Goal: Task Accomplishment & Management: Manage account settings

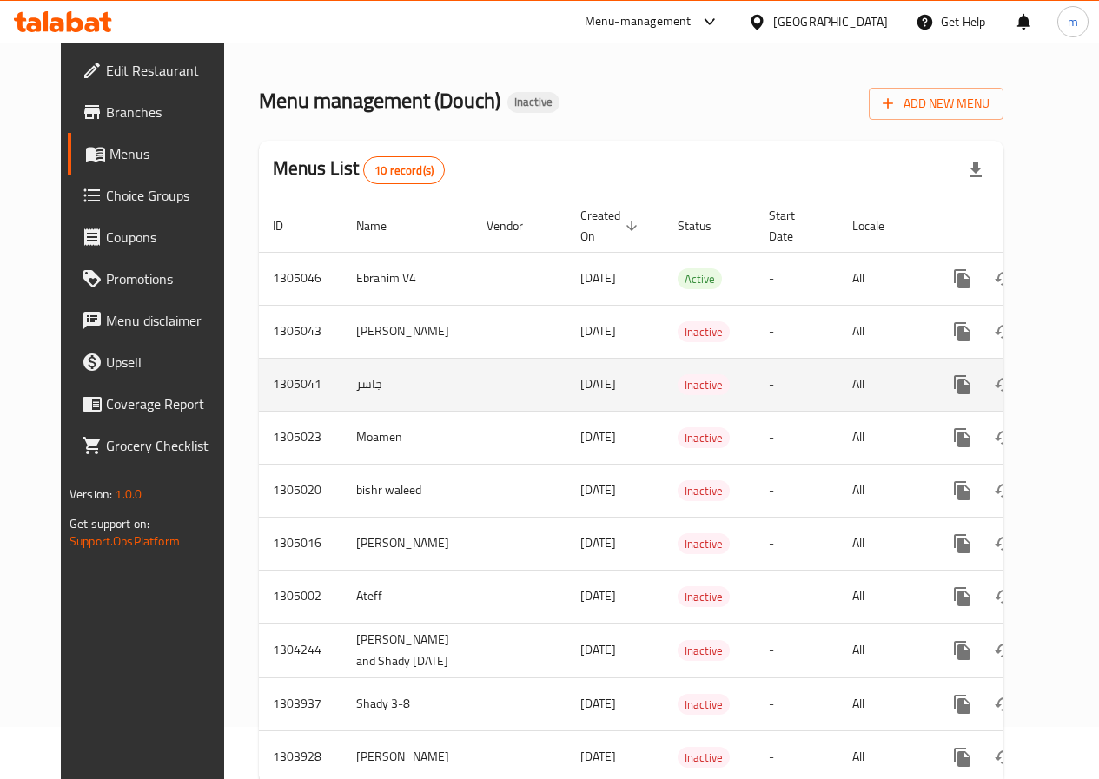
scroll to position [119, 0]
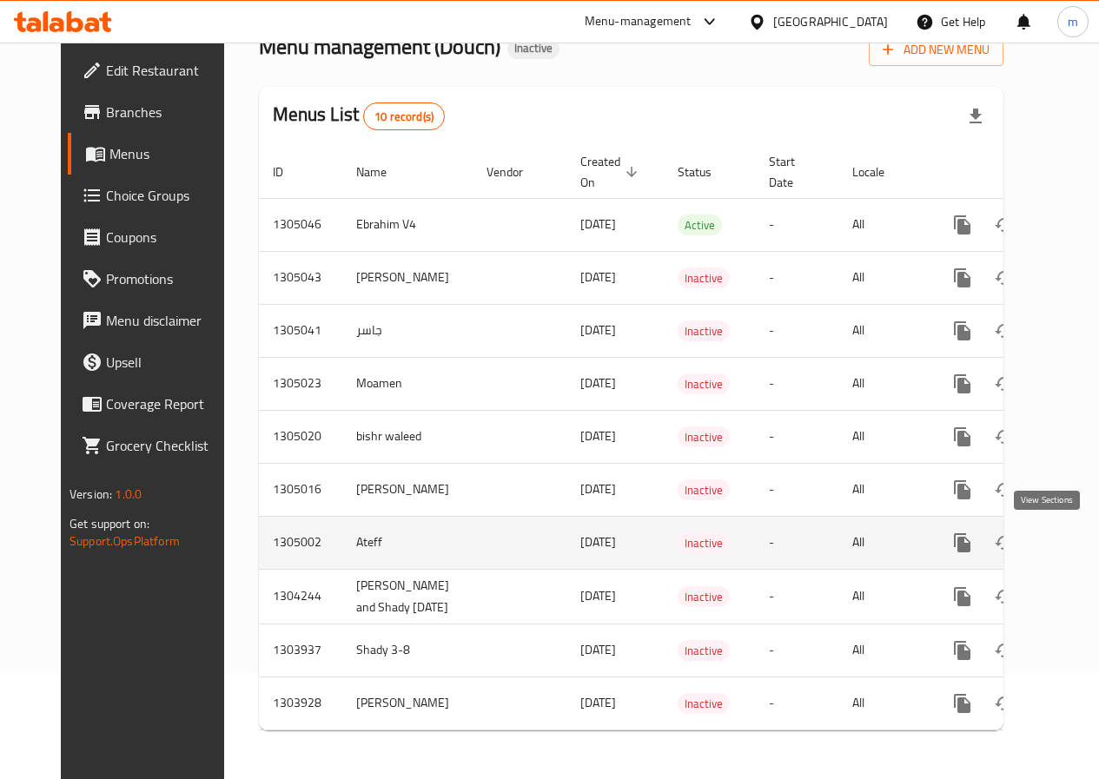
click at [1077, 532] on icon "enhanced table" at bounding box center [1087, 542] width 21 height 21
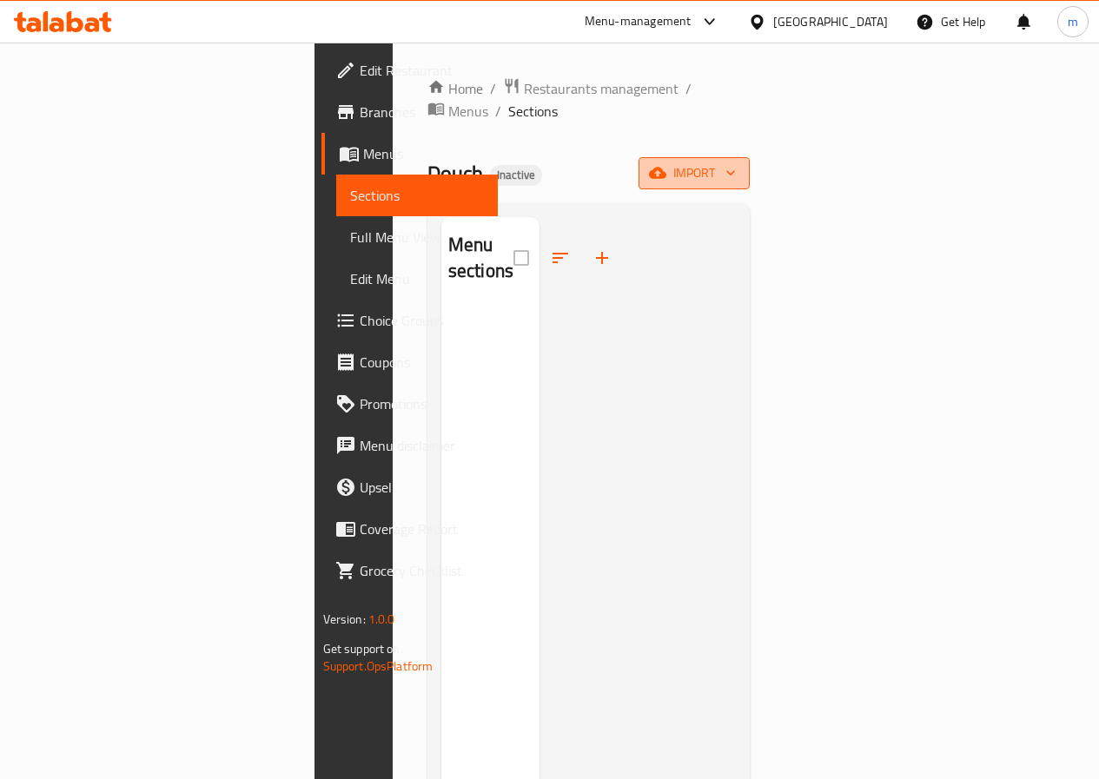
click at [736, 162] on span "import" at bounding box center [693, 173] width 83 height 22
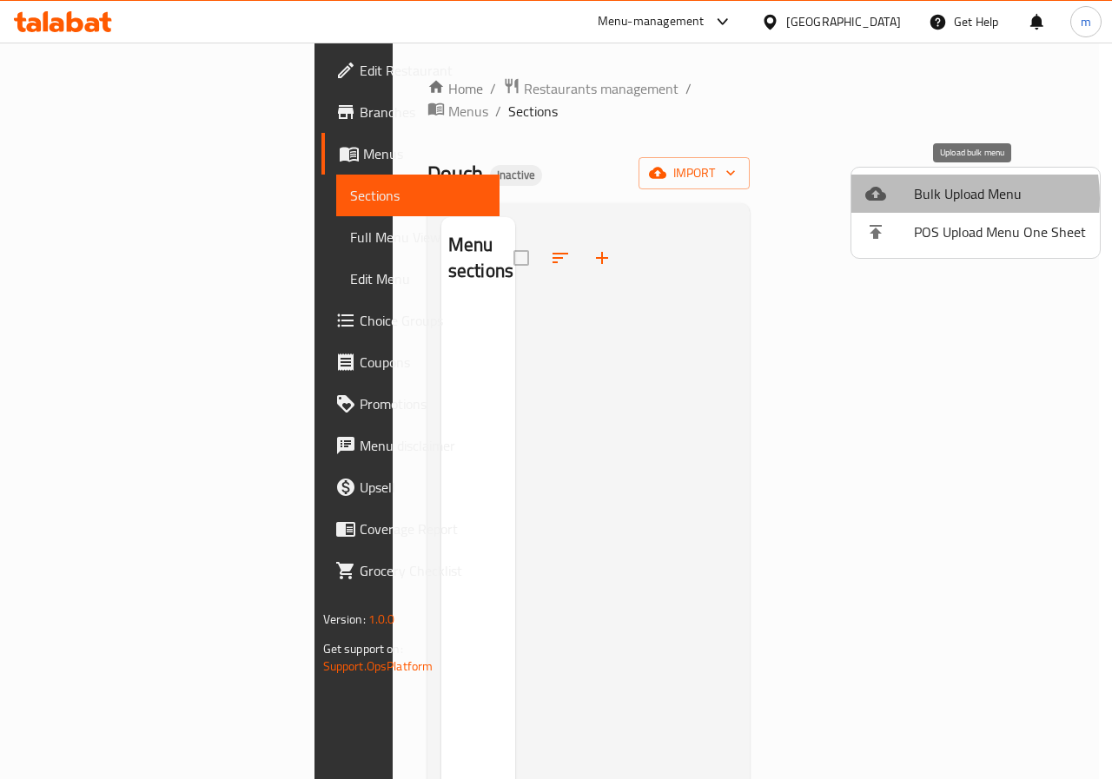
click at [936, 198] on span "Bulk Upload Menu" at bounding box center [1000, 193] width 172 height 21
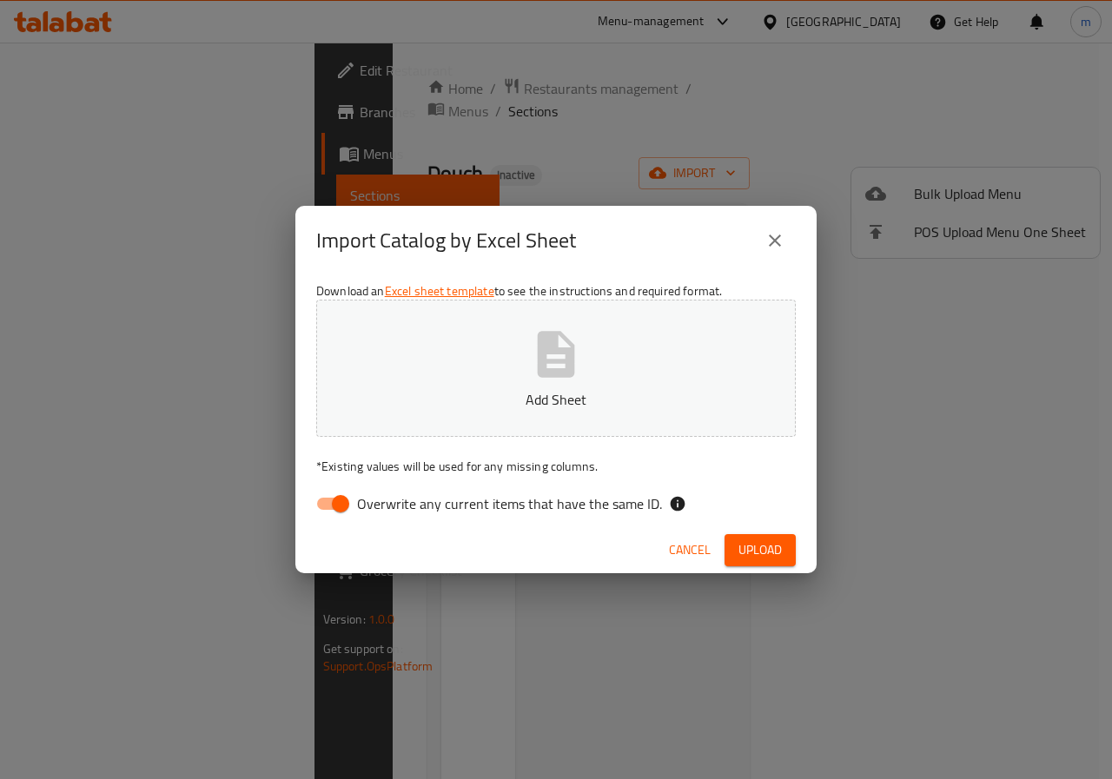
click at [325, 510] on input "Overwrite any current items that have the same ID." at bounding box center [340, 503] width 99 height 33
checkbox input "false"
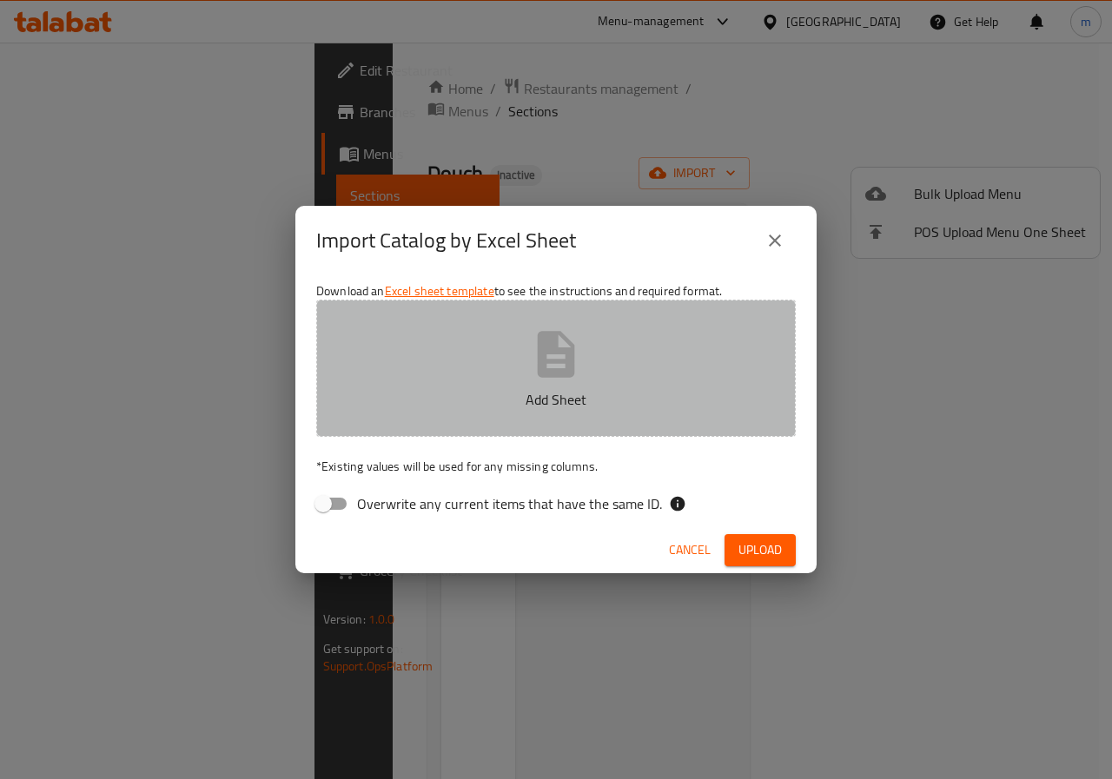
click at [586, 334] on button "Add Sheet" at bounding box center [555, 368] width 479 height 137
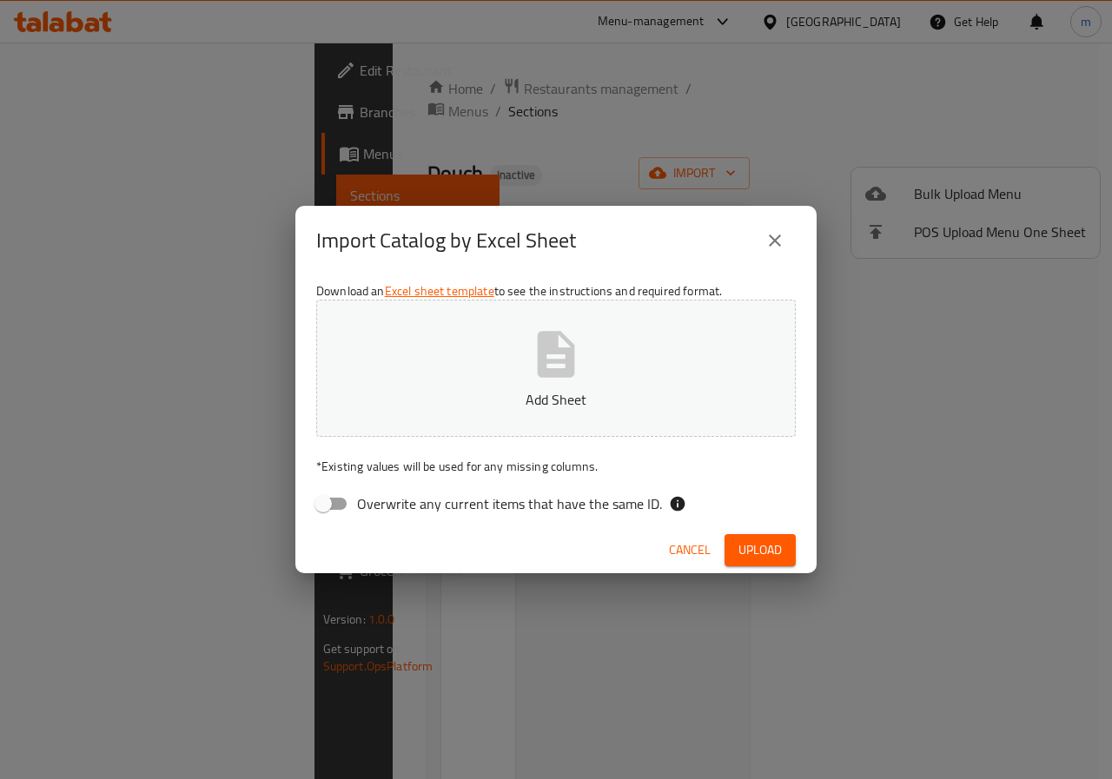
click at [780, 248] on icon "close" at bounding box center [774, 240] width 21 height 21
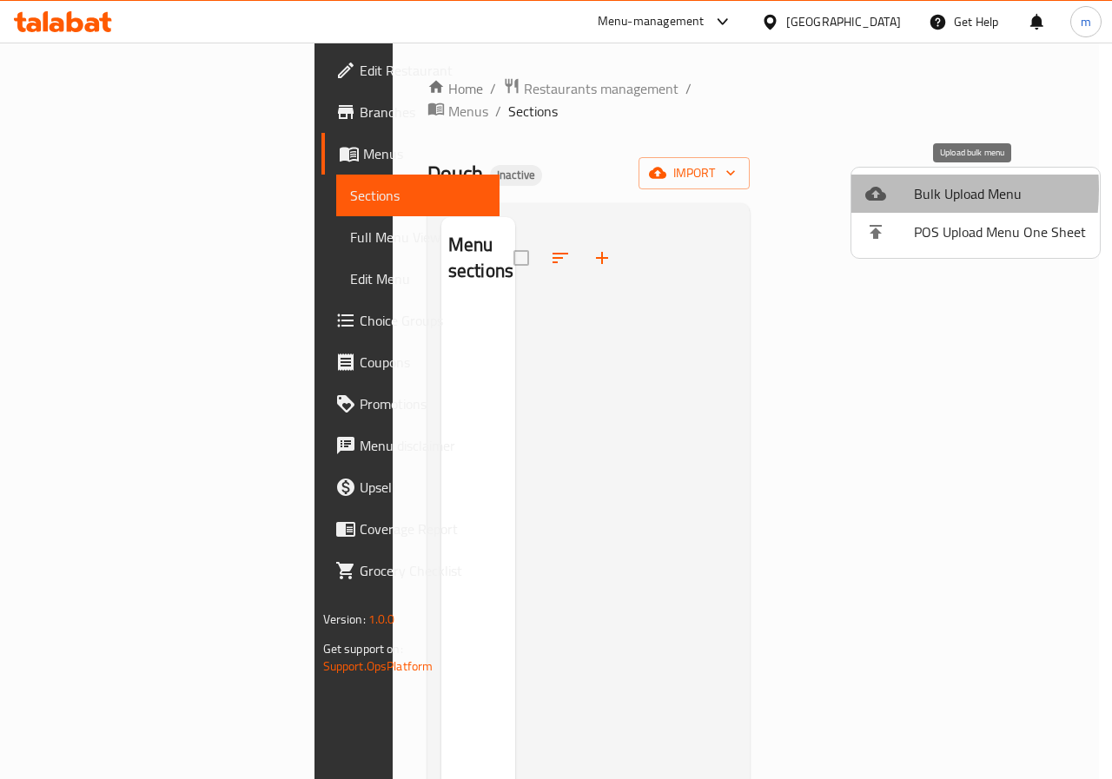
click at [858, 189] on li "Bulk Upload Menu" at bounding box center [975, 194] width 248 height 38
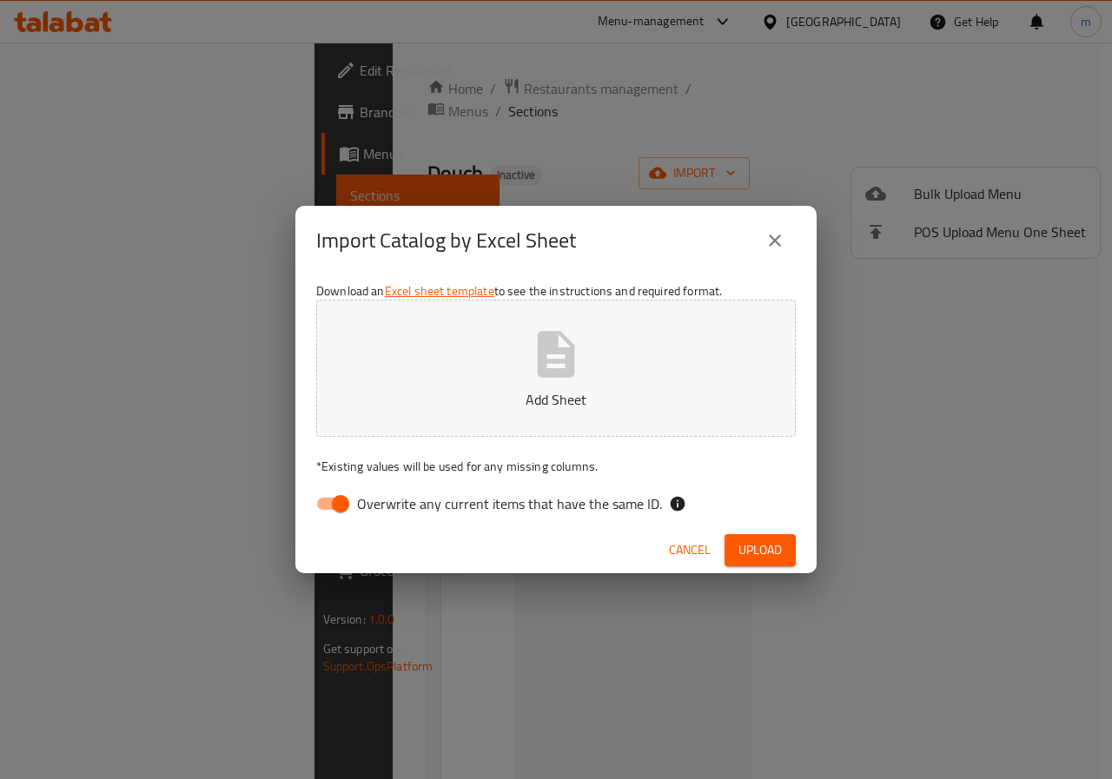
click at [337, 509] on input "Overwrite any current items that have the same ID." at bounding box center [340, 503] width 99 height 33
checkbox input "false"
click at [545, 306] on button "Add Sheet" at bounding box center [555, 368] width 479 height 137
click at [766, 559] on span "Upload" at bounding box center [759, 550] width 43 height 22
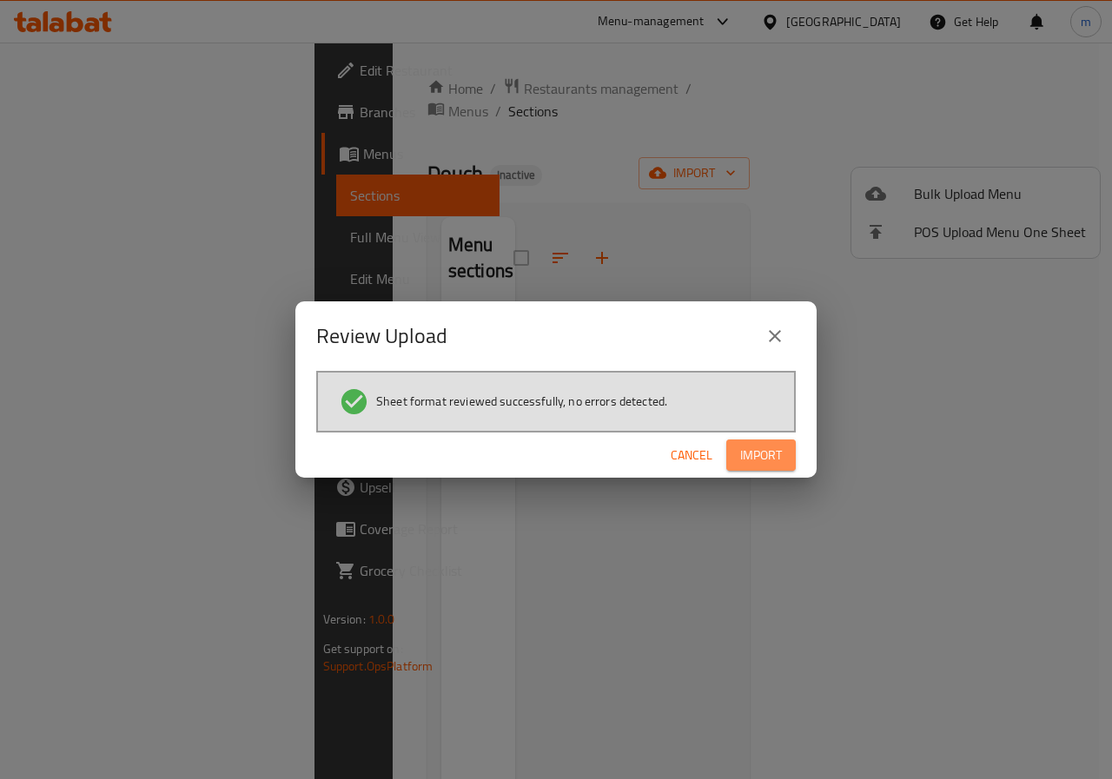
click at [741, 454] on span "Import" at bounding box center [761, 456] width 42 height 22
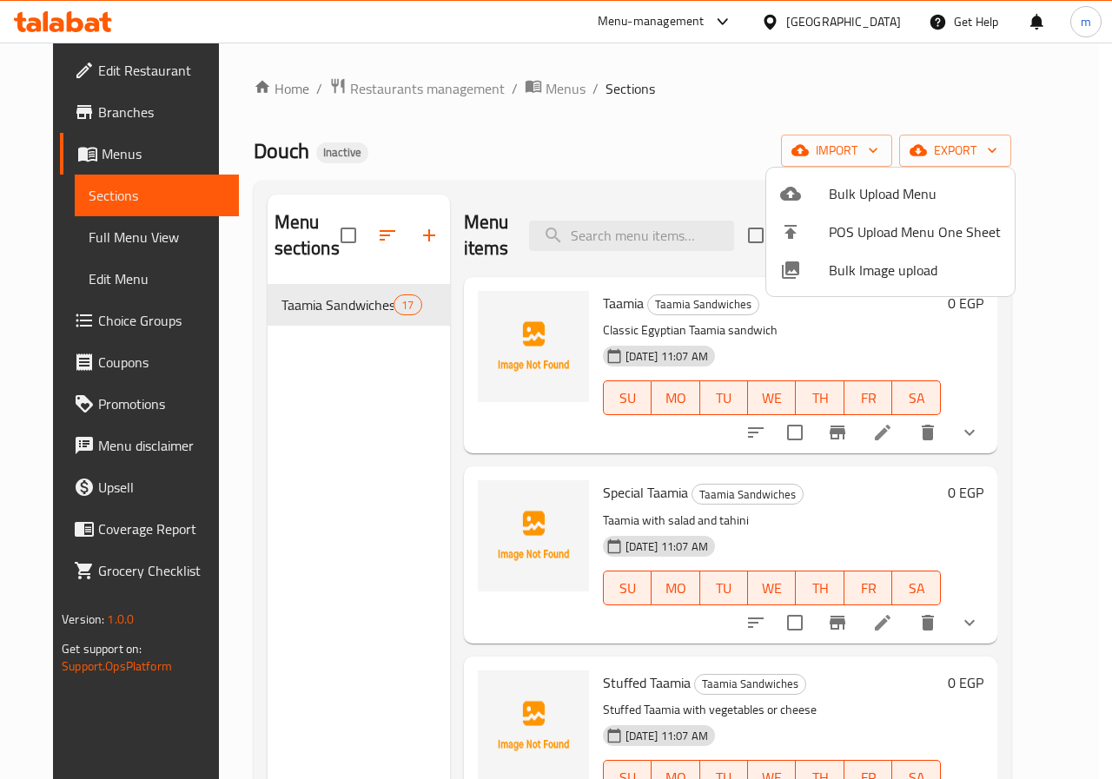
click at [380, 427] on div at bounding box center [556, 389] width 1112 height 779
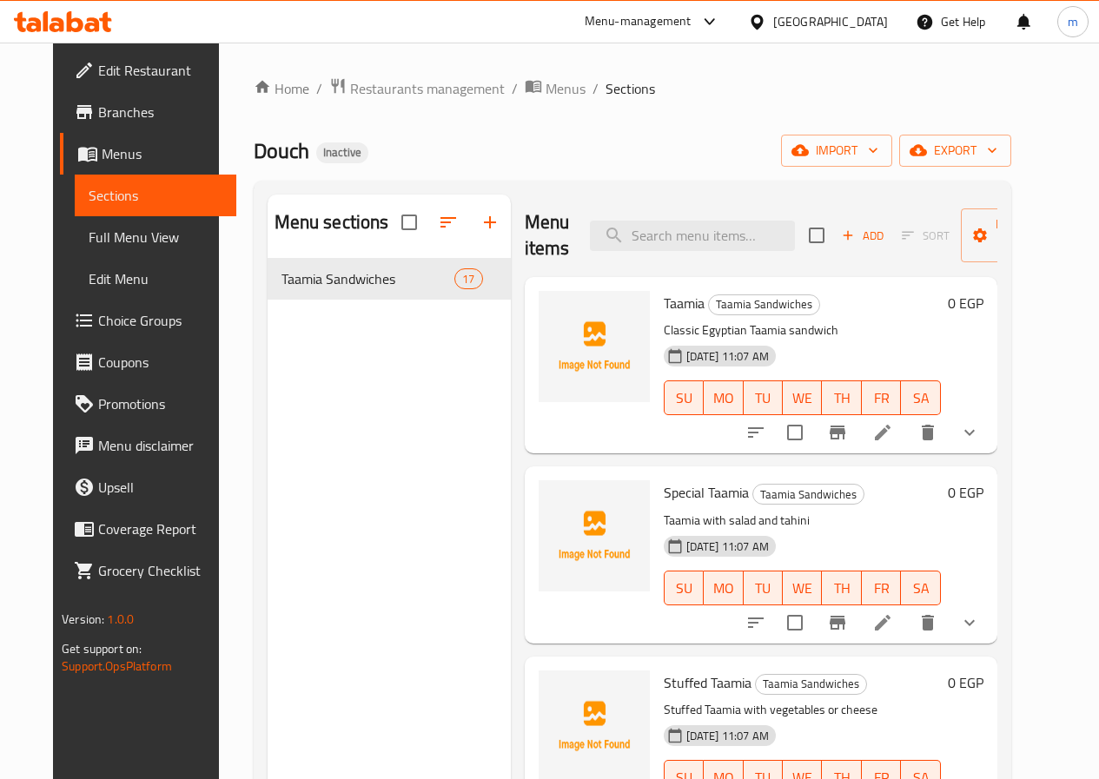
click at [799, 322] on p "Classic Egyptian Taamia sandwich" at bounding box center [802, 331] width 277 height 22
click at [790, 335] on p "Classic Egyptian Taamia sandwich" at bounding box center [802, 331] width 277 height 22
click at [664, 303] on span "Taamia" at bounding box center [684, 303] width 41 height 26
click at [906, 436] on li at bounding box center [882, 432] width 49 height 31
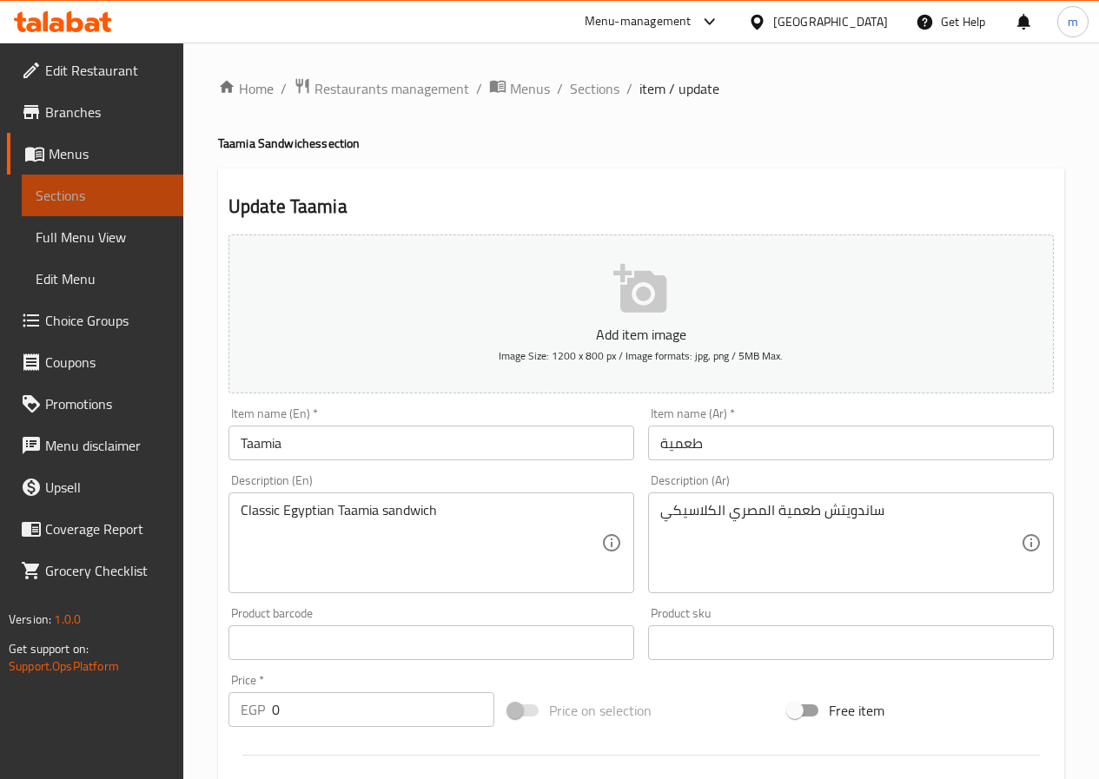
click at [90, 202] on span "Sections" at bounding box center [103, 195] width 134 height 21
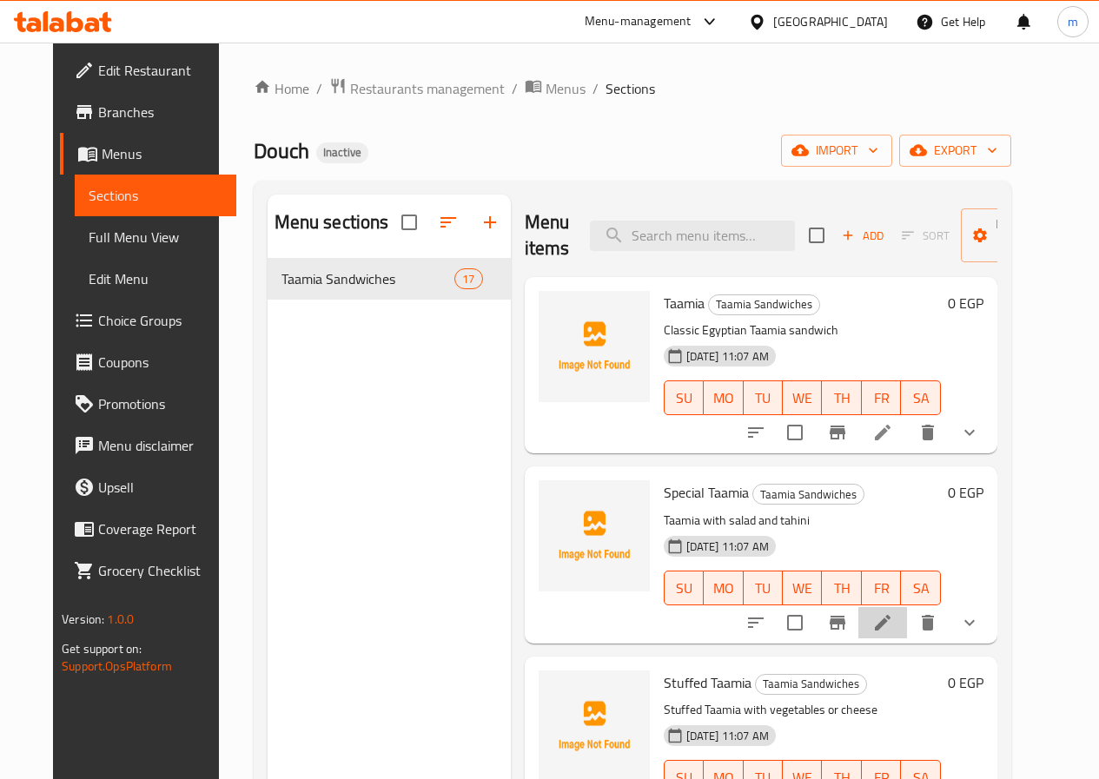
click at [907, 622] on li at bounding box center [882, 622] width 49 height 31
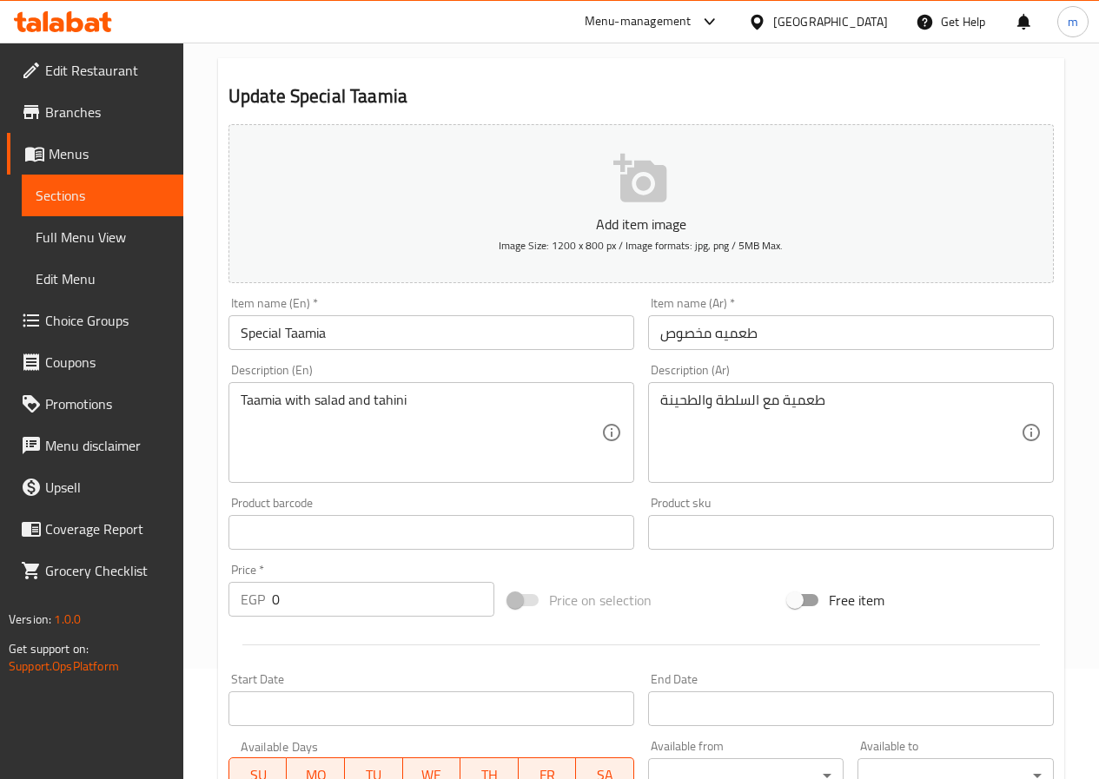
scroll to position [103, 0]
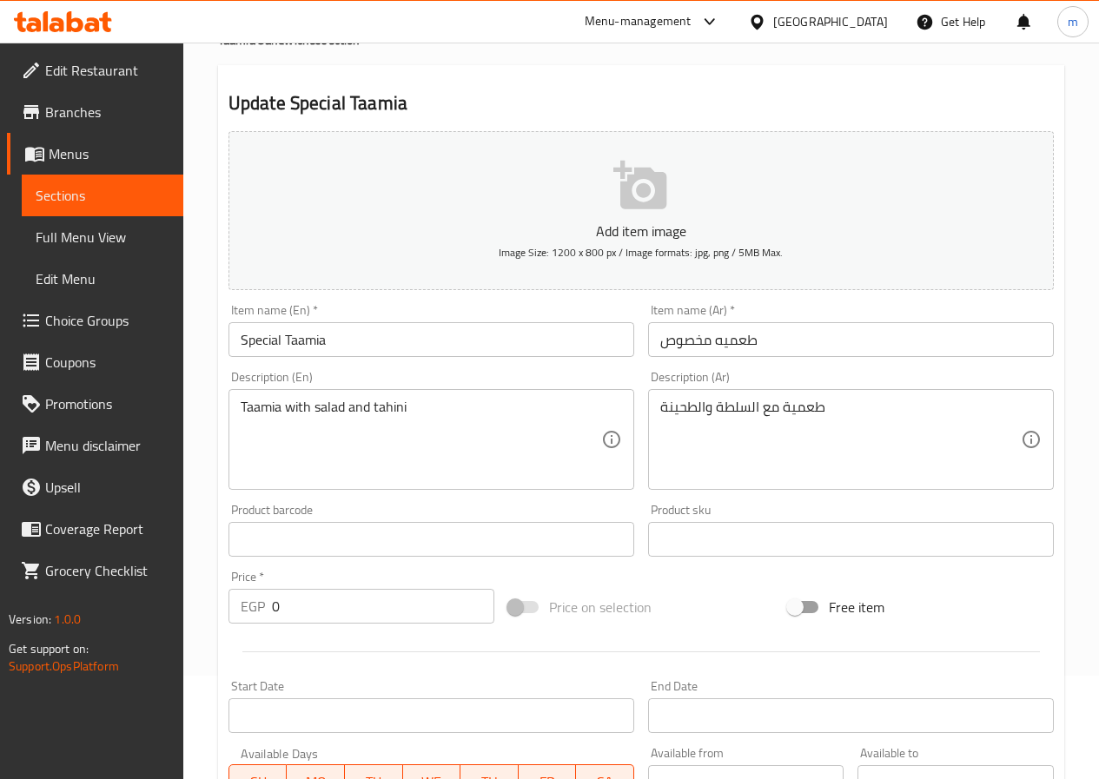
drag, startPoint x: 91, startPoint y: 193, endPoint x: 120, endPoint y: 220, distance: 39.3
click at [91, 193] on span "Sections" at bounding box center [103, 195] width 134 height 21
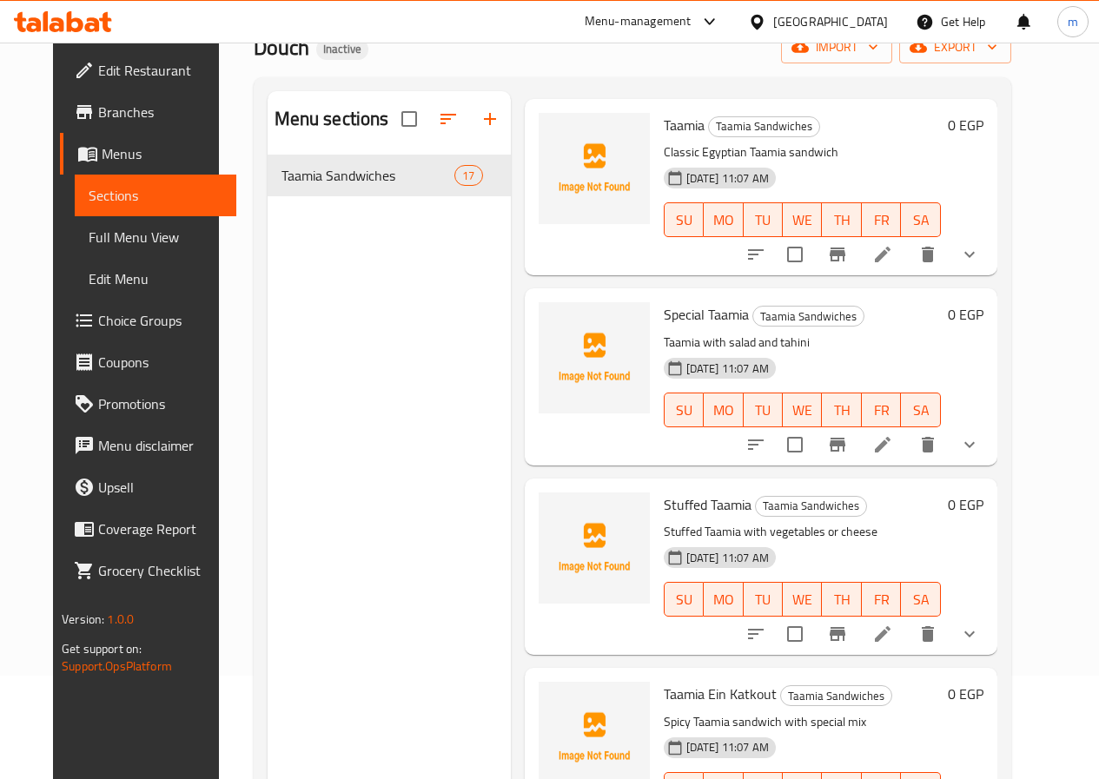
scroll to position [87, 0]
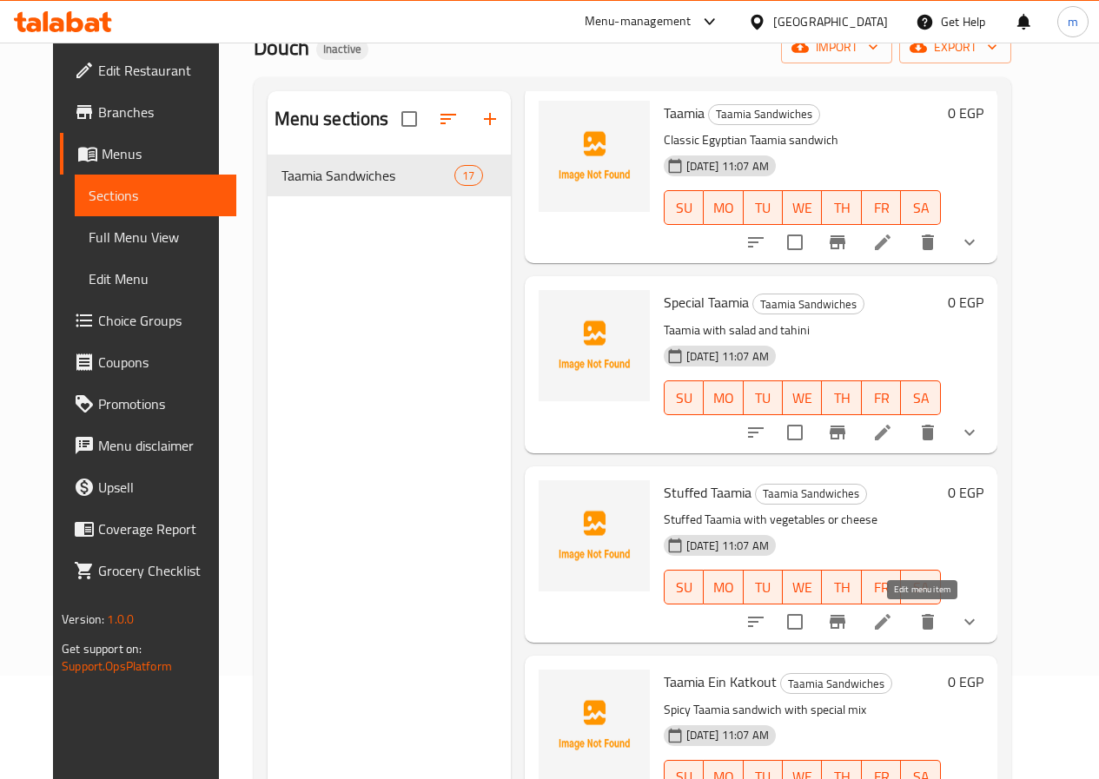
click at [893, 624] on icon at bounding box center [882, 622] width 21 height 21
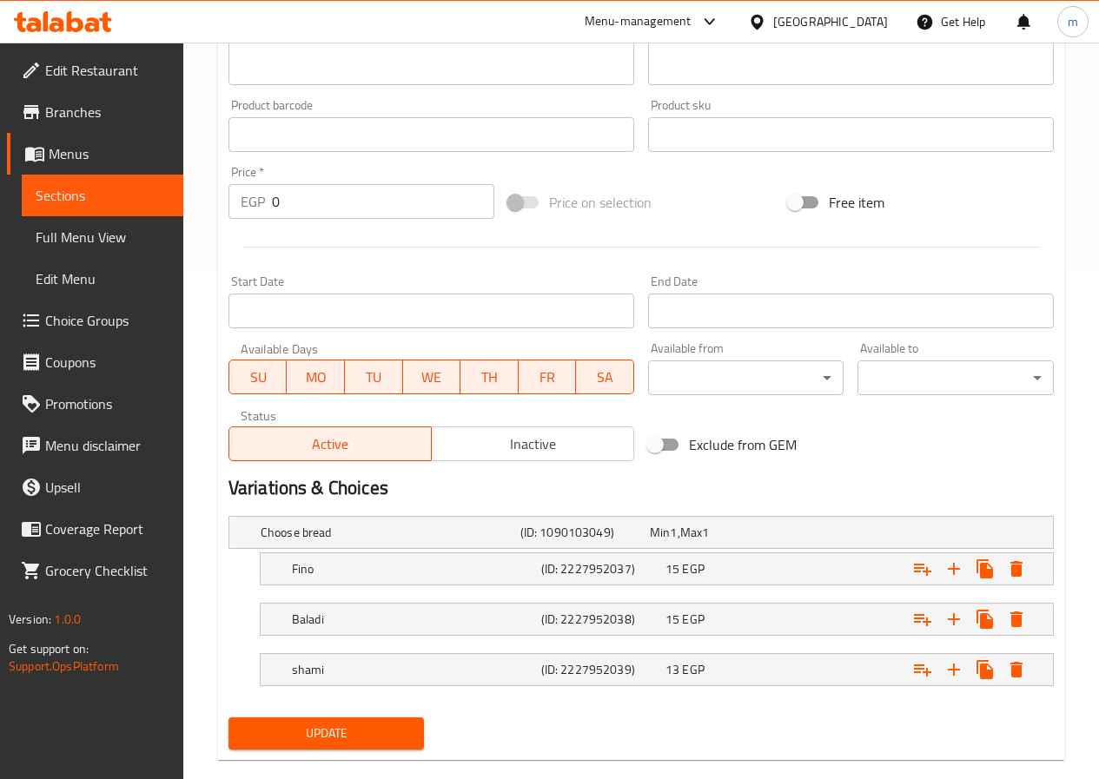
scroll to position [538, 0]
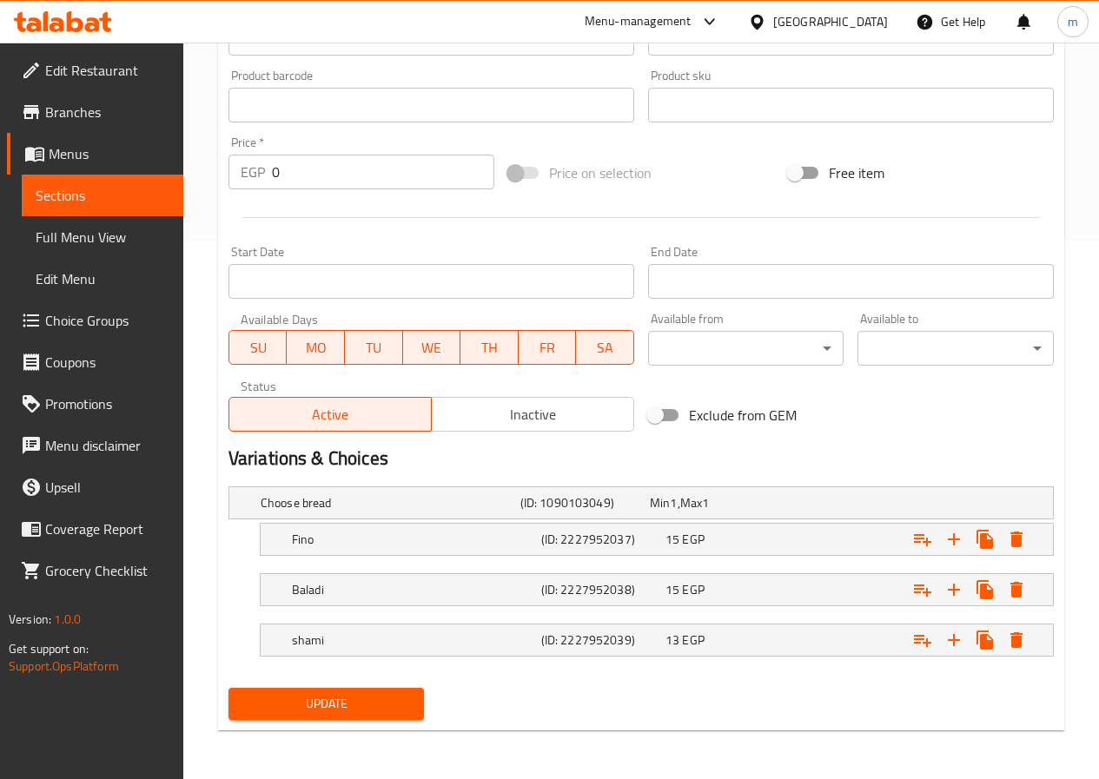
click at [126, 203] on span "Sections" at bounding box center [103, 195] width 134 height 21
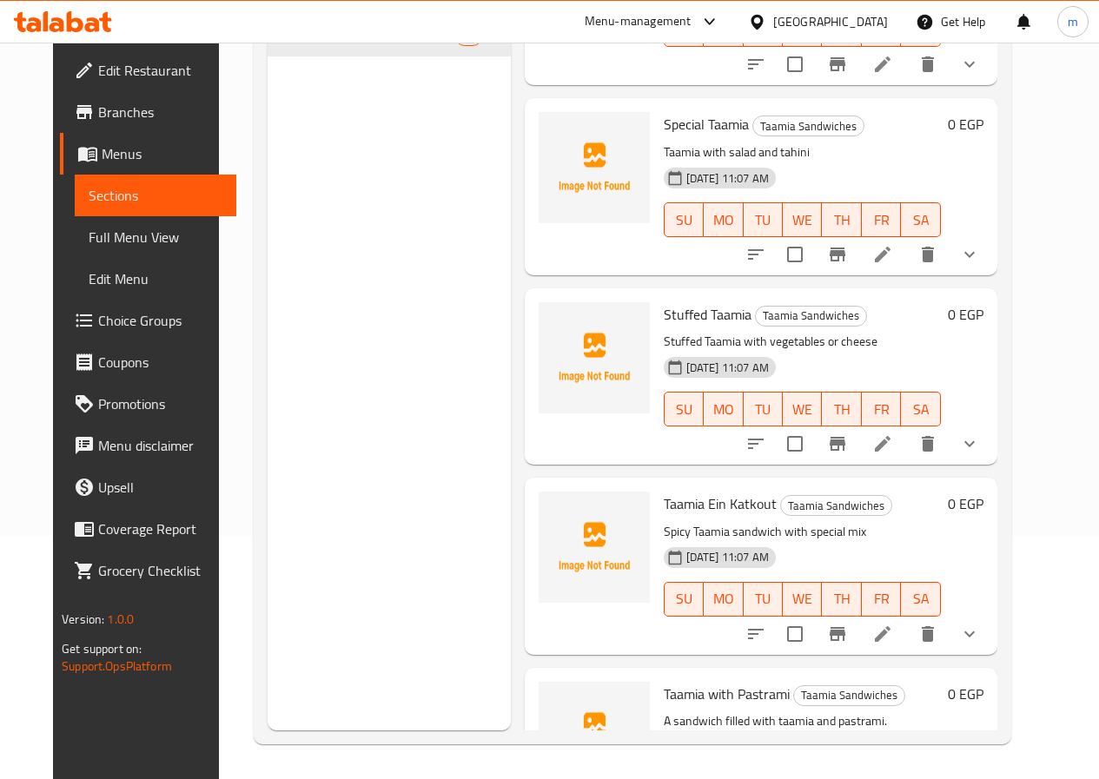
scroll to position [87, 0]
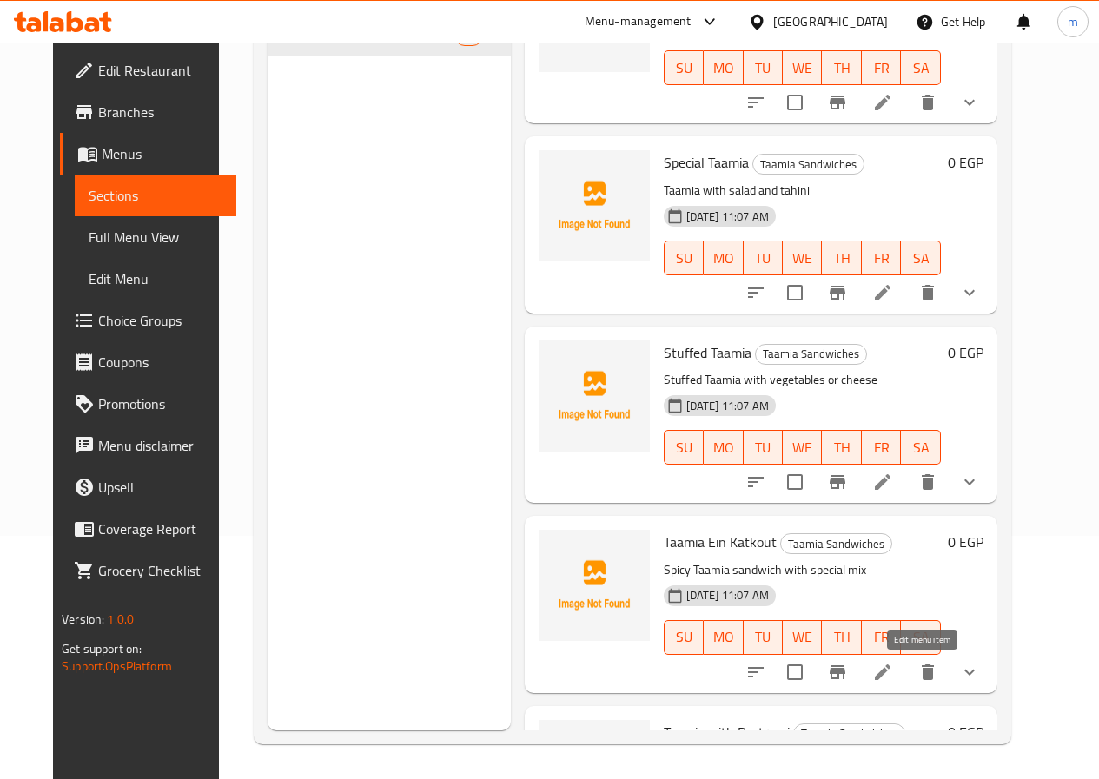
click at [893, 670] on icon at bounding box center [882, 672] width 21 height 21
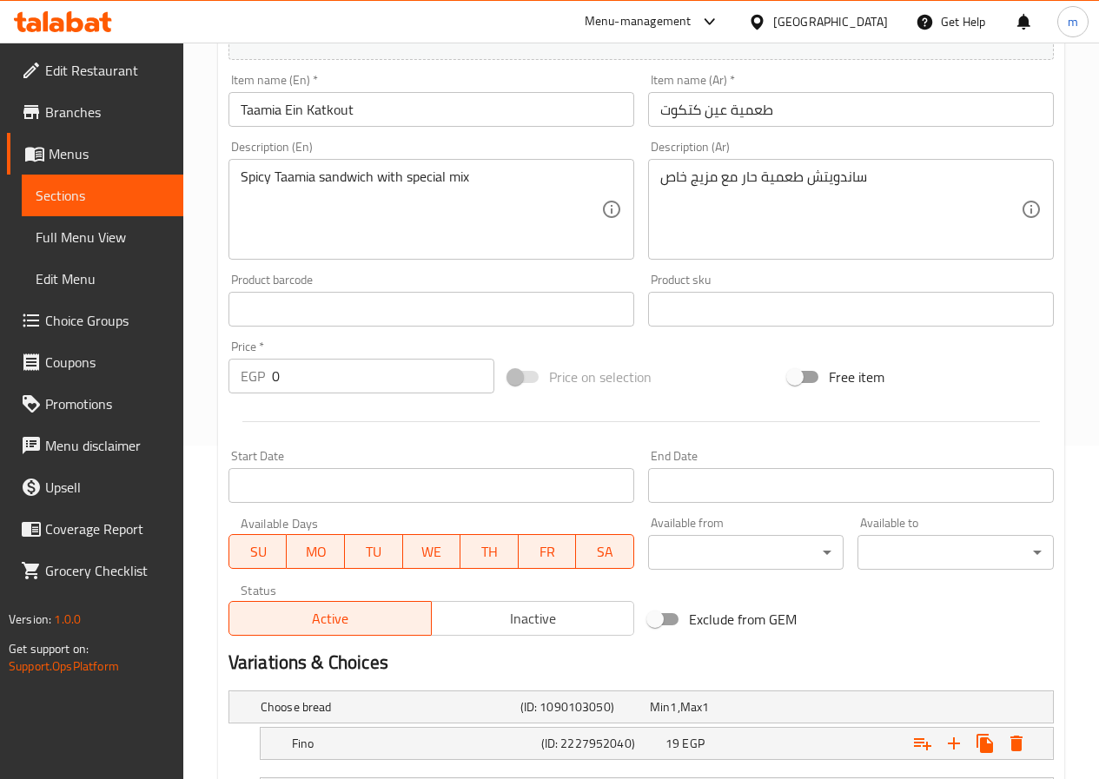
scroll to position [277, 0]
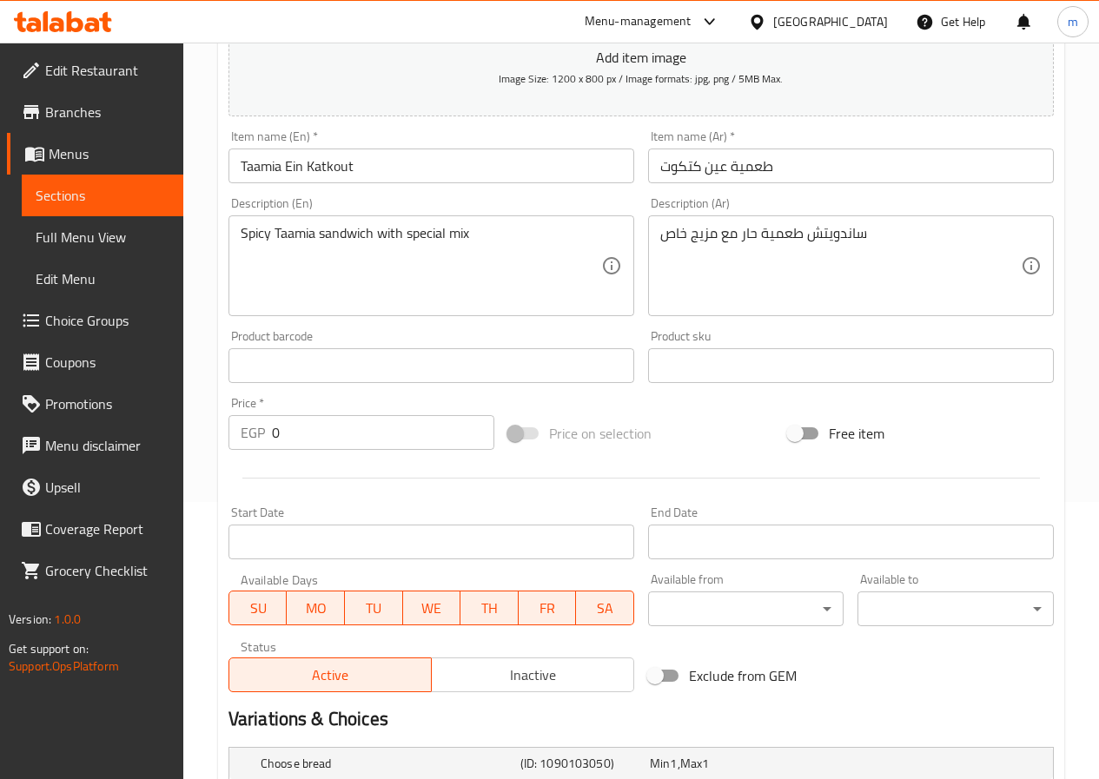
click at [50, 200] on span "Sections" at bounding box center [103, 195] width 134 height 21
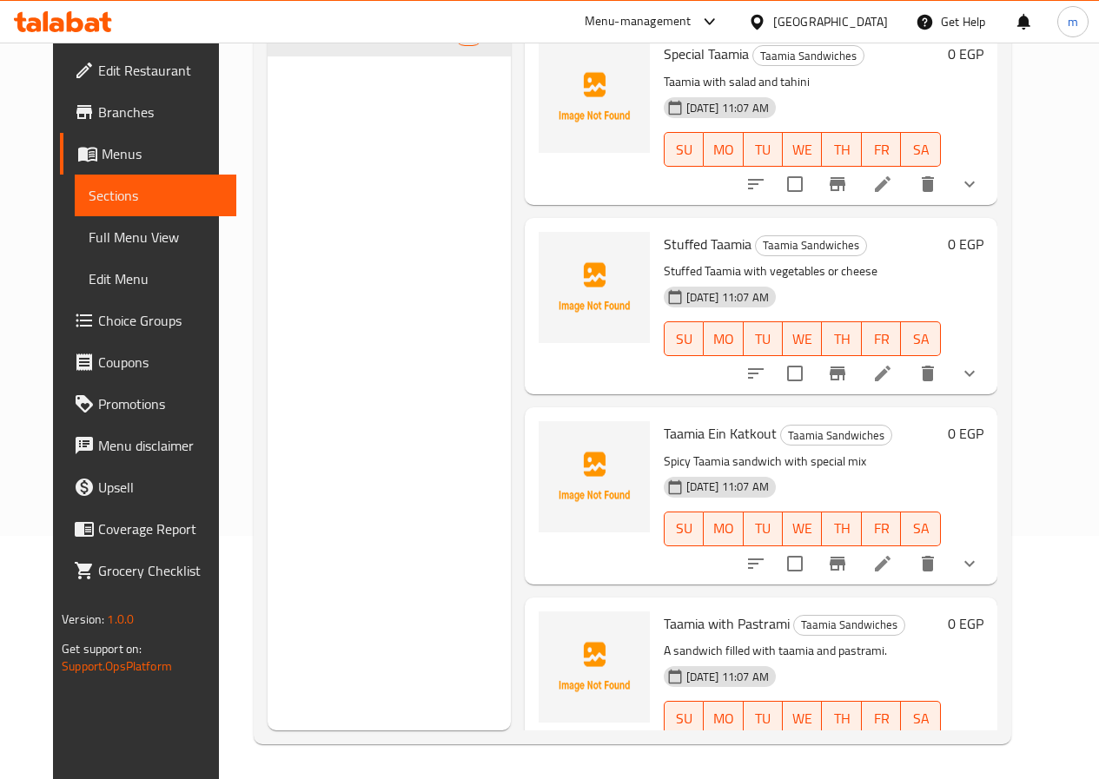
scroll to position [261, 0]
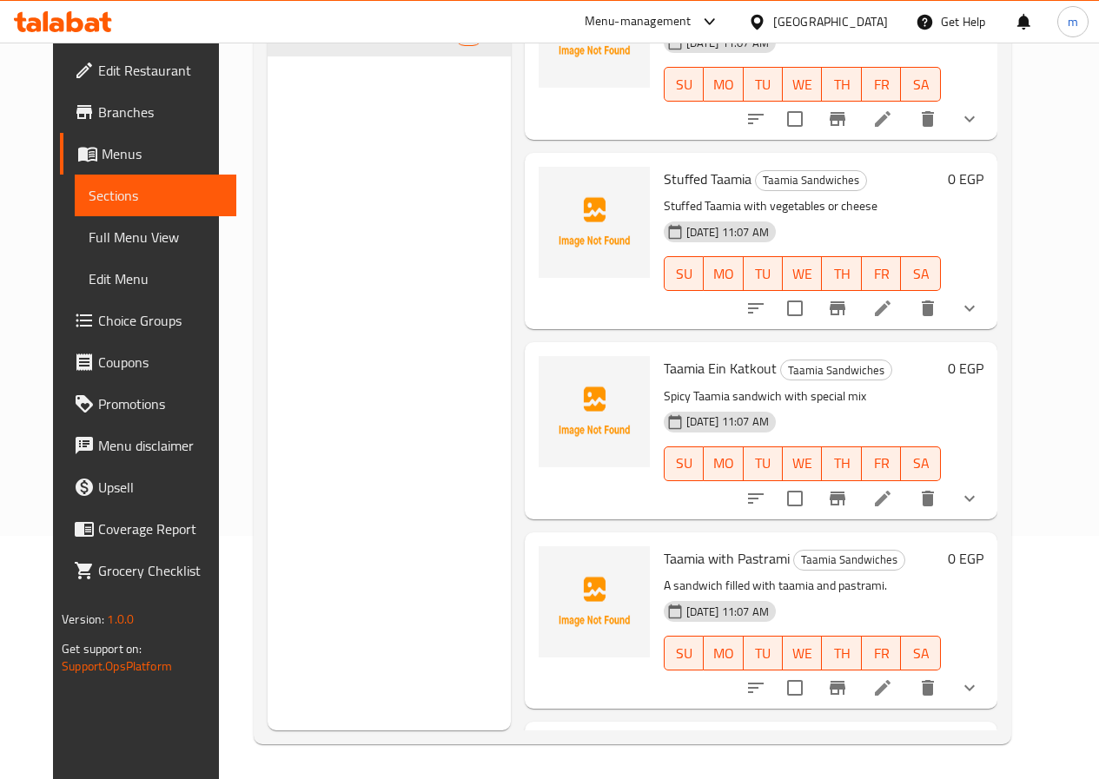
click at [907, 679] on li at bounding box center [882, 687] width 49 height 31
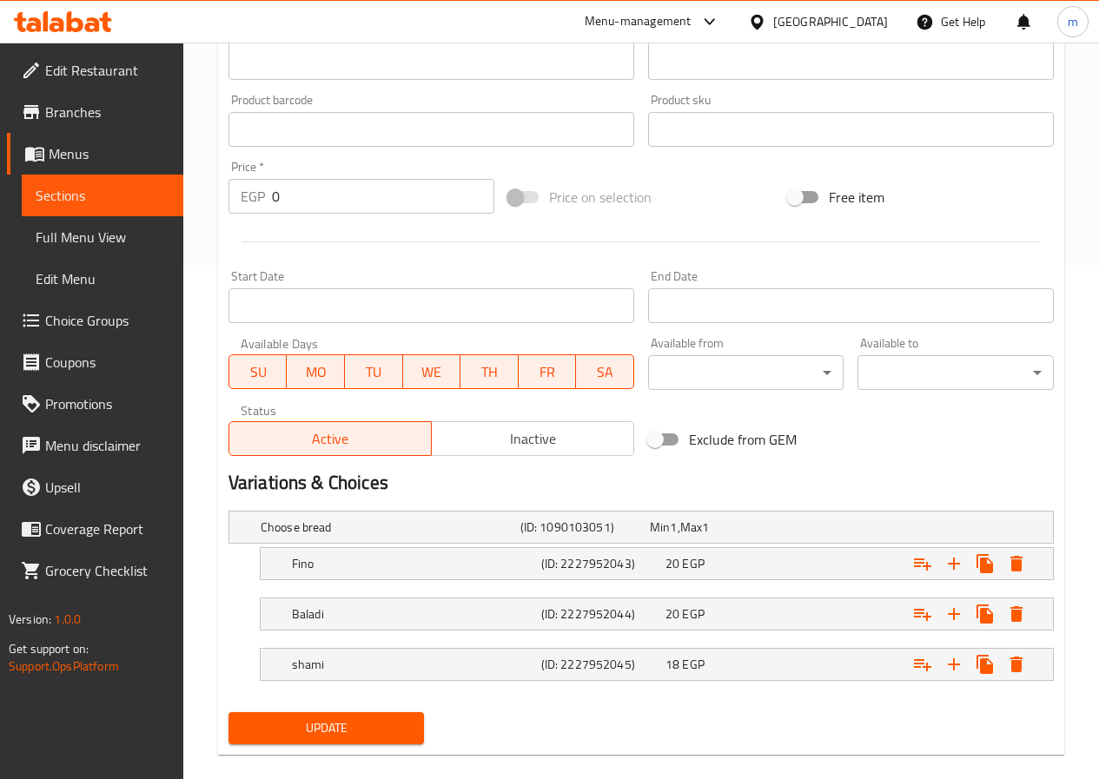
scroll to position [538, 0]
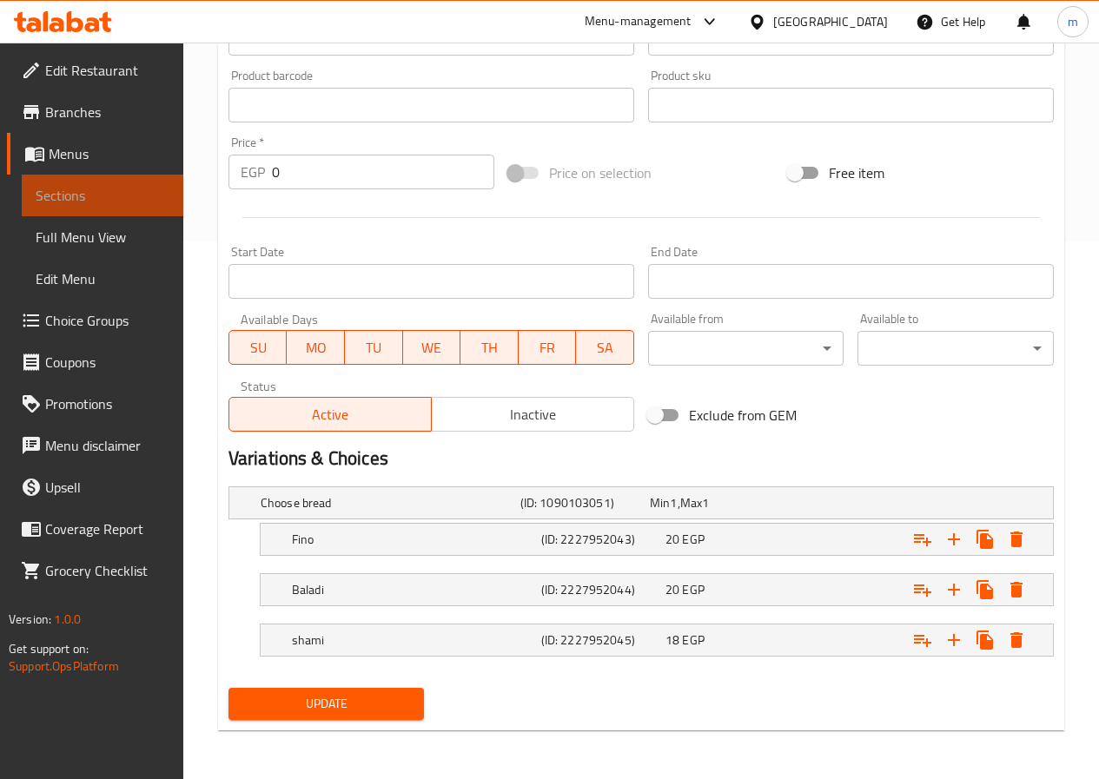
click at [117, 197] on span "Sections" at bounding box center [103, 195] width 134 height 21
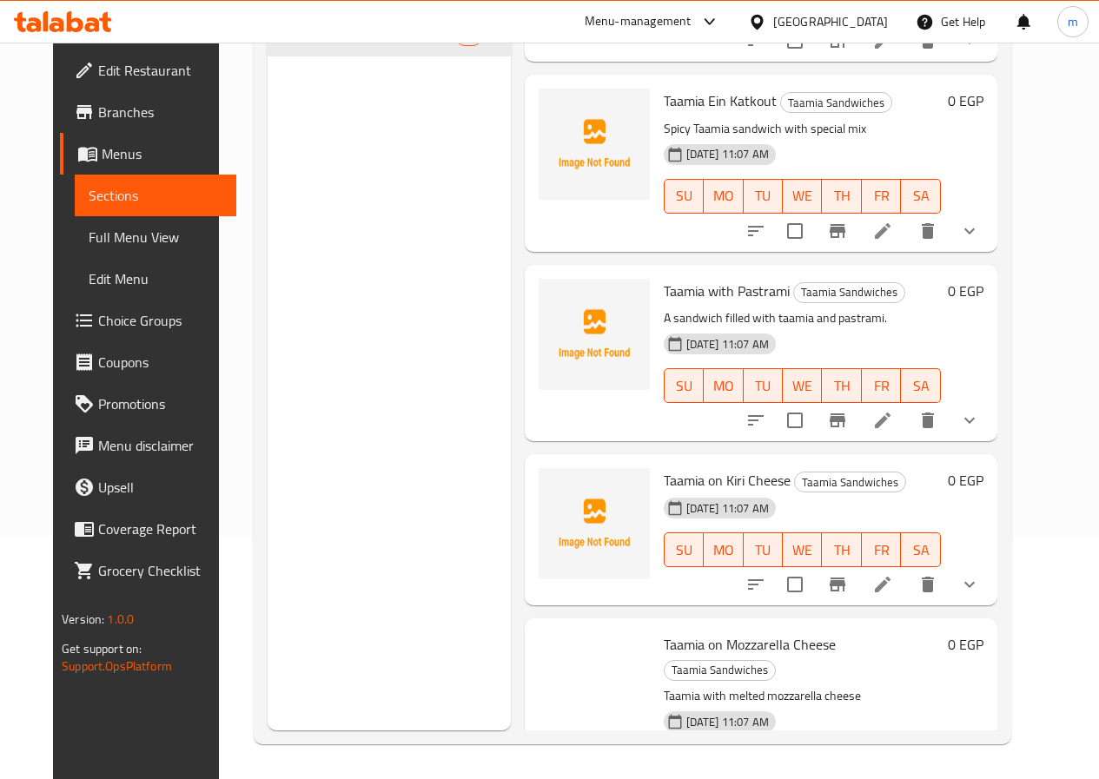
scroll to position [695, 0]
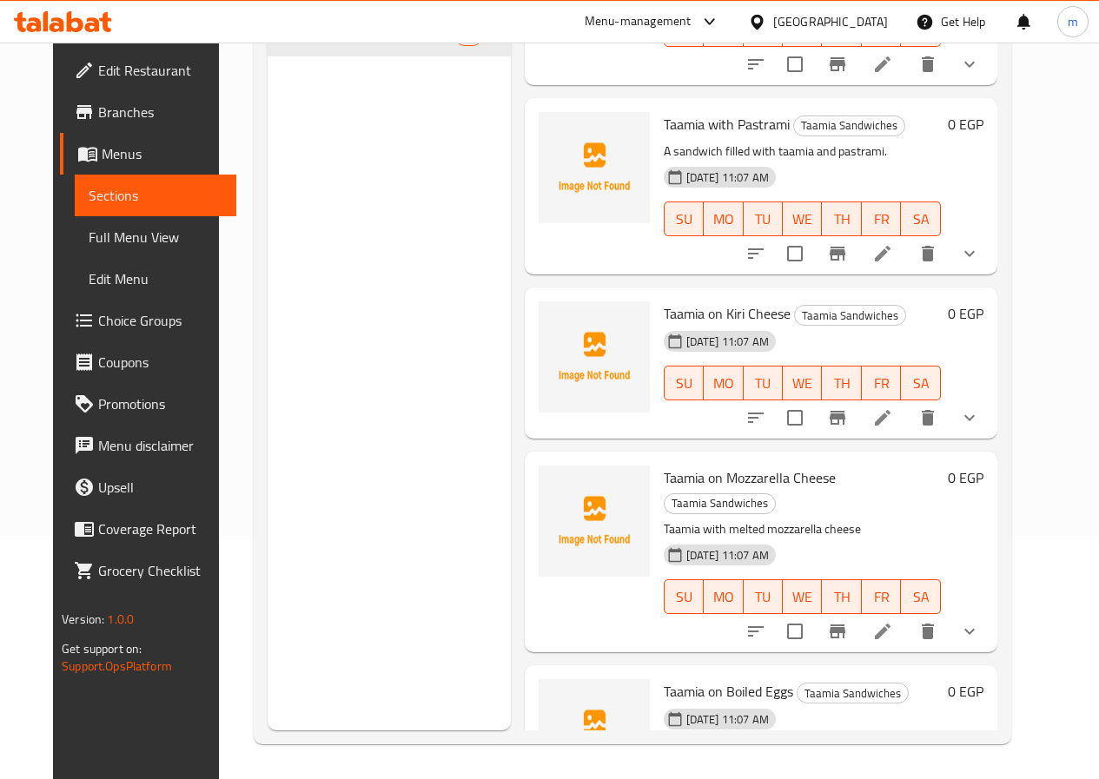
click at [907, 425] on li at bounding box center [882, 417] width 49 height 31
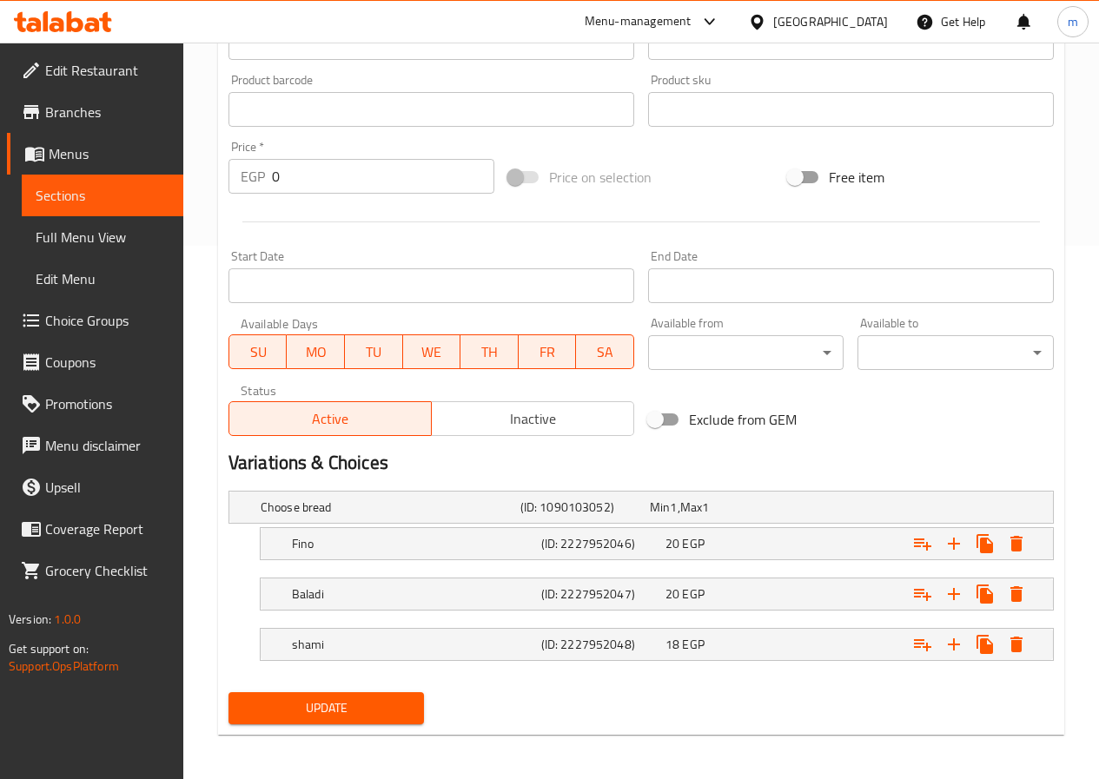
scroll to position [538, 0]
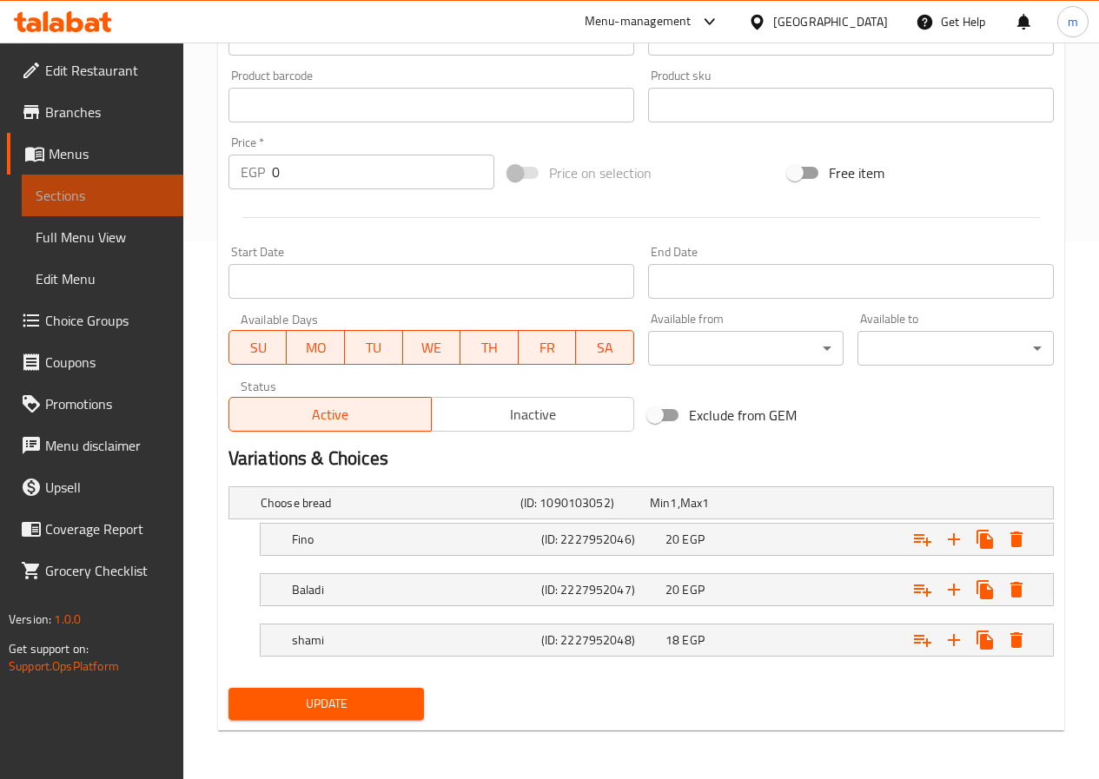
click at [166, 196] on span "Sections" at bounding box center [103, 195] width 134 height 21
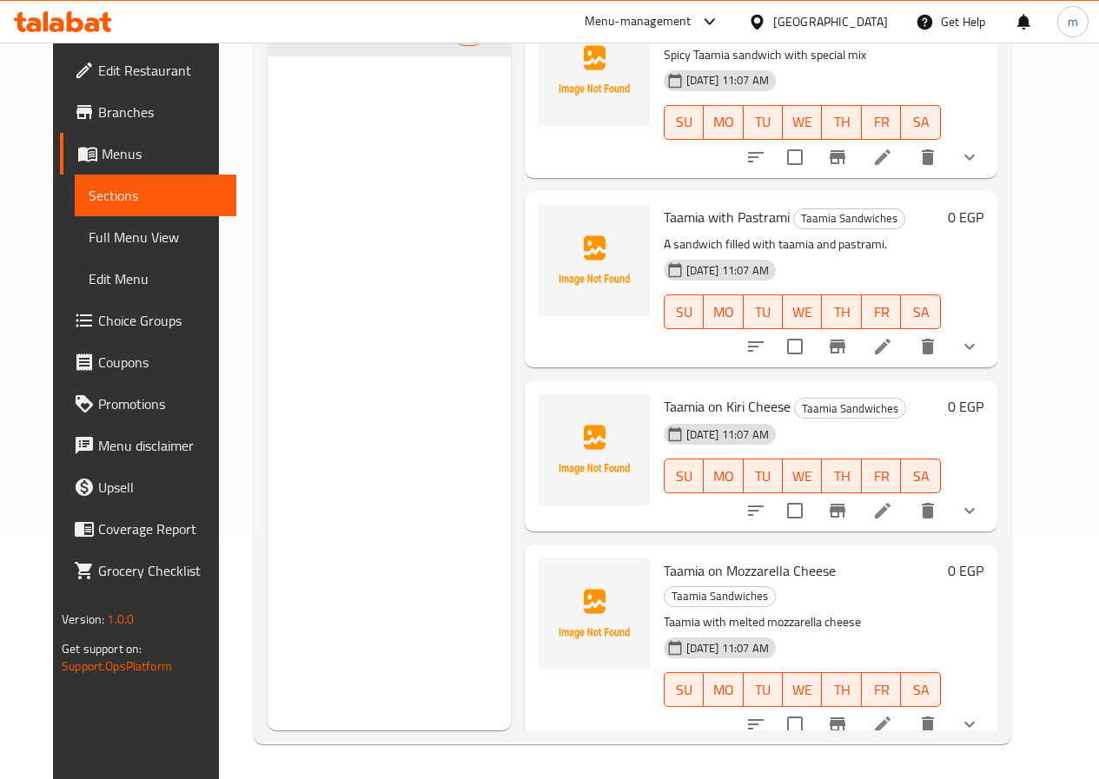
scroll to position [608, 0]
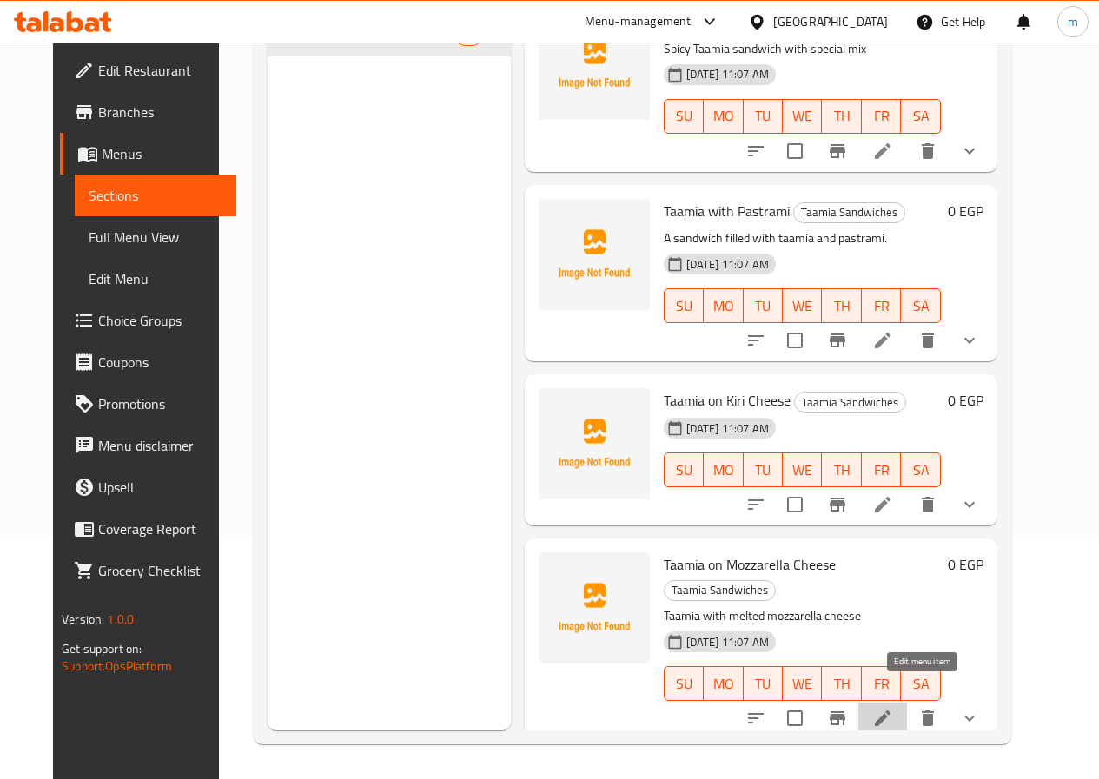
click at [893, 708] on icon at bounding box center [882, 718] width 21 height 21
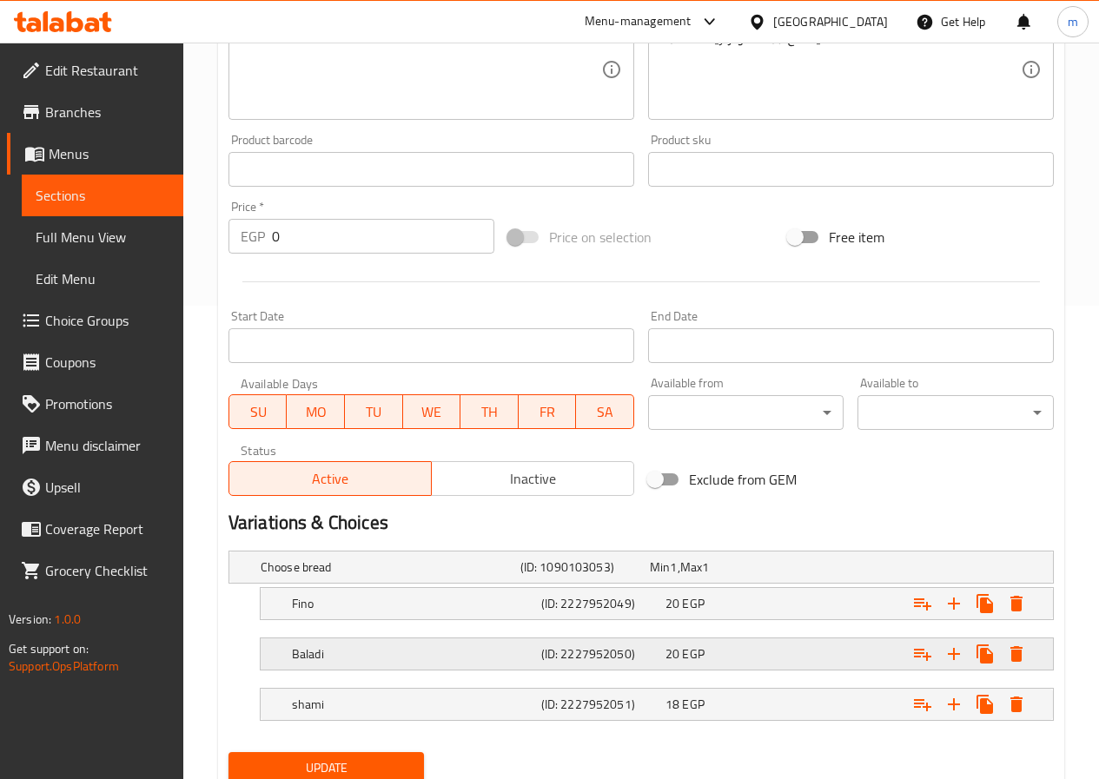
scroll to position [538, 0]
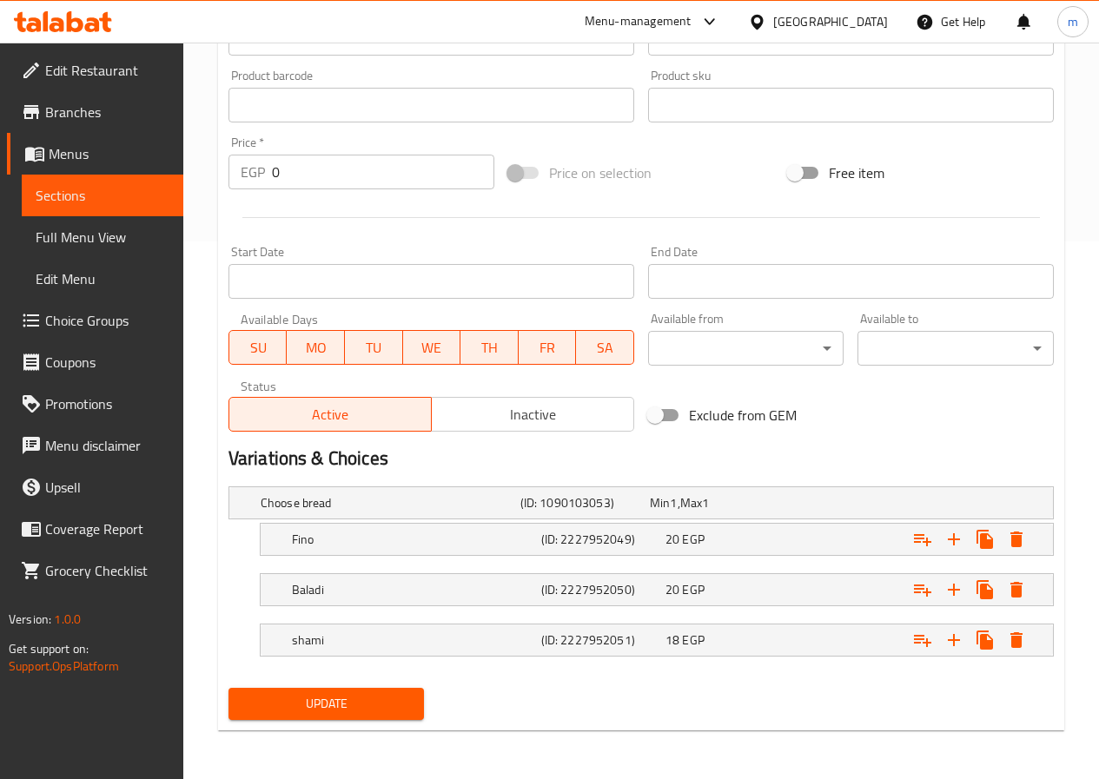
click at [97, 195] on span "Sections" at bounding box center [103, 195] width 134 height 21
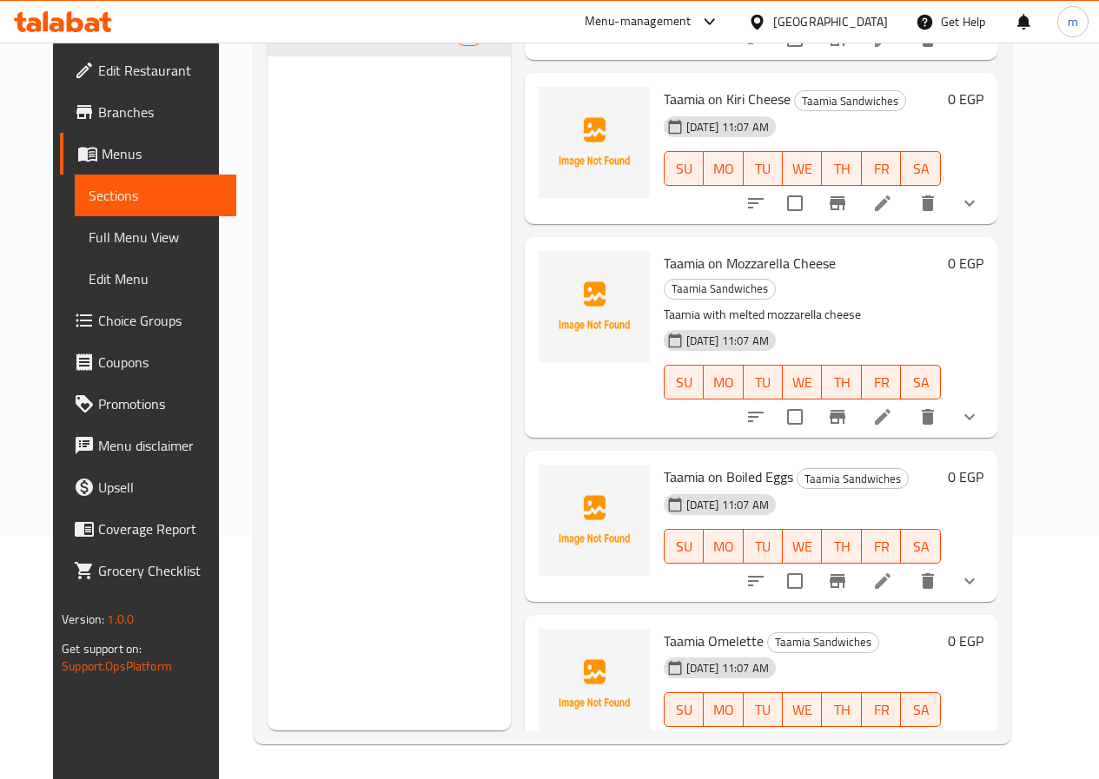
scroll to position [956, 0]
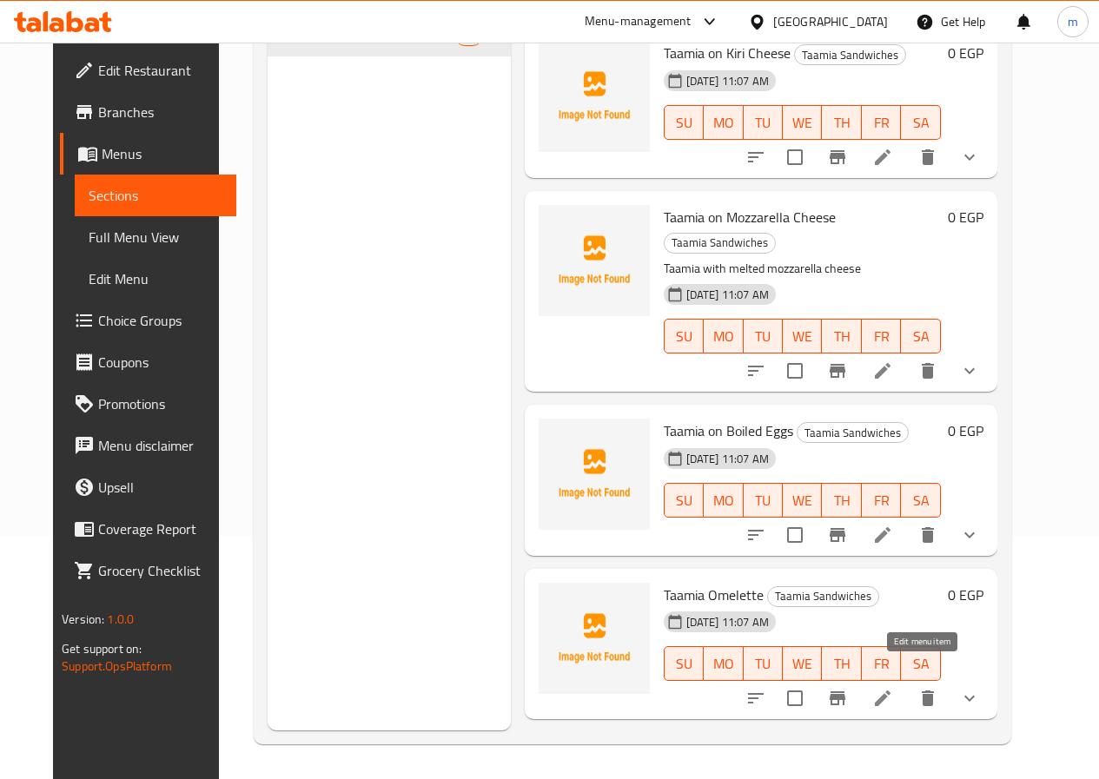
click at [893, 688] on icon at bounding box center [882, 698] width 21 height 21
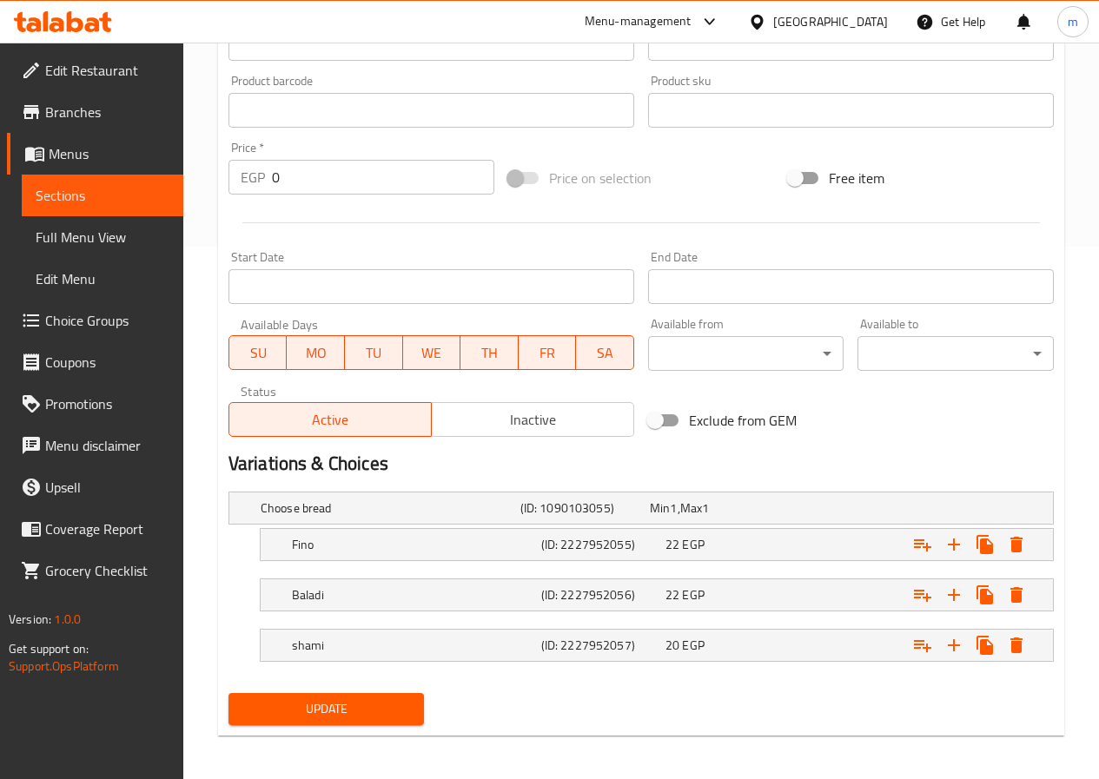
scroll to position [538, 0]
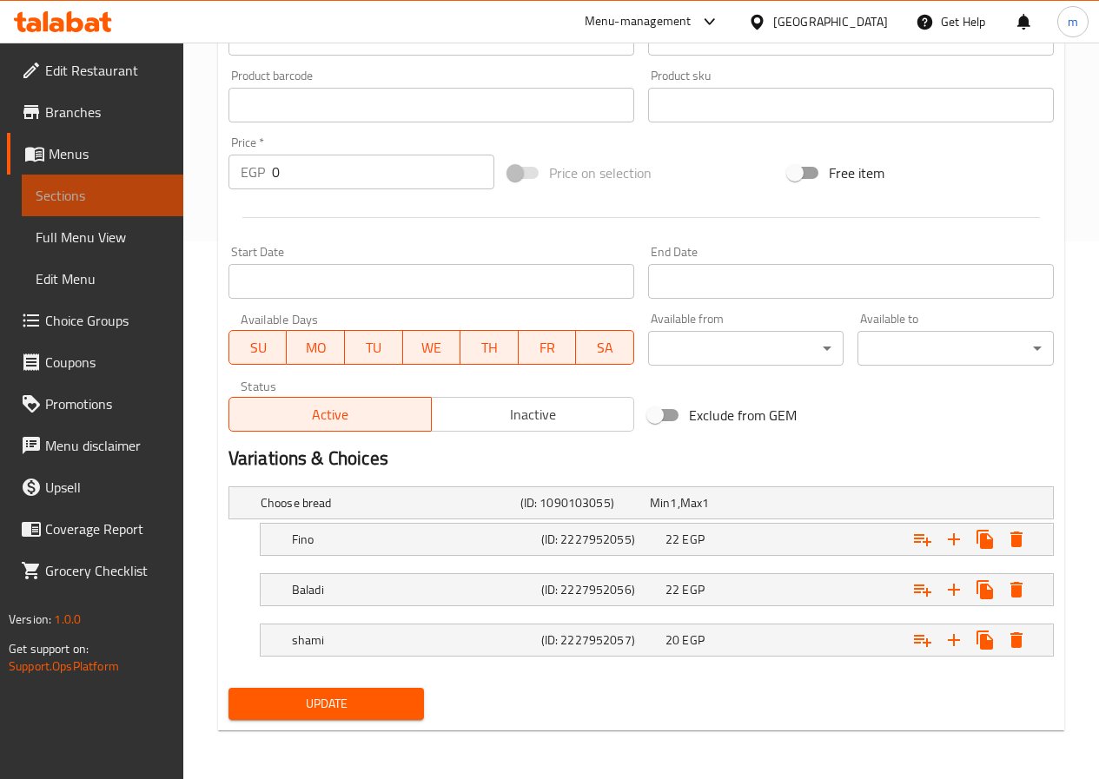
click at [90, 190] on span "Sections" at bounding box center [103, 195] width 134 height 21
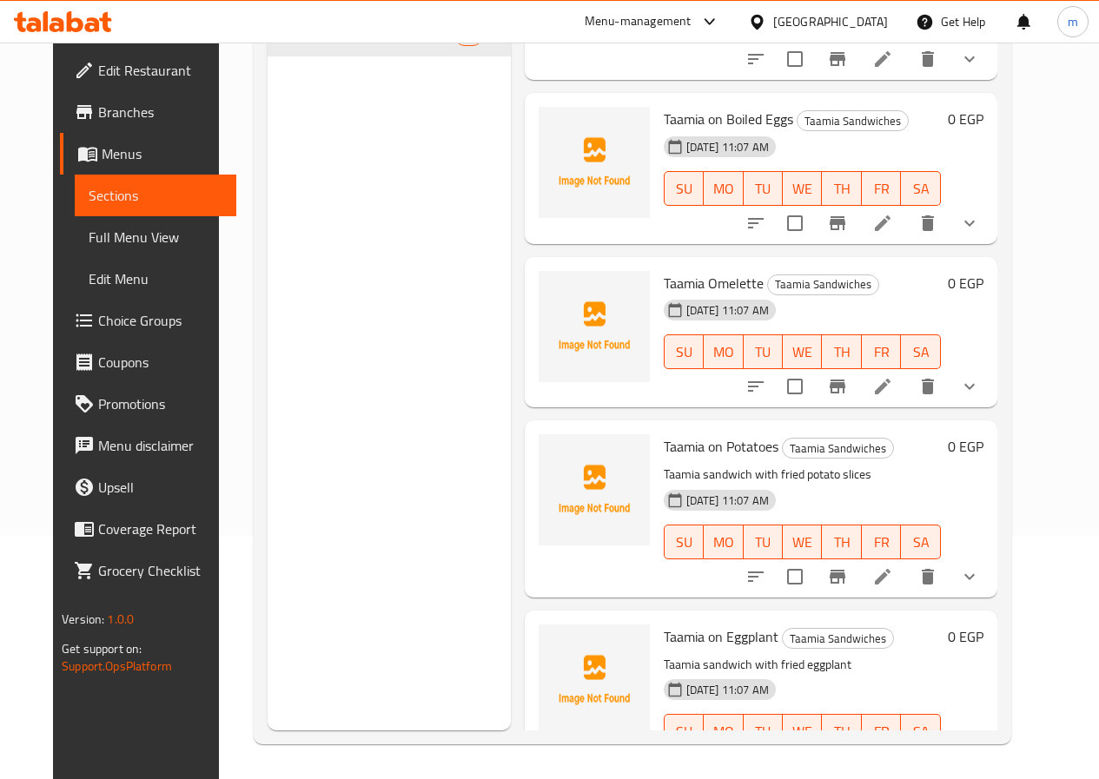
scroll to position [1303, 0]
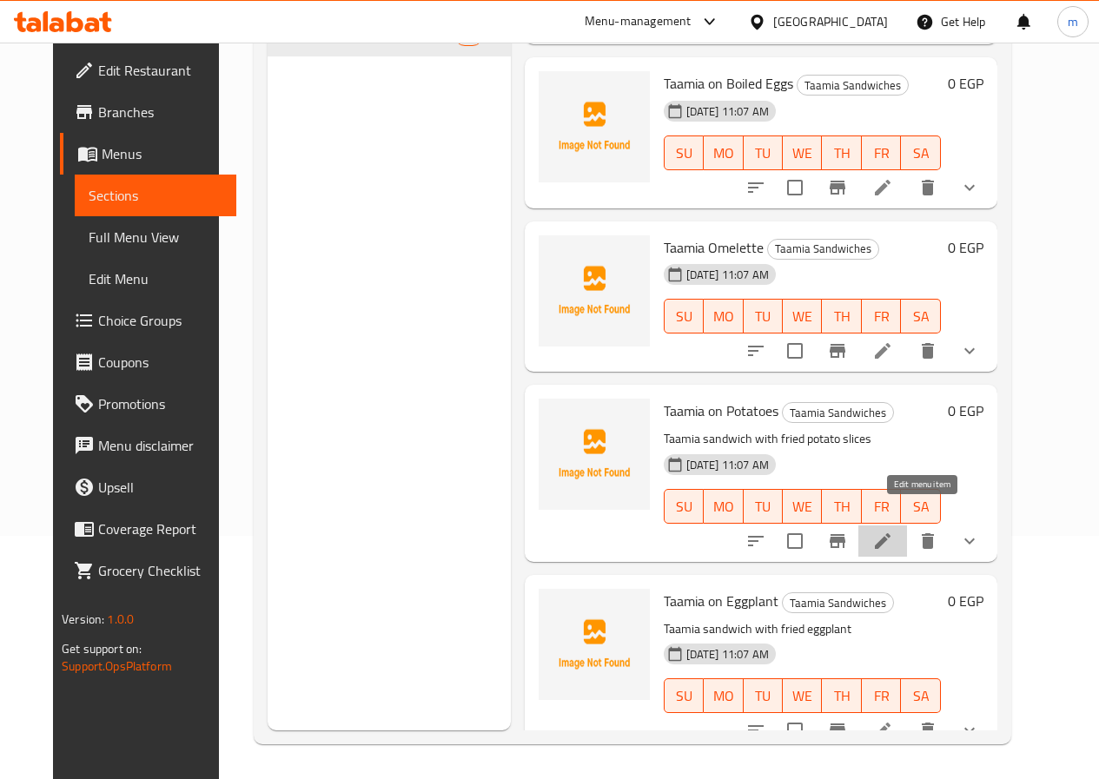
click at [893, 531] on icon at bounding box center [882, 541] width 21 height 21
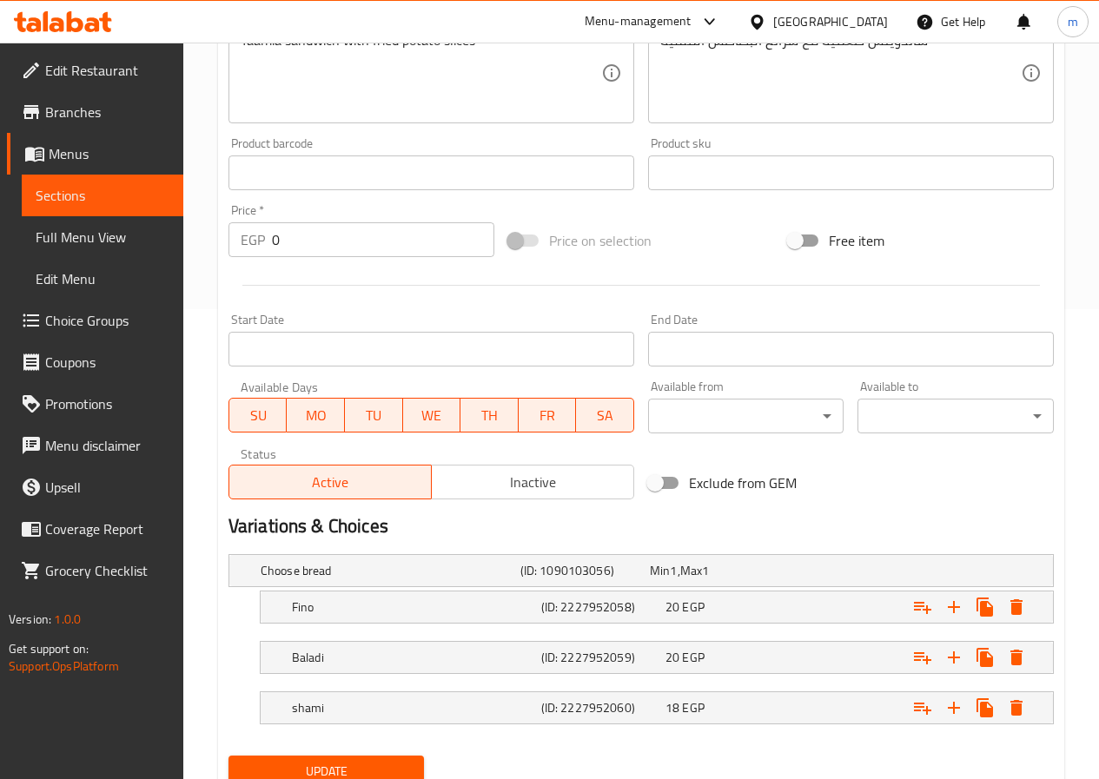
scroll to position [538, 0]
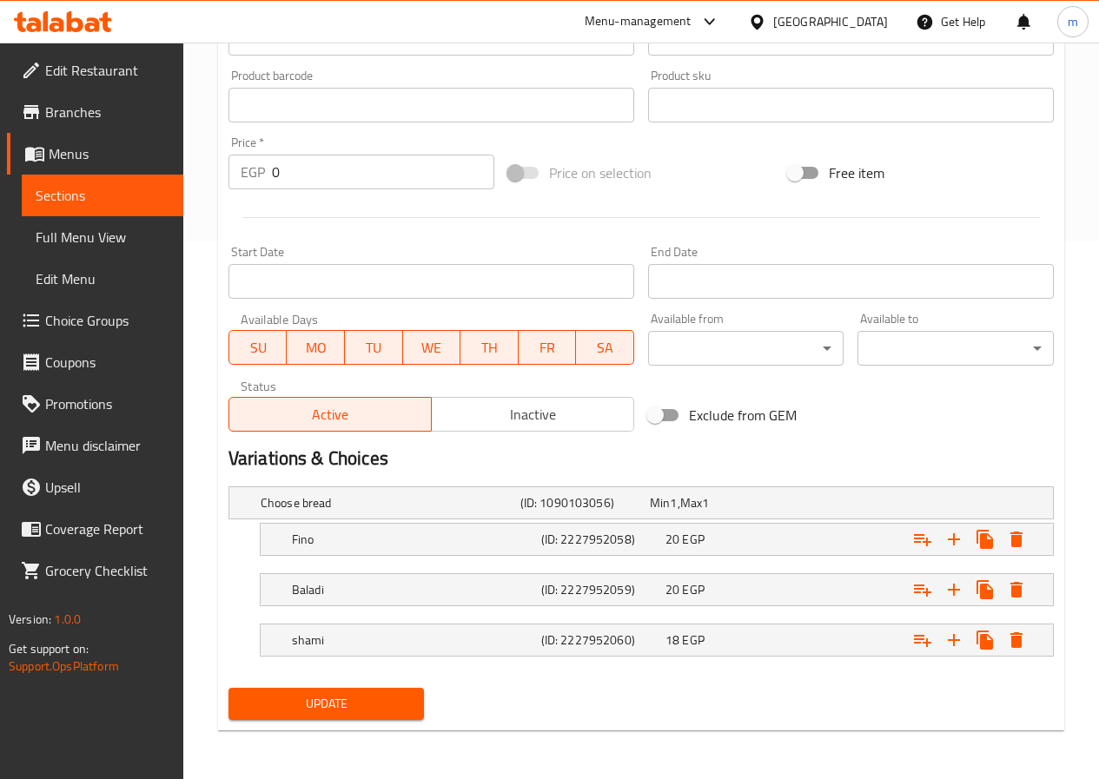
click at [58, 190] on span "Sections" at bounding box center [103, 195] width 134 height 21
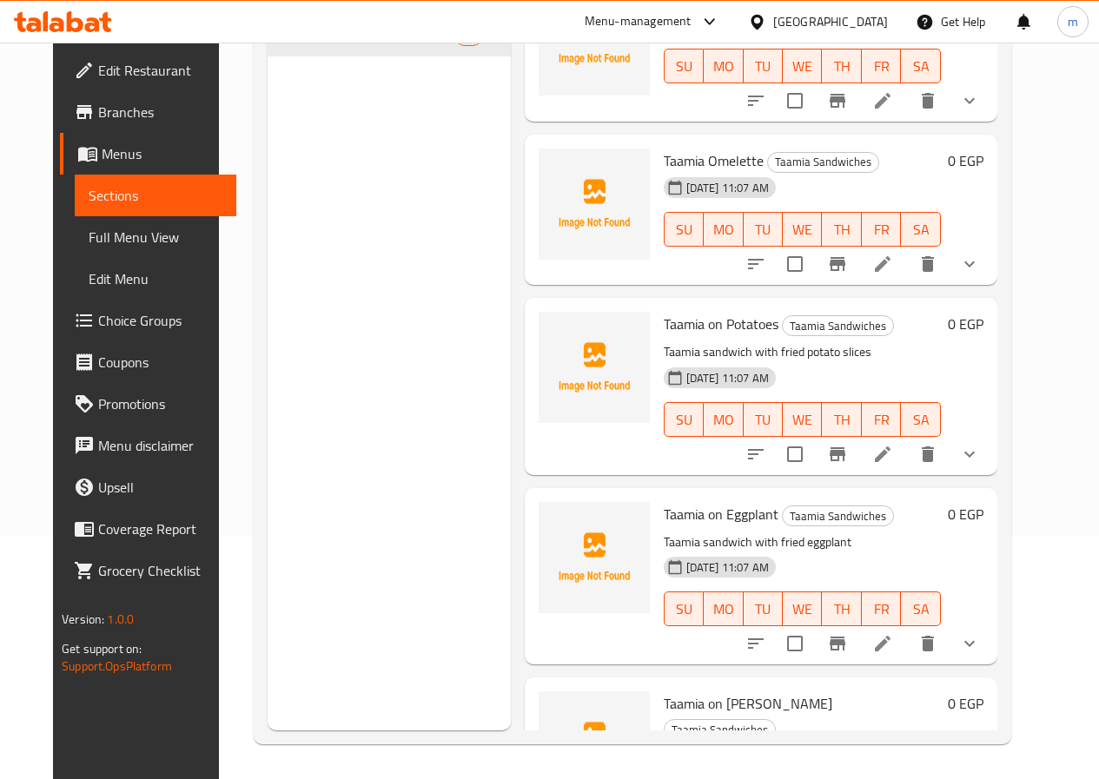
scroll to position [1477, 0]
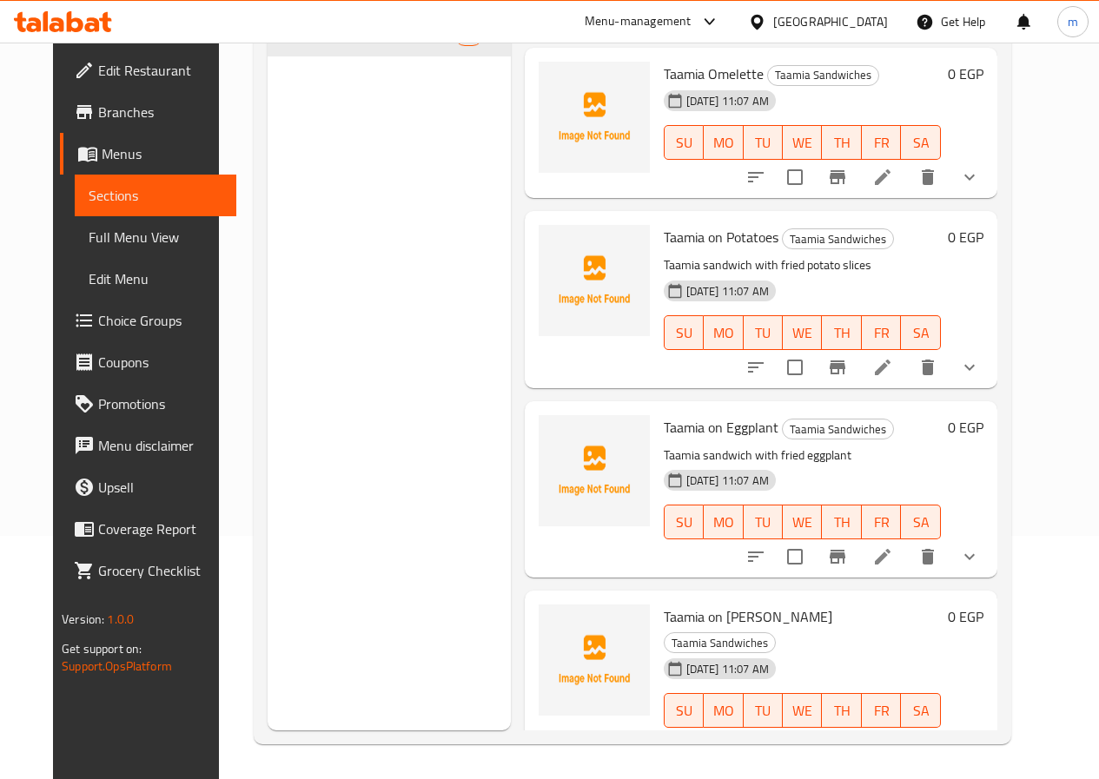
click at [893, 546] on icon at bounding box center [882, 556] width 21 height 21
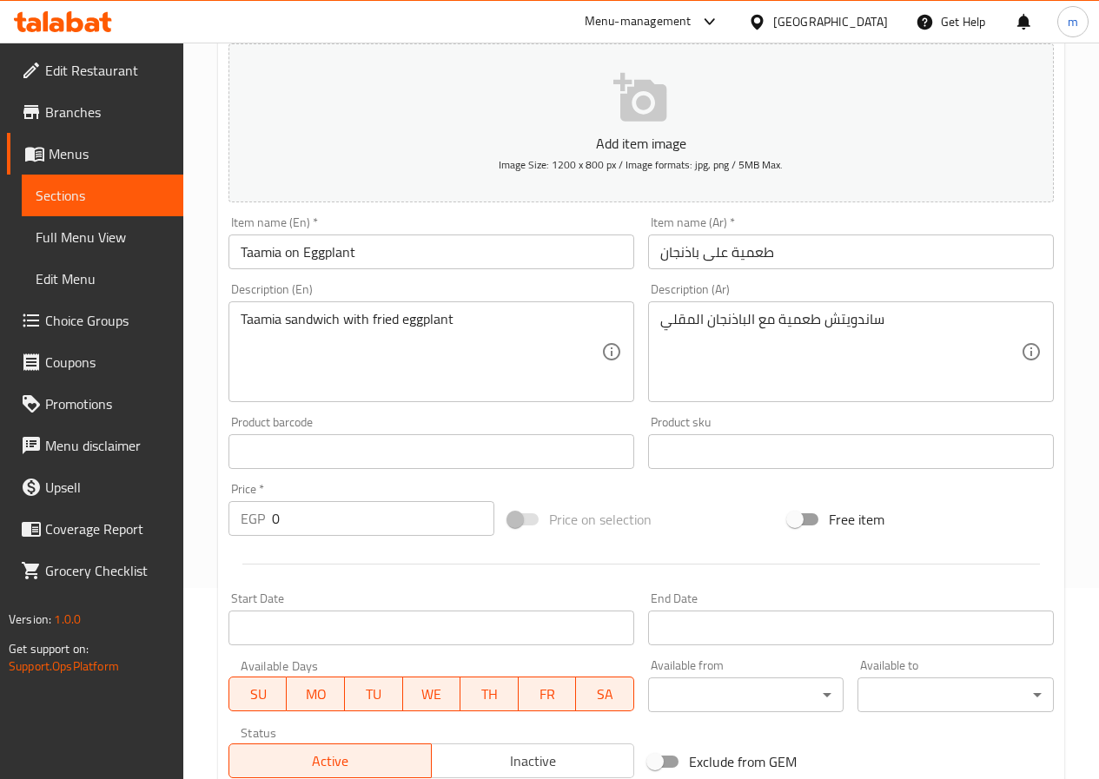
scroll to position [190, 0]
drag, startPoint x: 138, startPoint y: 201, endPoint x: 174, endPoint y: 212, distance: 37.4
click at [138, 201] on span "Sections" at bounding box center [103, 195] width 134 height 21
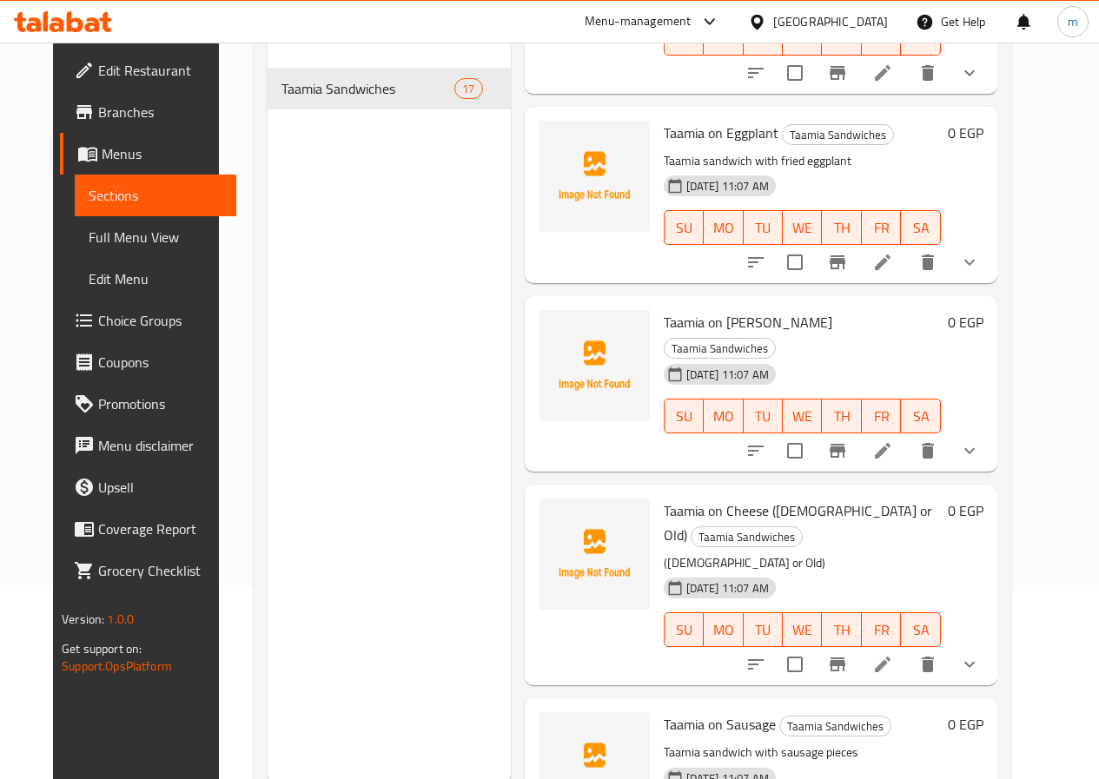
scroll to position [1911, 0]
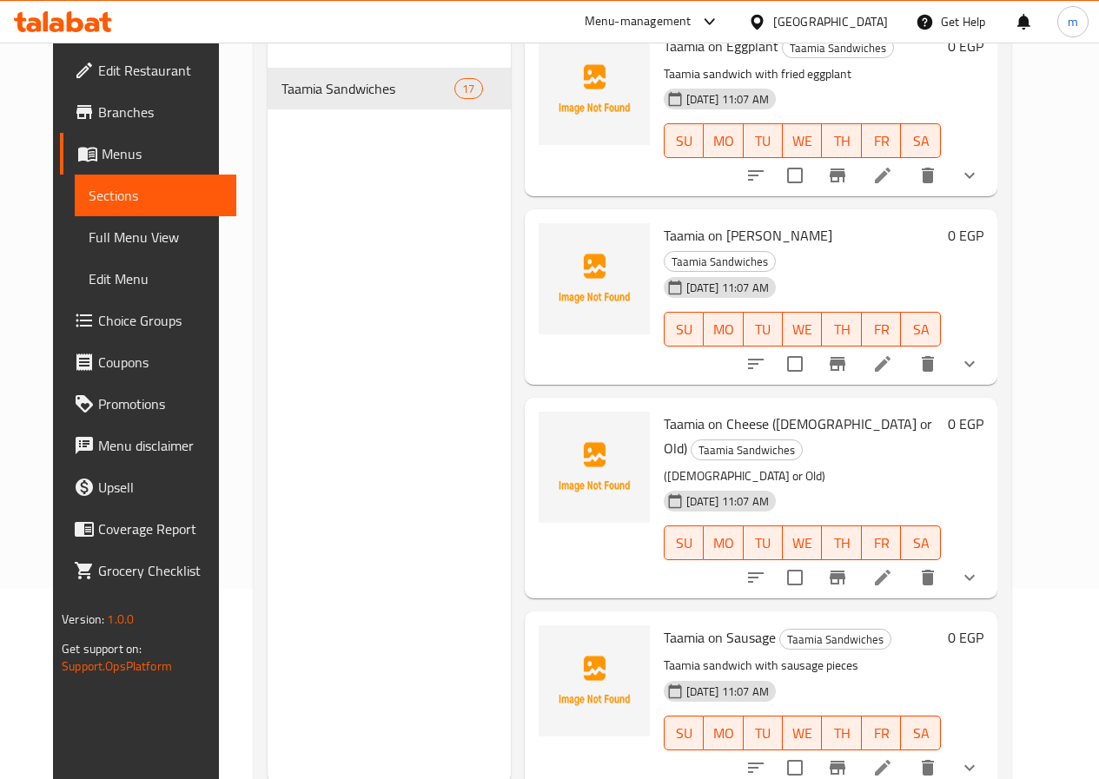
click at [890, 356] on icon at bounding box center [883, 364] width 16 height 16
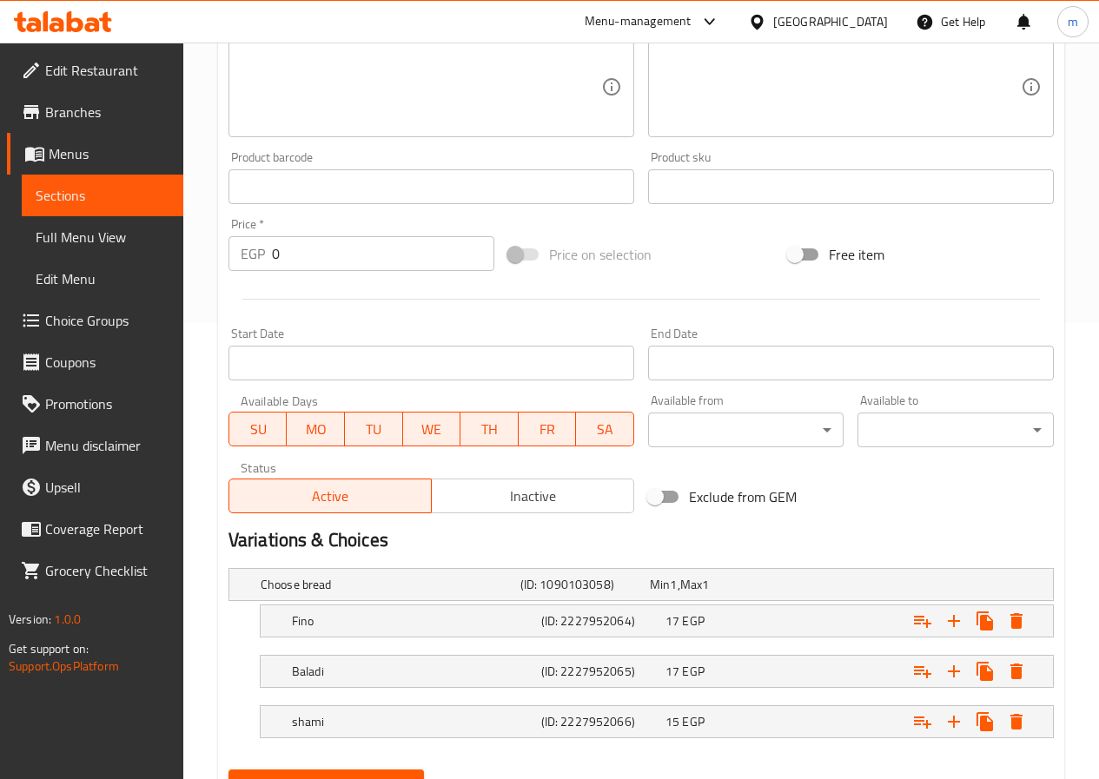
scroll to position [538, 0]
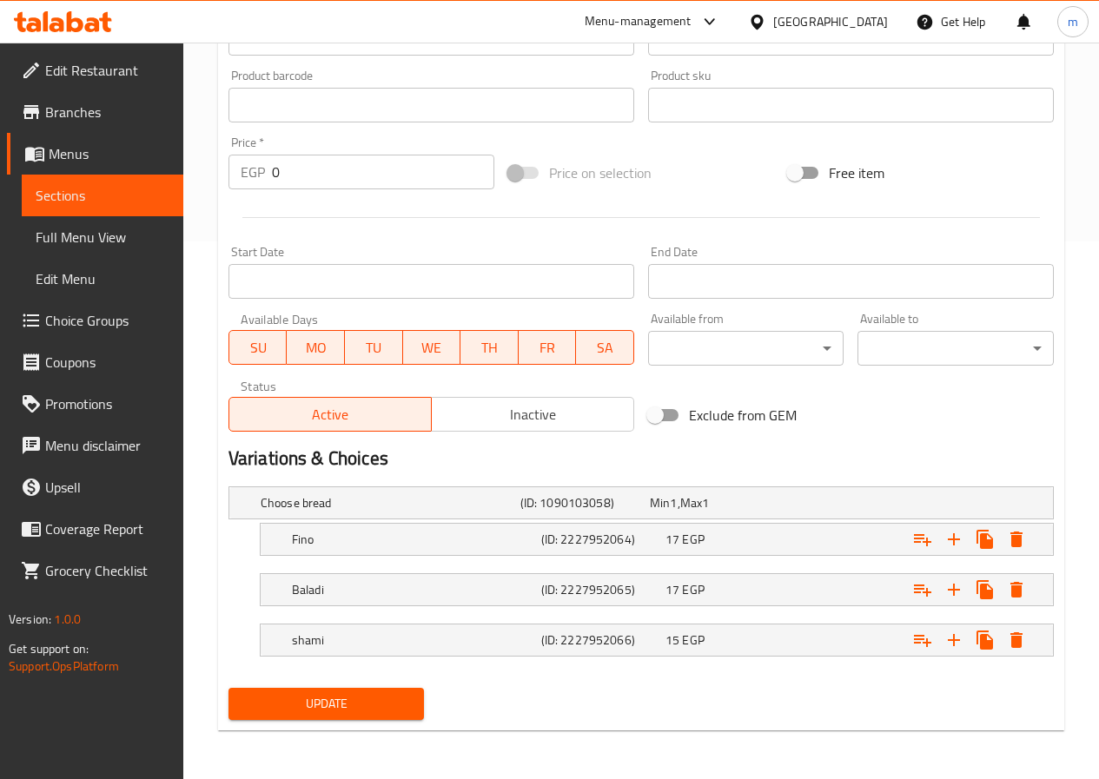
click at [104, 215] on link "Sections" at bounding box center [103, 196] width 162 height 42
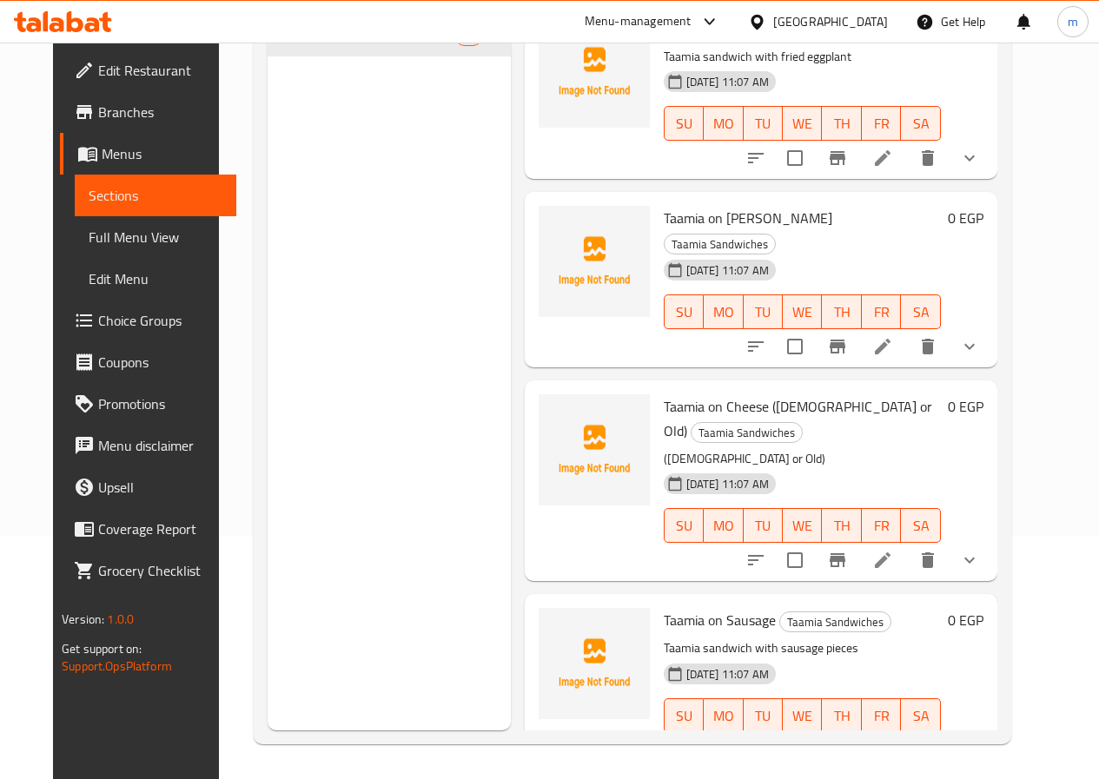
scroll to position [1824, 0]
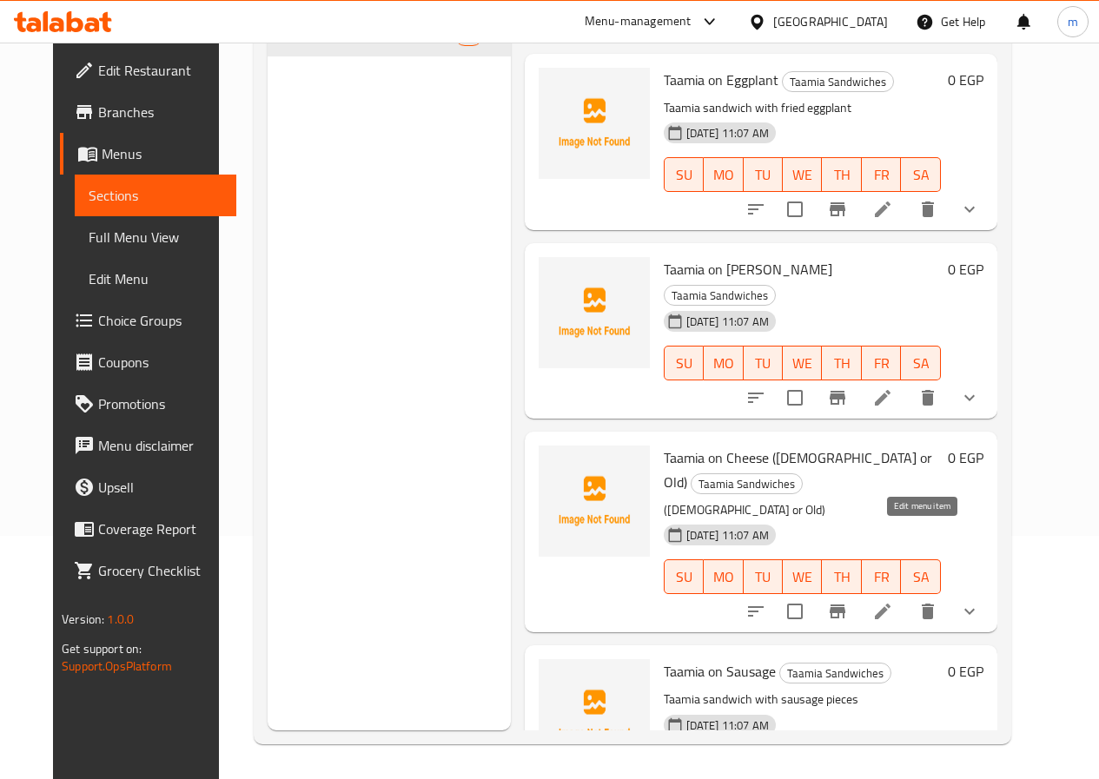
click at [893, 601] on icon at bounding box center [882, 611] width 21 height 21
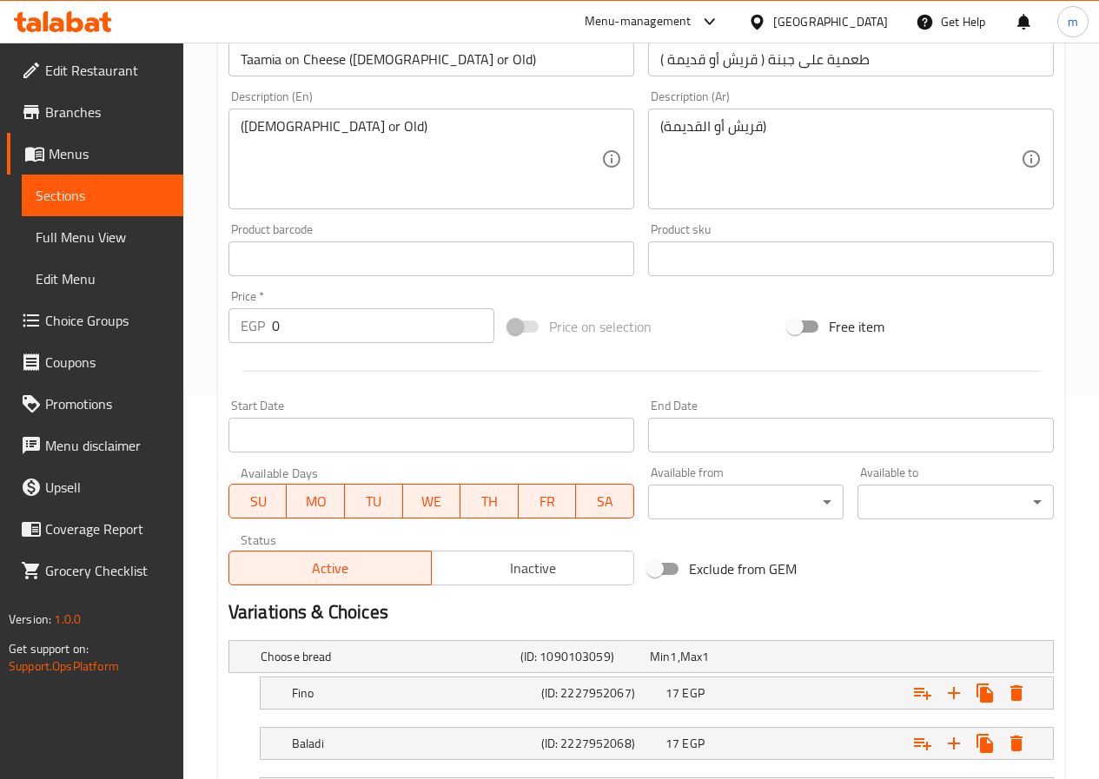
scroll to position [174, 0]
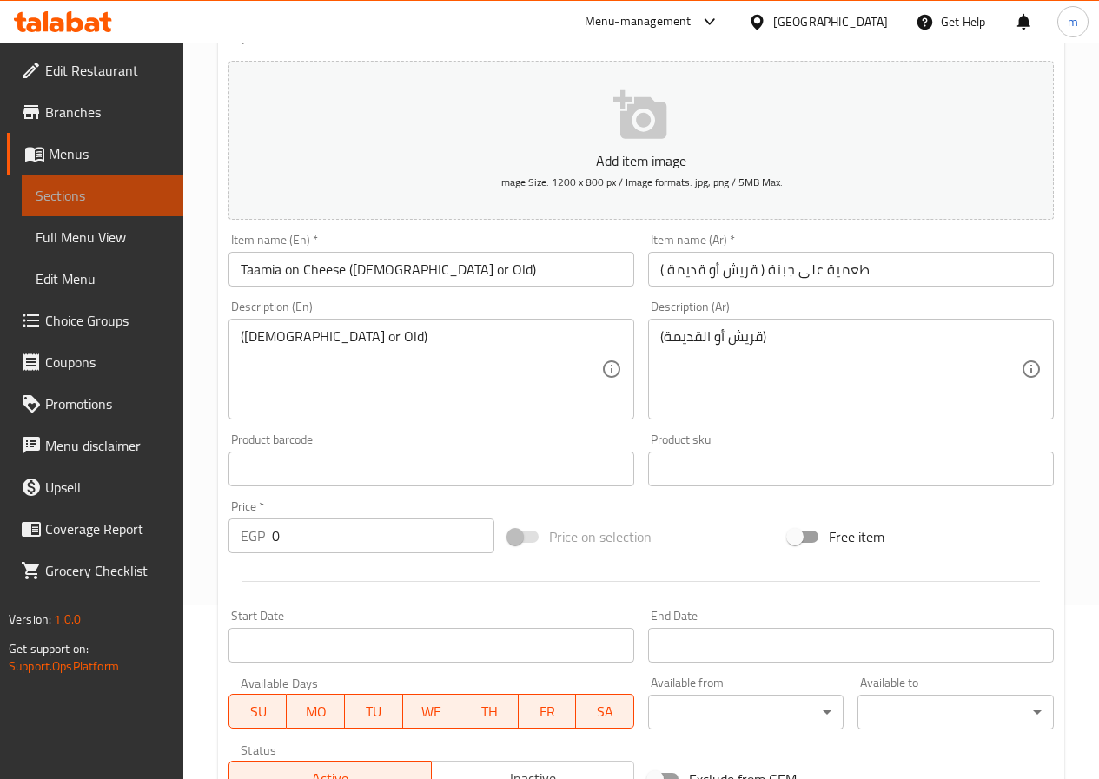
click at [105, 181] on link "Sections" at bounding box center [103, 196] width 162 height 42
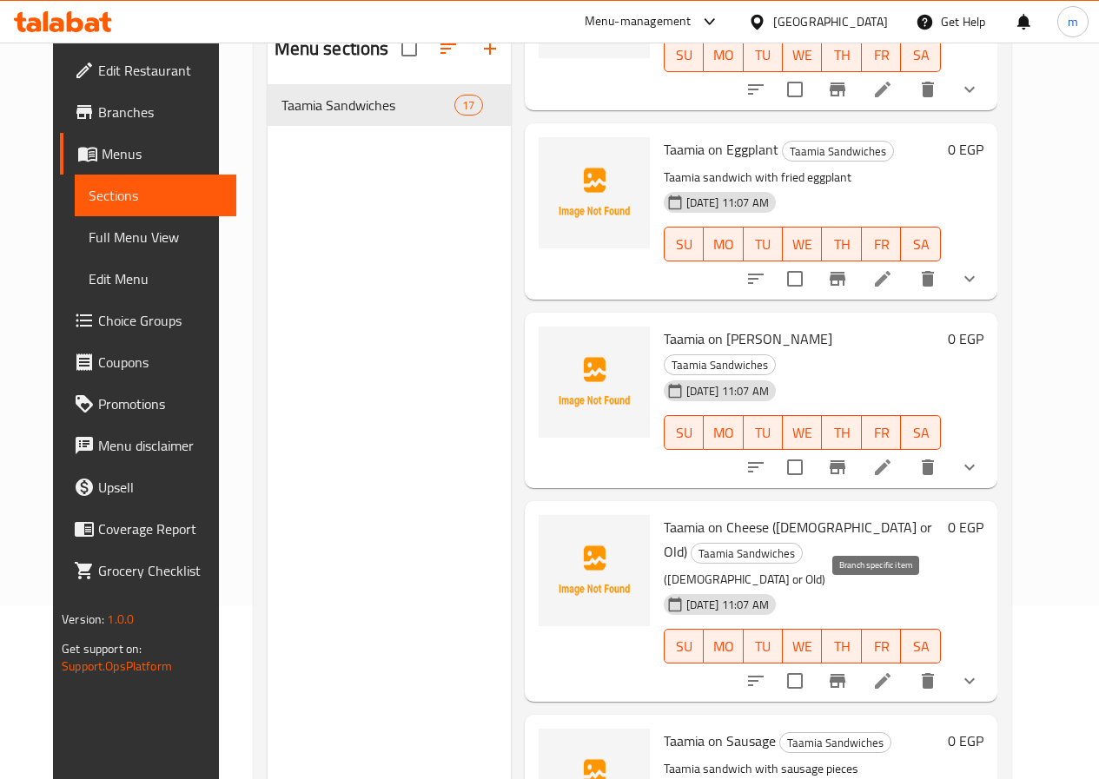
scroll to position [1911, 0]
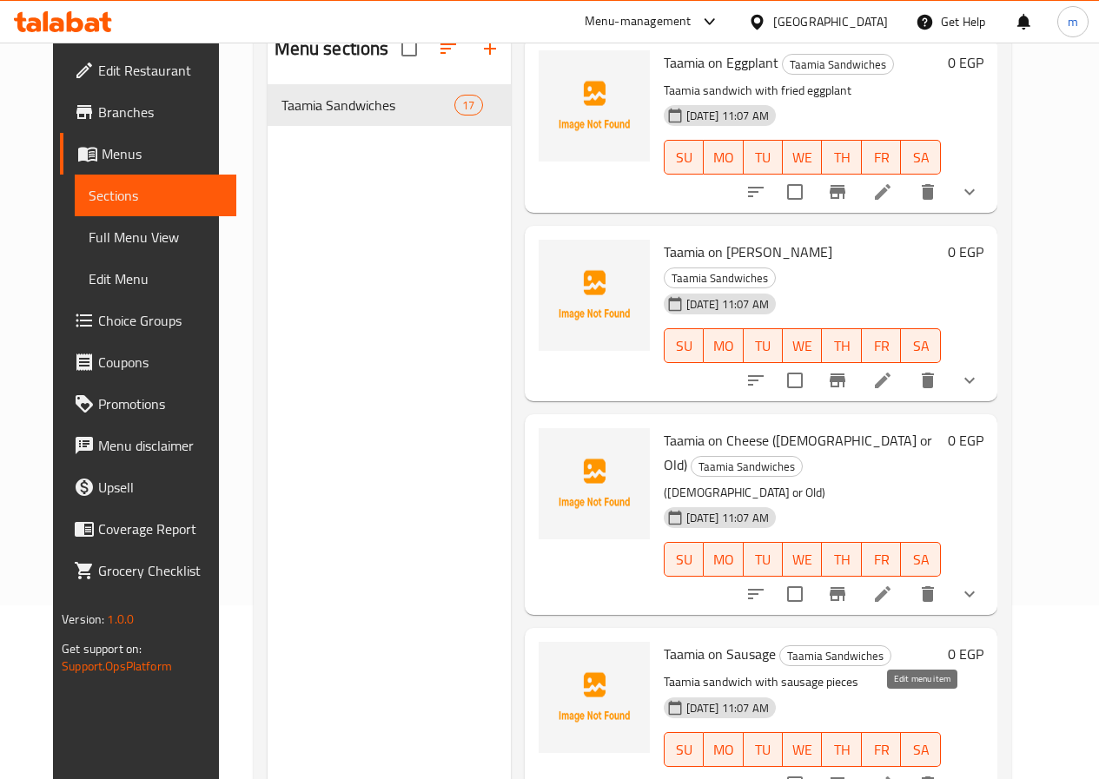
click at [893, 774] on icon at bounding box center [882, 784] width 21 height 21
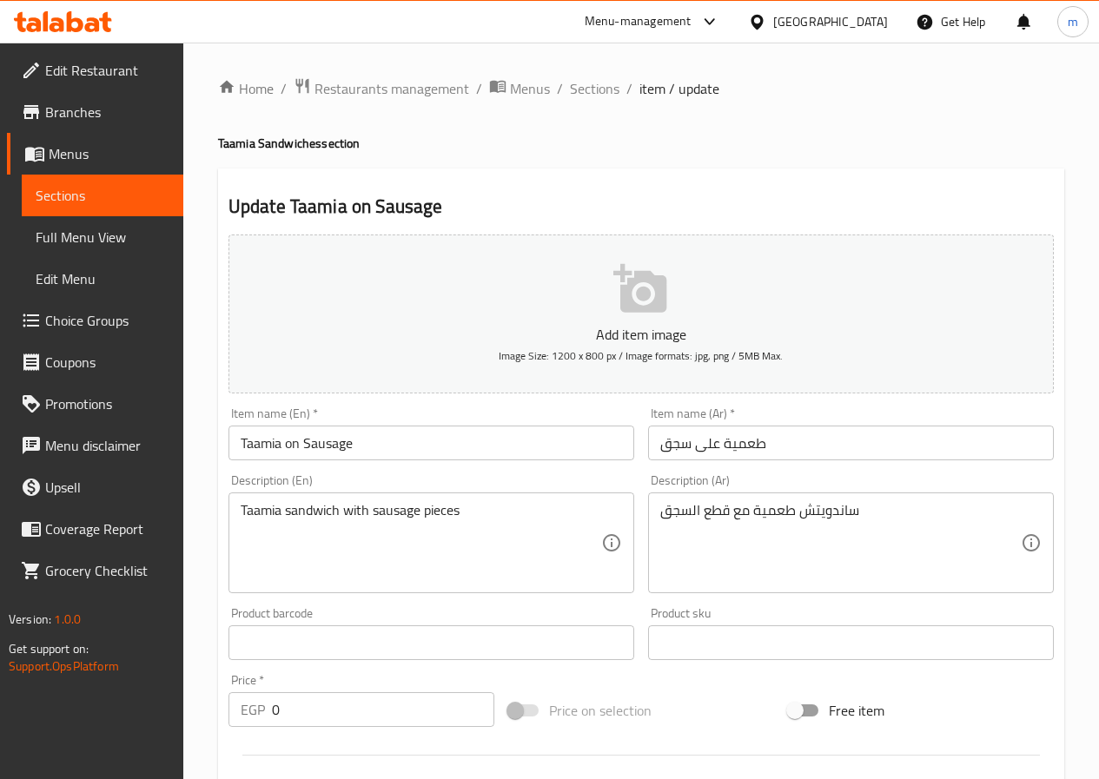
scroll to position [87, 0]
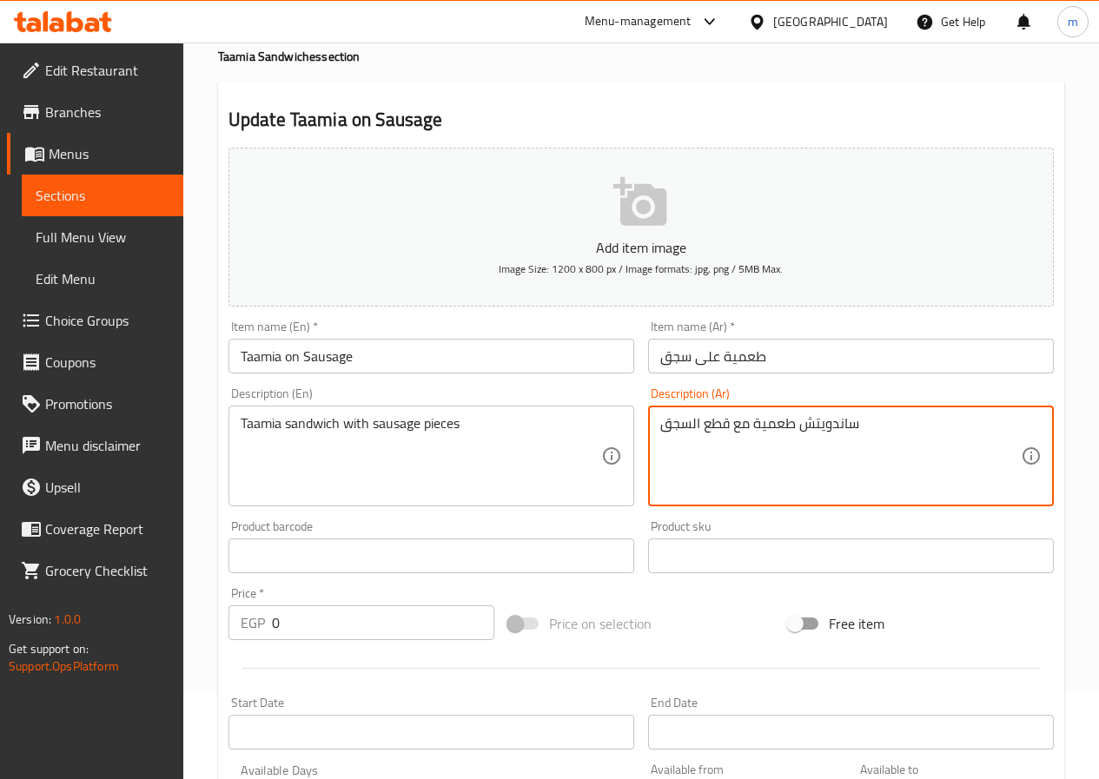
drag, startPoint x: 703, startPoint y: 419, endPoint x: 729, endPoint y: 425, distance: 26.8
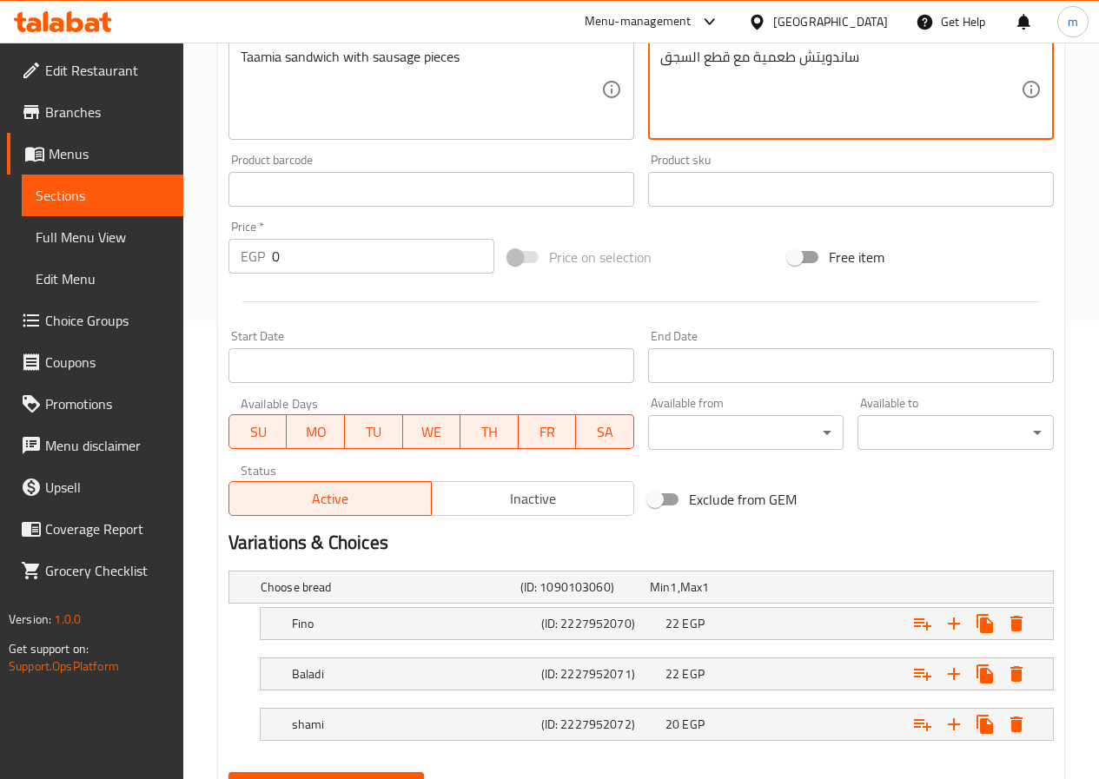
scroll to position [538, 0]
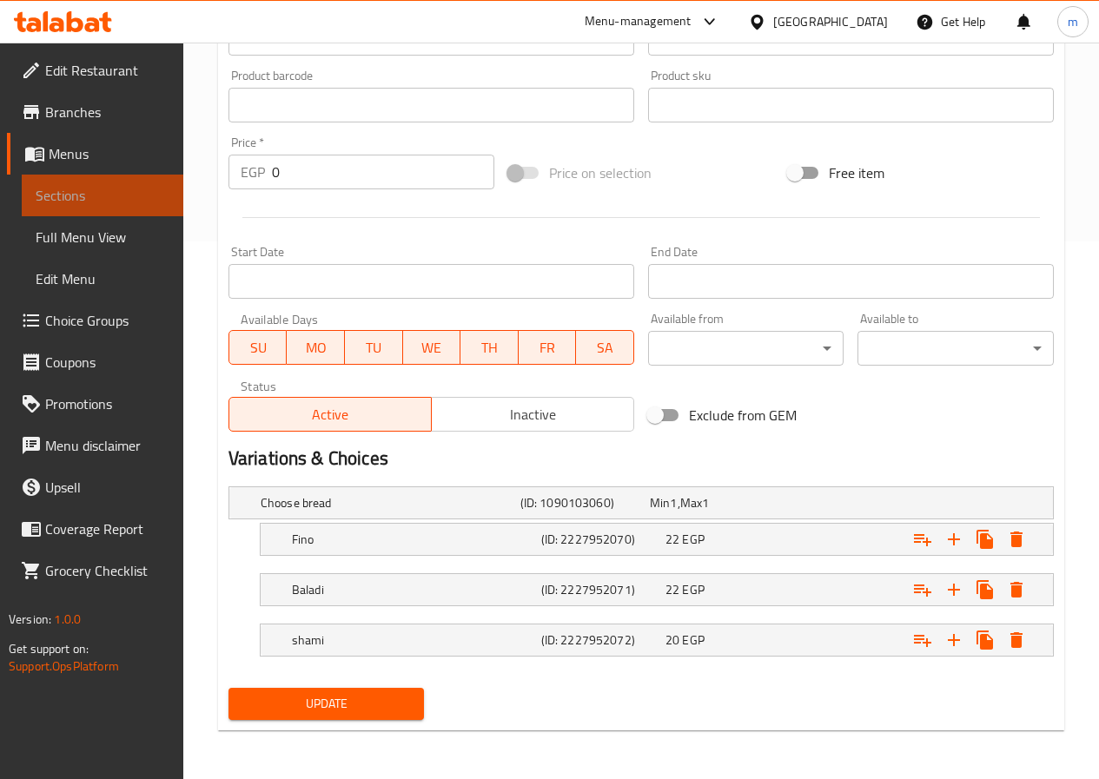
click at [98, 202] on span "Sections" at bounding box center [103, 195] width 134 height 21
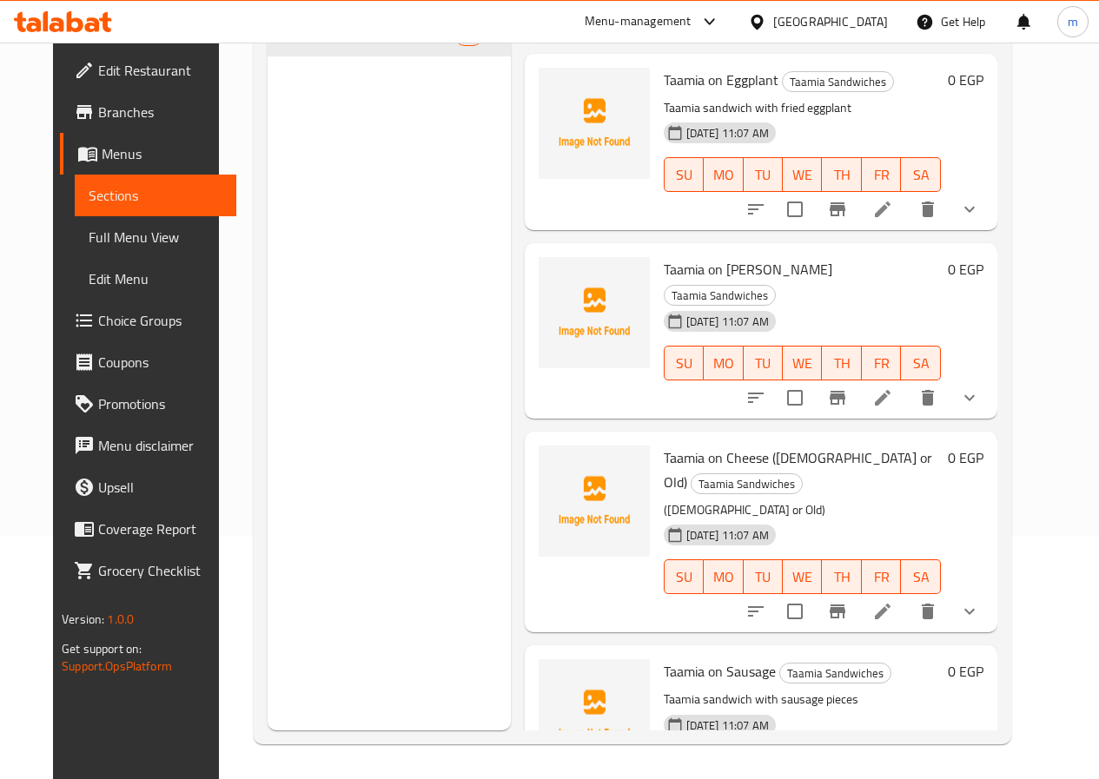
scroll to position [2258, 0]
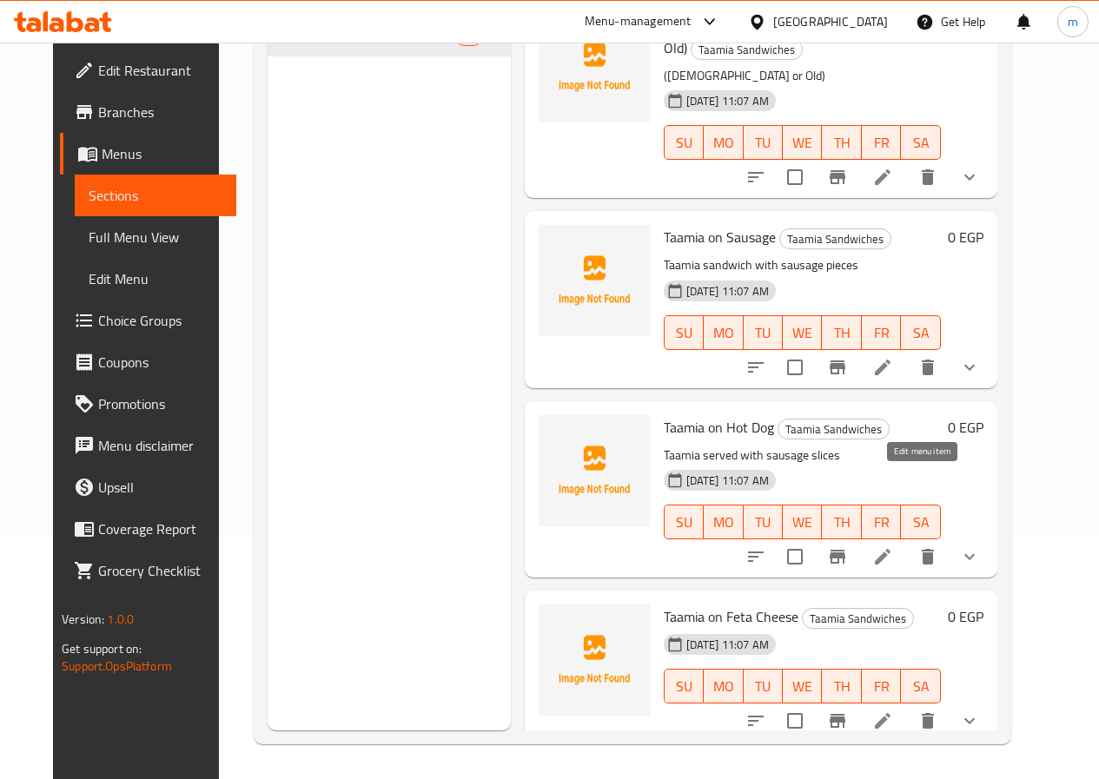
click at [890, 549] on icon at bounding box center [883, 557] width 16 height 16
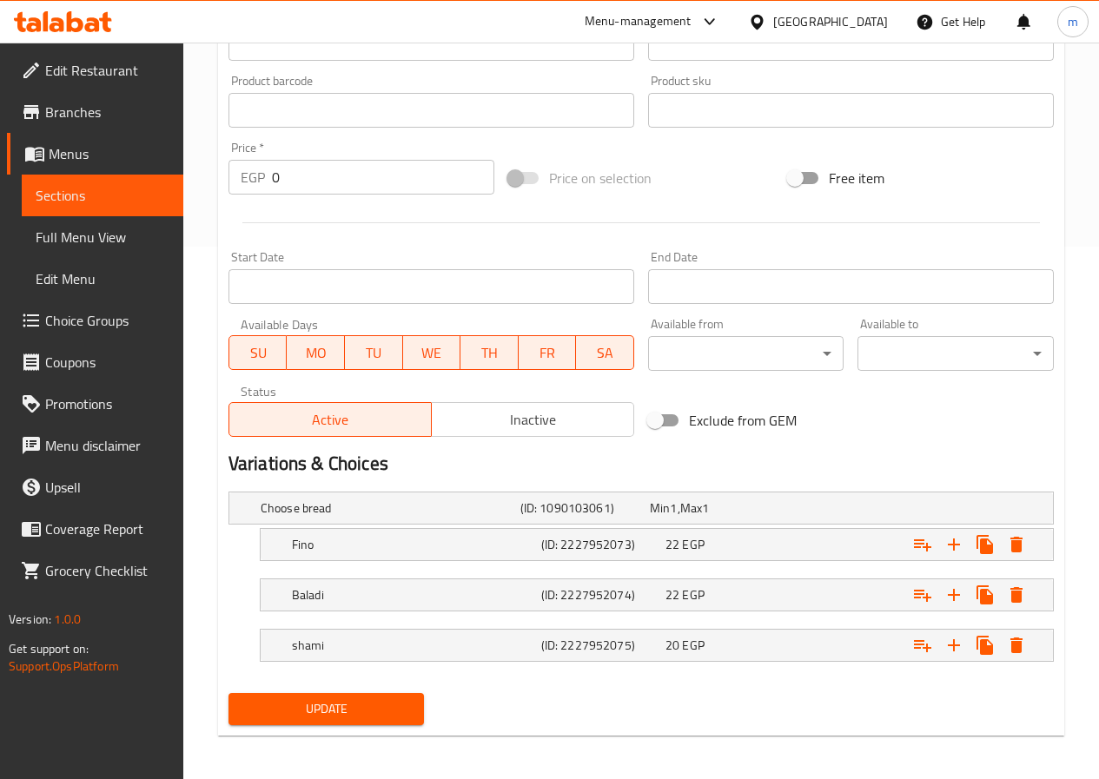
scroll to position [538, 0]
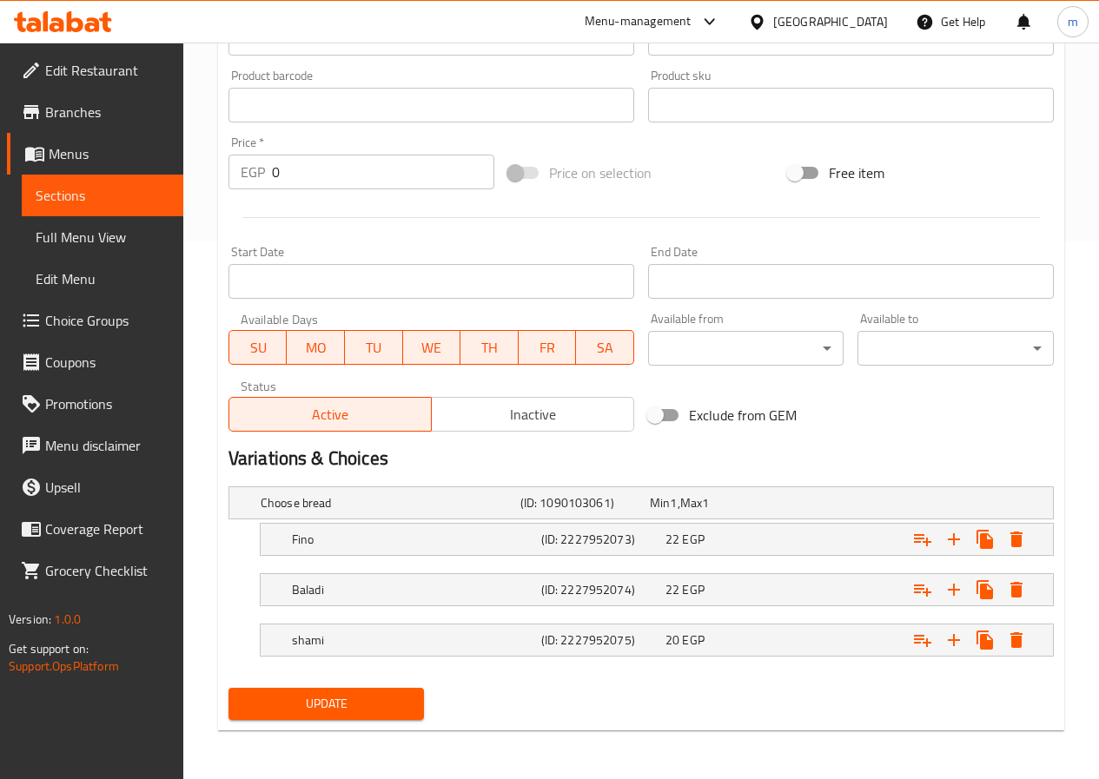
click at [122, 184] on link "Sections" at bounding box center [103, 196] width 162 height 42
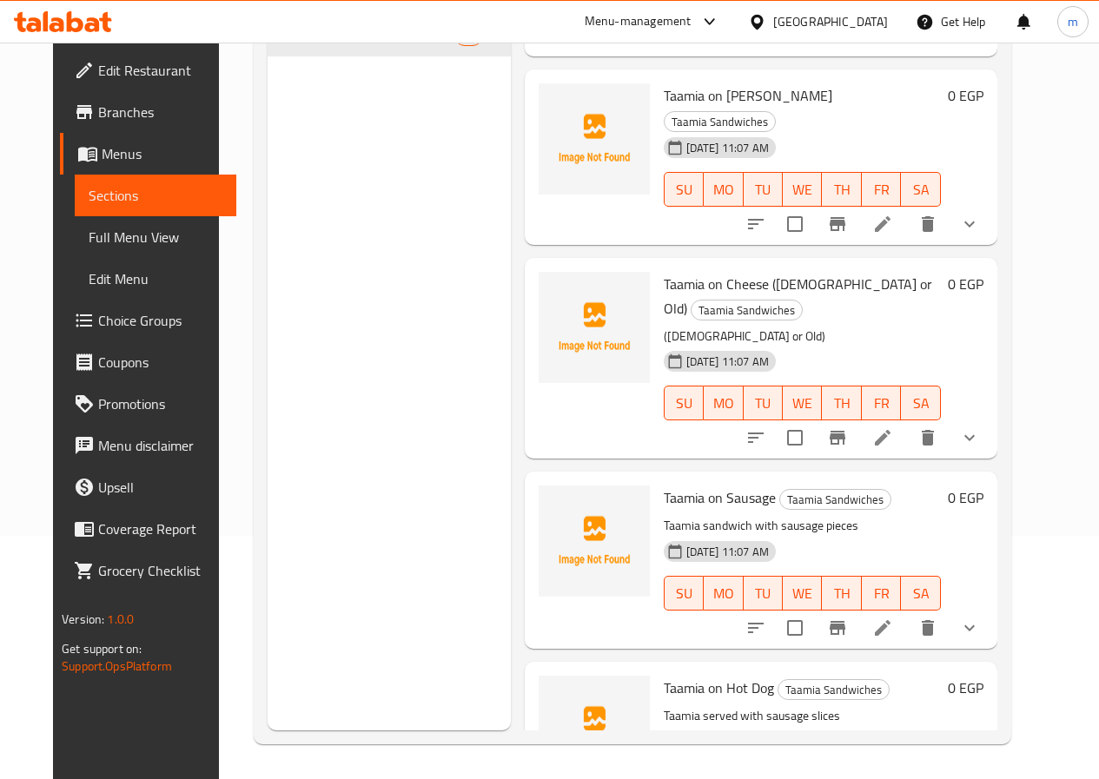
scroll to position [2361, 0]
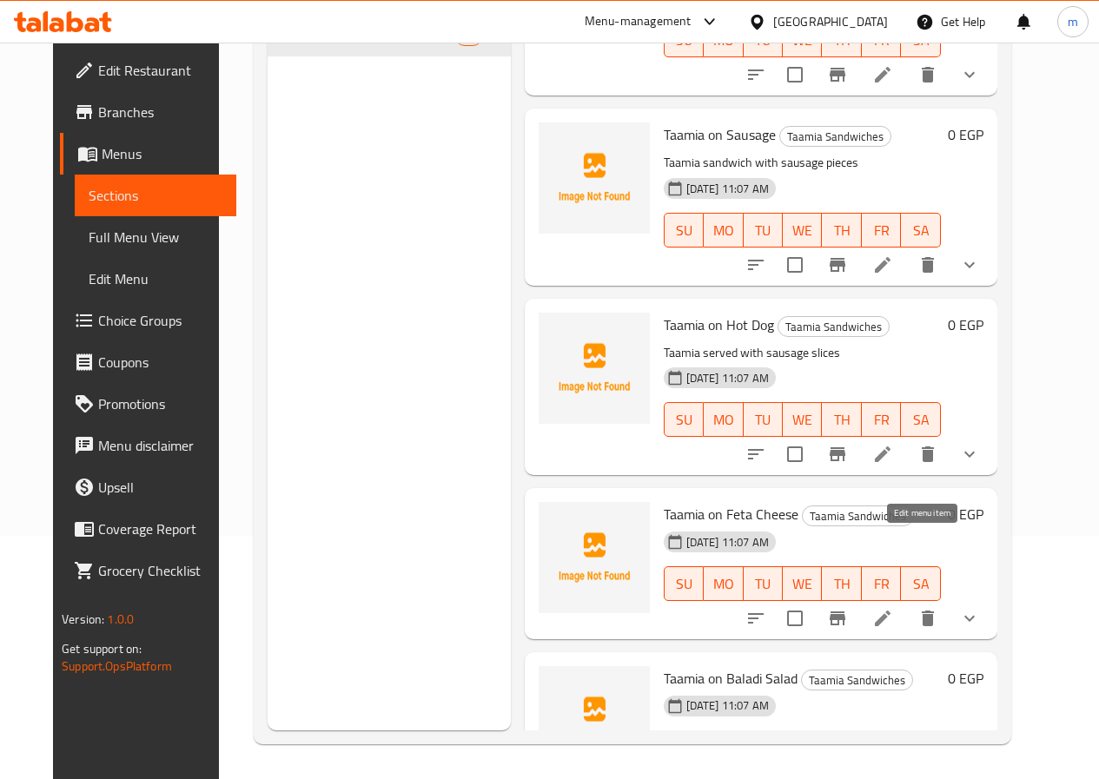
click at [893, 608] on icon at bounding box center [882, 618] width 21 height 21
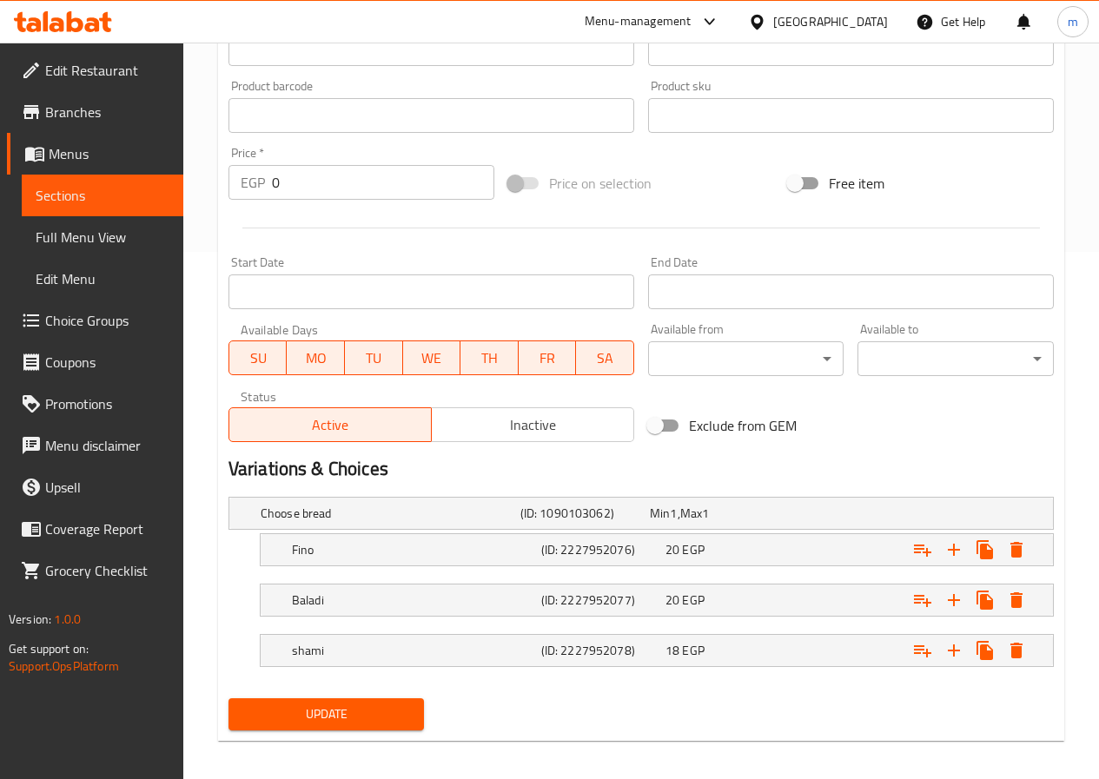
scroll to position [538, 0]
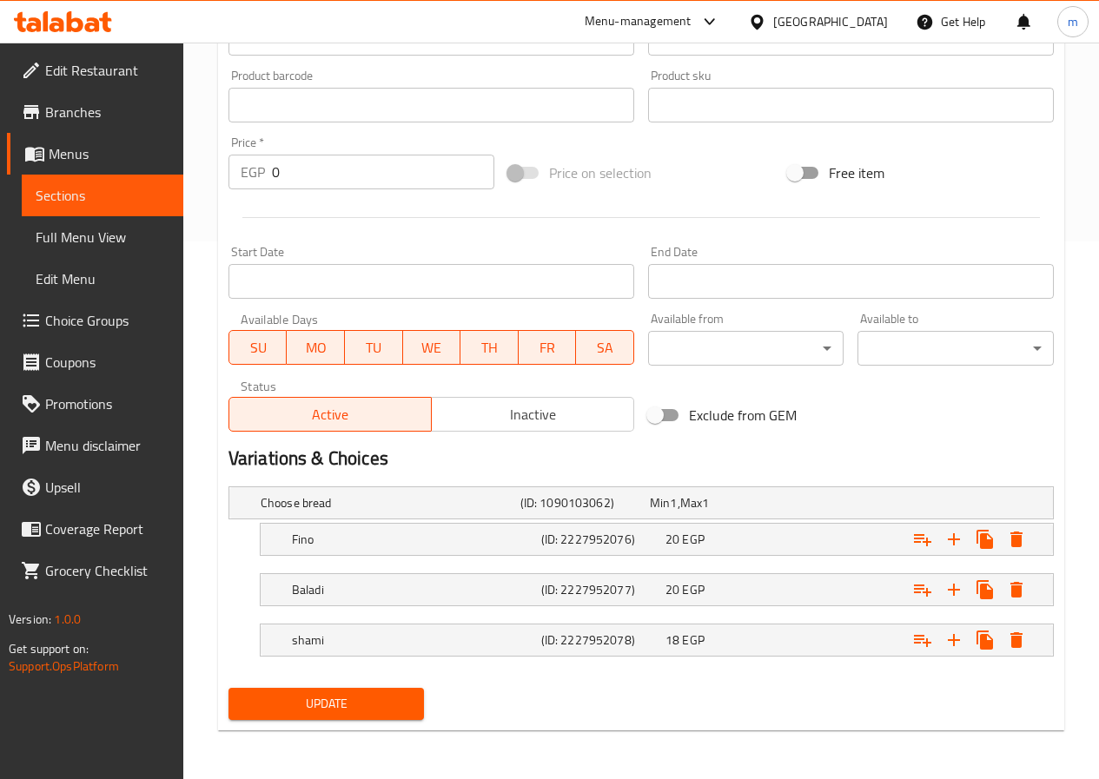
click at [99, 184] on link "Sections" at bounding box center [103, 196] width 162 height 42
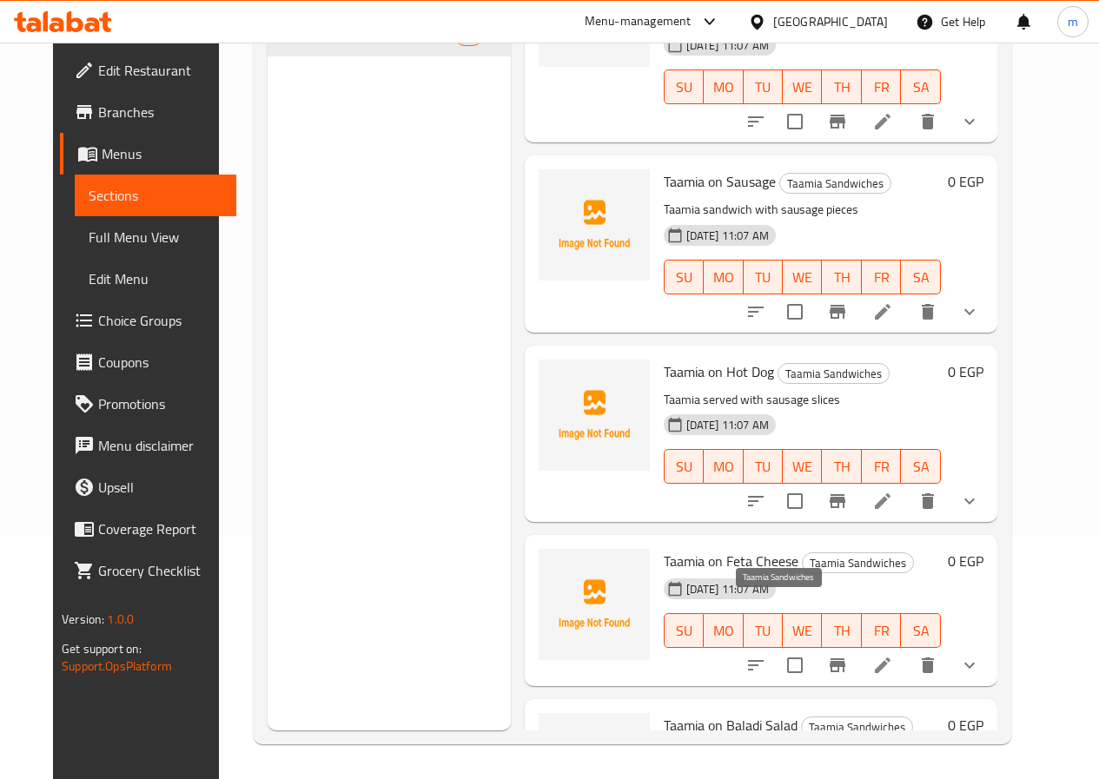
scroll to position [2361, 0]
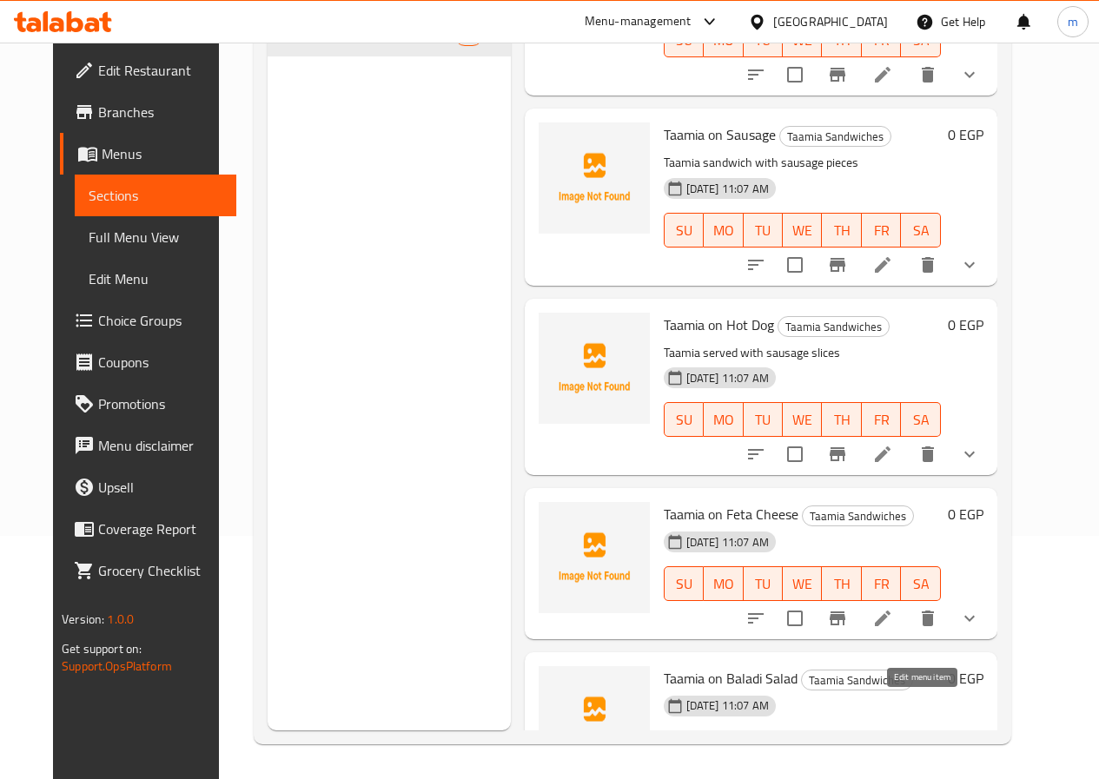
click at [893, 772] on icon at bounding box center [882, 782] width 21 height 21
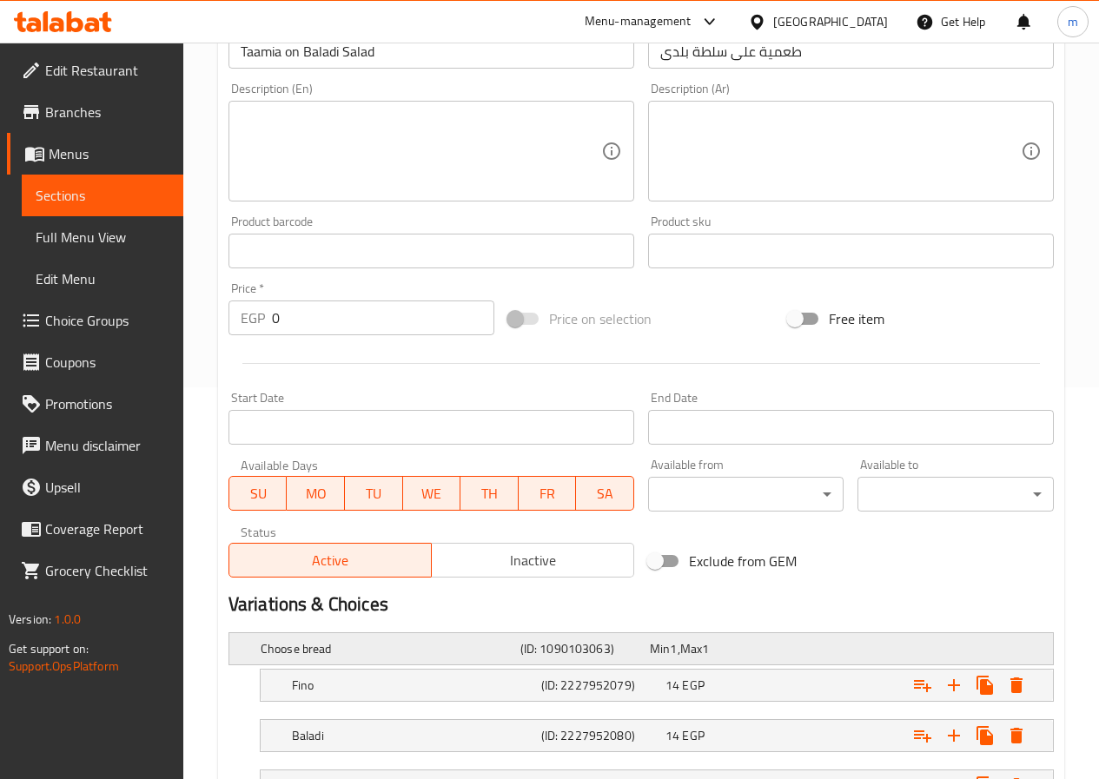
scroll to position [538, 0]
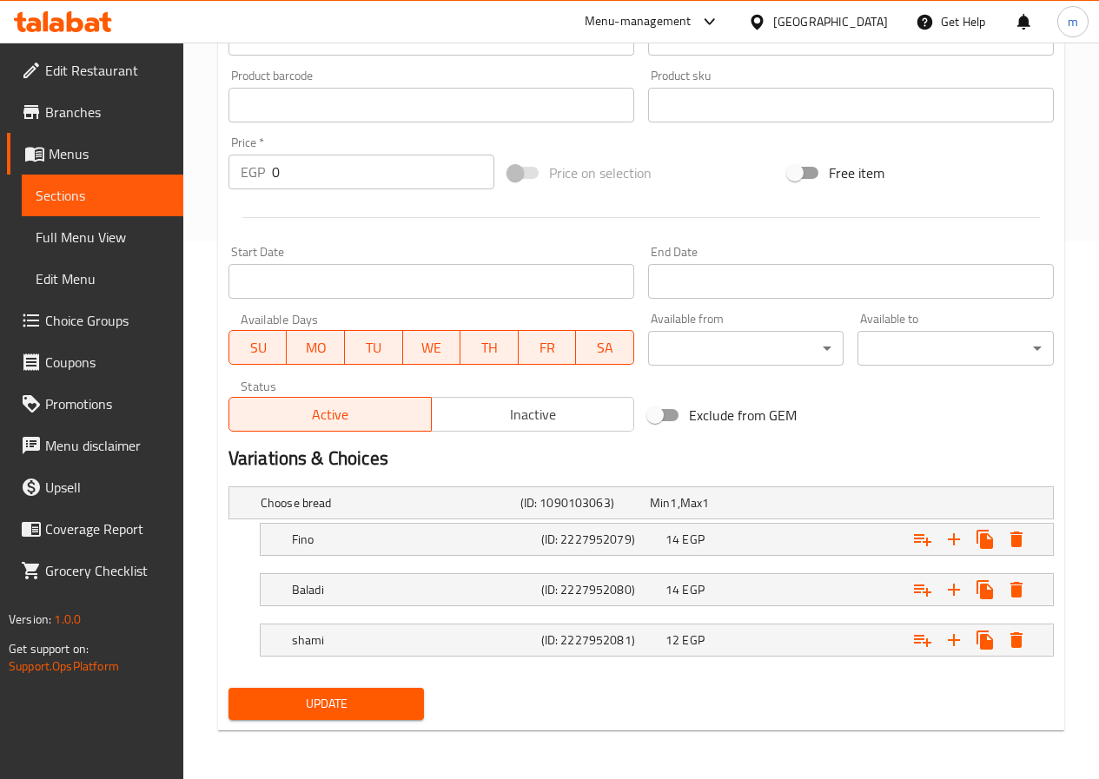
click at [73, 185] on span "Sections" at bounding box center [103, 195] width 134 height 21
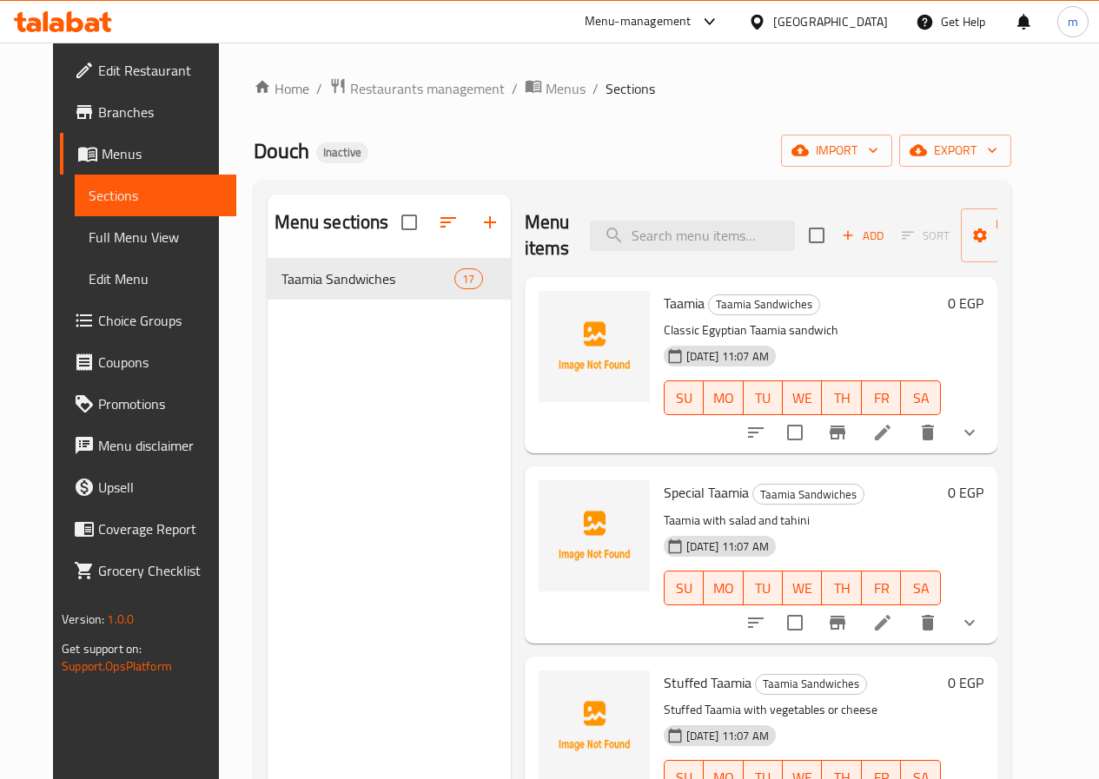
click at [850, 319] on div "Taamia Taamia Sandwiches Classic Egyptian Taamia sandwich [DATE] 11:07 AM SU MO…" at bounding box center [802, 365] width 291 height 162
click at [893, 432] on icon at bounding box center [882, 432] width 21 height 21
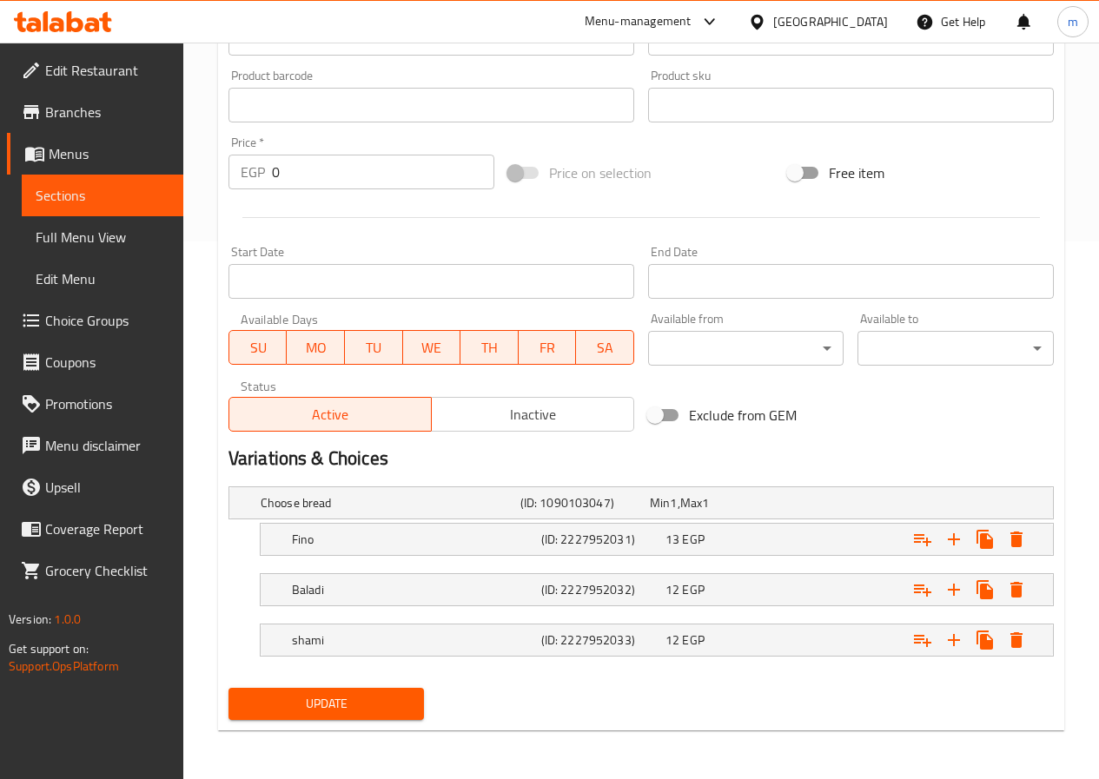
scroll to position [190, 0]
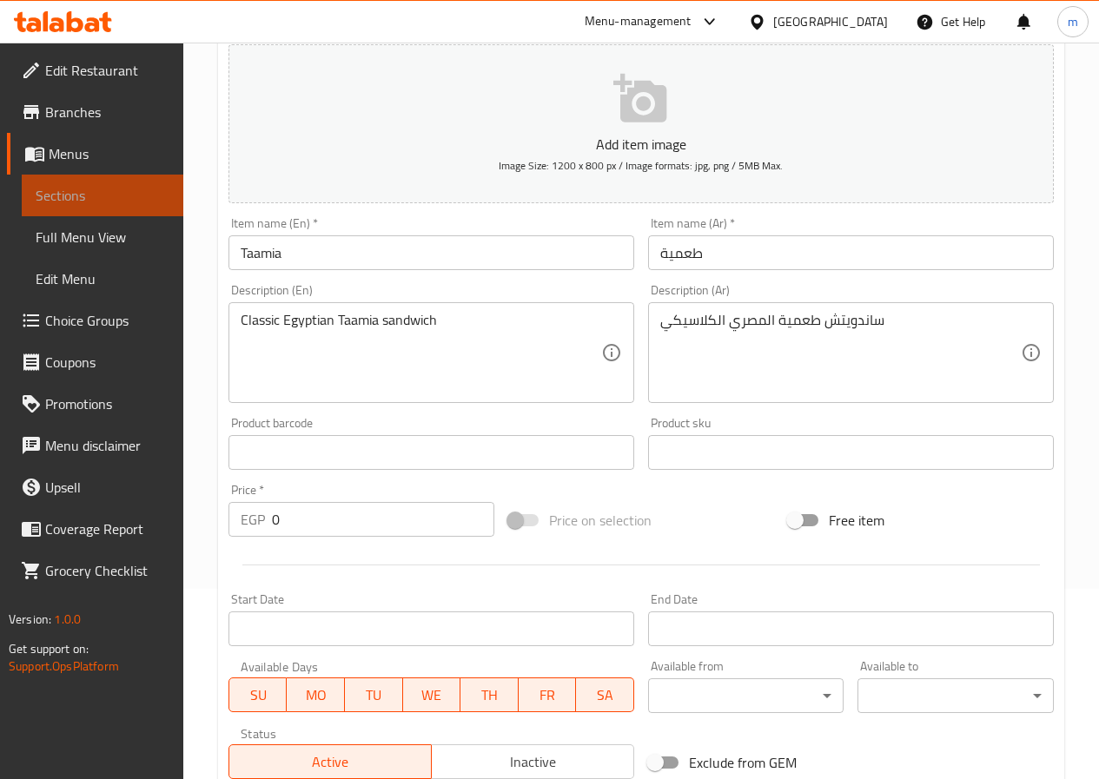
click at [117, 177] on link "Sections" at bounding box center [103, 196] width 162 height 42
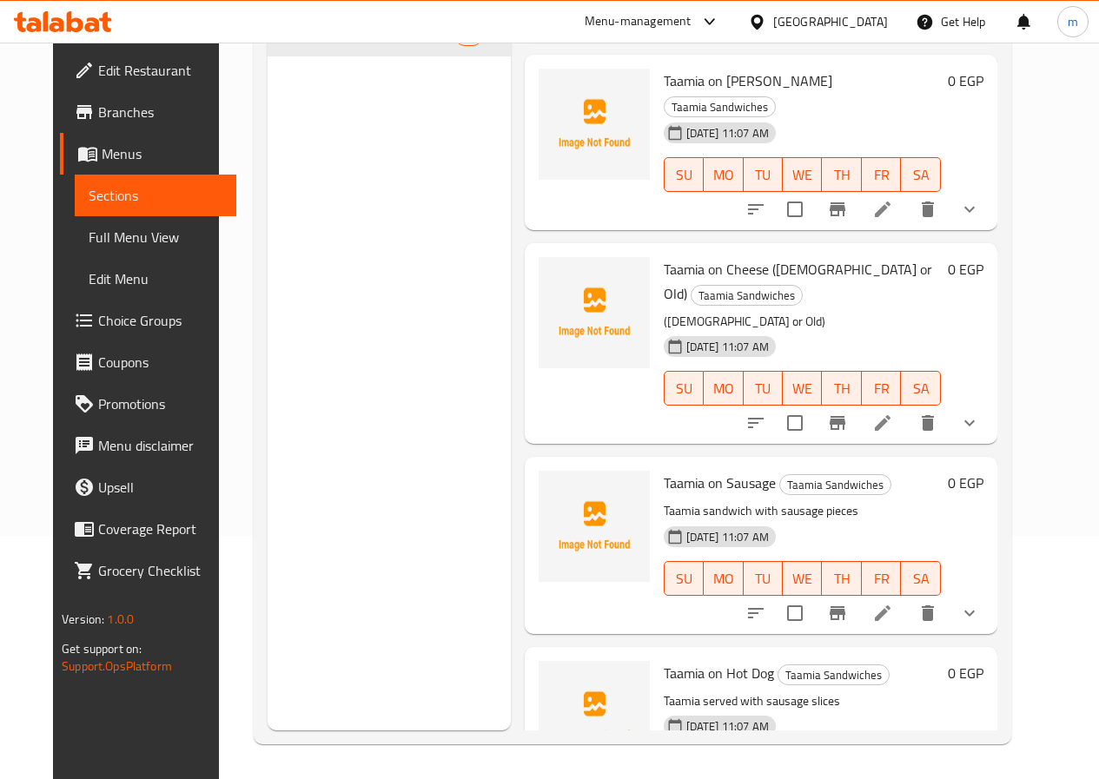
scroll to position [1998, 0]
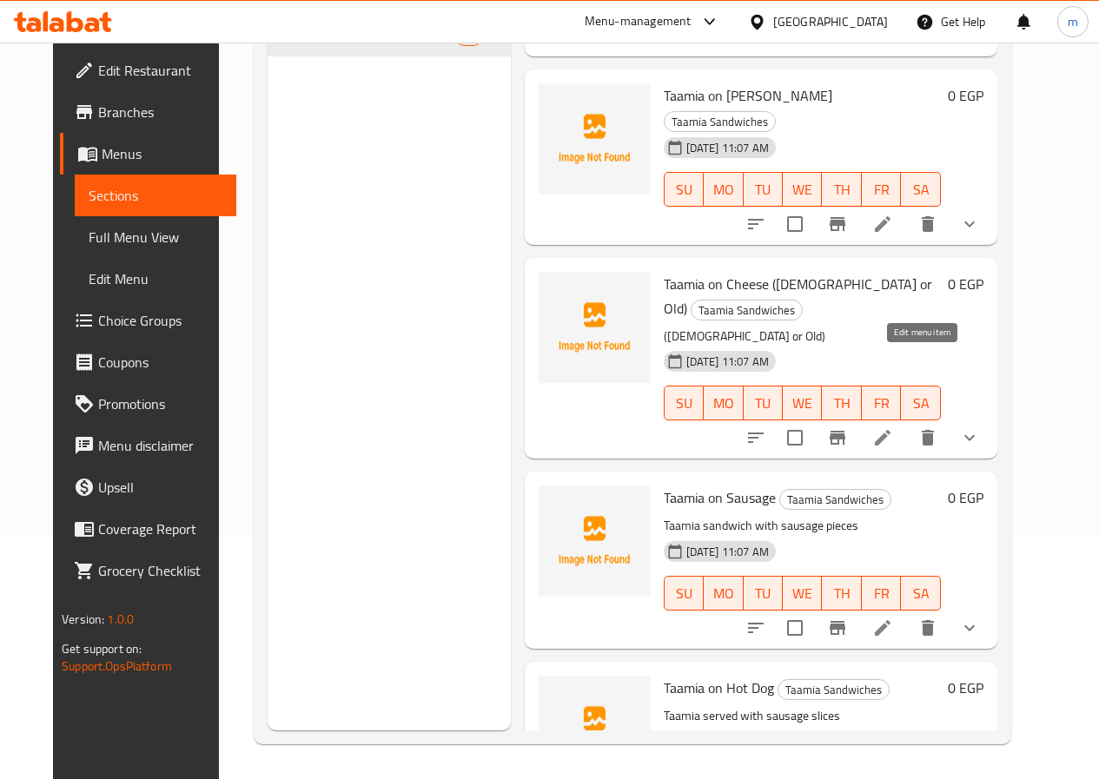
click at [890, 430] on icon at bounding box center [883, 438] width 16 height 16
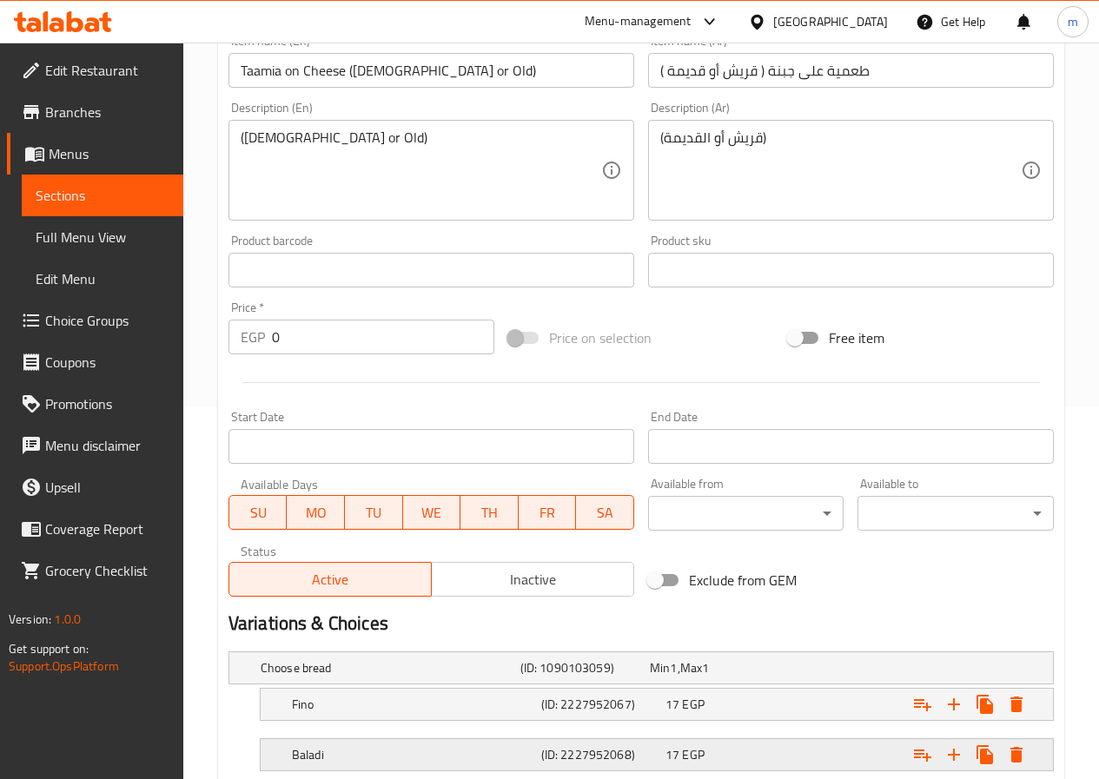
scroll to position [538, 0]
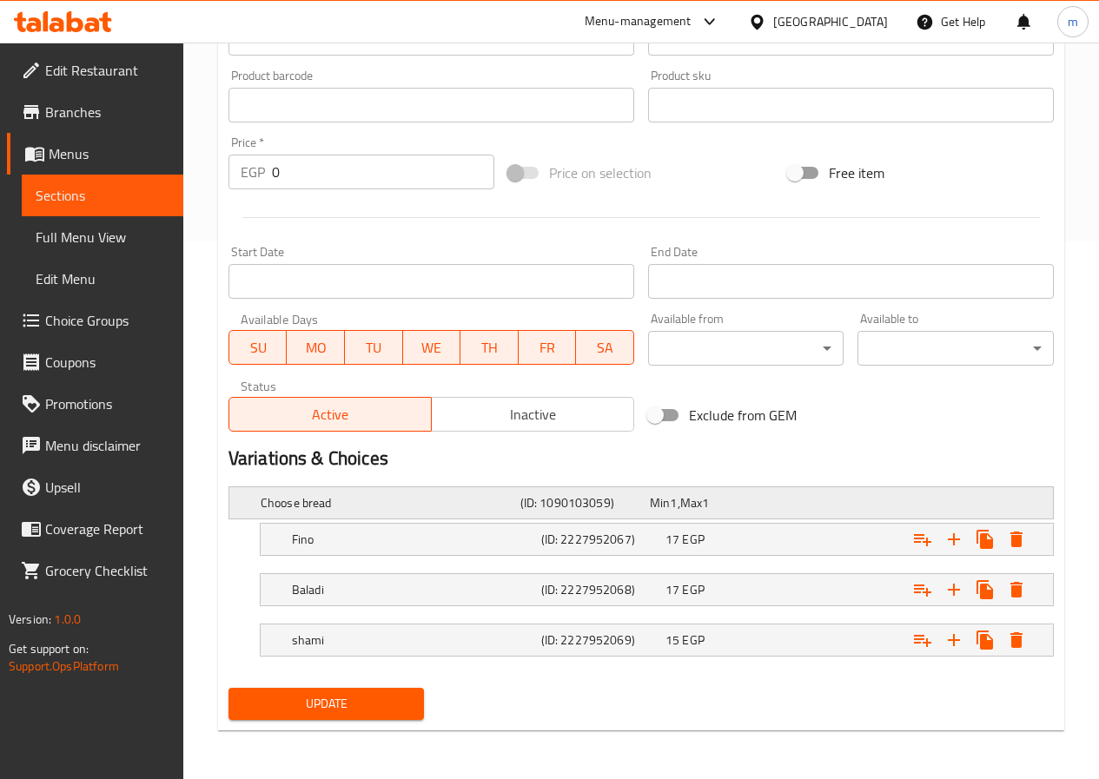
click at [565, 508] on h5 "(ID: 1090103059)" at bounding box center [581, 502] width 122 height 17
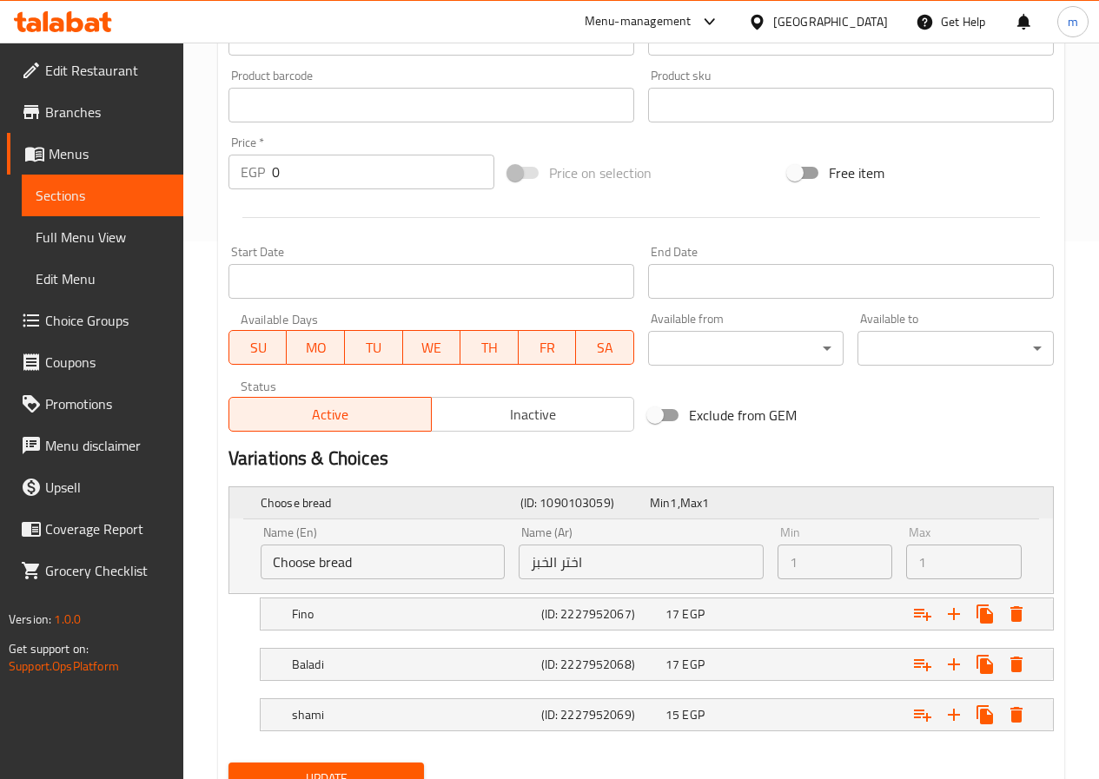
click at [564, 508] on h5 "(ID: 1090103059)" at bounding box center [581, 502] width 122 height 17
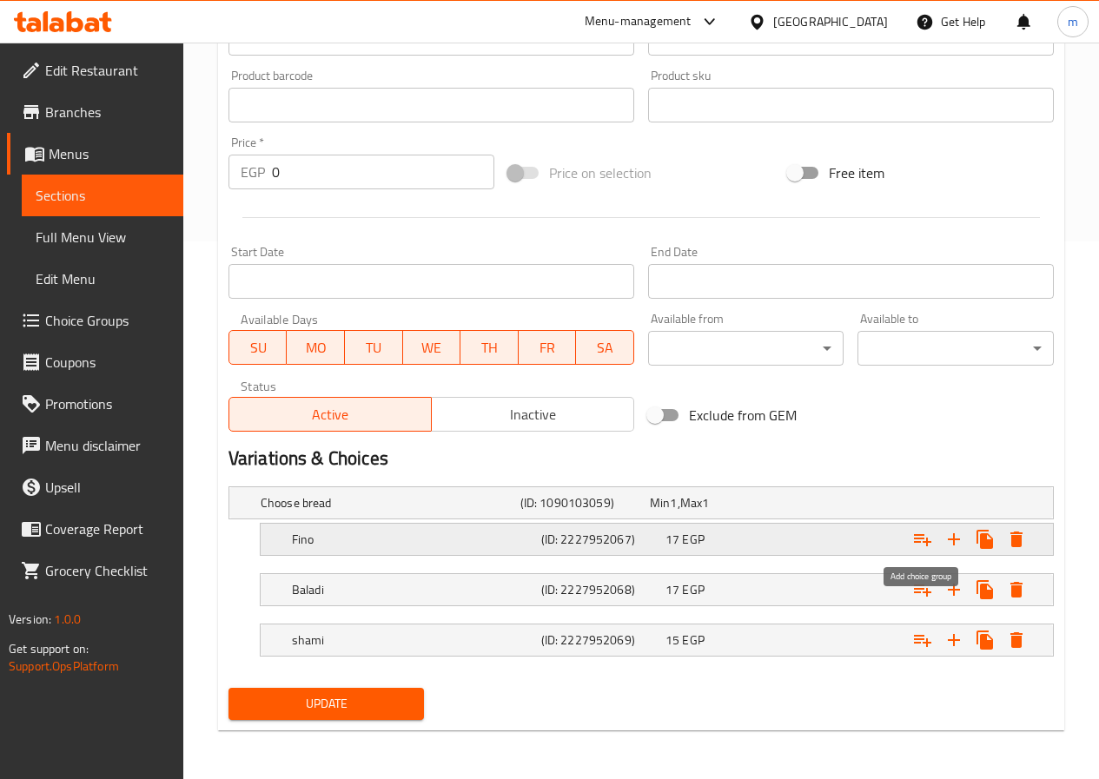
click at [936, 535] on button "Expand" at bounding box center [922, 539] width 31 height 31
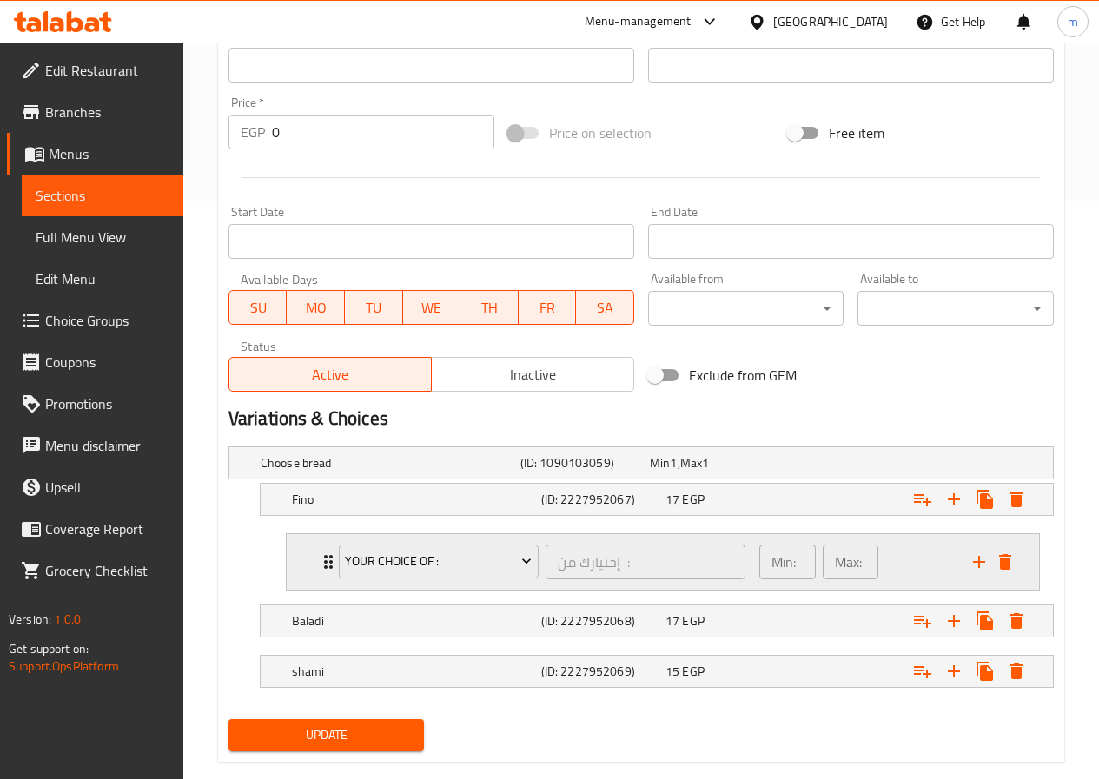
scroll to position [609, 0]
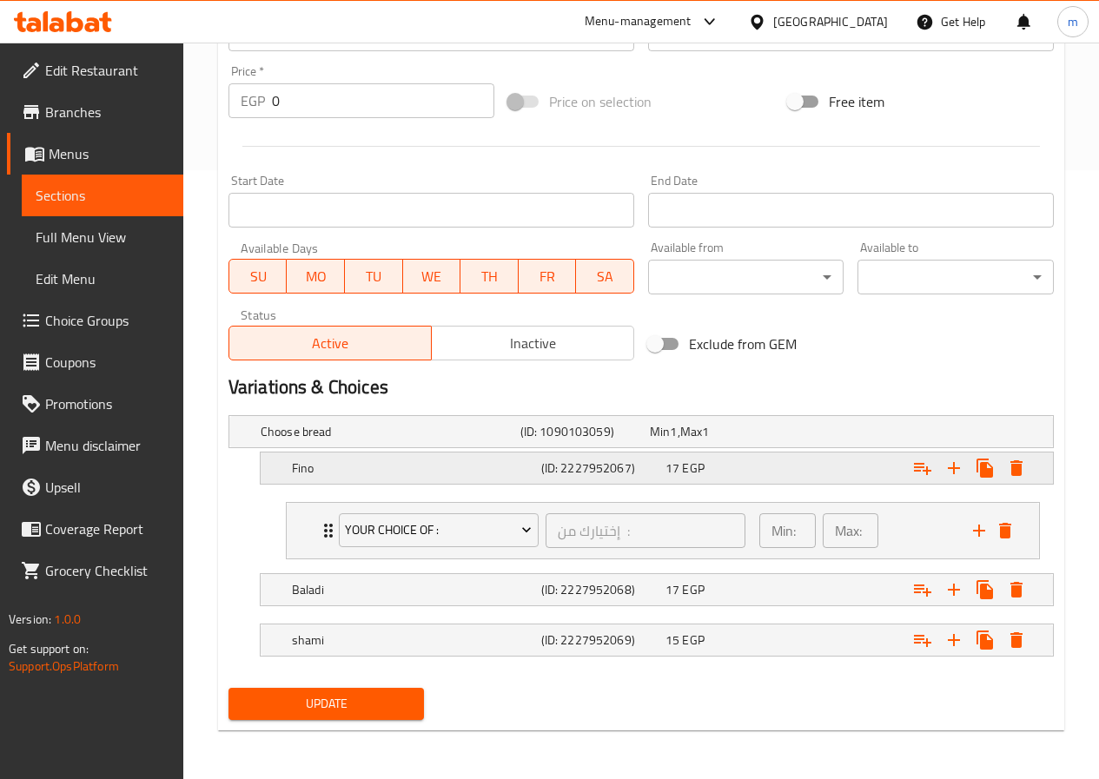
click at [1013, 530] on icon "delete" at bounding box center [1005, 530] width 21 height 21
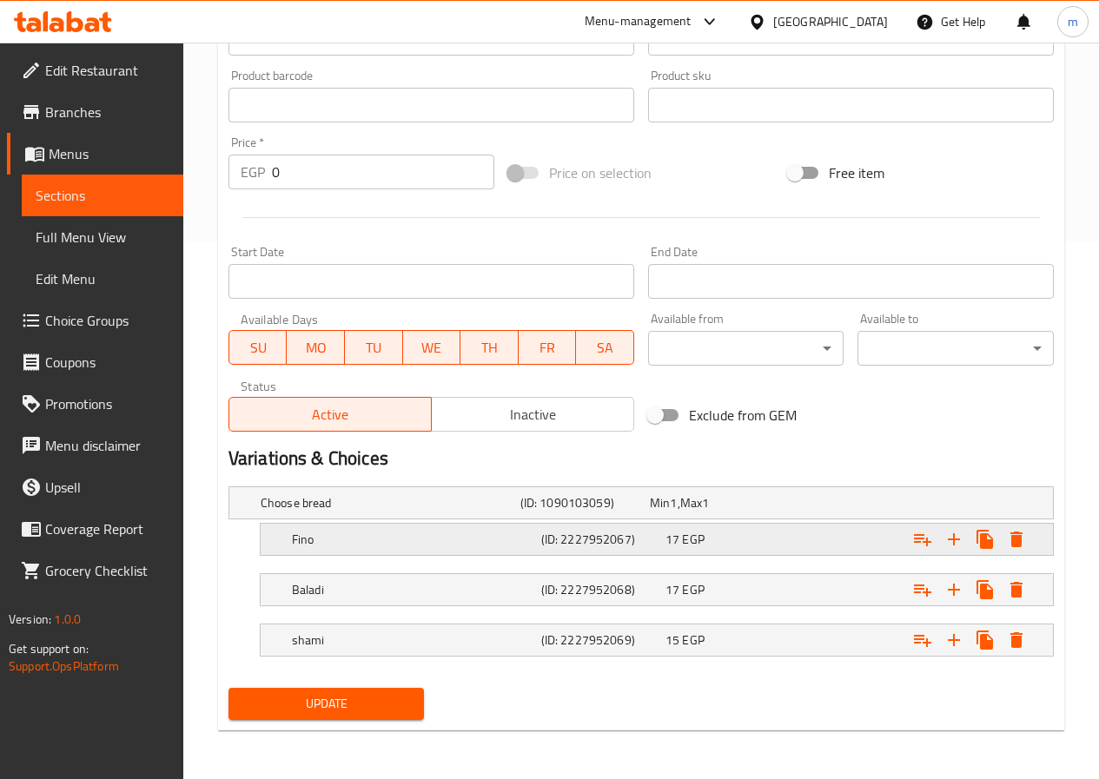
scroll to position [538, 0]
click at [594, 511] on h5 "(ID: 1090103059)" at bounding box center [581, 502] width 122 height 17
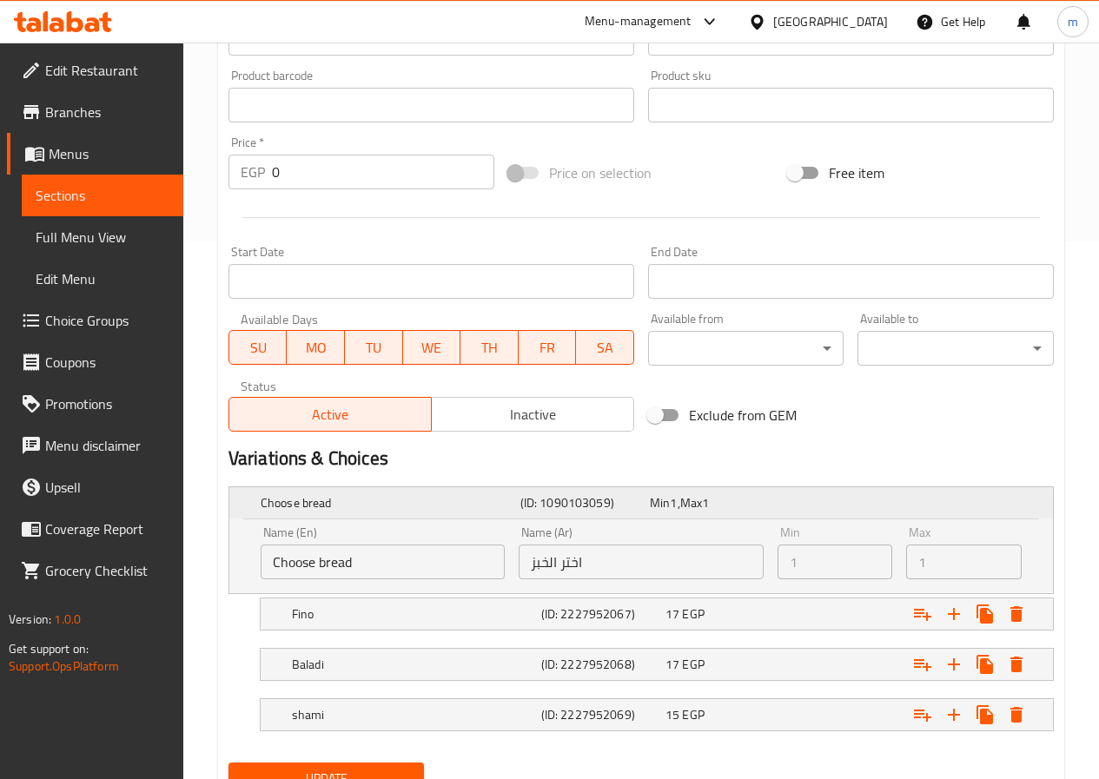
click at [441, 514] on div "Choose bread" at bounding box center [387, 503] width 260 height 24
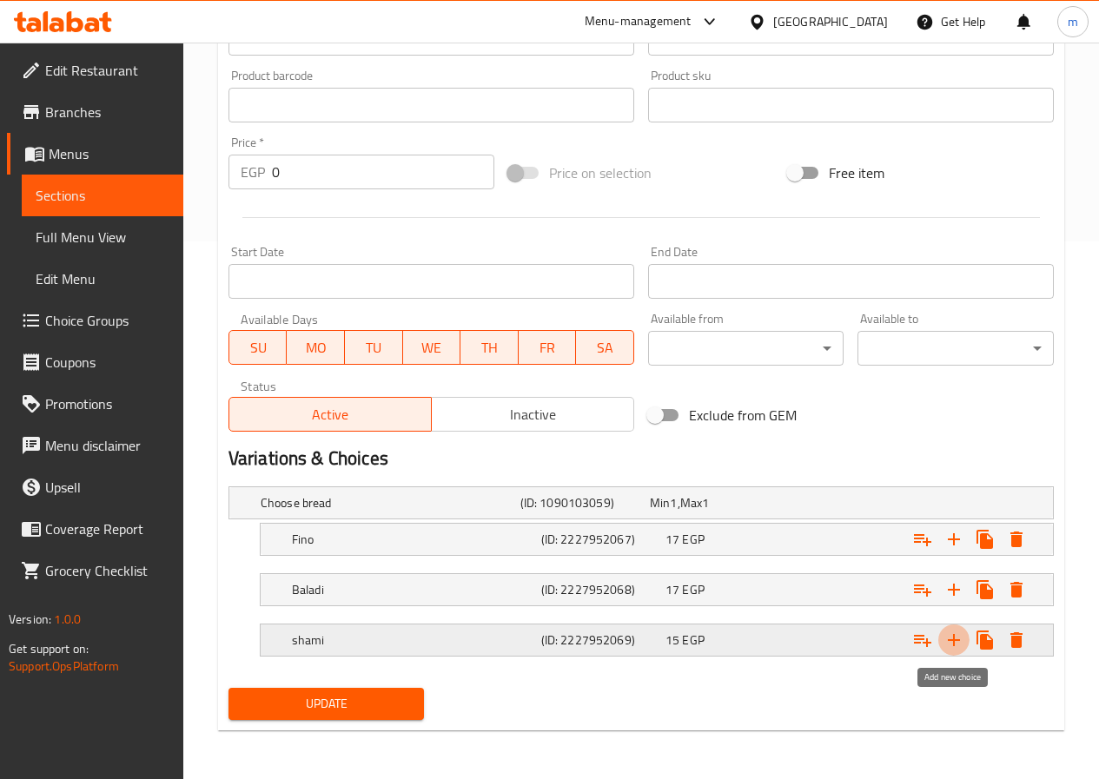
click at [951, 642] on icon "Expand" at bounding box center [953, 640] width 21 height 21
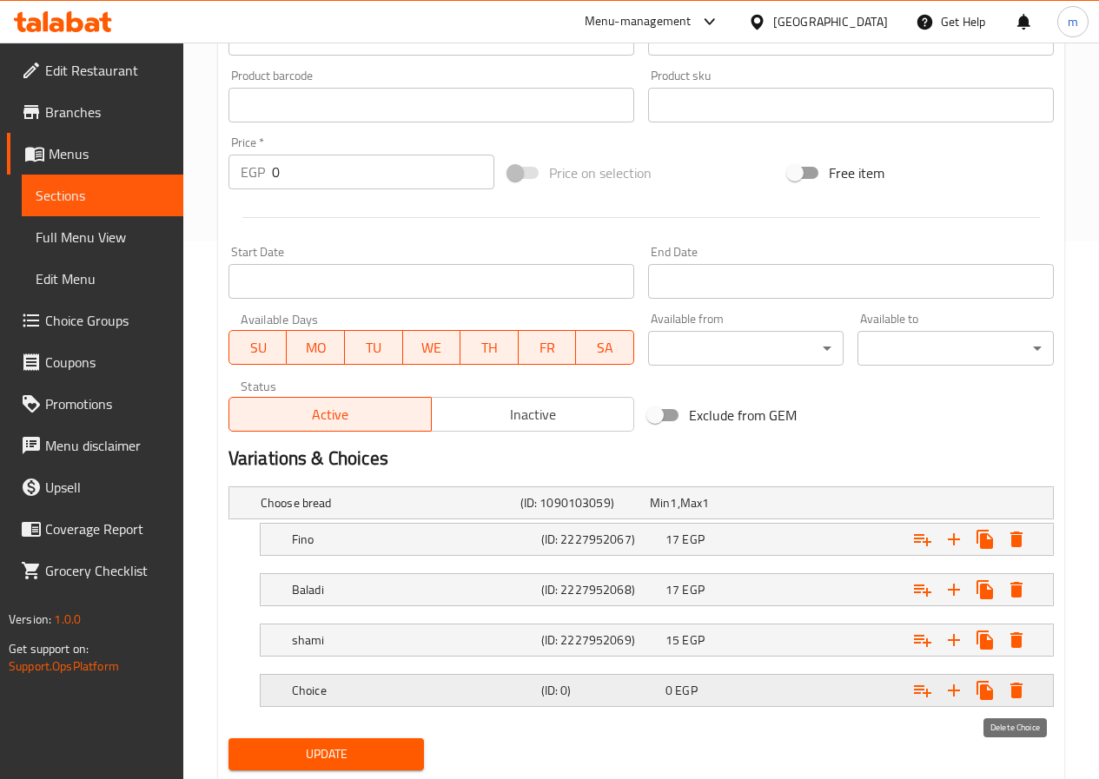
click at [1009, 686] on icon "Expand" at bounding box center [1016, 690] width 21 height 21
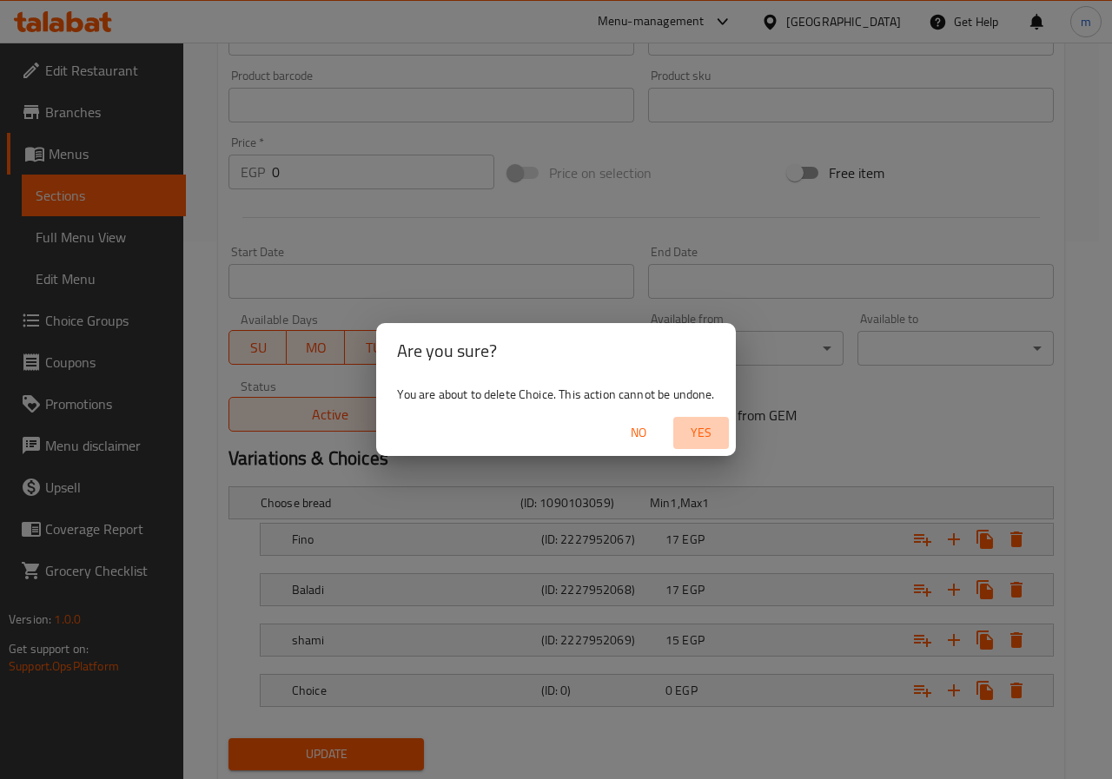
click at [705, 429] on span "Yes" at bounding box center [701, 433] width 42 height 22
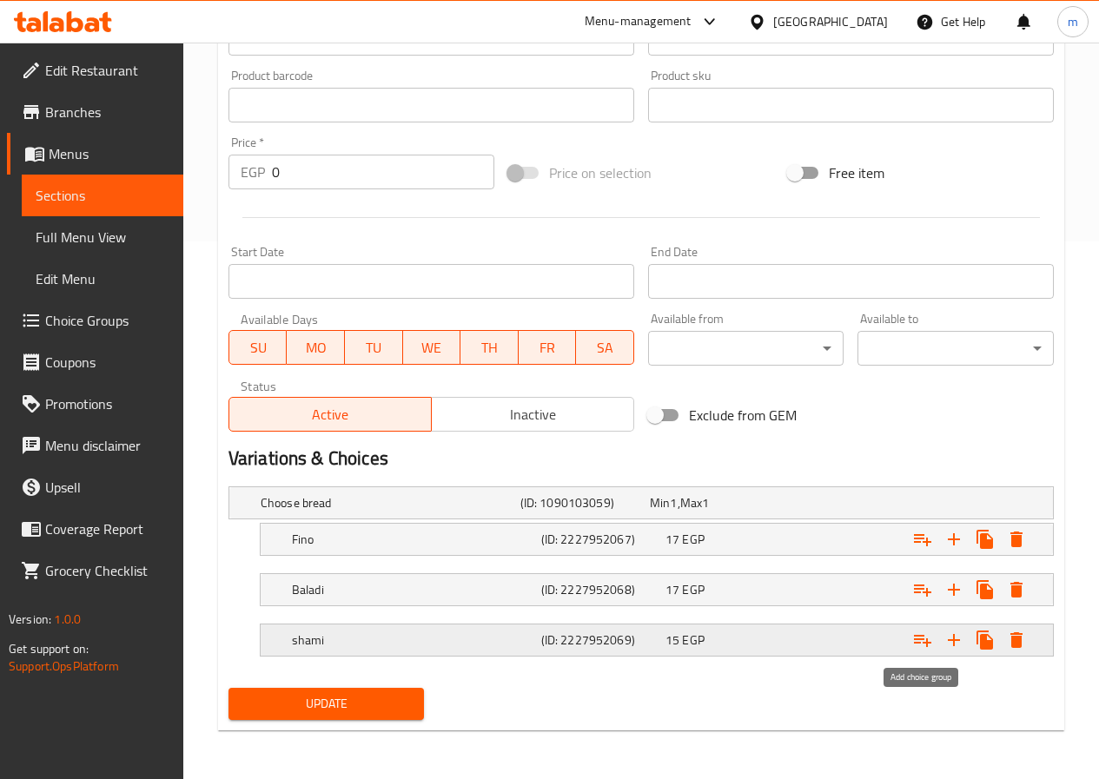
click at [927, 643] on icon "Expand" at bounding box center [922, 641] width 17 height 12
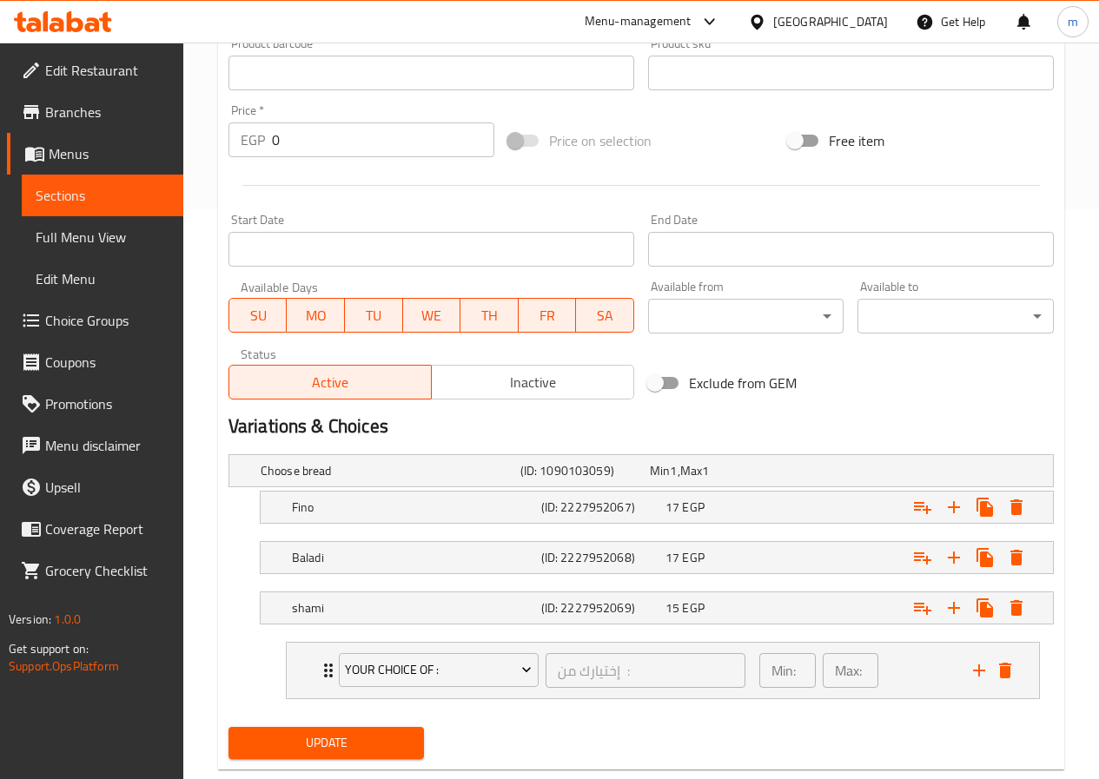
scroll to position [609, 0]
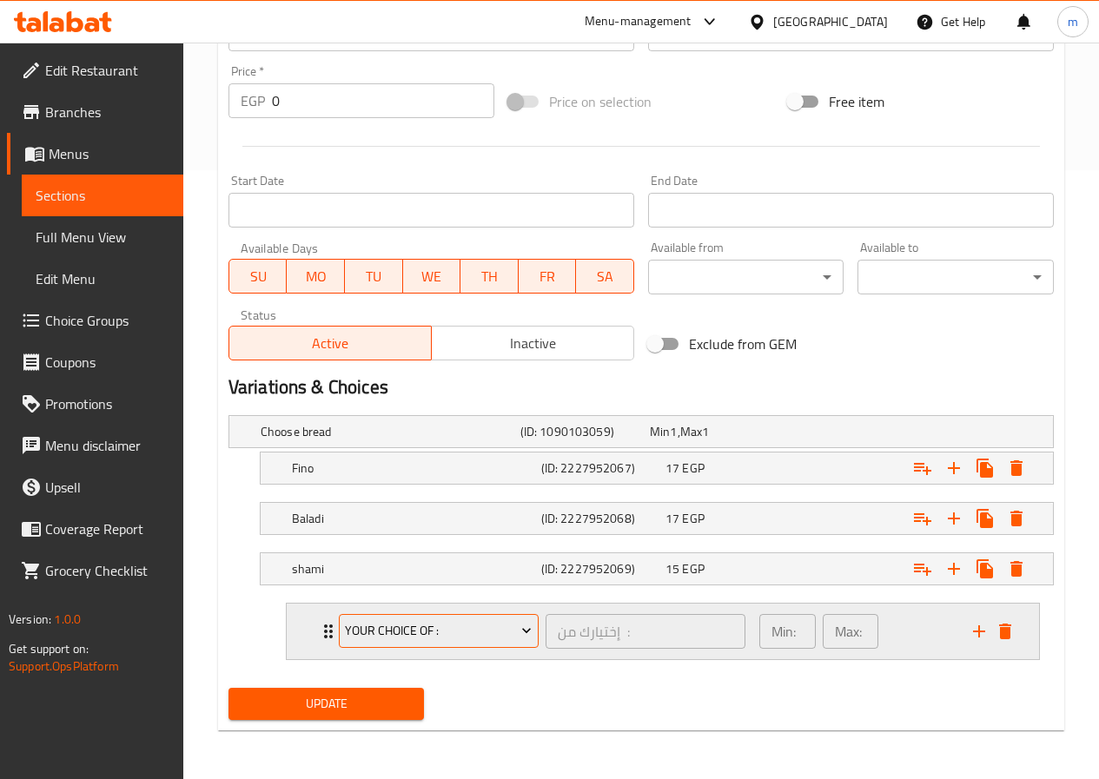
click at [453, 624] on span "Your Choice Of :" at bounding box center [438, 631] width 187 height 22
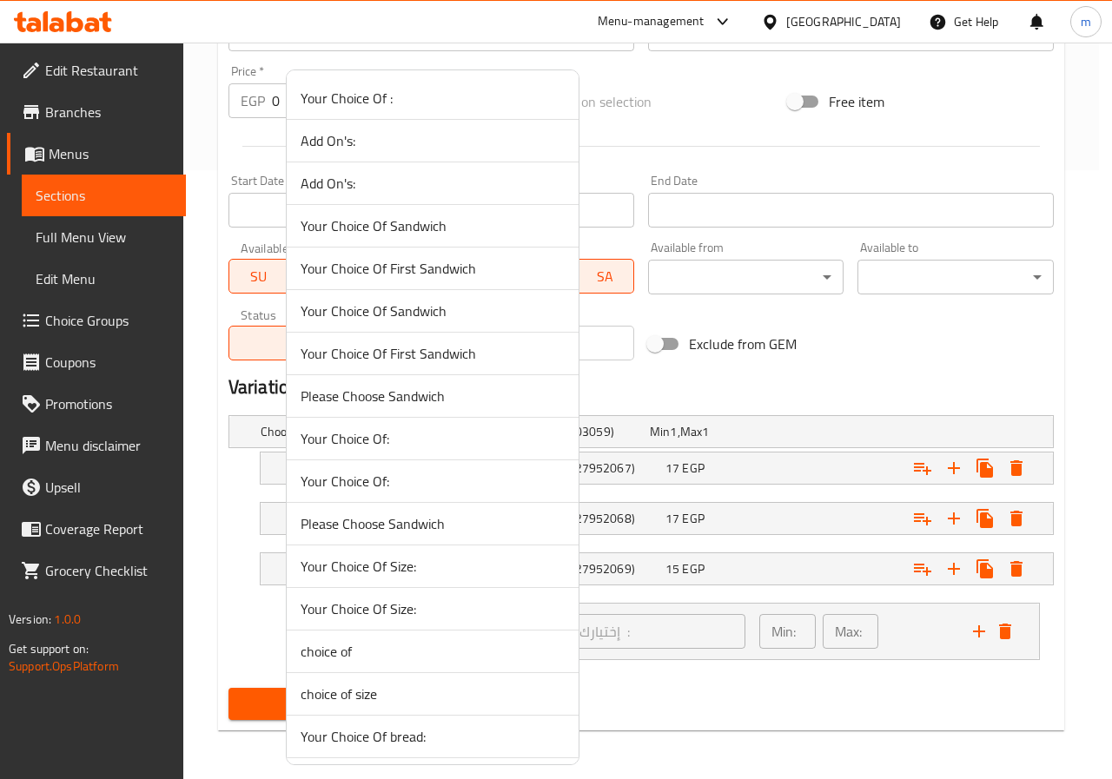
click at [667, 663] on div at bounding box center [556, 389] width 1112 height 779
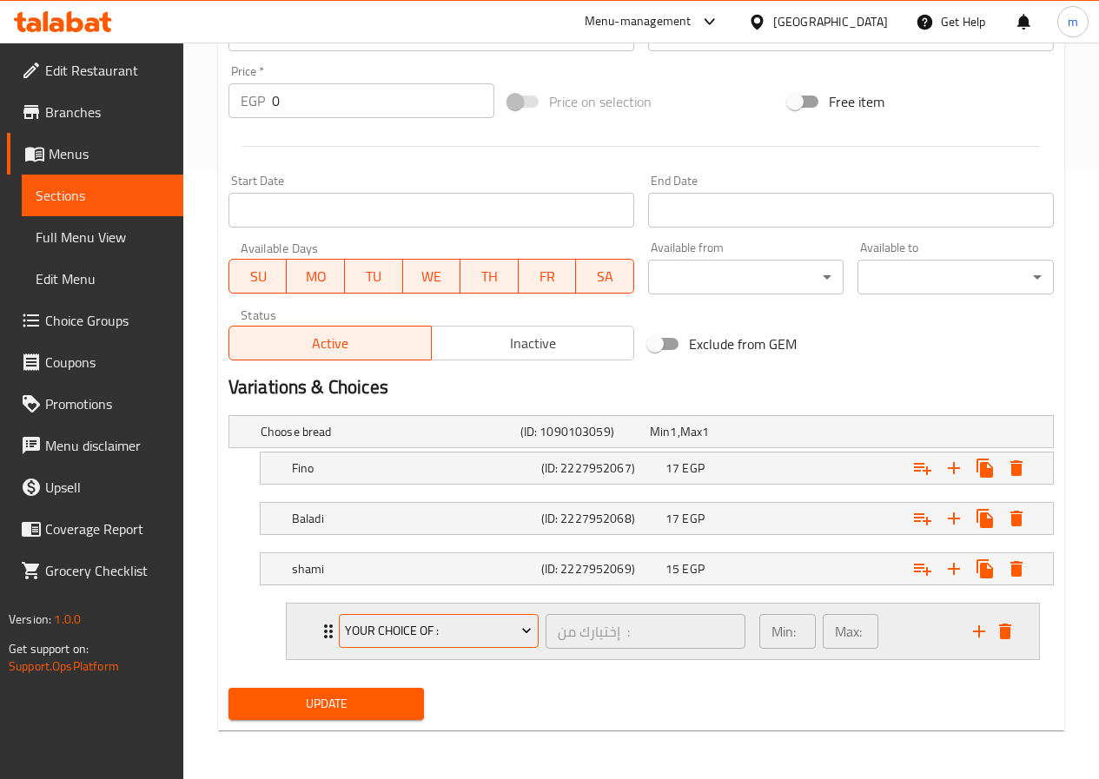
click at [468, 630] on span "Your Choice Of :" at bounding box center [438, 631] width 187 height 22
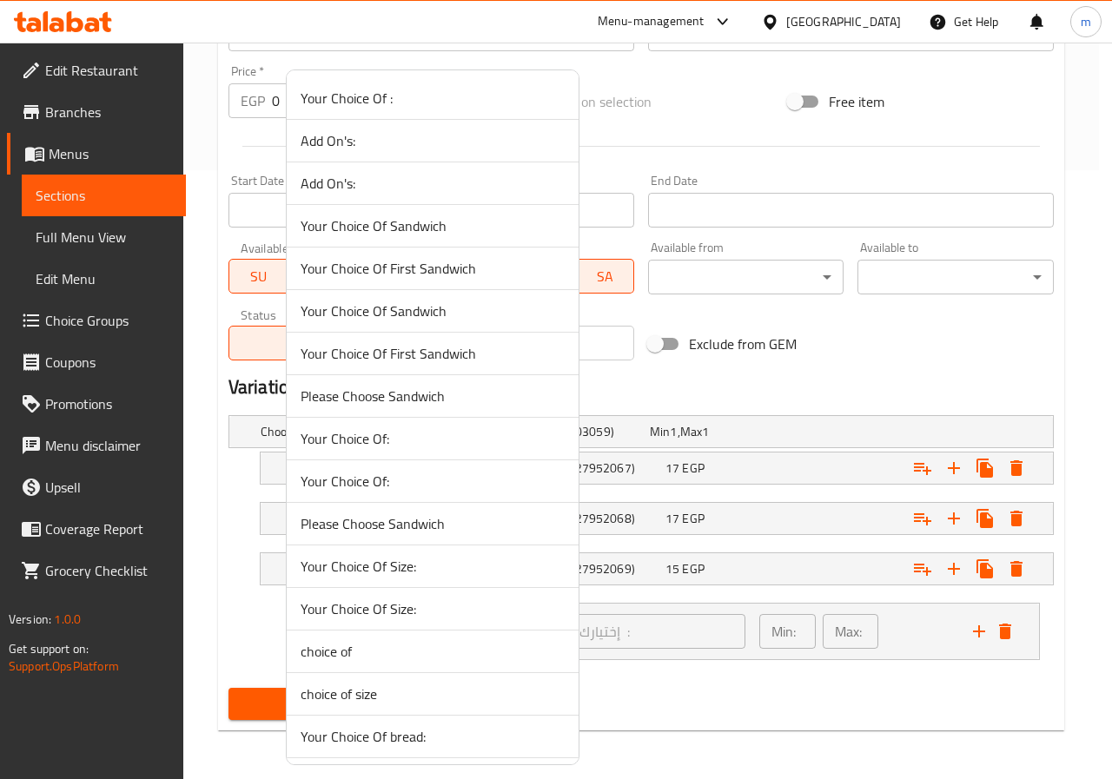
click at [717, 679] on div at bounding box center [556, 389] width 1112 height 779
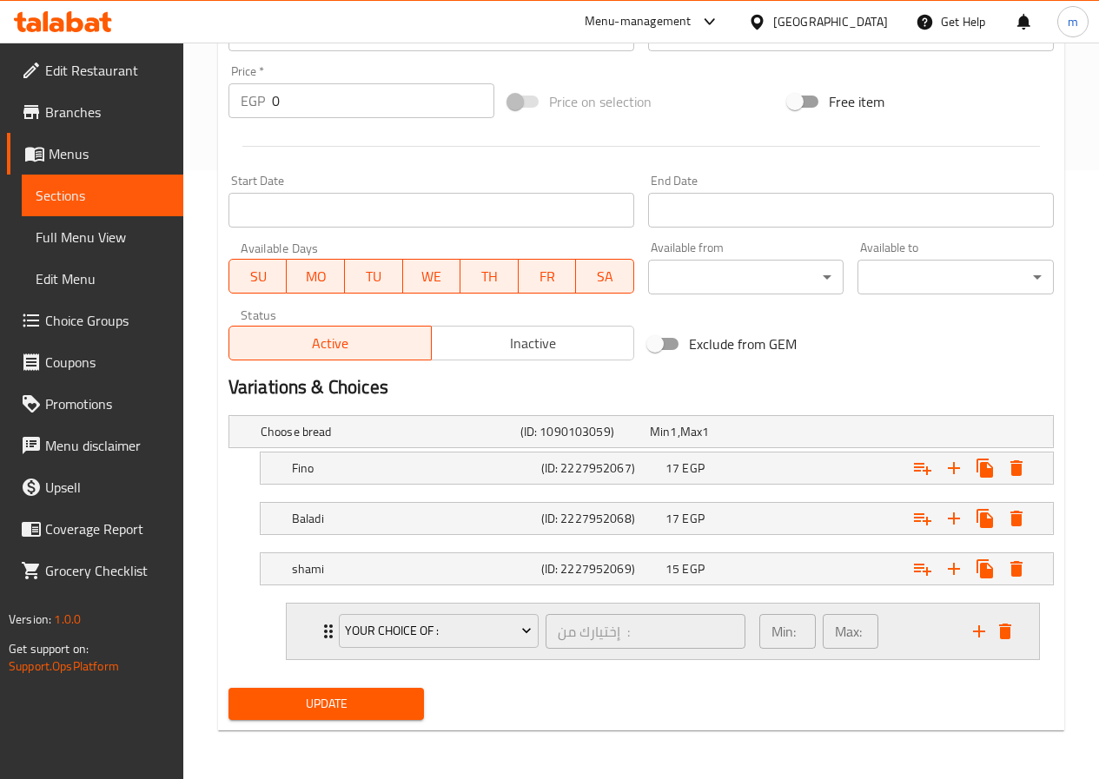
click at [979, 630] on icon "add" at bounding box center [979, 631] width 12 height 12
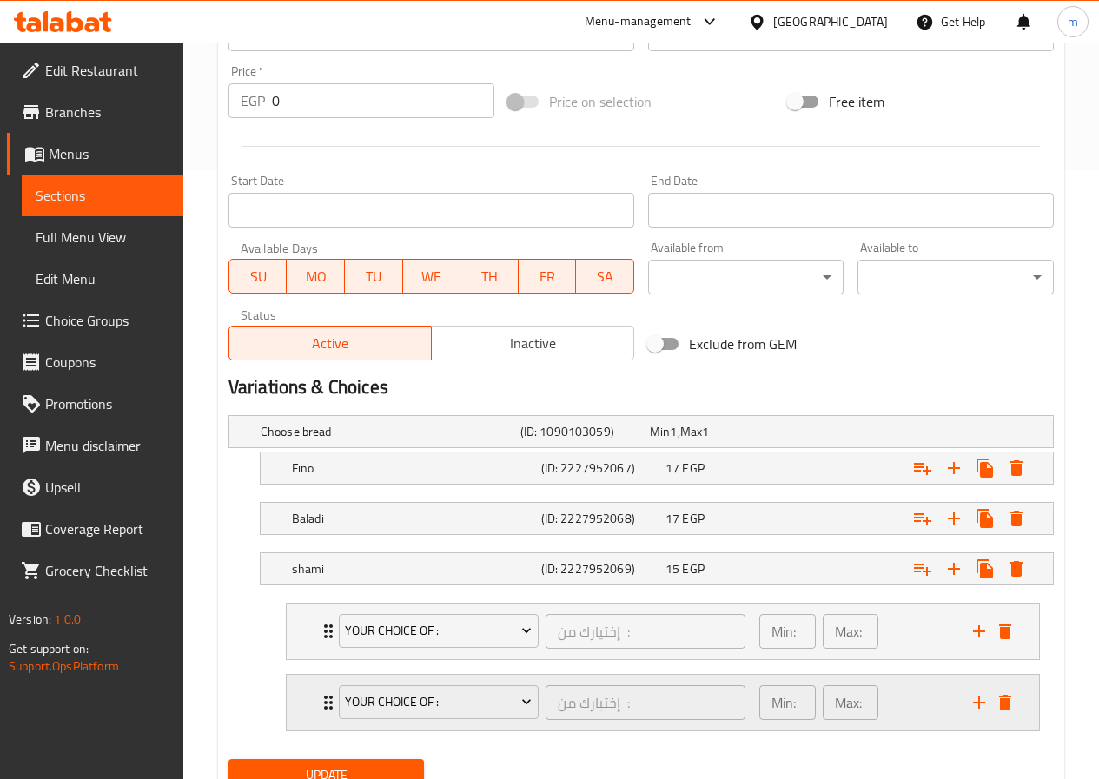
click at [1019, 659] on div "Your Choice Of : إختيارك من : ​ Min: 1 ​ Max: 1 ​" at bounding box center [663, 632] width 752 height 56
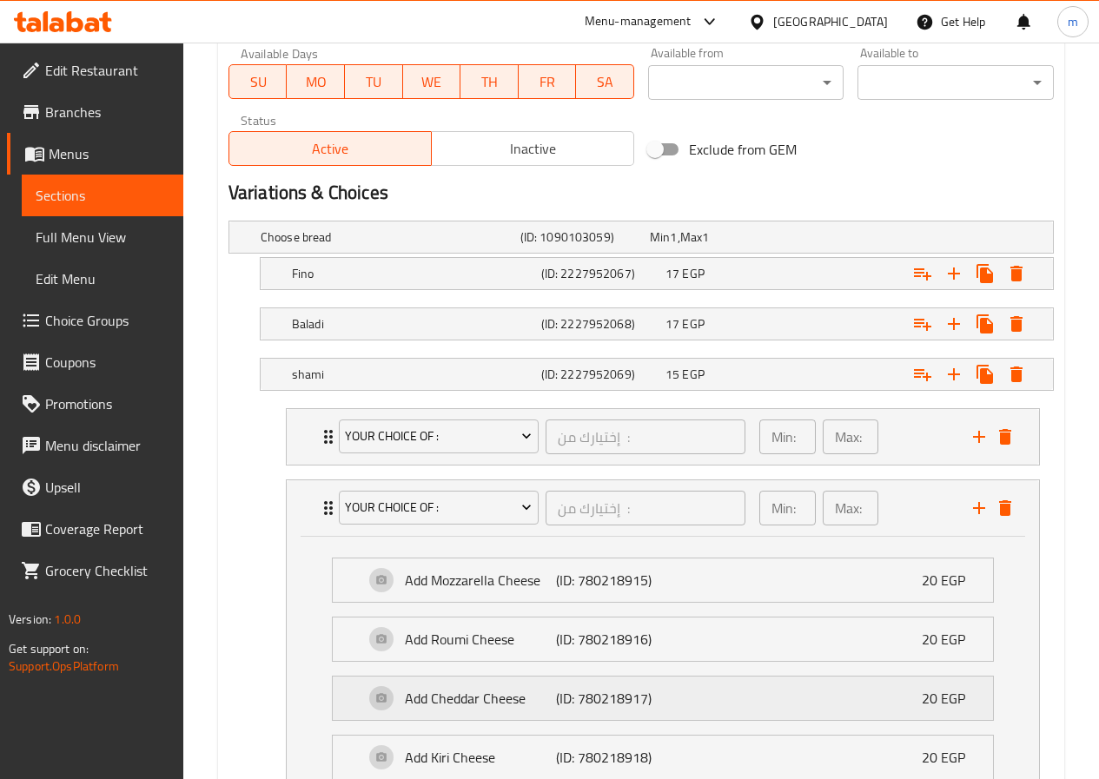
scroll to position [870, 0]
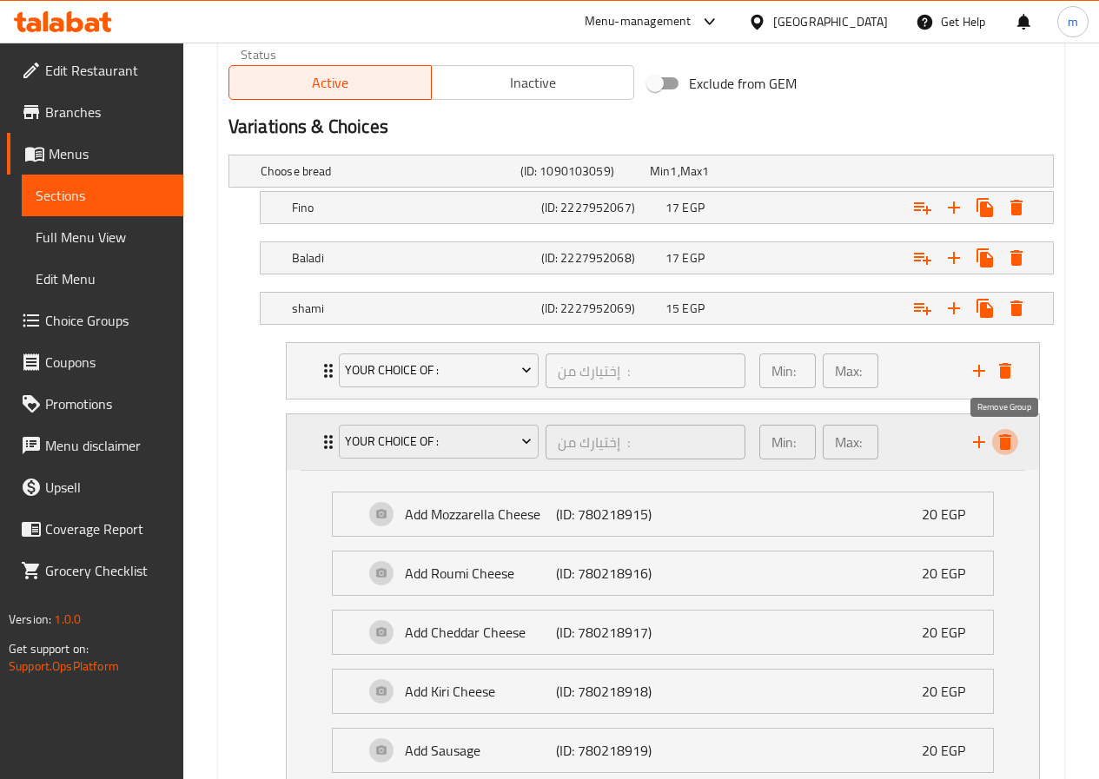
click at [999, 446] on icon "delete" at bounding box center [1005, 442] width 21 height 21
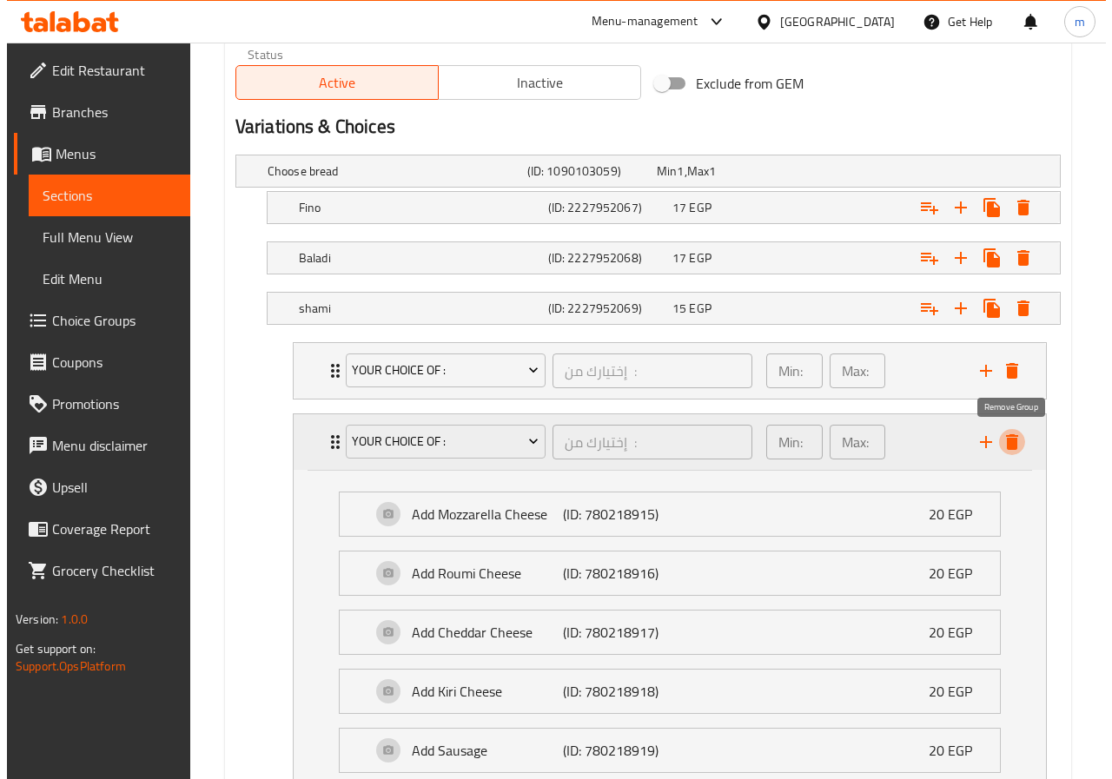
scroll to position [609, 0]
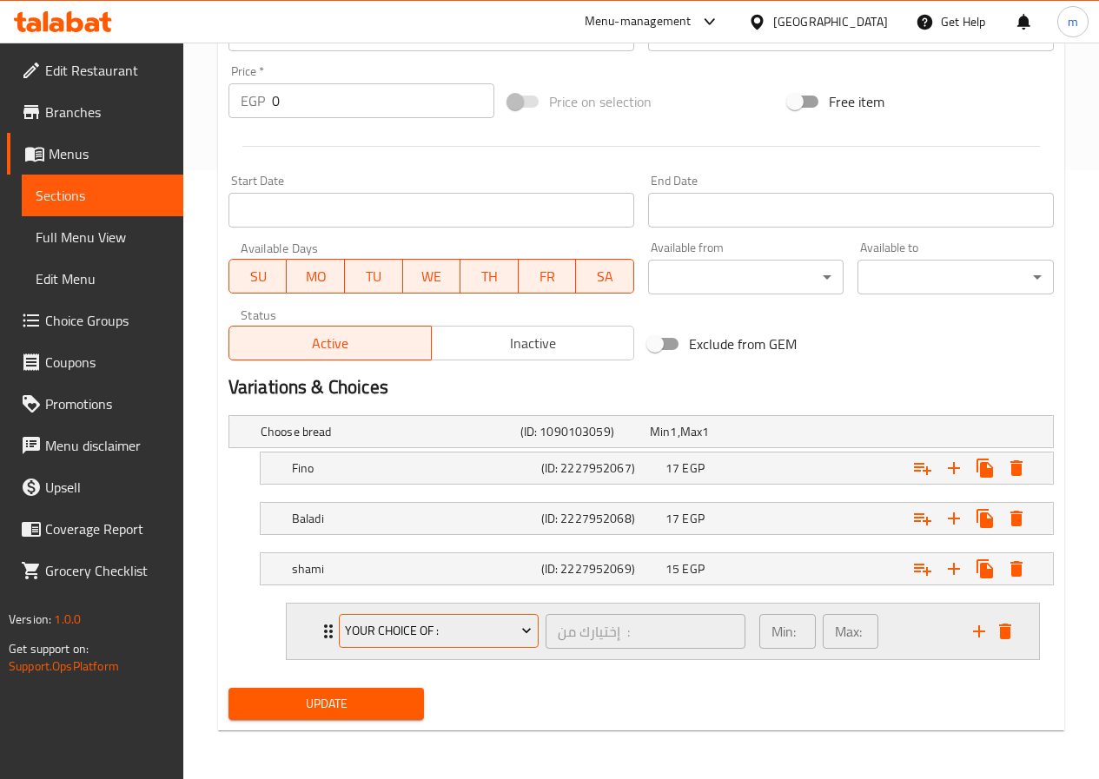
click at [443, 625] on span "Your Choice Of :" at bounding box center [438, 631] width 187 height 22
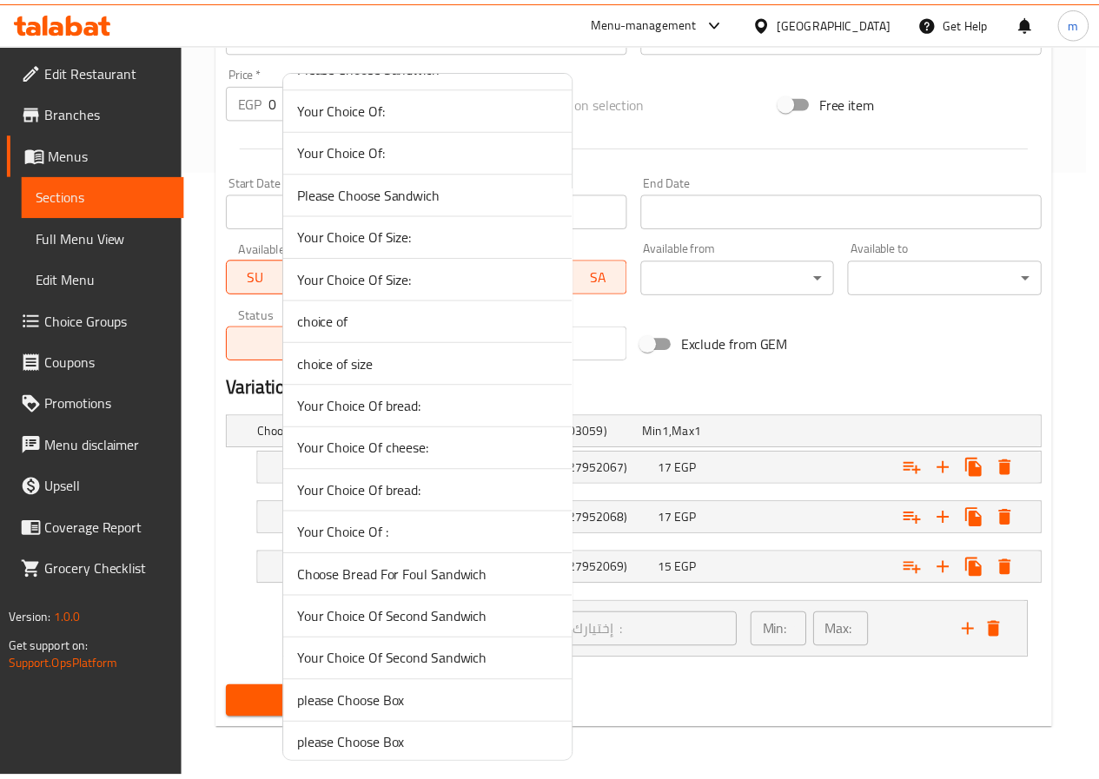
scroll to position [245, 0]
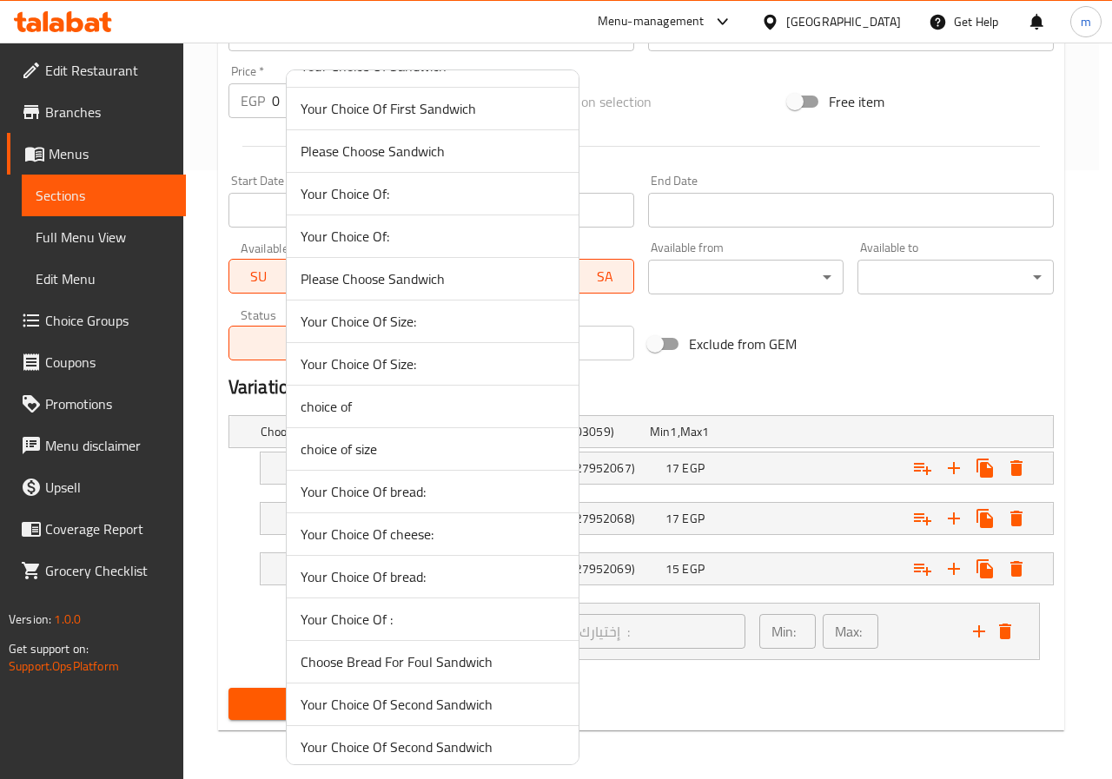
click at [393, 402] on span "choice of" at bounding box center [433, 406] width 264 height 21
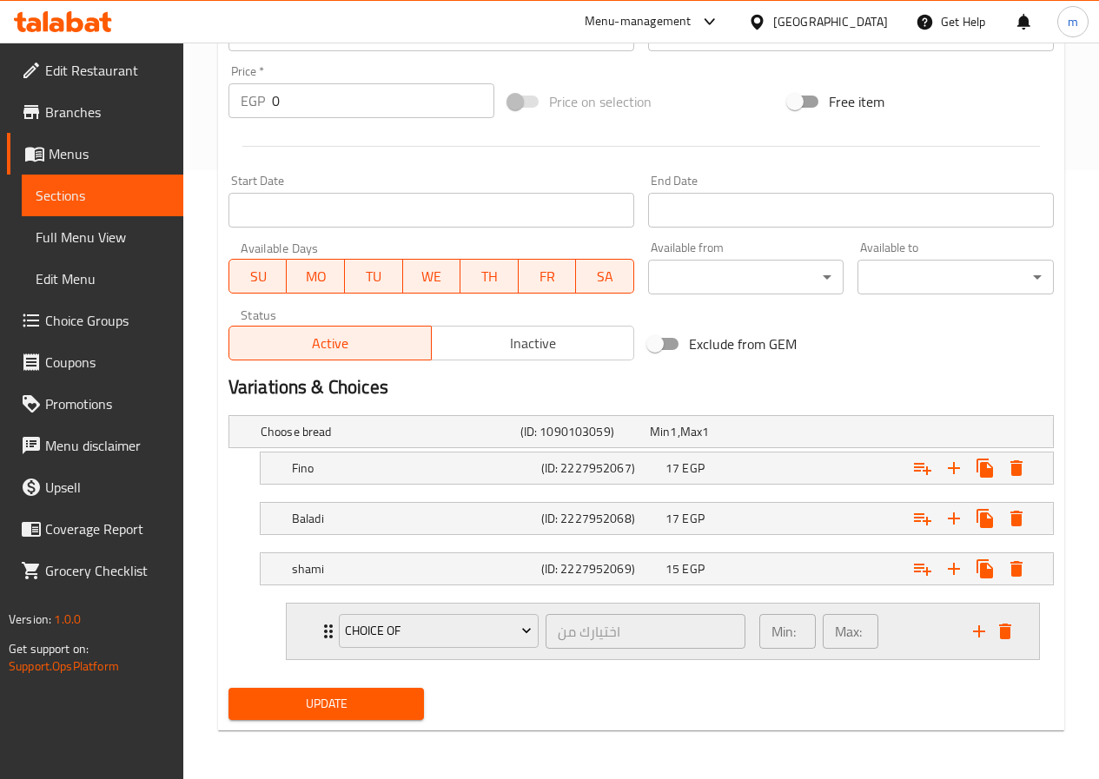
click at [936, 643] on div "Min: 1 ​ Max: 1 ​" at bounding box center [856, 632] width 214 height 56
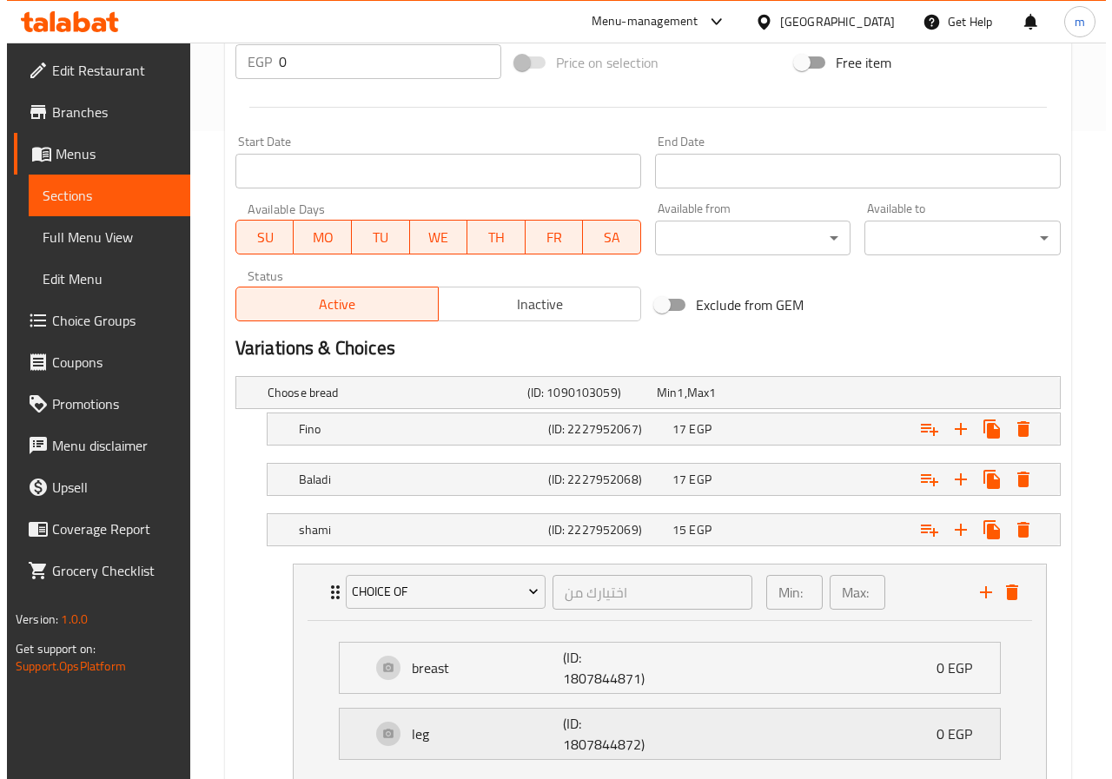
scroll to position [777, 0]
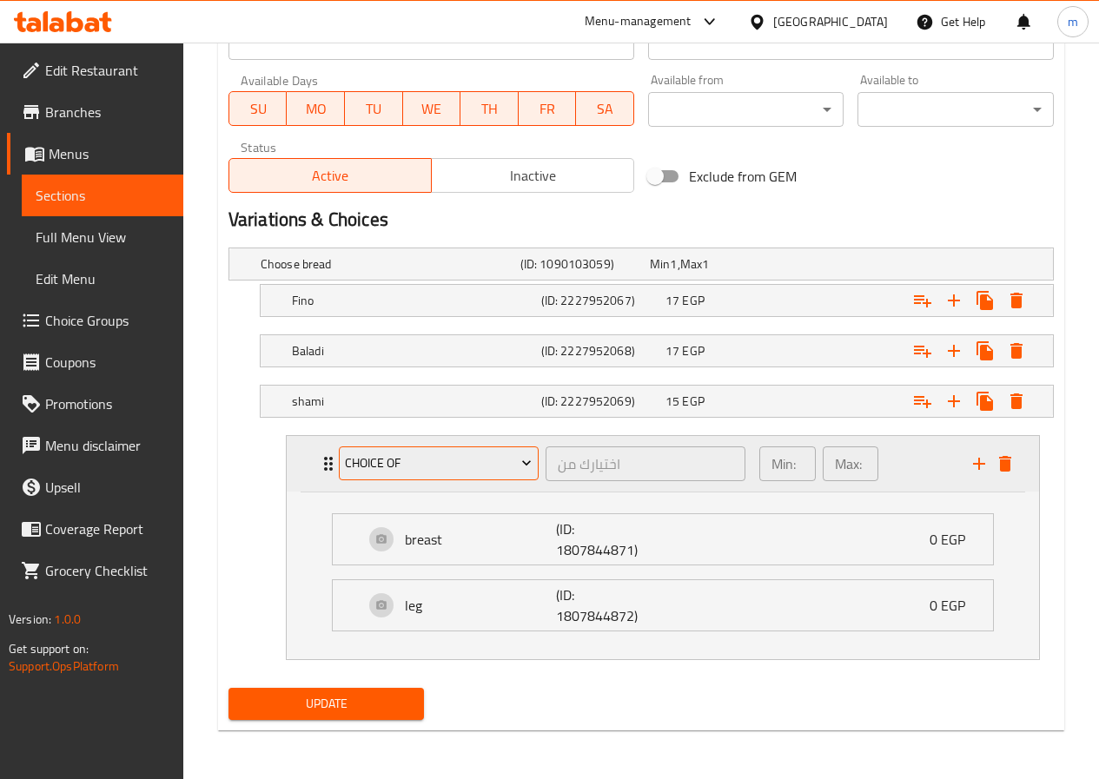
click at [431, 461] on span "choice of" at bounding box center [438, 464] width 187 height 22
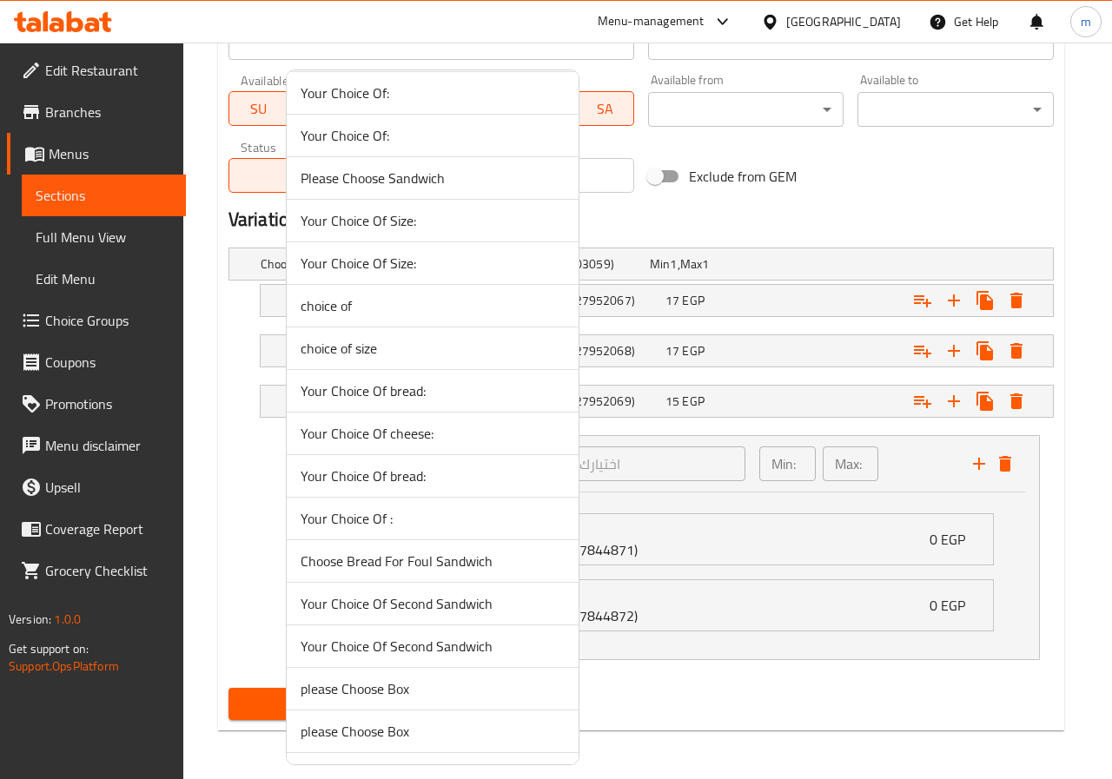
scroll to position [347, 0]
click at [411, 445] on li "Your Choice Of cheese:" at bounding box center [433, 432] width 292 height 43
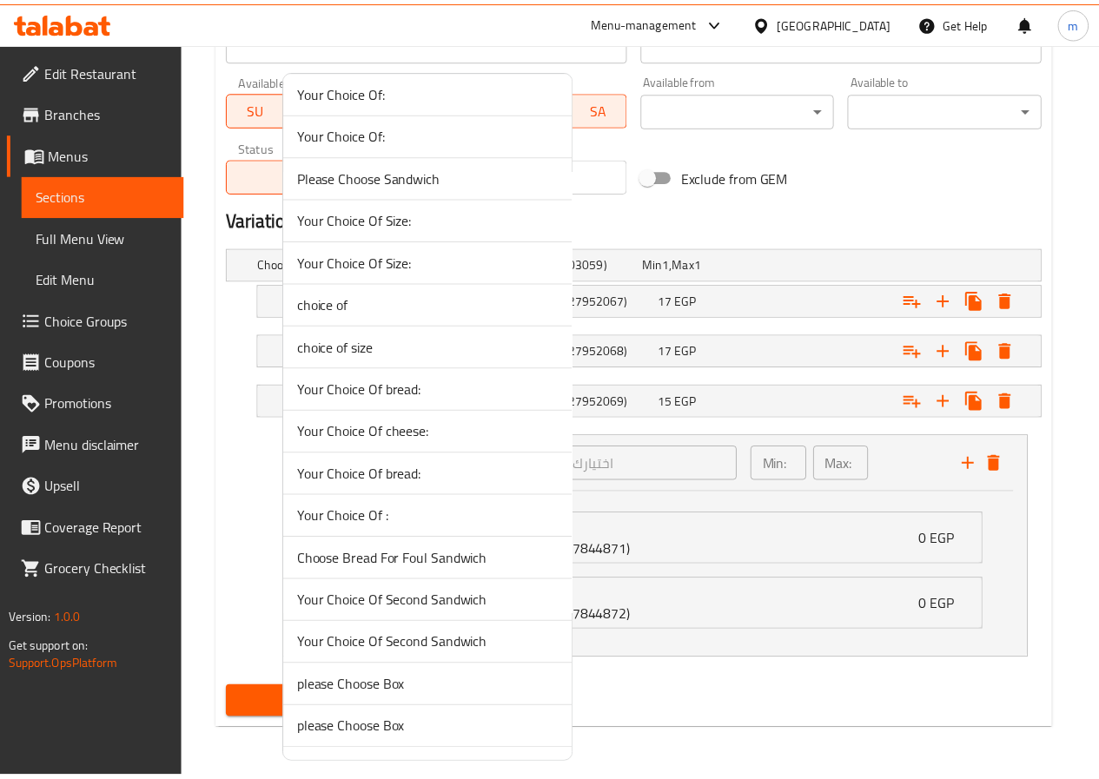
scroll to position [609, 0]
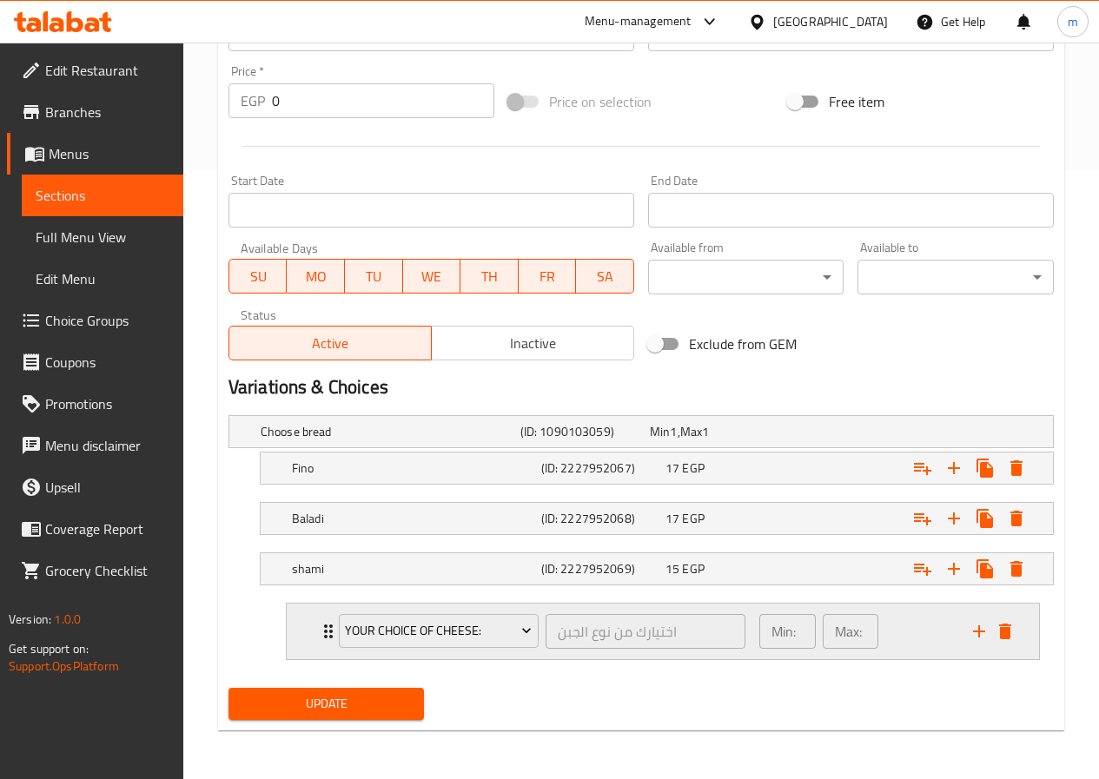
click at [905, 646] on div "Min: 1 ​ Max: 1 ​" at bounding box center [856, 632] width 214 height 56
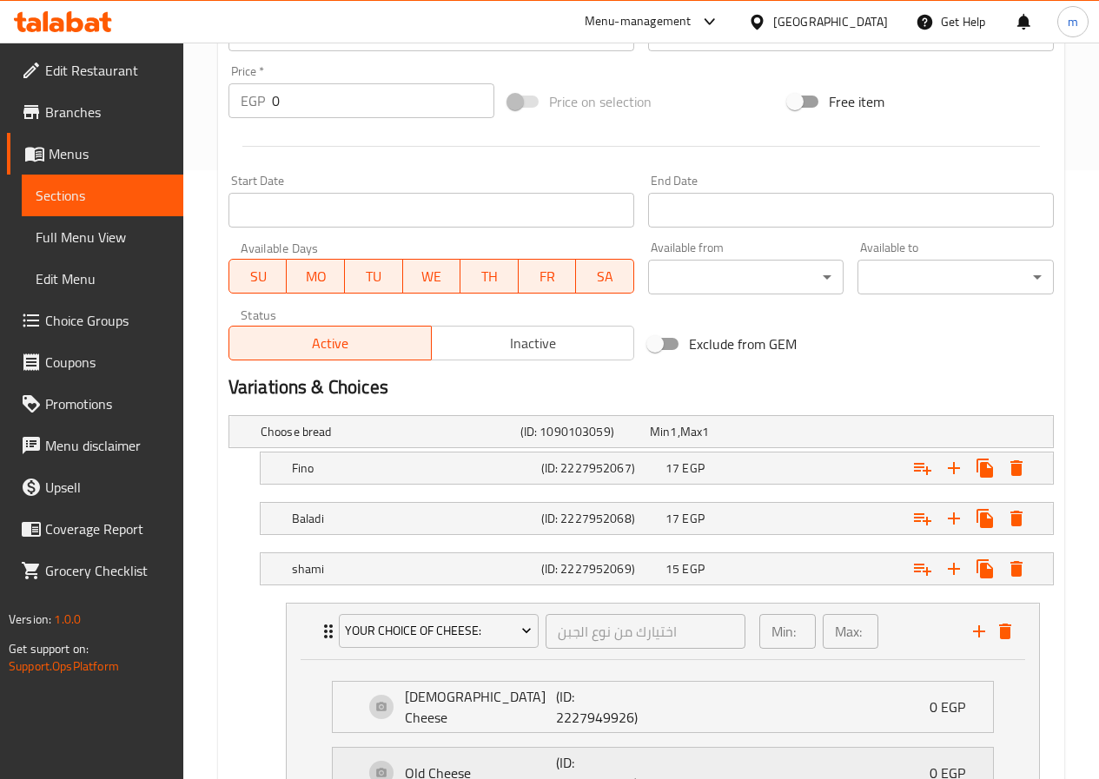
scroll to position [777, 0]
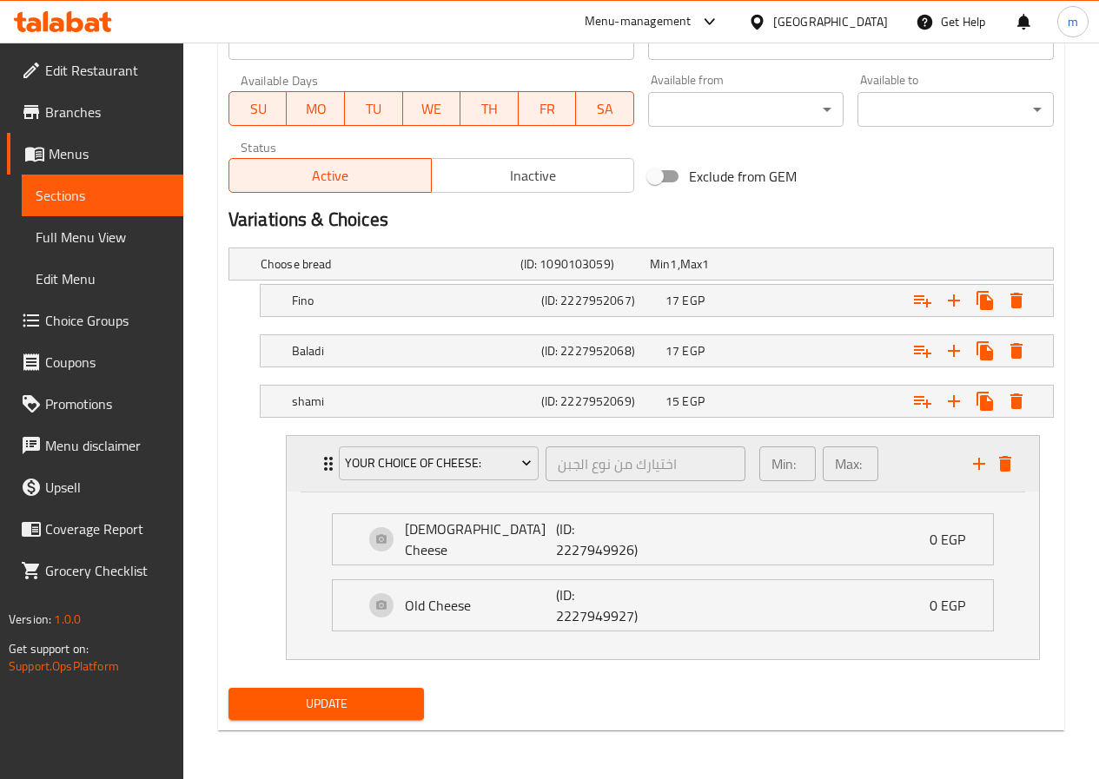
click at [311, 466] on div "Your Choice Of cheese: اختيارك من نوع الجبن ​ Min: 1 ​ Max: 1 ​" at bounding box center [663, 464] width 752 height 56
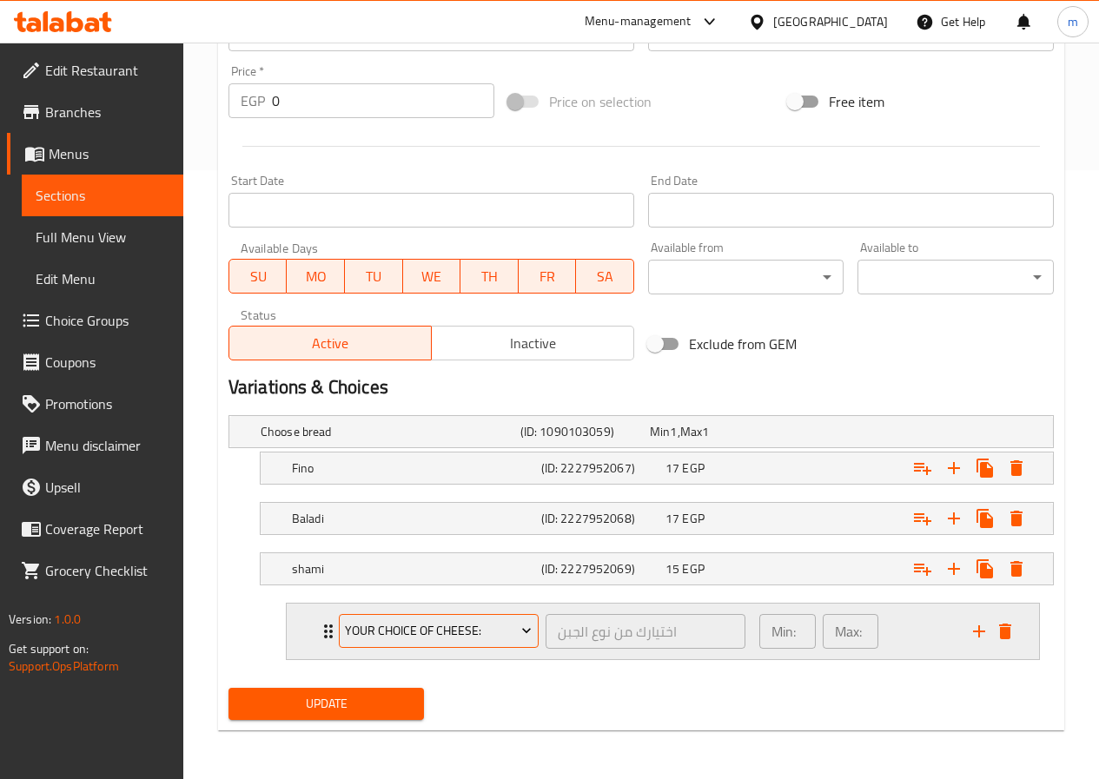
scroll to position [609, 0]
click at [307, 638] on div "Your Choice Of cheese: اختيارك من نوع الجبن ​ Min: 1 ​ Max: 1 ​" at bounding box center [663, 632] width 752 height 56
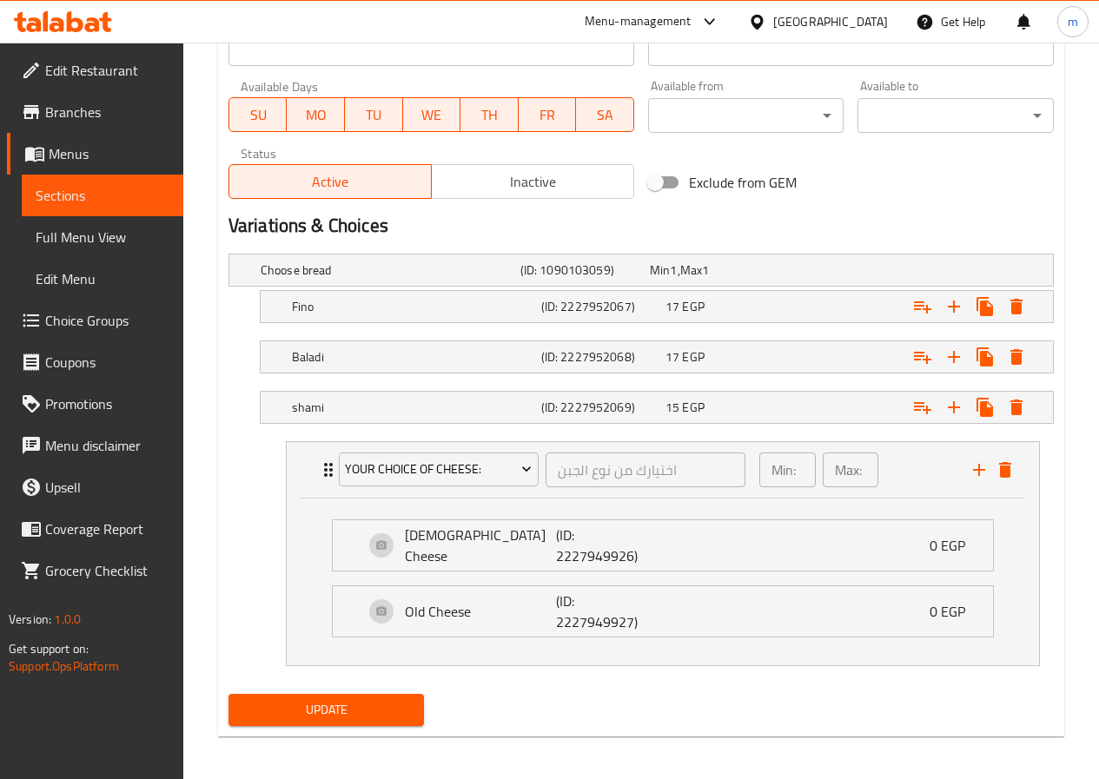
scroll to position [777, 0]
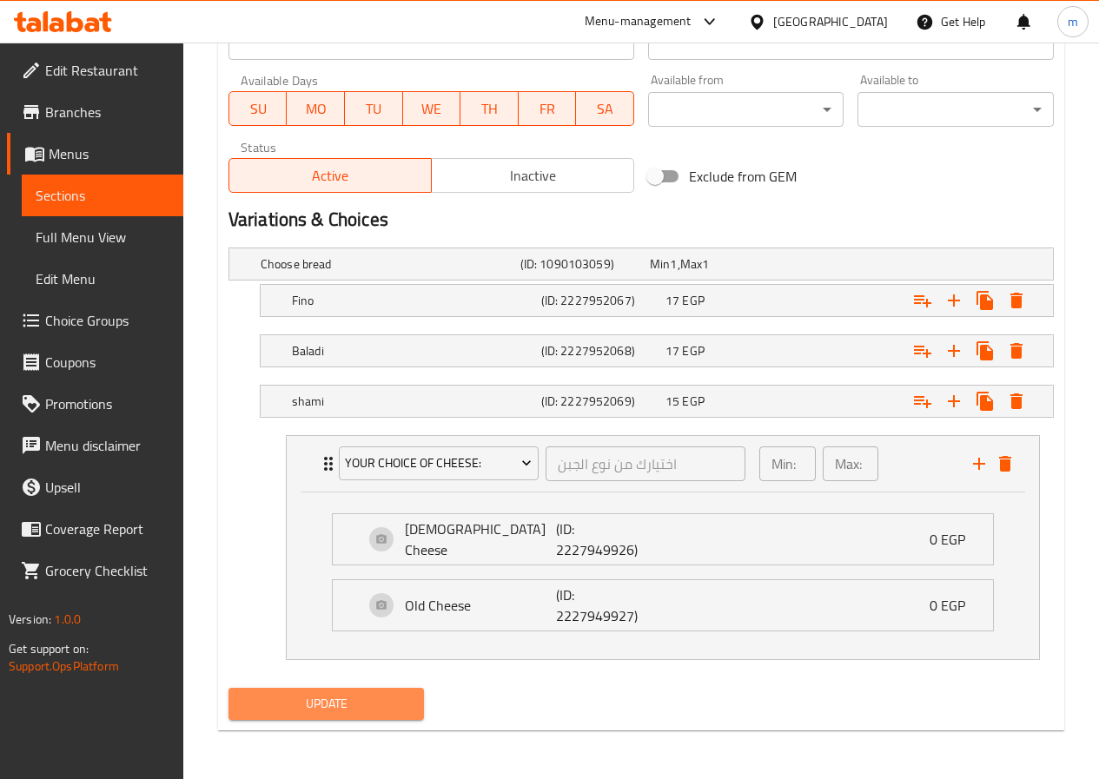
click at [362, 717] on button "Update" at bounding box center [326, 704] width 196 height 32
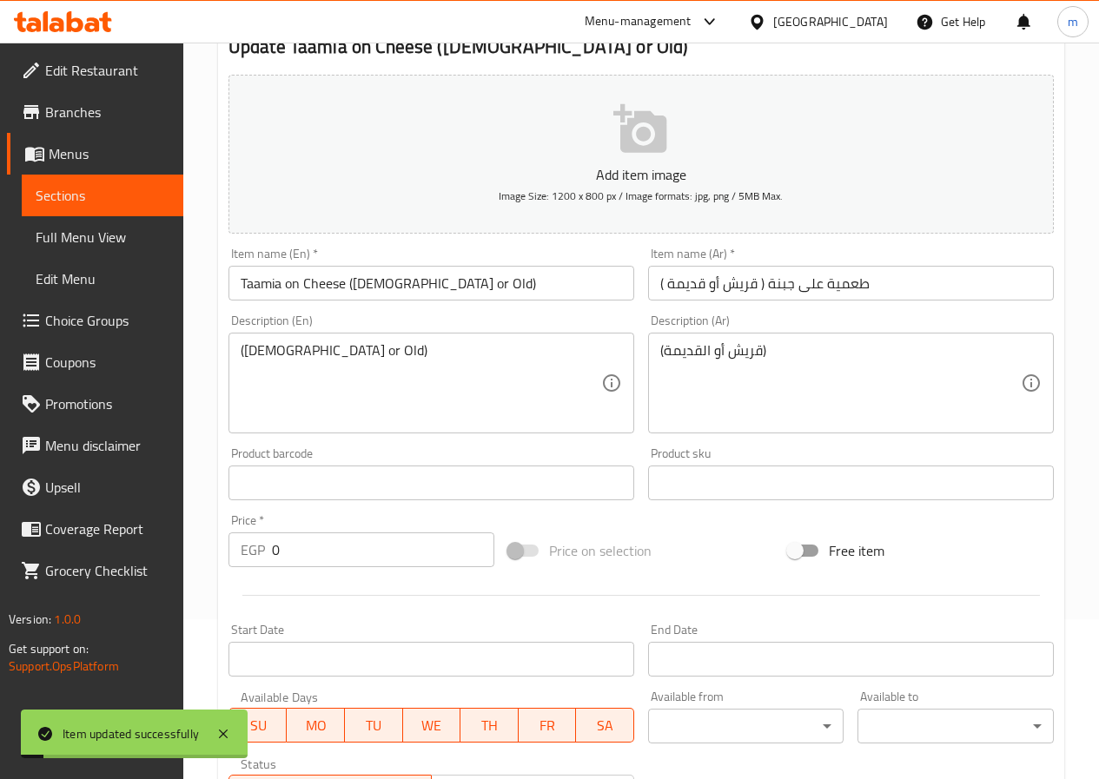
scroll to position [82, 0]
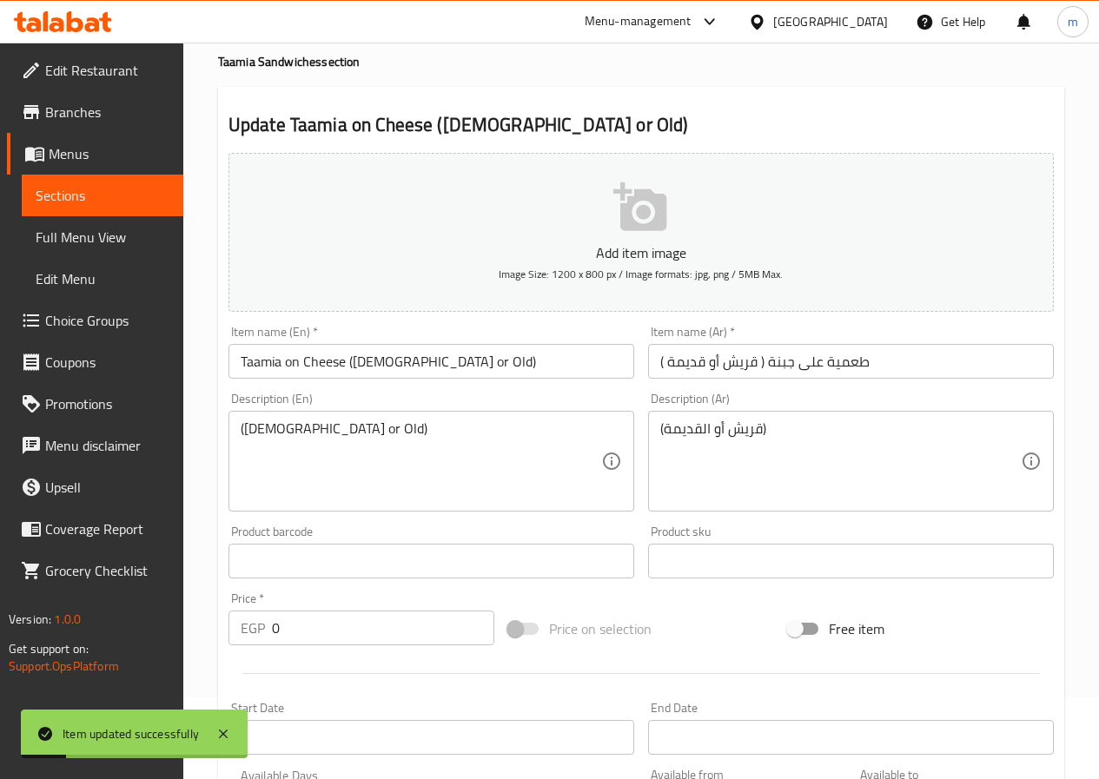
click at [109, 302] on link "Choice Groups" at bounding box center [95, 321] width 176 height 42
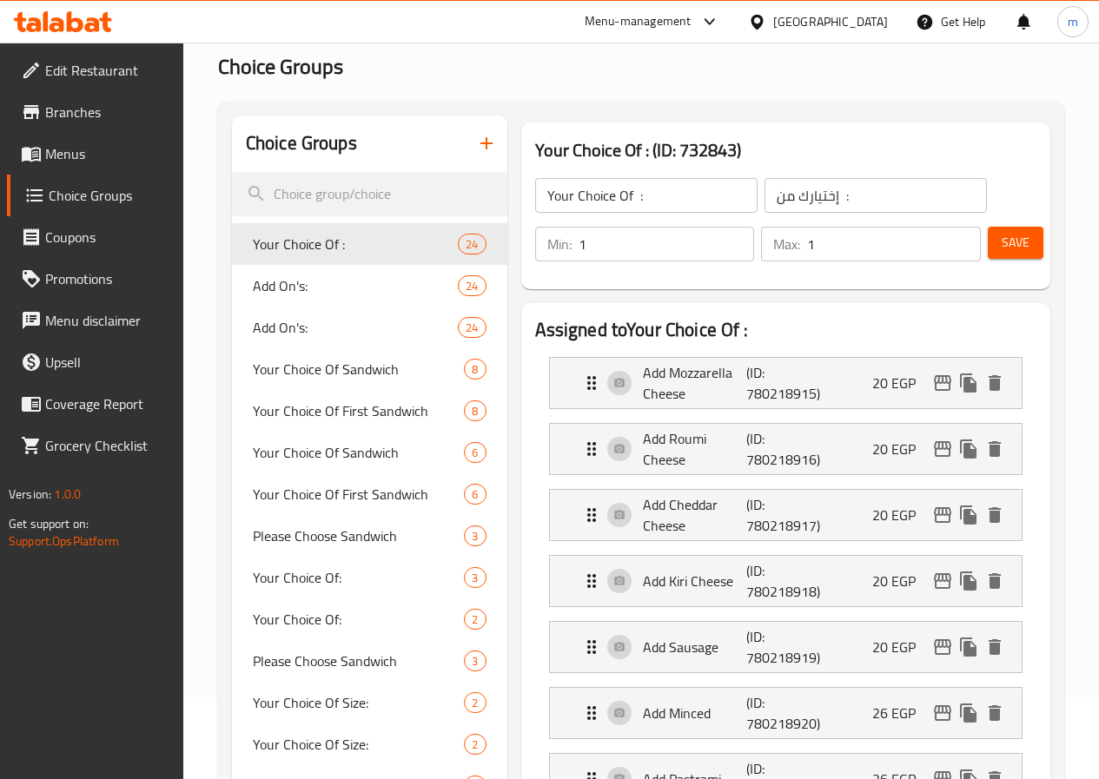
click at [476, 141] on icon "button" at bounding box center [486, 143] width 21 height 21
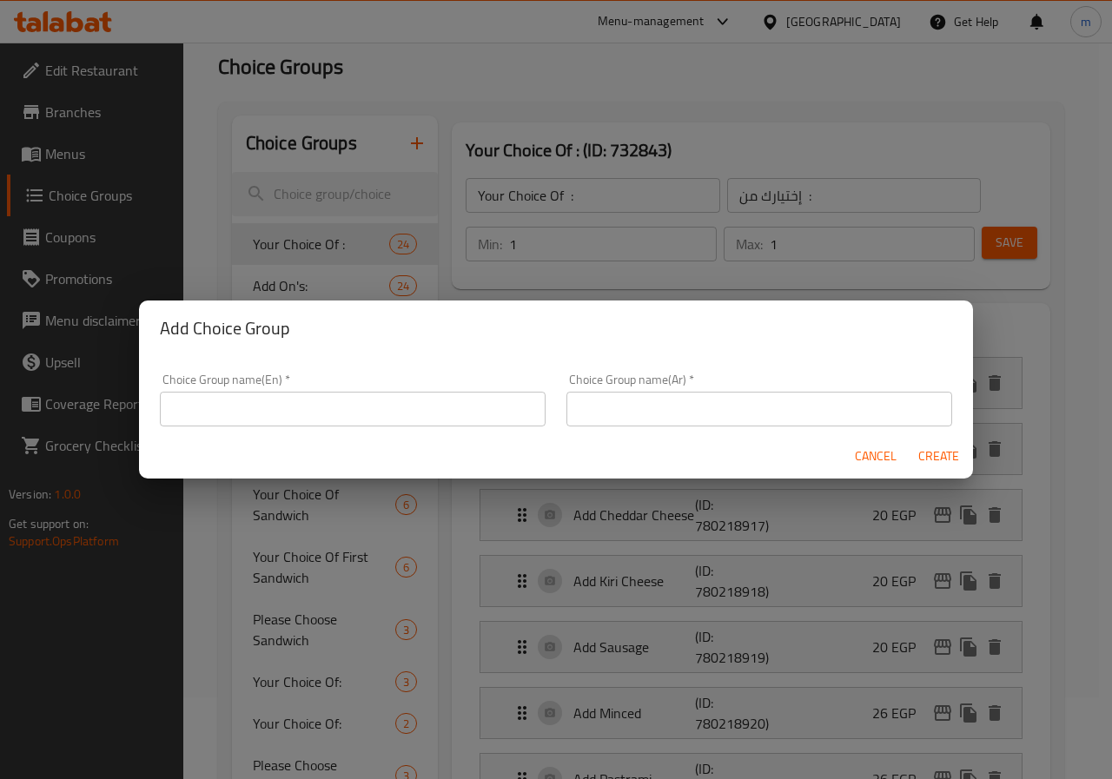
click at [330, 402] on input "text" at bounding box center [353, 409] width 386 height 35
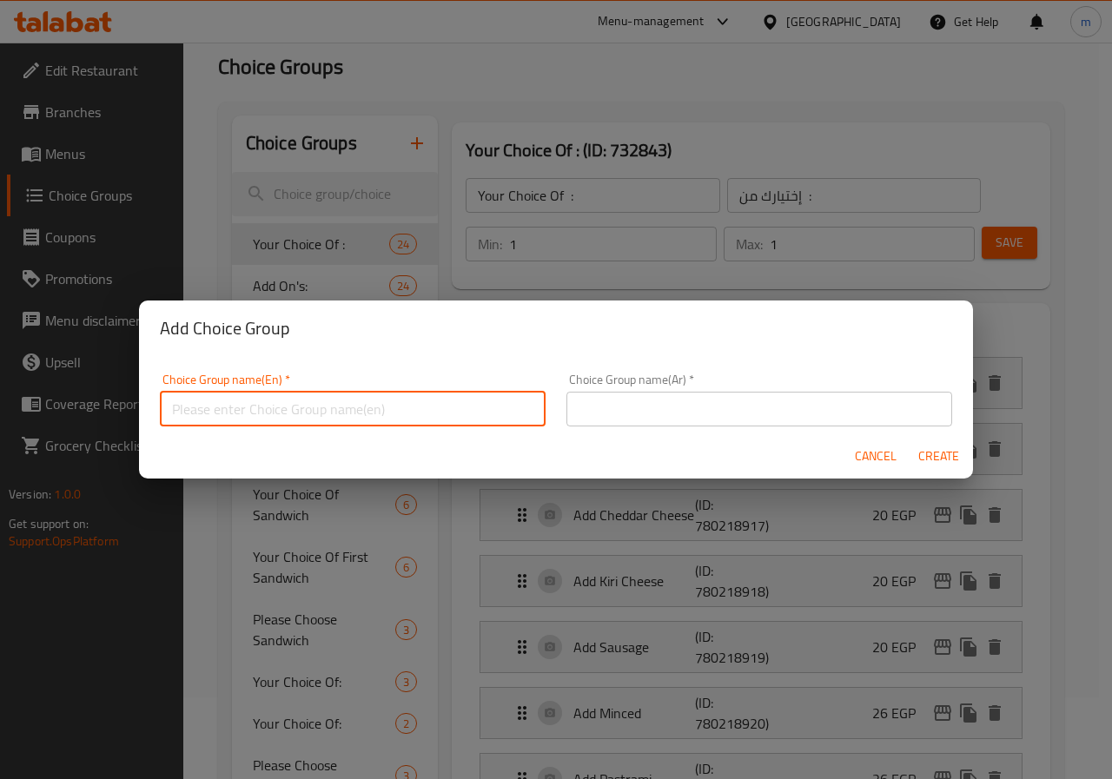
click at [341, 409] on input "text" at bounding box center [353, 409] width 386 height 35
type input "choose cheese :"
click at [773, 417] on input "text" at bounding box center [759, 409] width 386 height 35
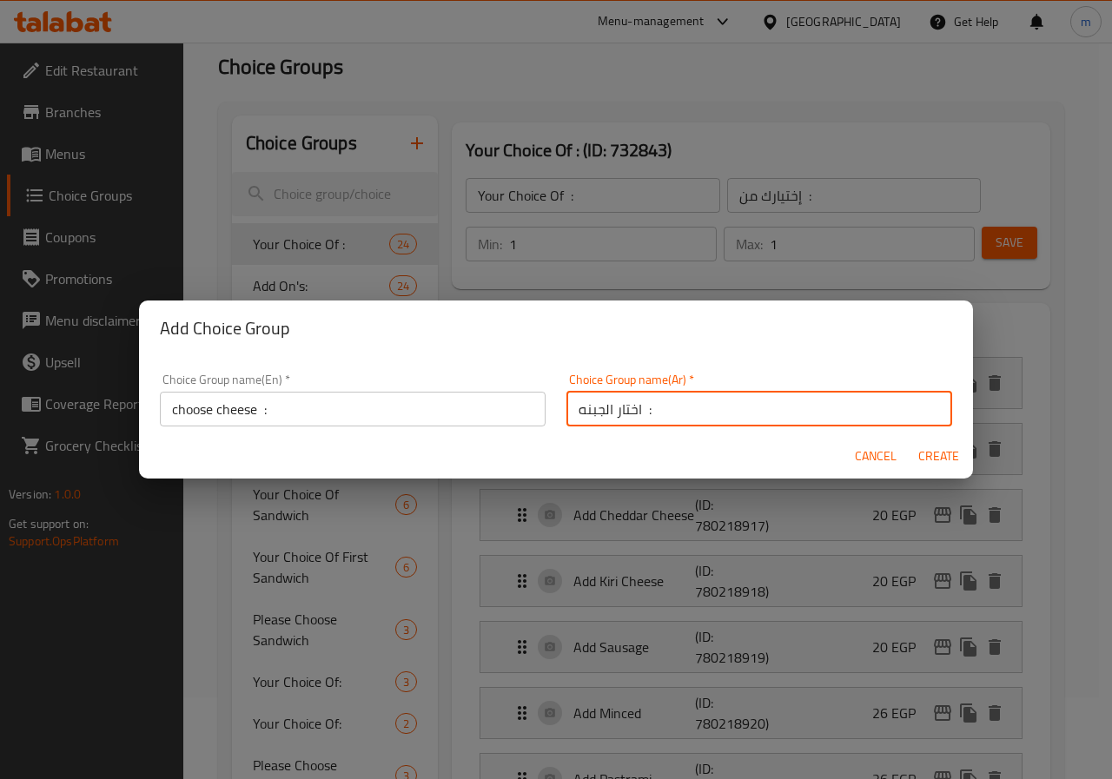
type input "اختار الجبنه :"
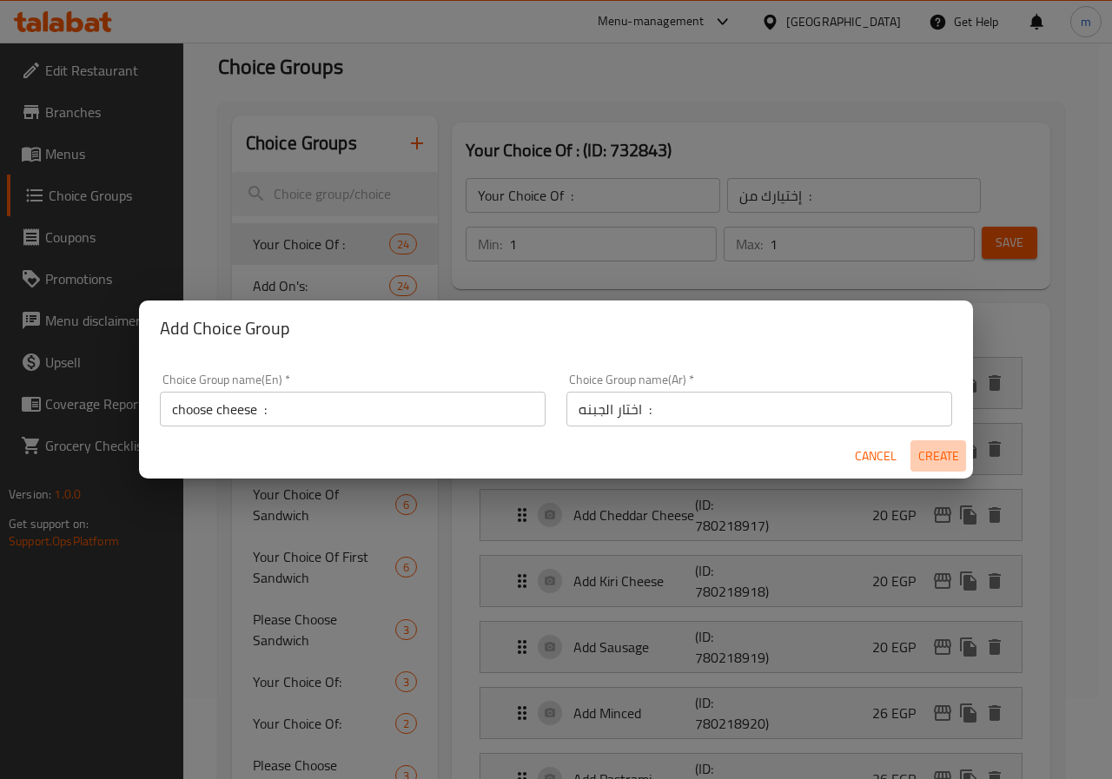
click at [936, 460] on span "Create" at bounding box center [938, 457] width 42 height 22
type input "choose cheese :"
type input "اختار الجبنه :"
type input "0"
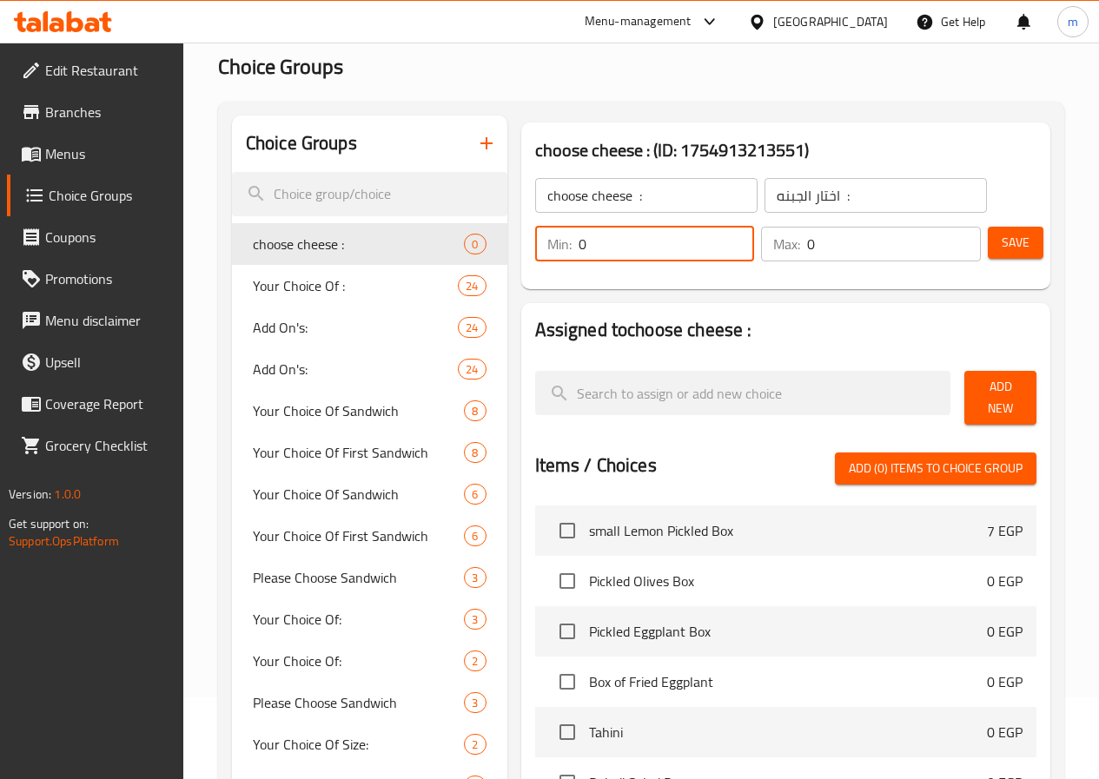
drag, startPoint x: 546, startPoint y: 257, endPoint x: 472, endPoint y: 243, distance: 76.0
click at [535, 243] on div "Min: 0 ​" at bounding box center [645, 244] width 220 height 35
type input "1"
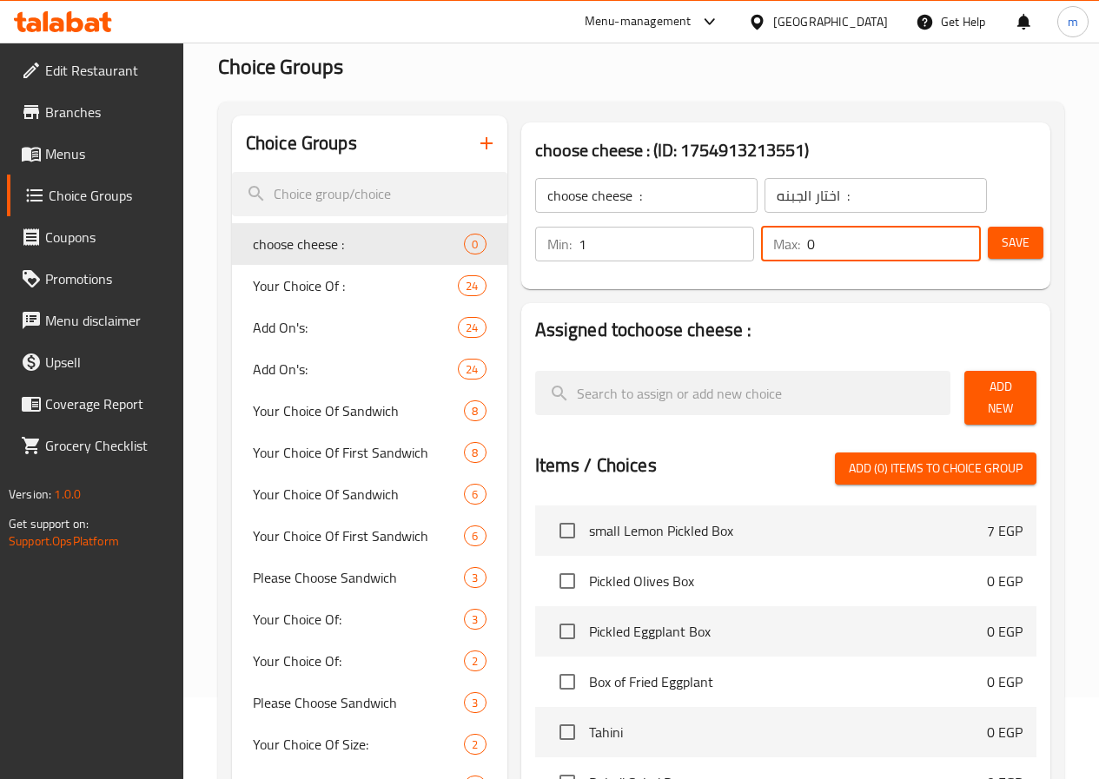
drag, startPoint x: 825, startPoint y: 234, endPoint x: 746, endPoint y: 238, distance: 79.2
click at [761, 238] on div "Max: 0 ​" at bounding box center [871, 244] width 220 height 35
type input "1"
click at [990, 247] on button "Save" at bounding box center [1016, 243] width 56 height 32
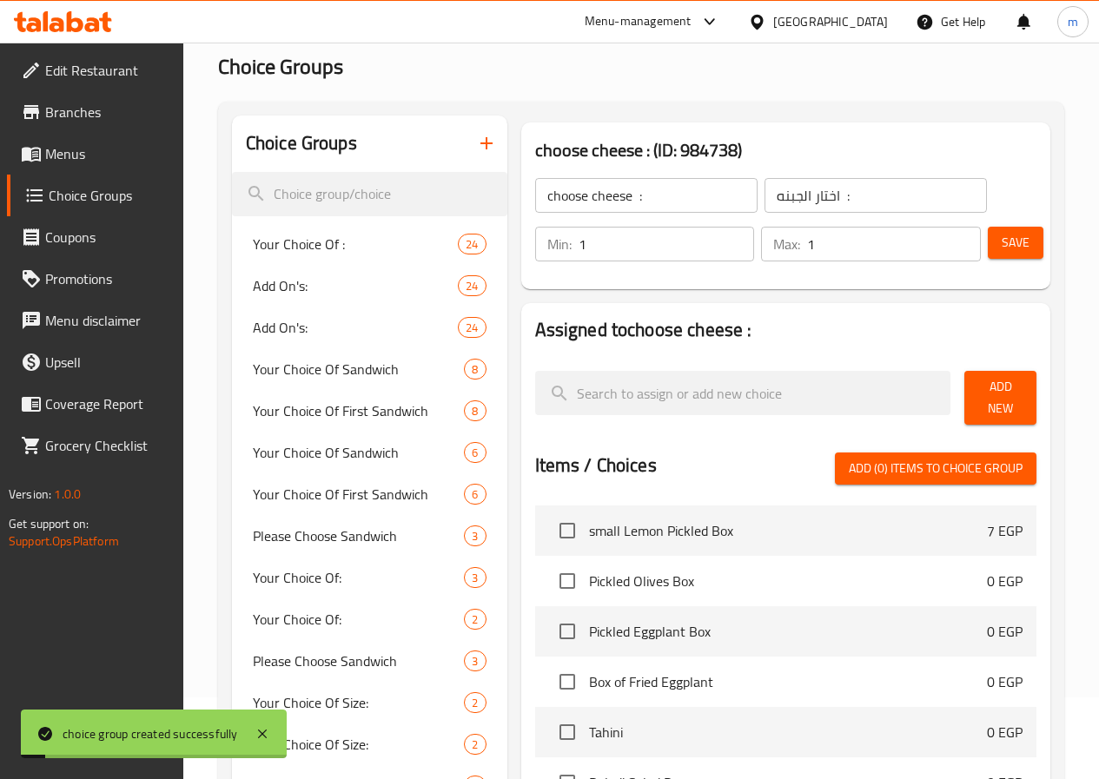
click at [995, 383] on span "Add New" at bounding box center [1000, 397] width 44 height 43
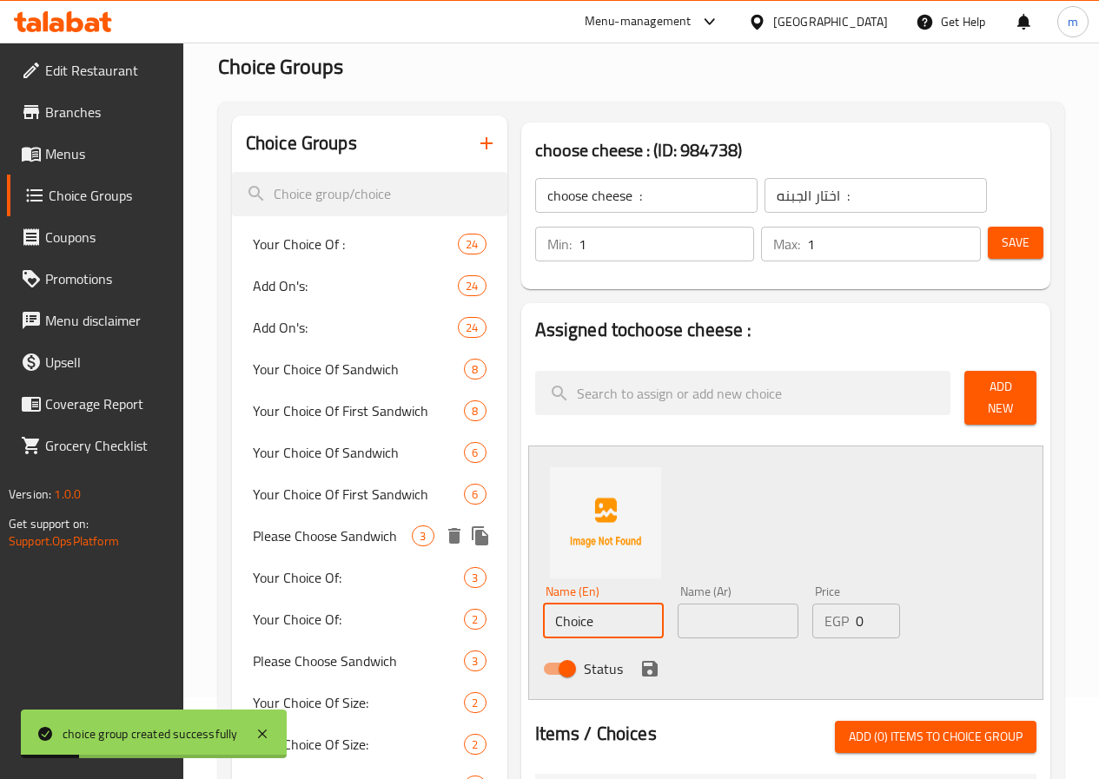
drag, startPoint x: 538, startPoint y: 616, endPoint x: 261, endPoint y: 616, distance: 277.1
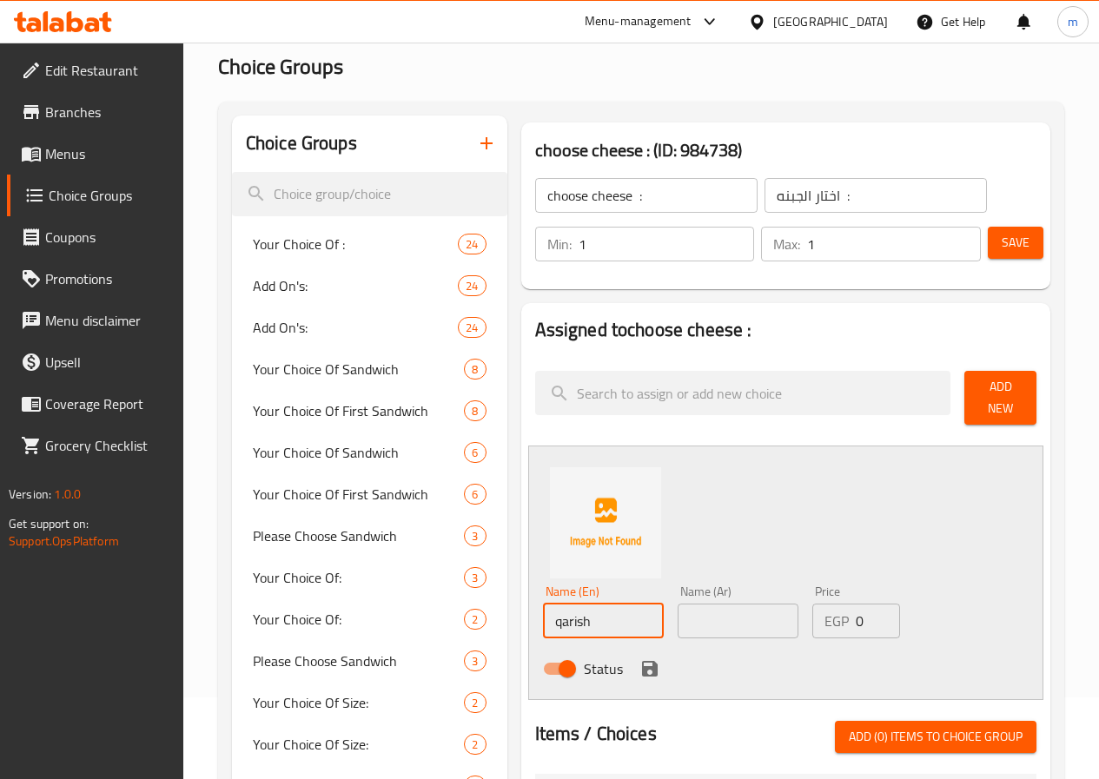
click at [543, 615] on input "qarish" at bounding box center [603, 621] width 121 height 35
click at [543, 618] on input "quarish" at bounding box center [603, 621] width 121 height 35
click at [543, 618] on input "[DEMOGRAPHIC_DATA]" at bounding box center [603, 621] width 121 height 35
type input "[DEMOGRAPHIC_DATA]"
click at [745, 607] on input "text" at bounding box center [738, 621] width 121 height 35
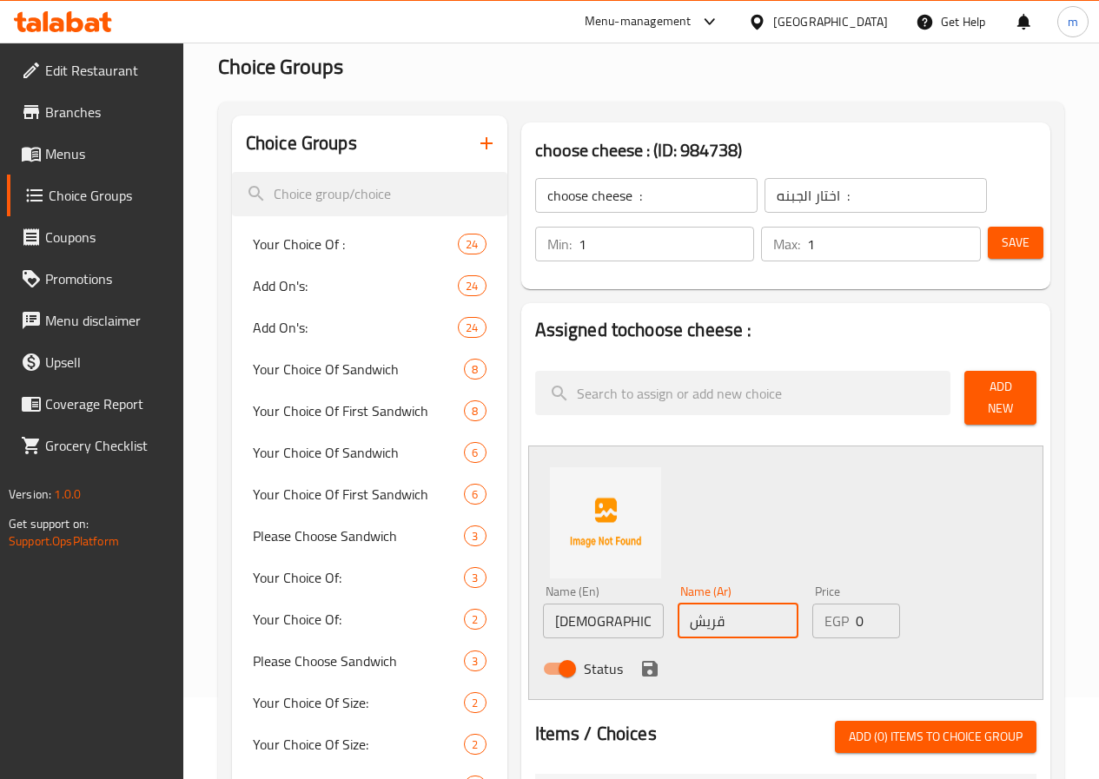
type input "قريش"
click at [639, 658] on icon "save" at bounding box center [649, 668] width 21 height 21
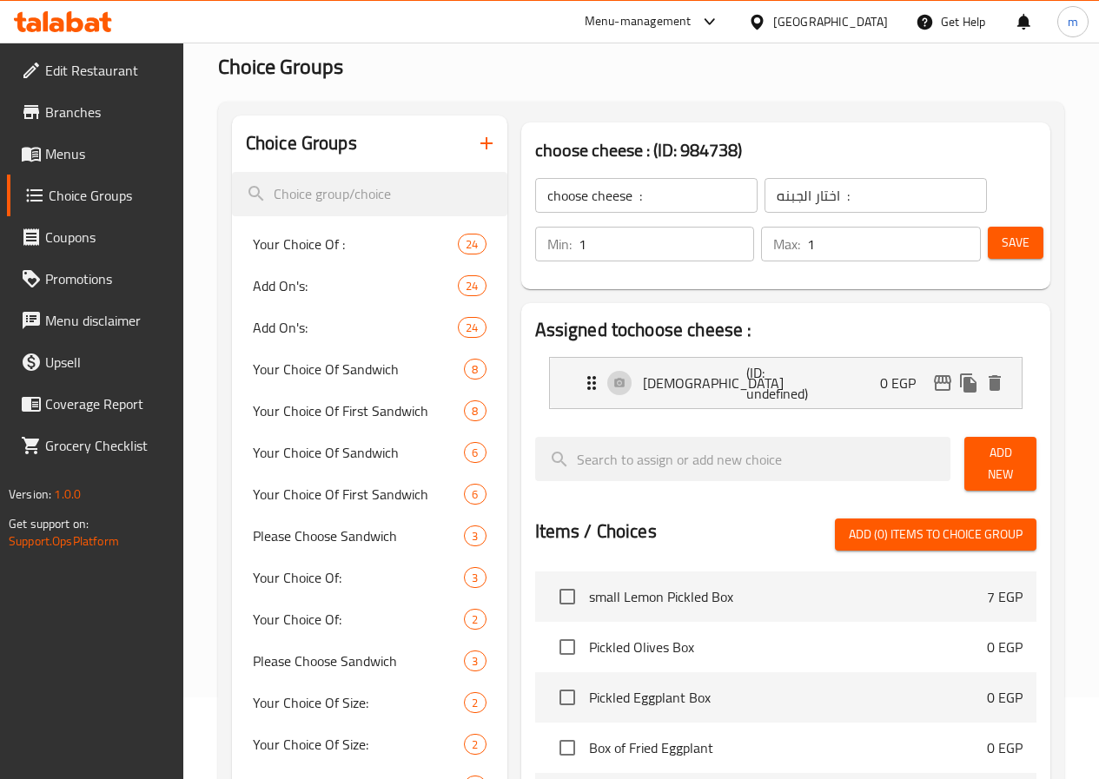
click at [1029, 238] on button "Save" at bounding box center [1016, 243] width 56 height 32
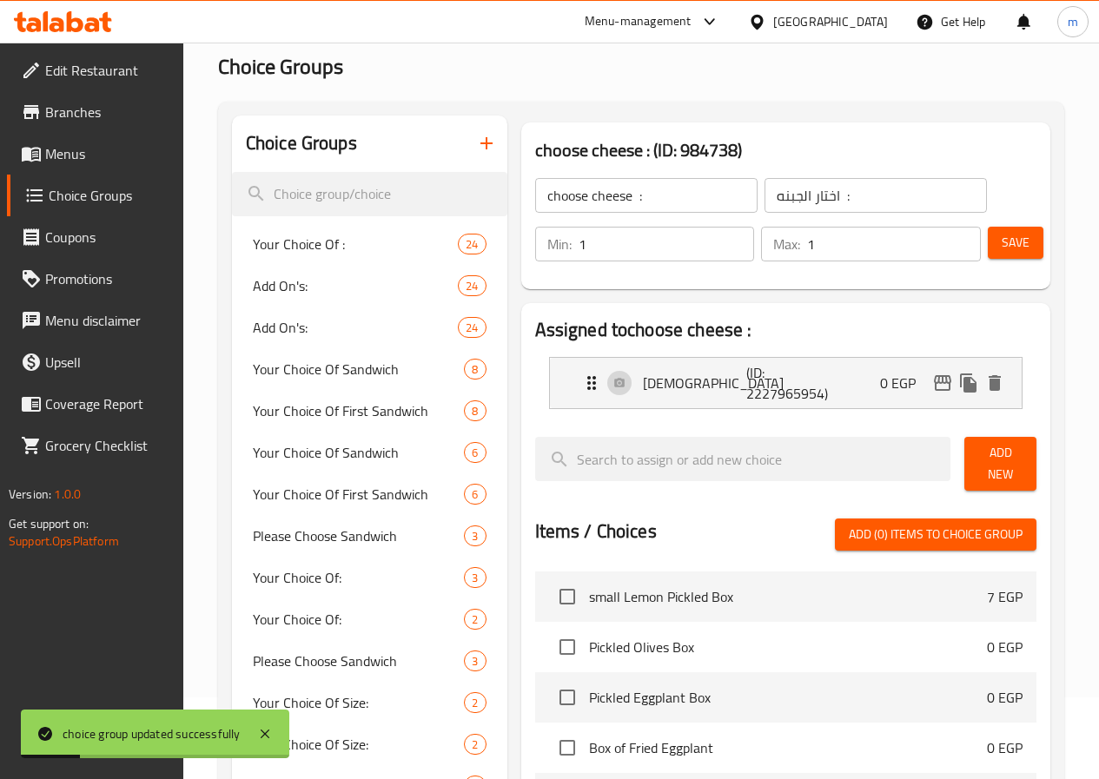
click at [1001, 462] on span "Add New" at bounding box center [1000, 463] width 44 height 43
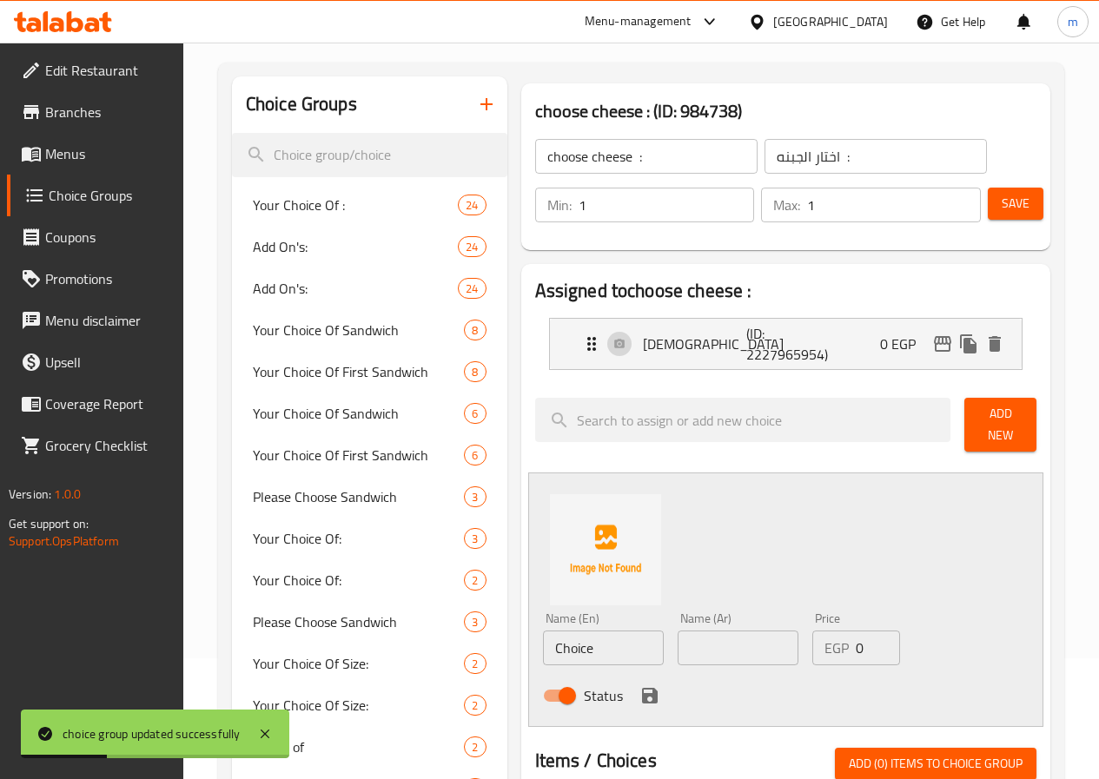
scroll to position [169, 0]
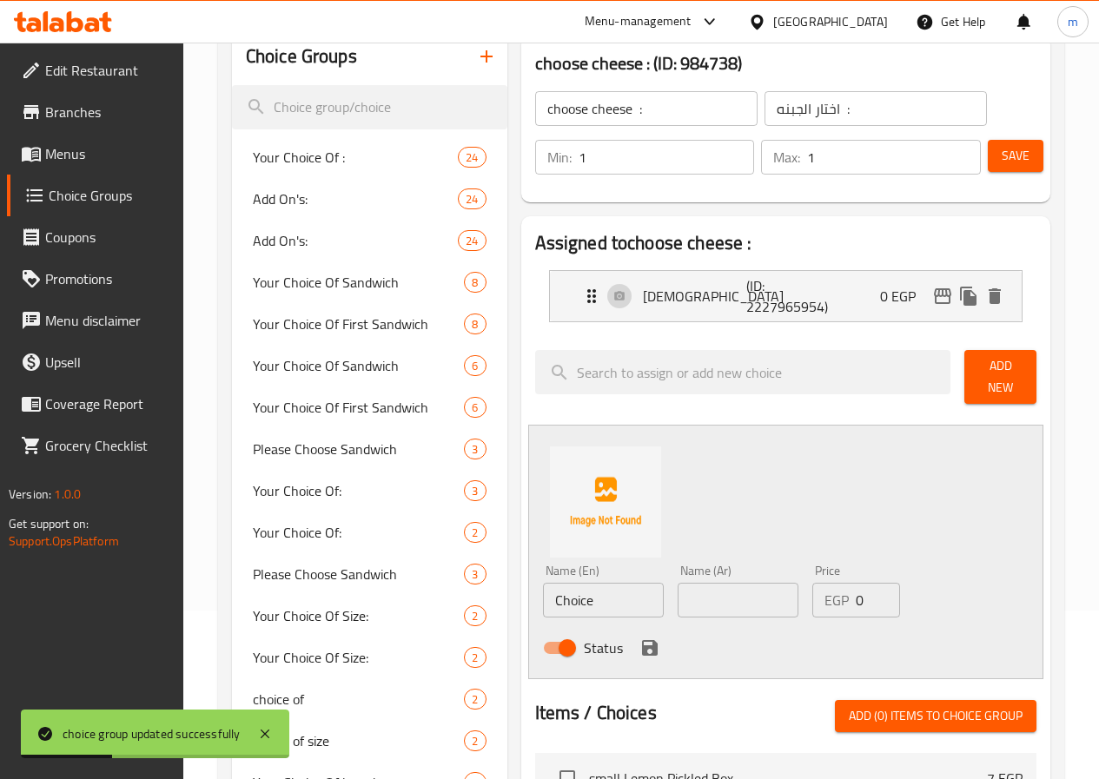
drag, startPoint x: 550, startPoint y: 602, endPoint x: 303, endPoint y: 612, distance: 246.9
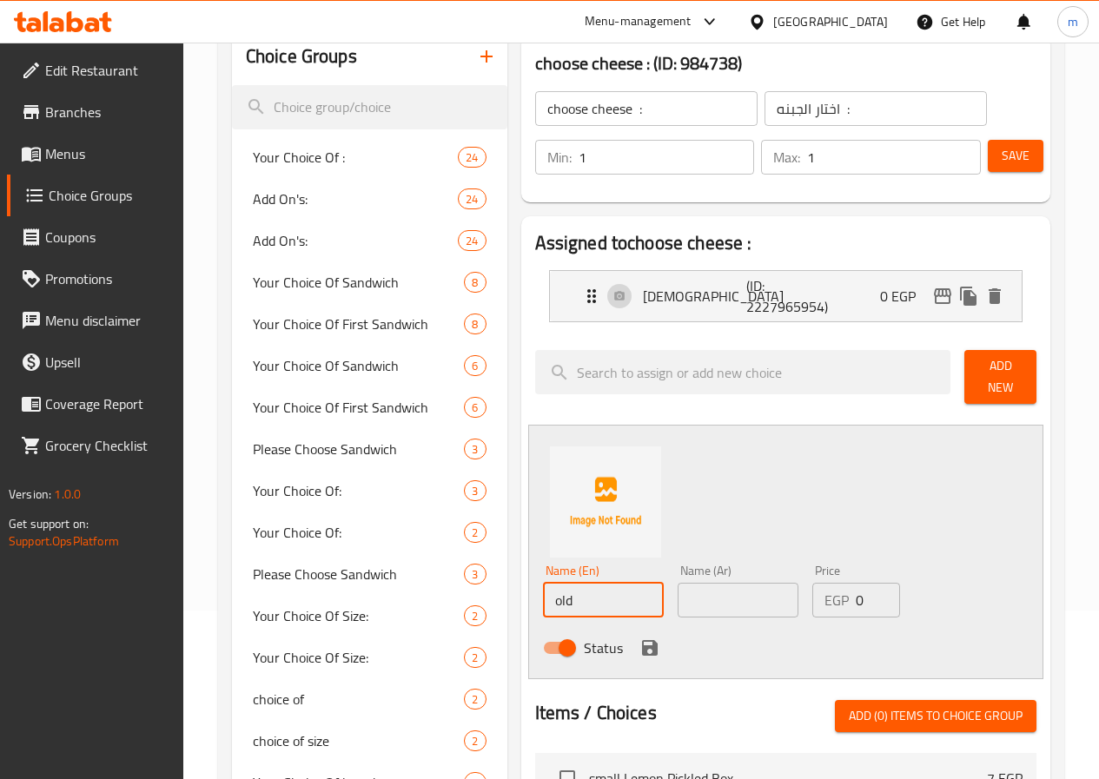
type input "old"
click at [739, 592] on input "text" at bounding box center [738, 600] width 121 height 35
type input "قديمه"
click at [639, 638] on icon "save" at bounding box center [649, 648] width 21 height 21
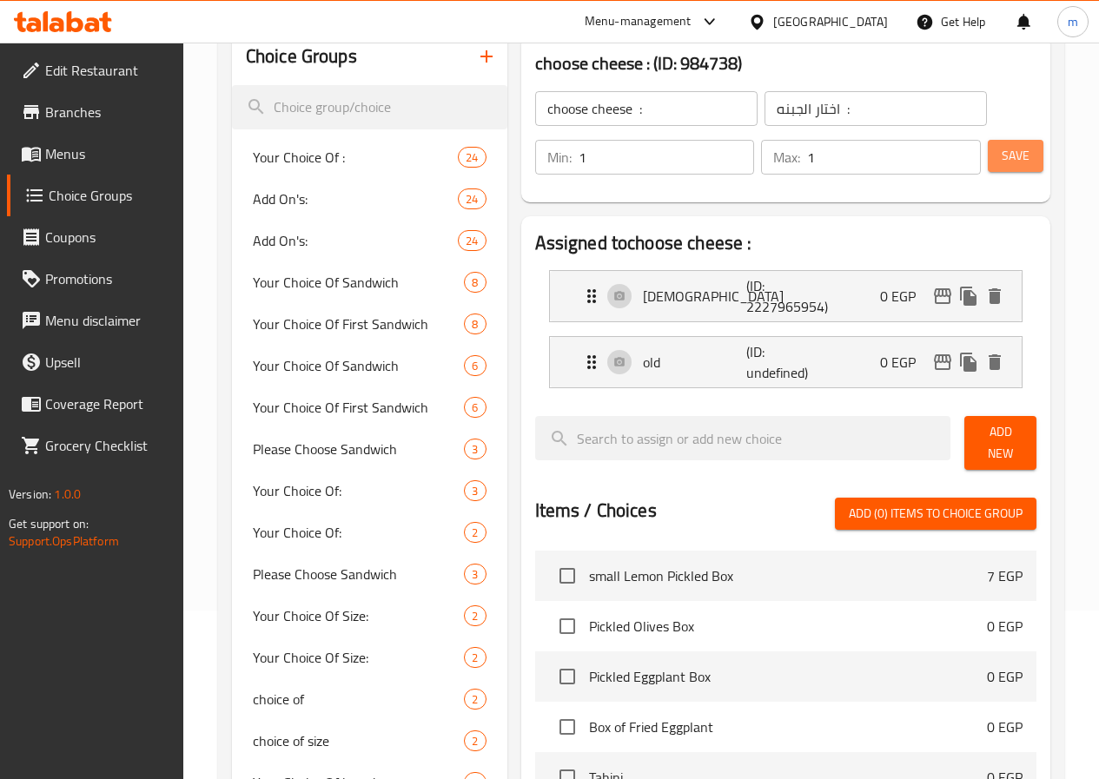
click at [1002, 158] on span "Save" at bounding box center [1016, 156] width 28 height 22
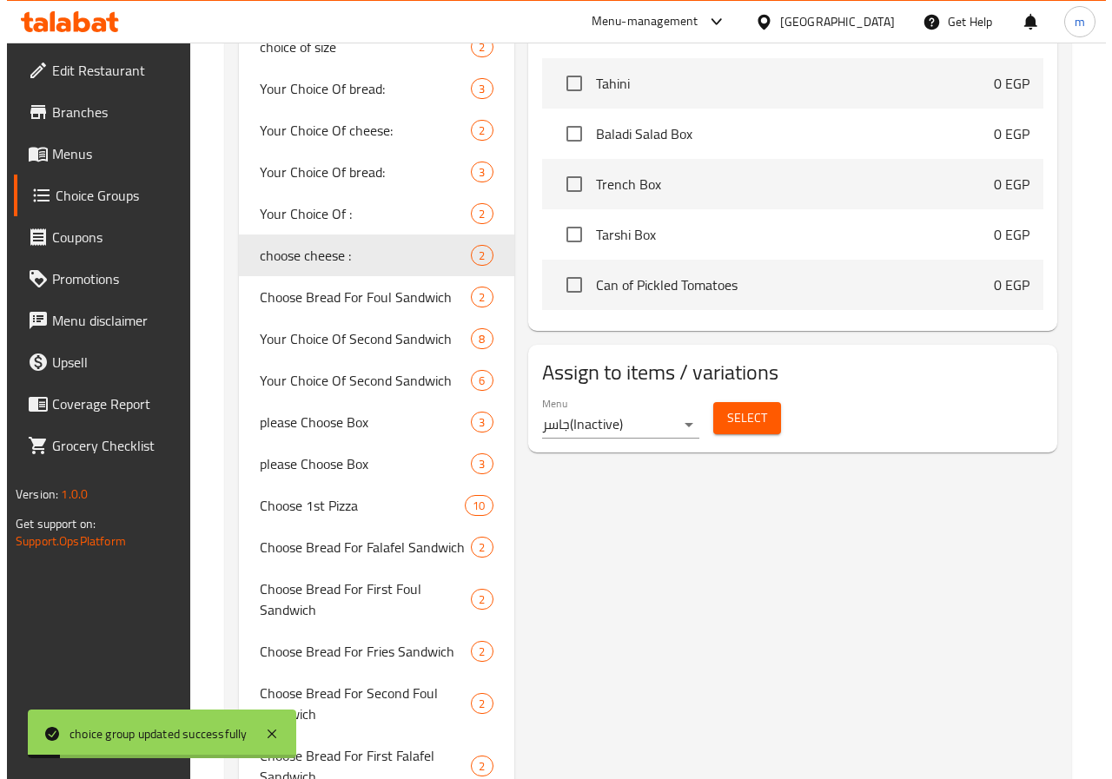
scroll to position [863, 0]
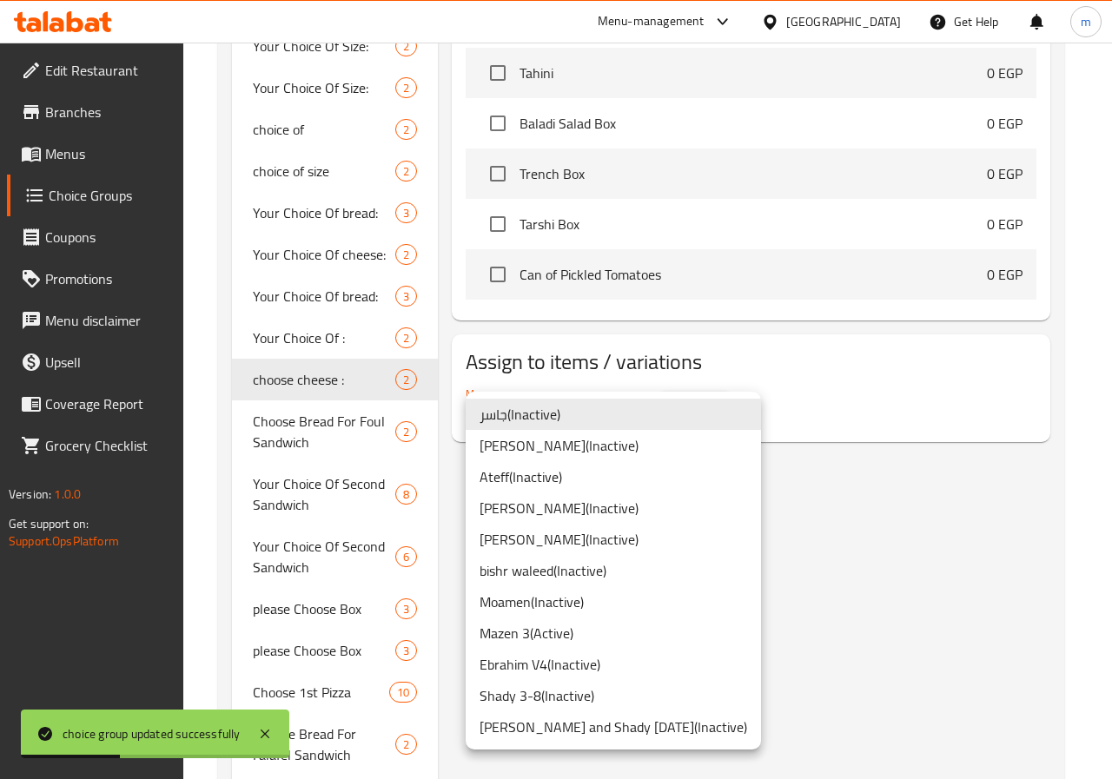
click at [582, 482] on li "Ateff ( Inactive )" at bounding box center [613, 476] width 295 height 31
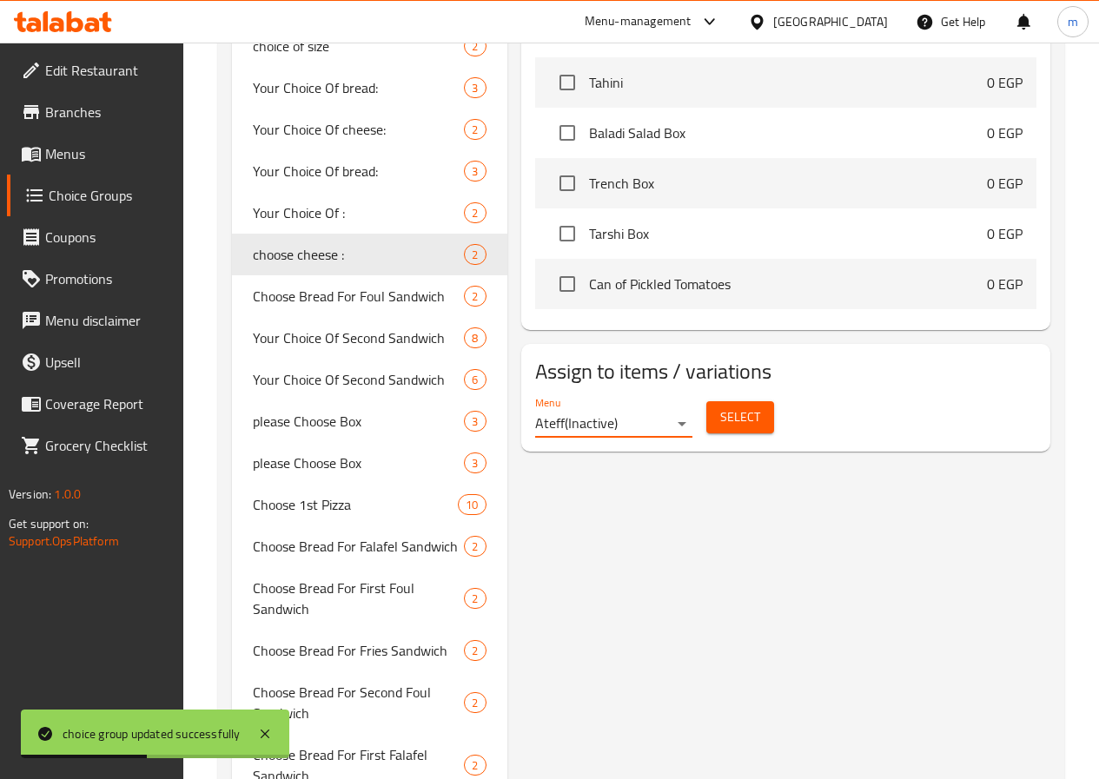
click at [738, 401] on div "Menu Ateff ( Inactive ) Select" at bounding box center [785, 417] width 515 height 56
click at [720, 407] on span "Select" at bounding box center [740, 418] width 40 height 22
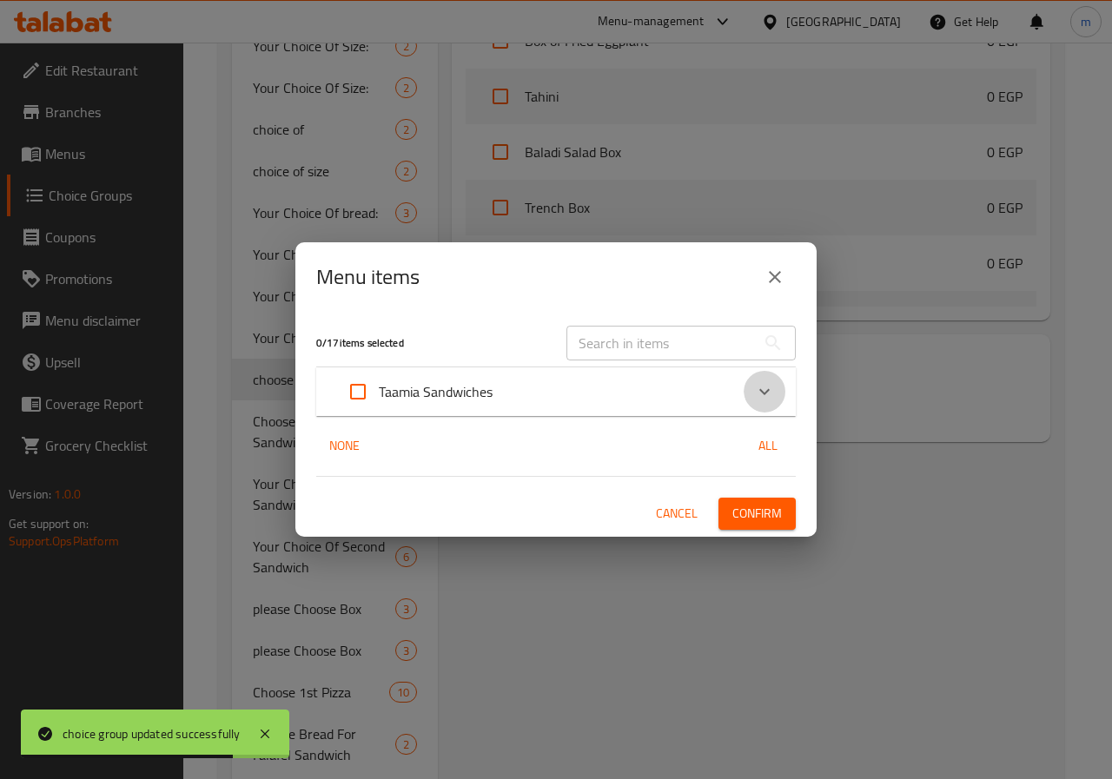
click at [754, 393] on icon "Expand" at bounding box center [764, 391] width 21 height 21
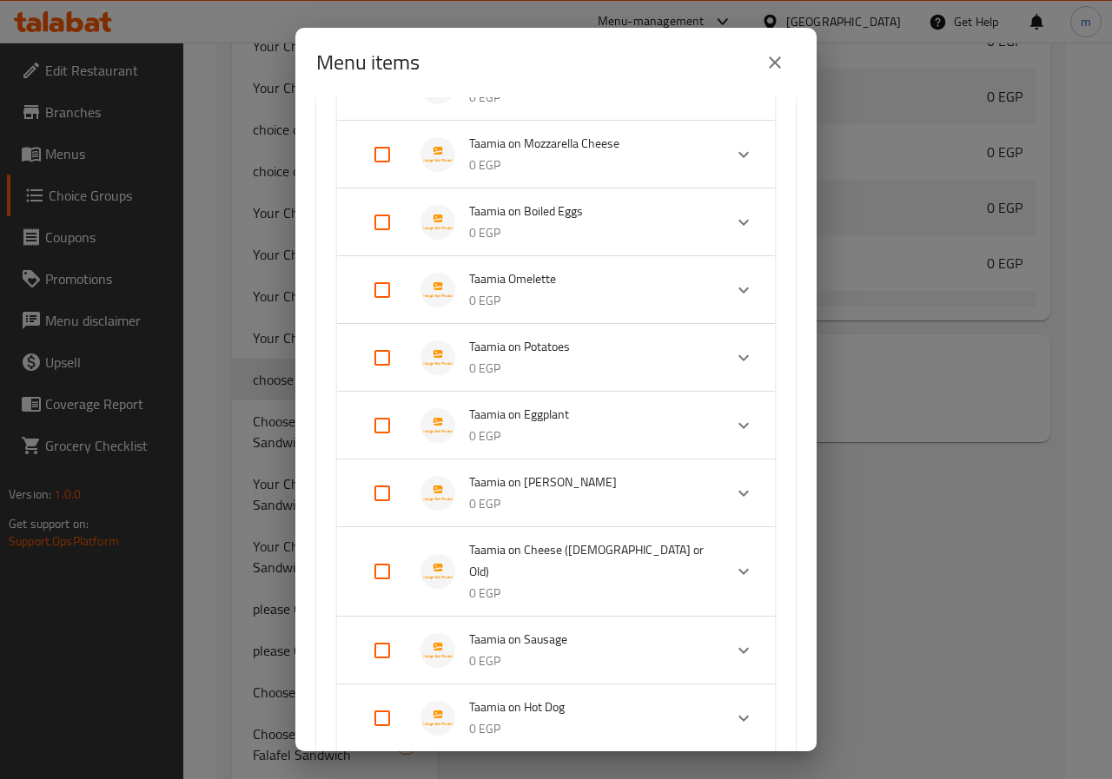
scroll to position [608, 0]
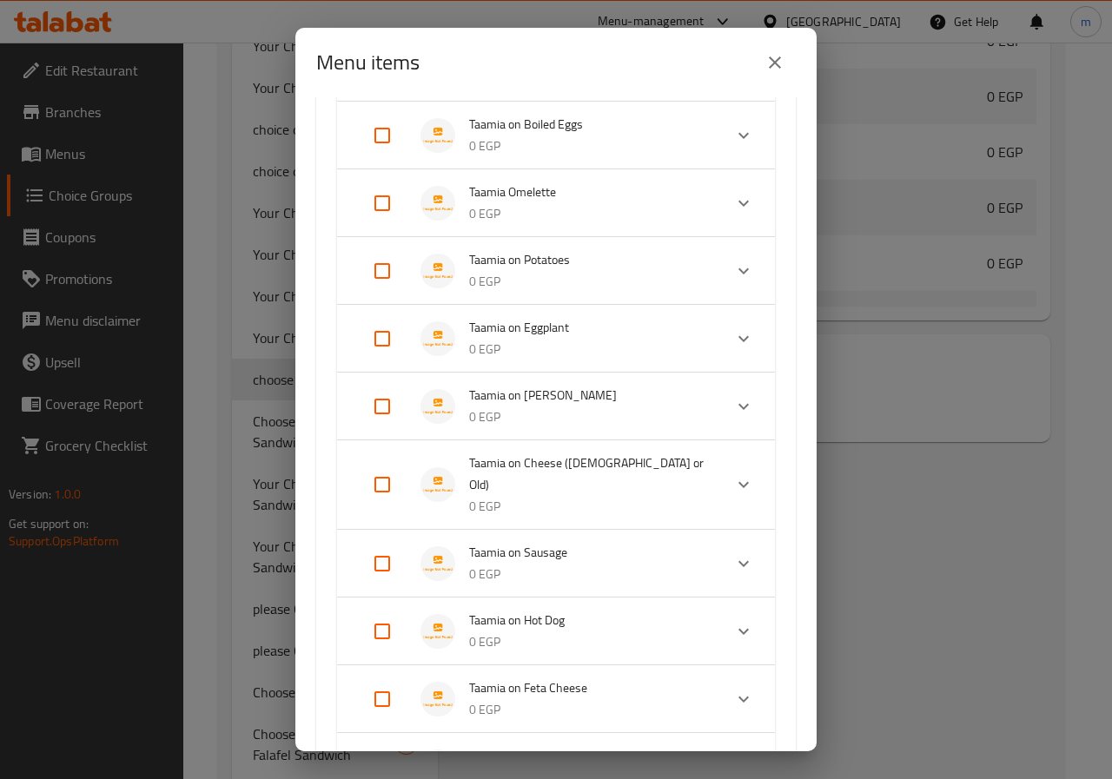
click at [381, 470] on input "Expand" at bounding box center [382, 485] width 42 height 42
checkbox input "true"
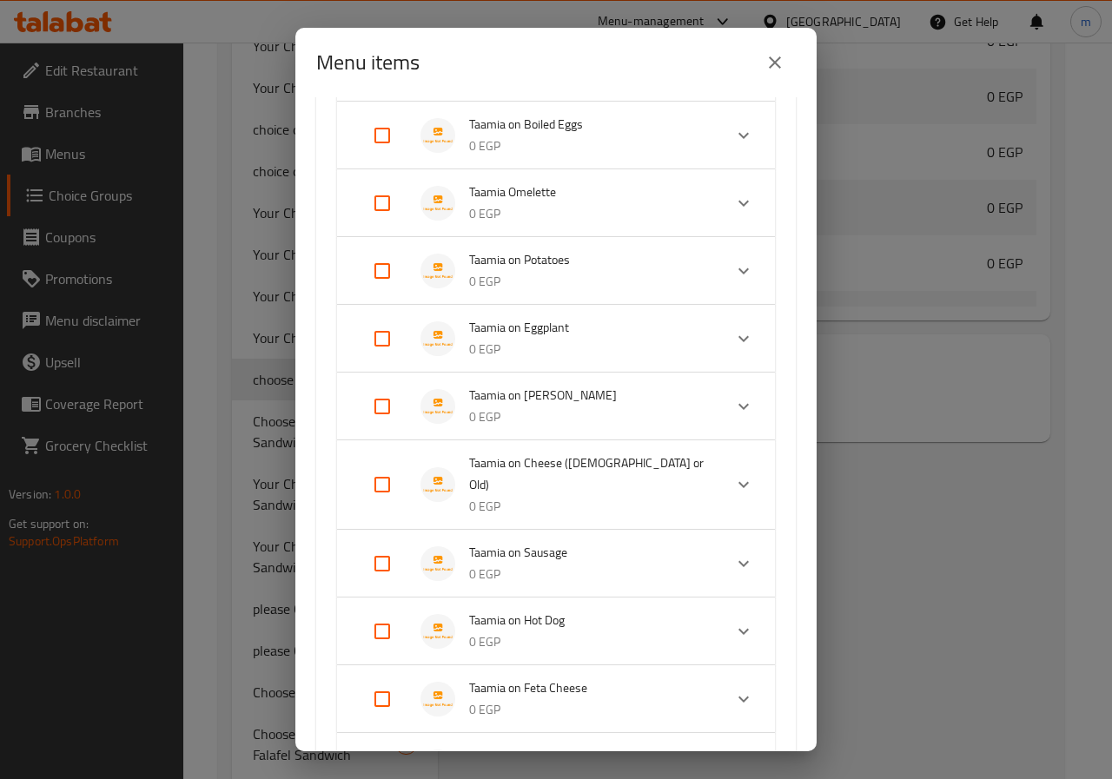
checkbox input "true"
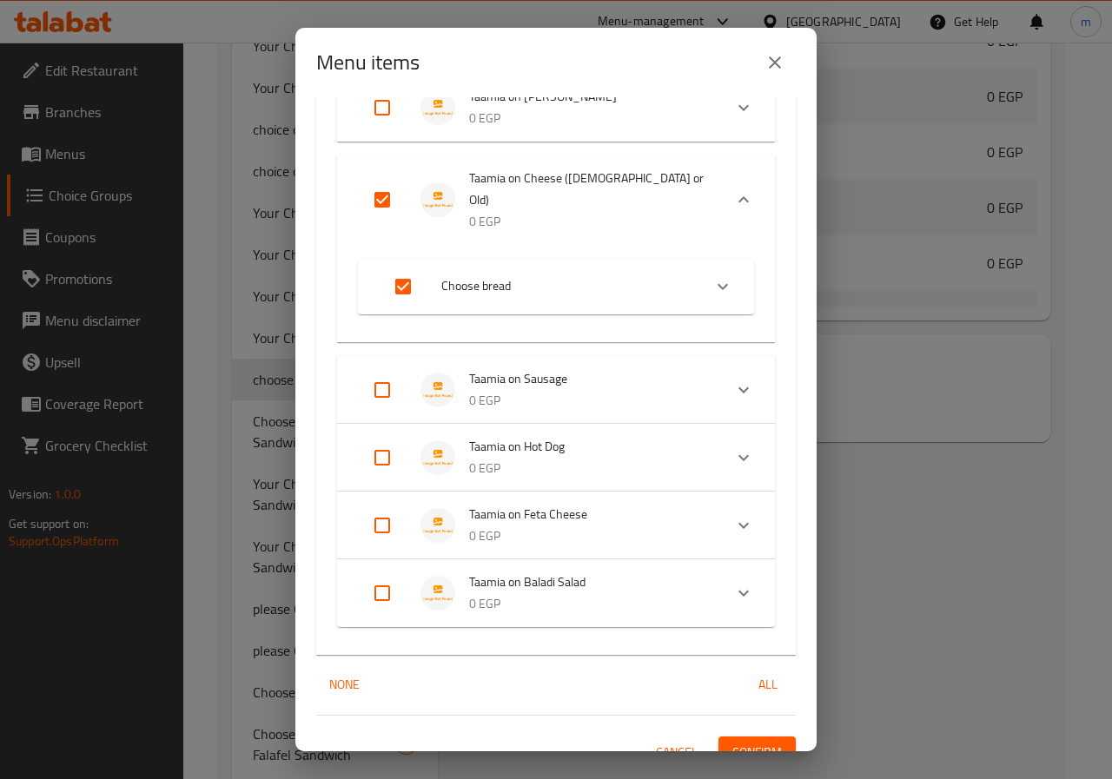
scroll to position [909, 0]
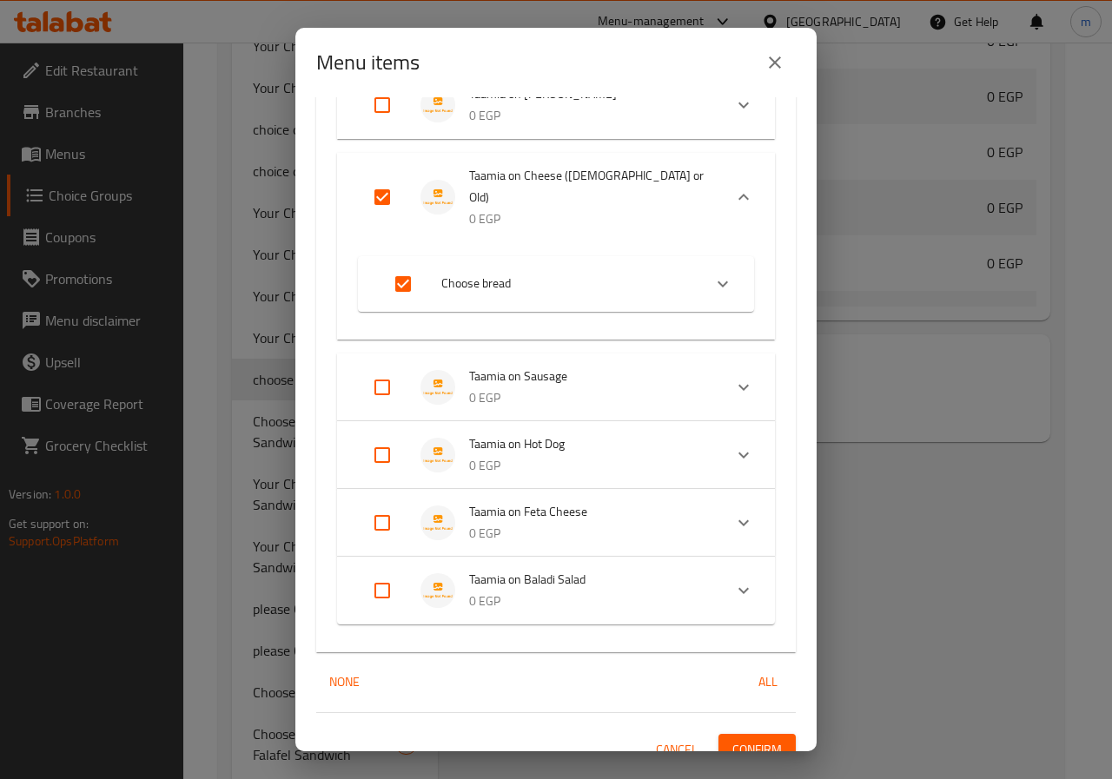
click at [741, 739] on span "Confirm" at bounding box center [757, 750] width 50 height 22
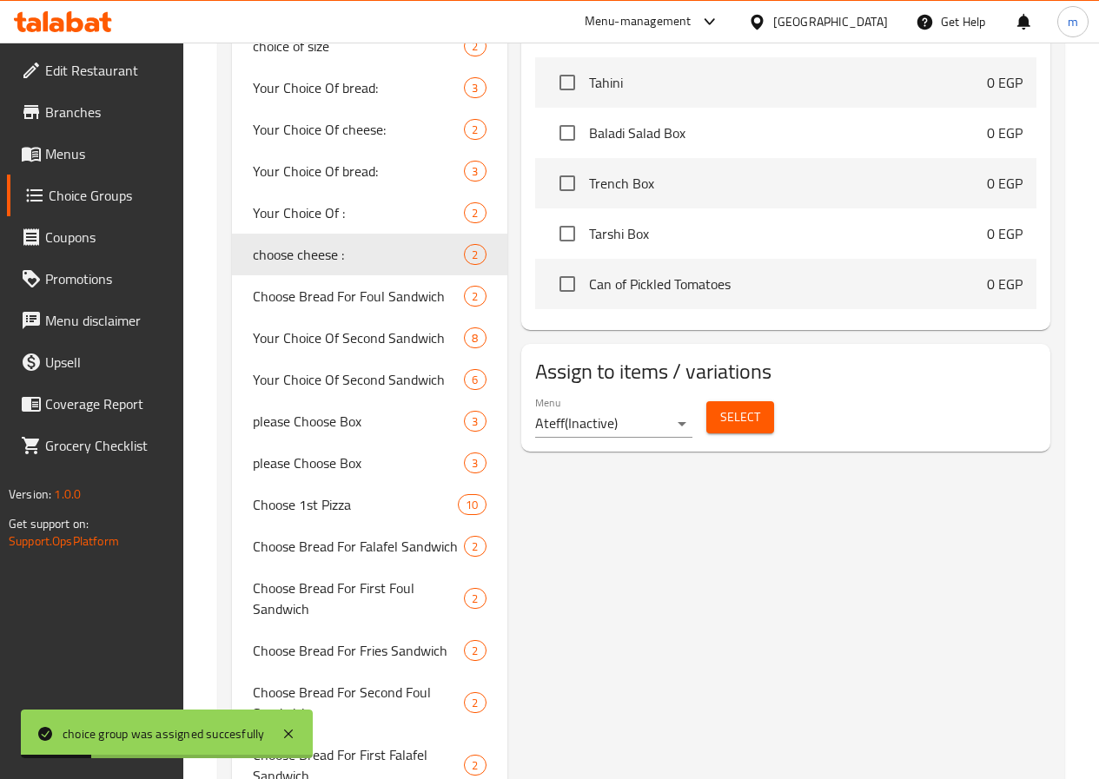
click at [720, 412] on span "Select" at bounding box center [740, 418] width 40 height 22
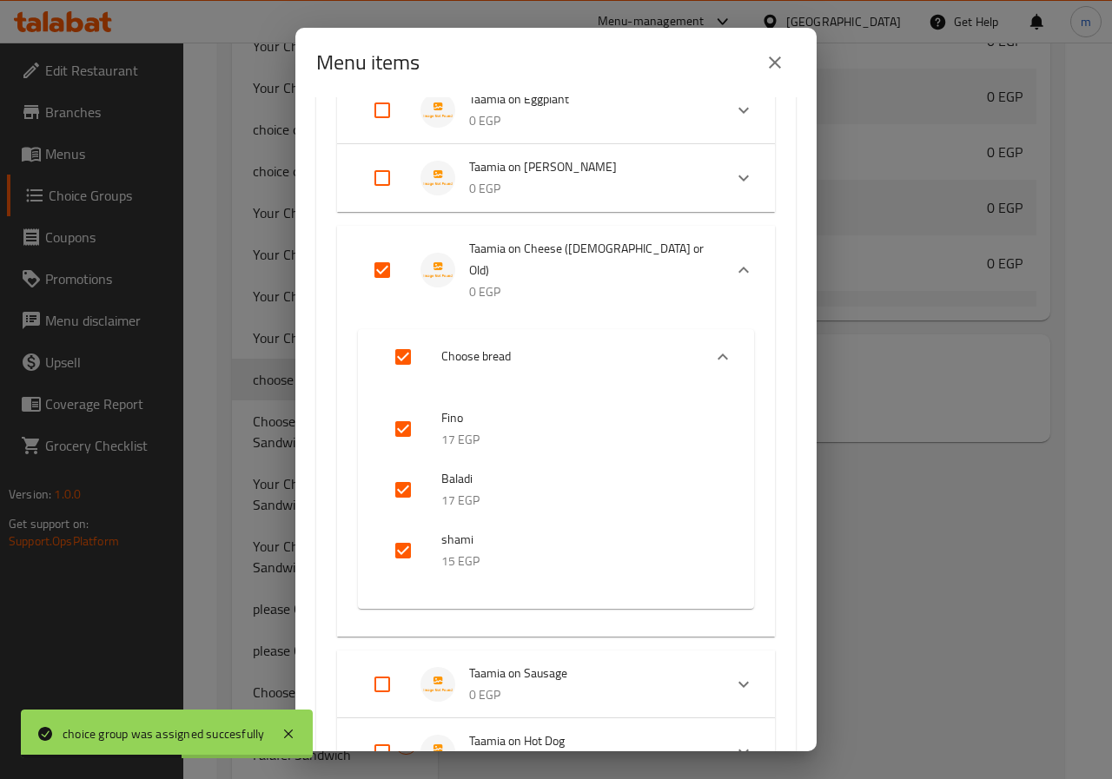
scroll to position [869, 0]
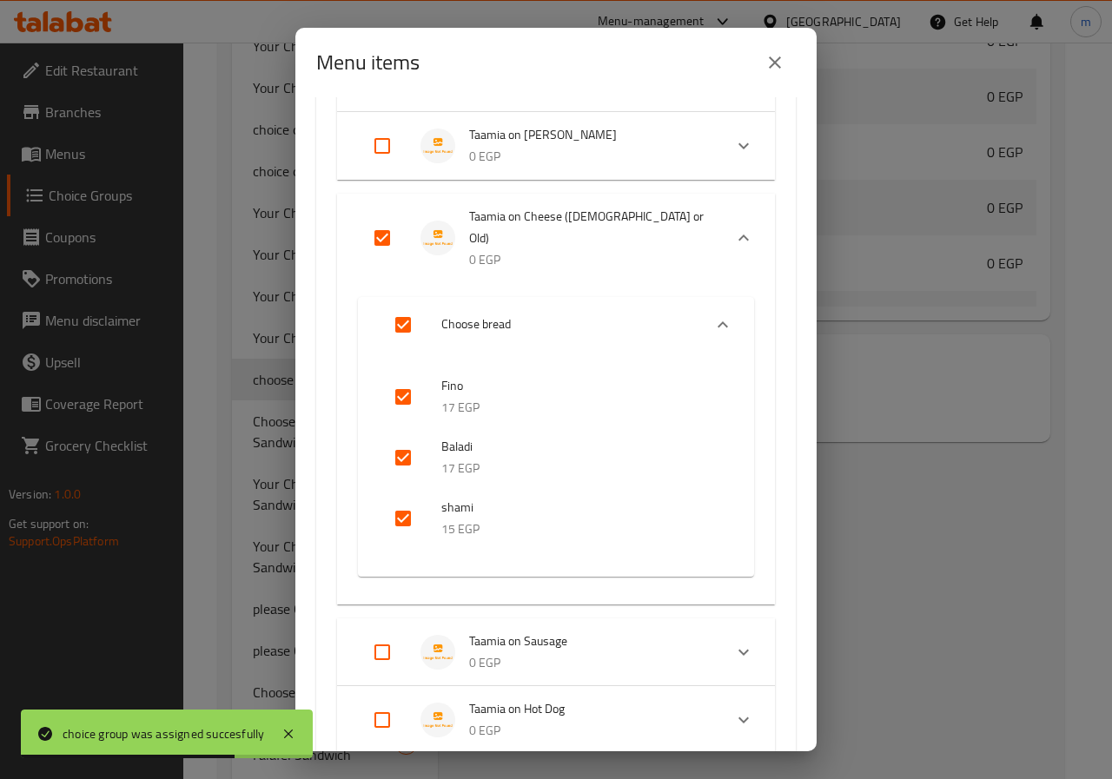
click at [712, 314] on icon "Expand" at bounding box center [722, 324] width 21 height 21
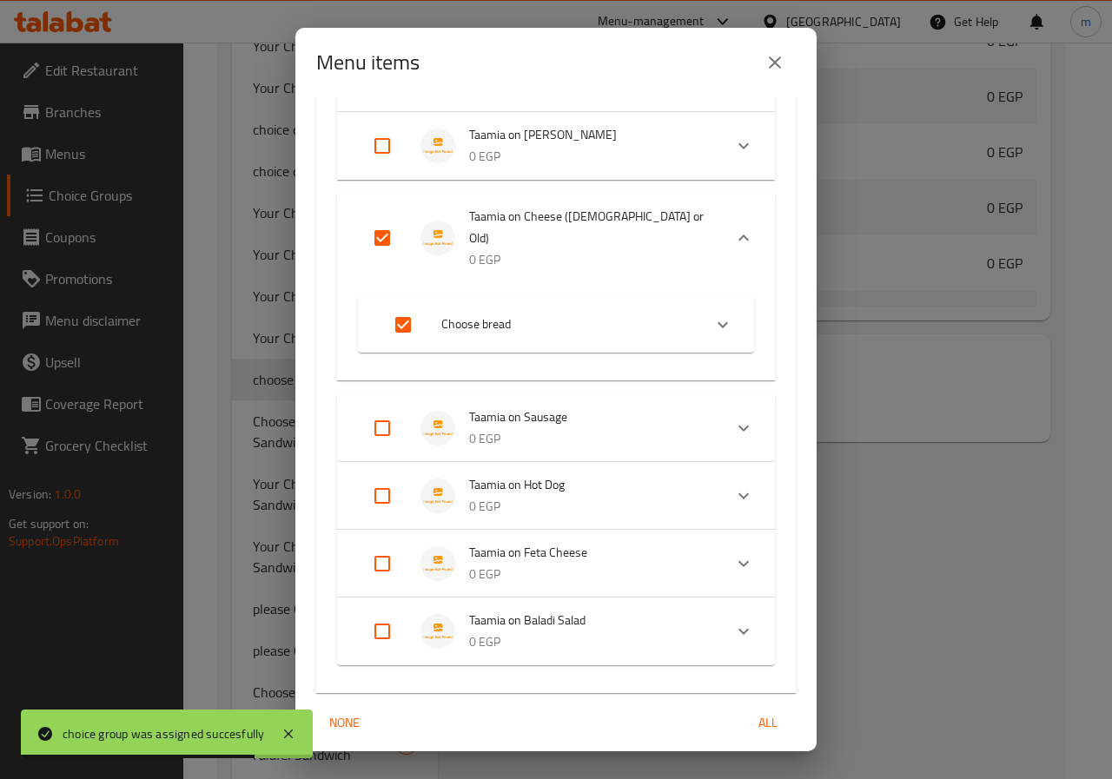
click at [401, 304] on input "Expand" at bounding box center [403, 325] width 42 height 42
checkbox input "false"
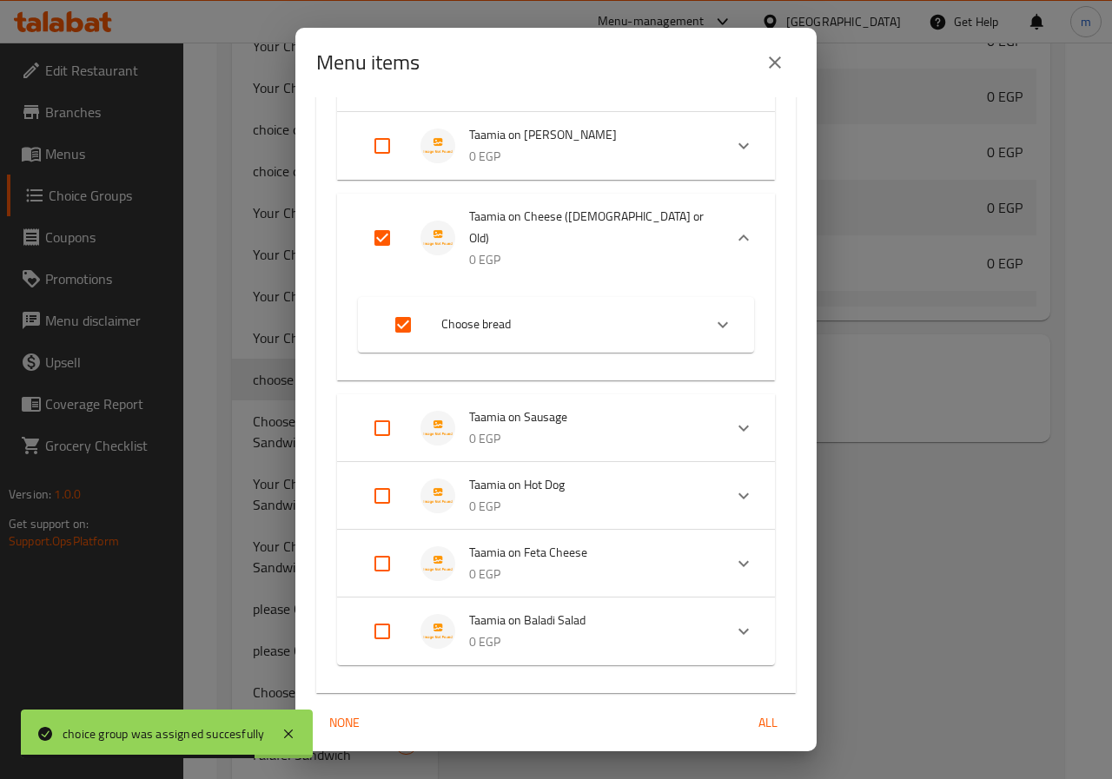
checkbox input "false"
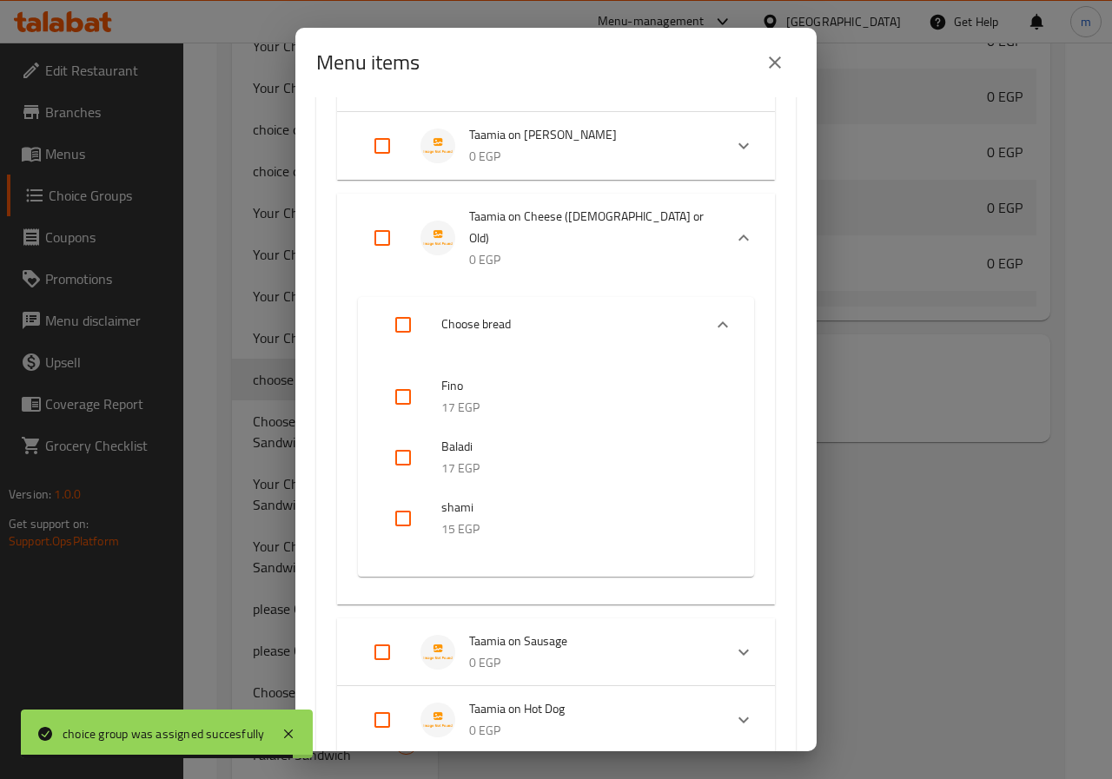
click at [366, 227] on input "Expand" at bounding box center [382, 238] width 42 height 42
checkbox input "true"
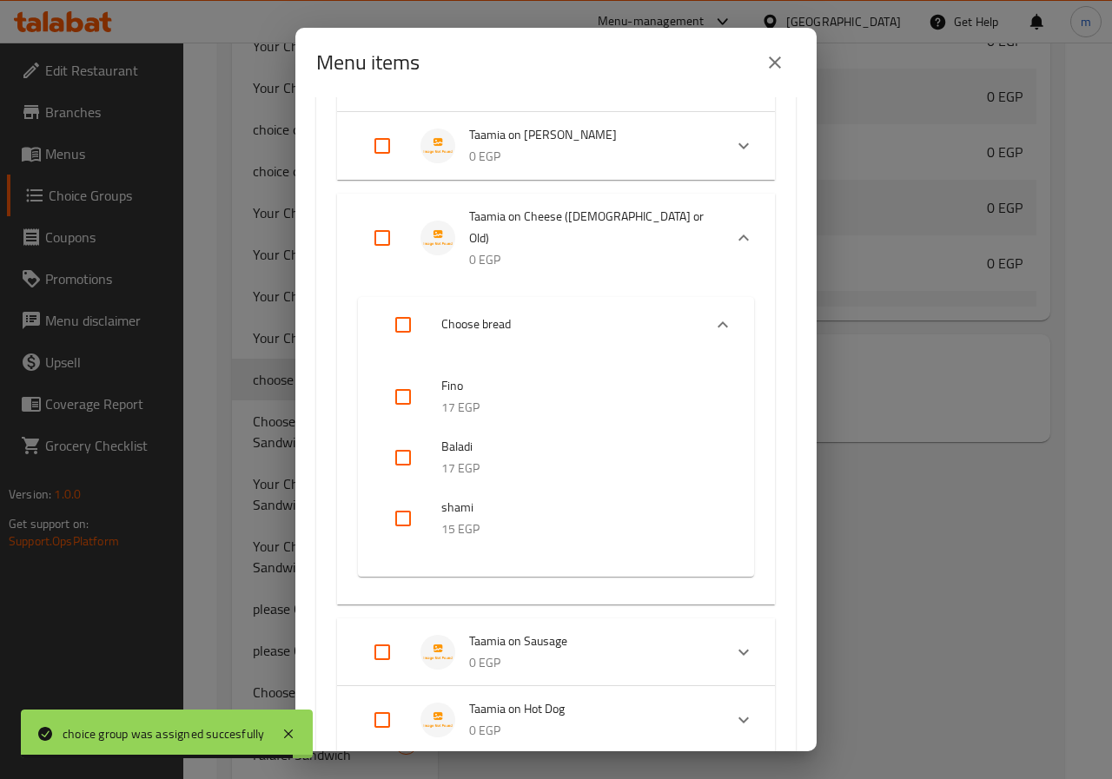
checkbox input "true"
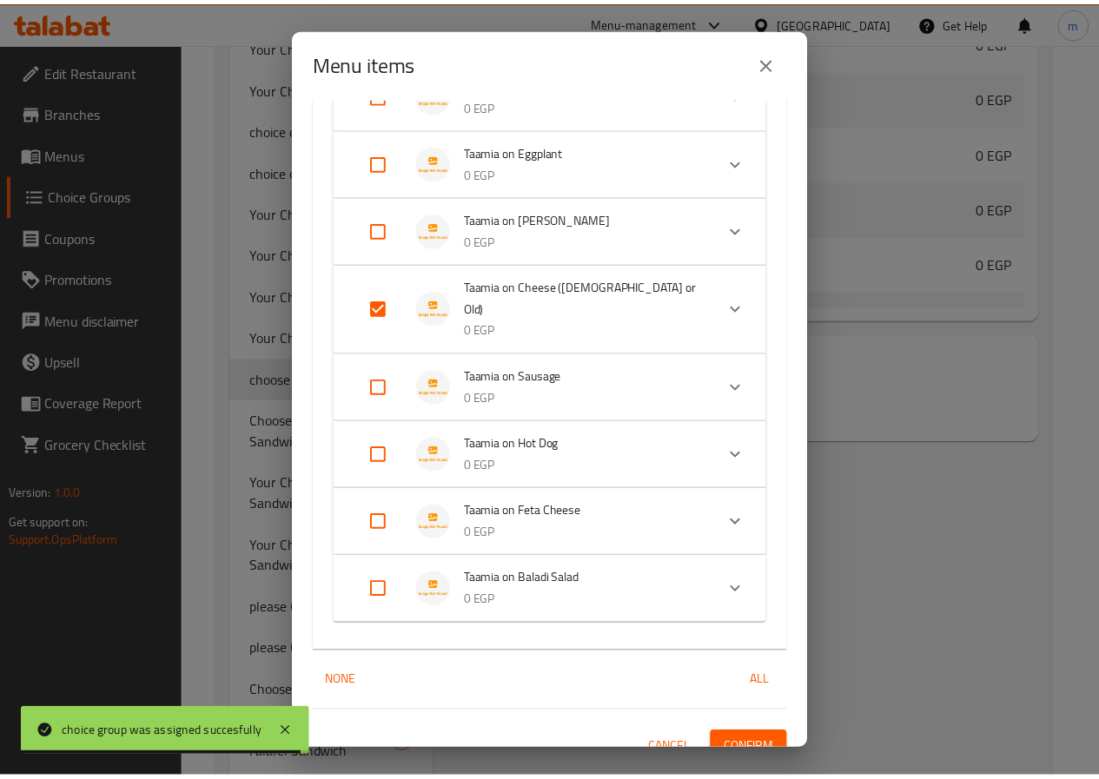
scroll to position [784, 0]
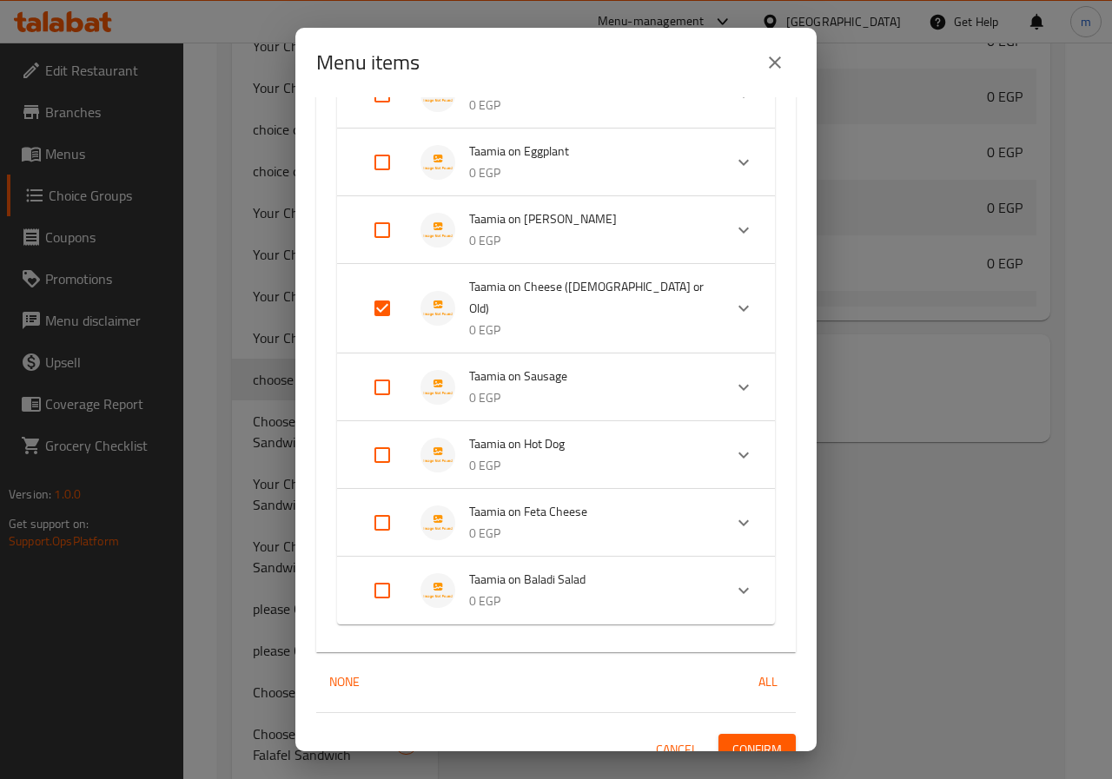
click at [724, 310] on div "Expand" at bounding box center [744, 309] width 42 height 42
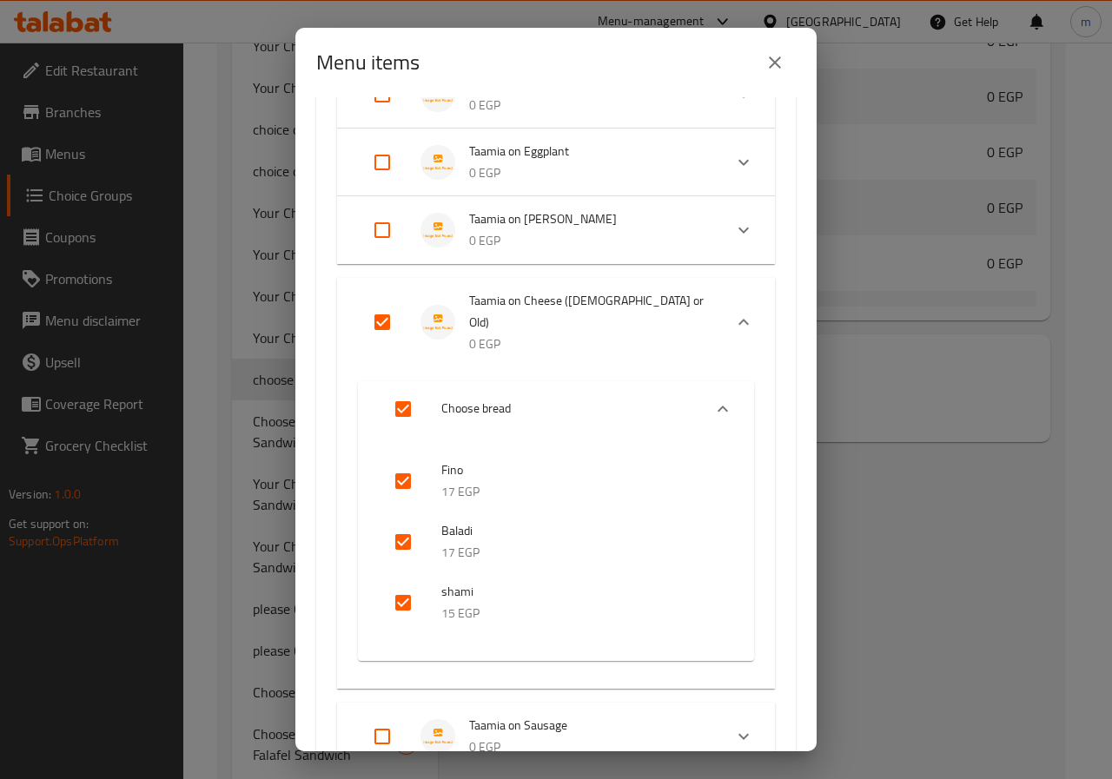
click at [771, 74] on button "close" at bounding box center [775, 63] width 42 height 42
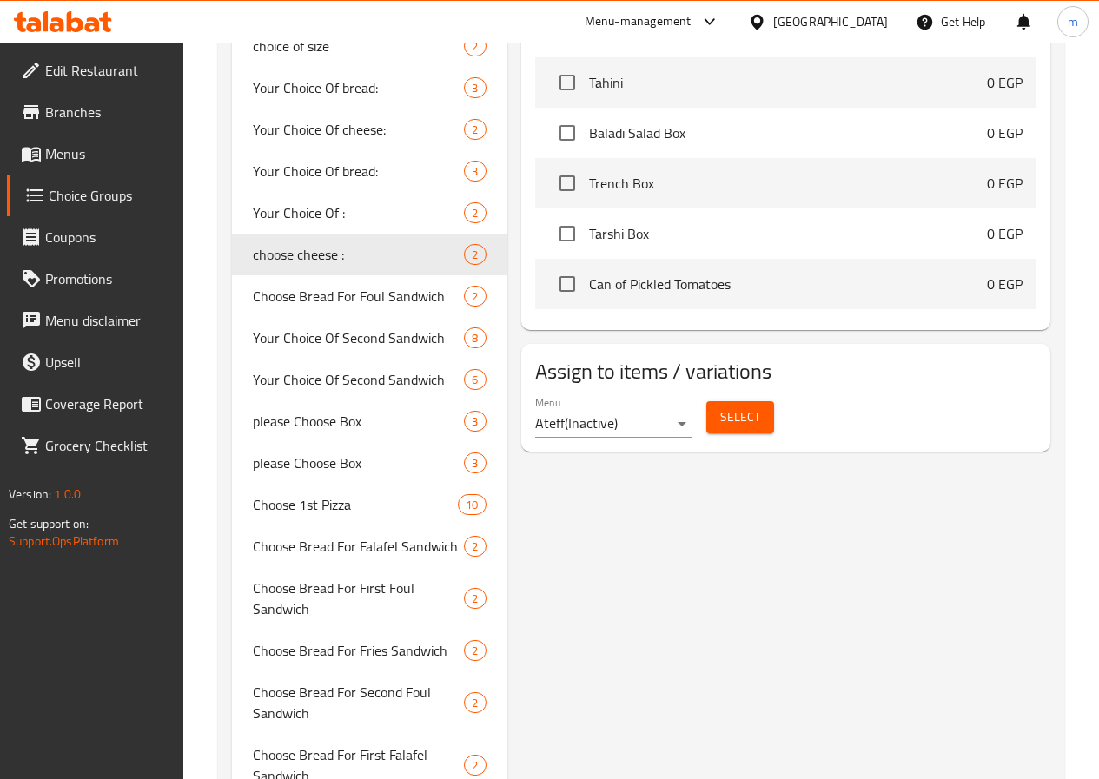
click at [84, 170] on link "Menus" at bounding box center [95, 154] width 176 height 42
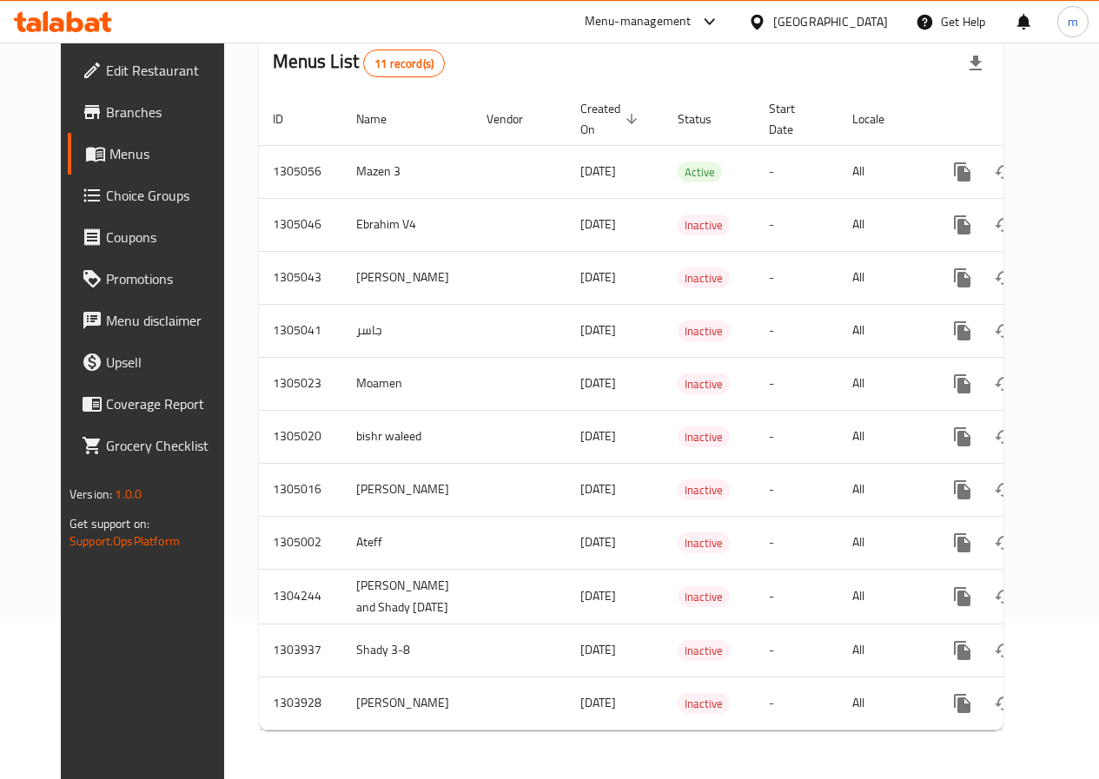
scroll to position [174, 0]
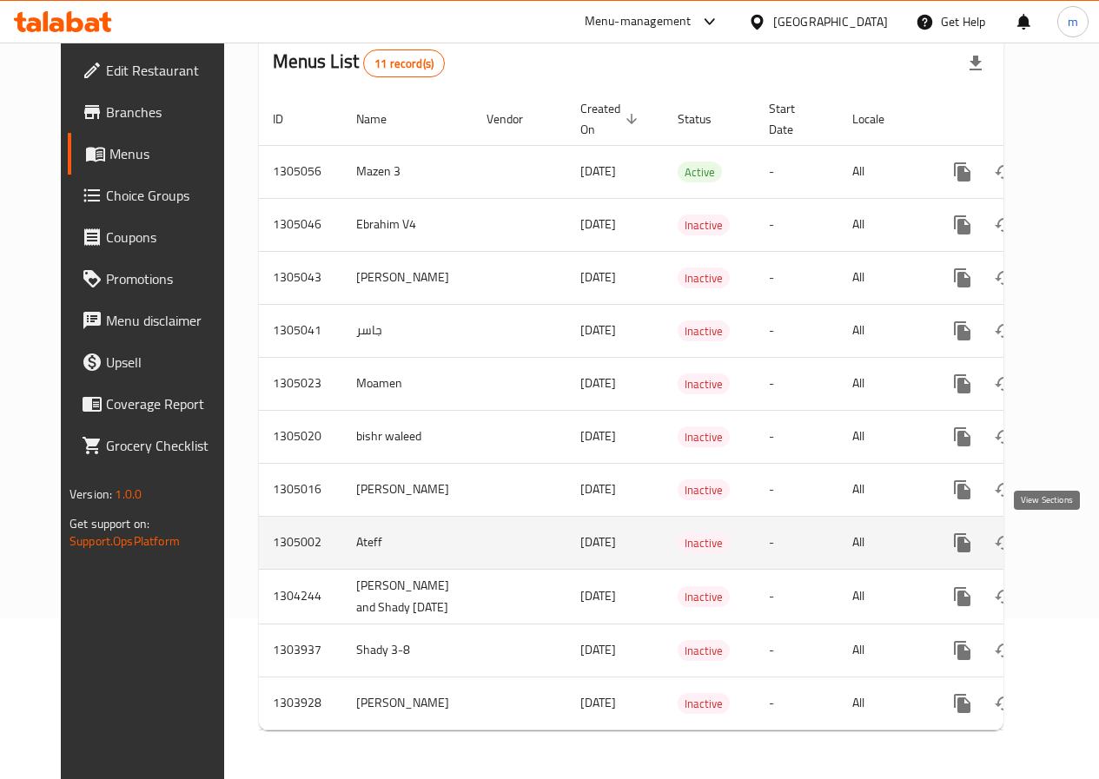
click at [1067, 526] on link "enhanced table" at bounding box center [1088, 543] width 42 height 42
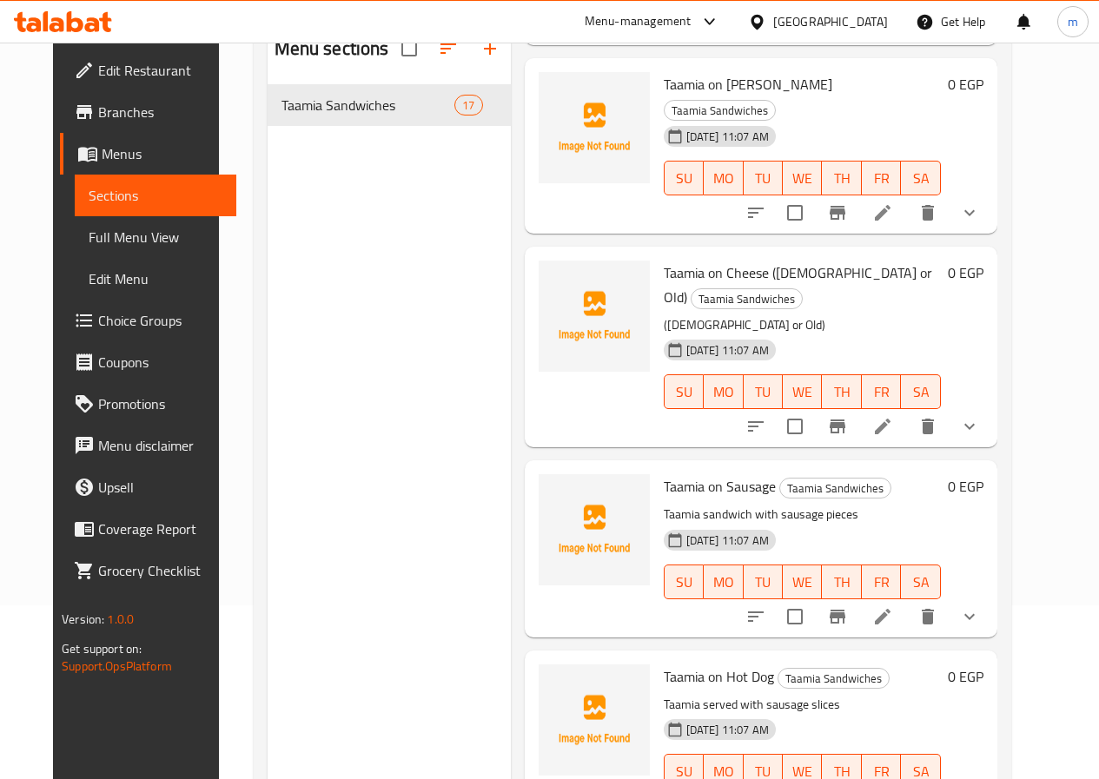
scroll to position [2085, 0]
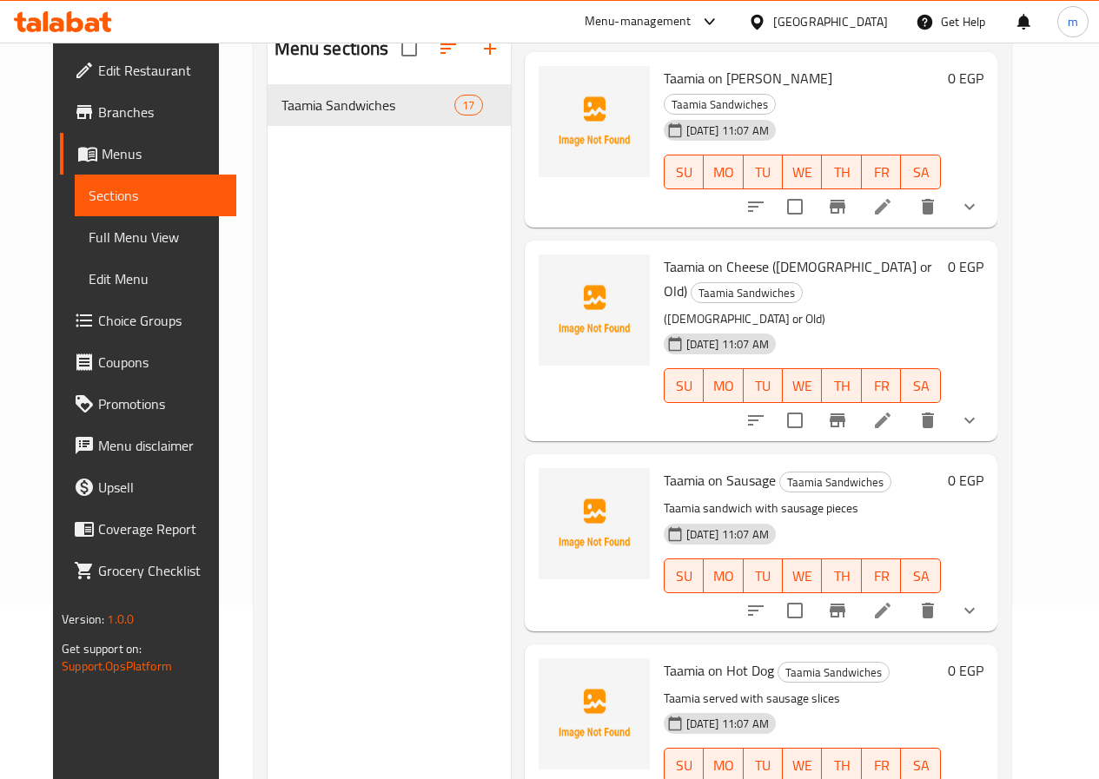
click at [893, 410] on icon at bounding box center [882, 420] width 21 height 21
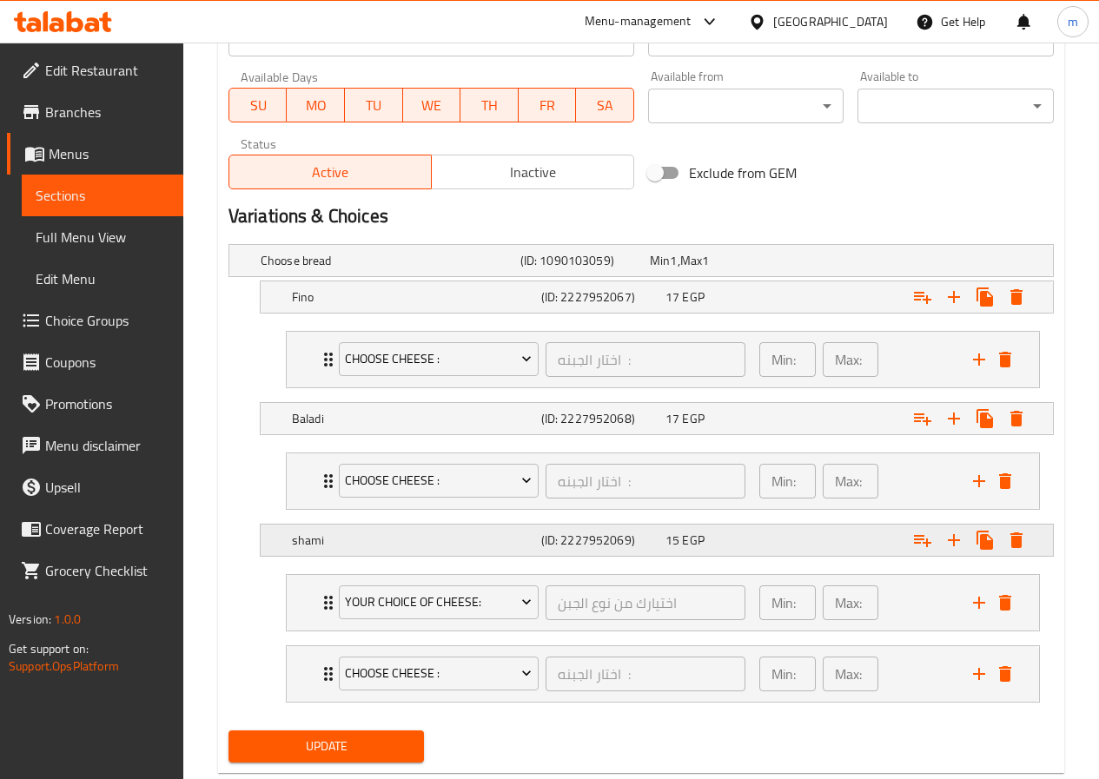
scroll to position [823, 0]
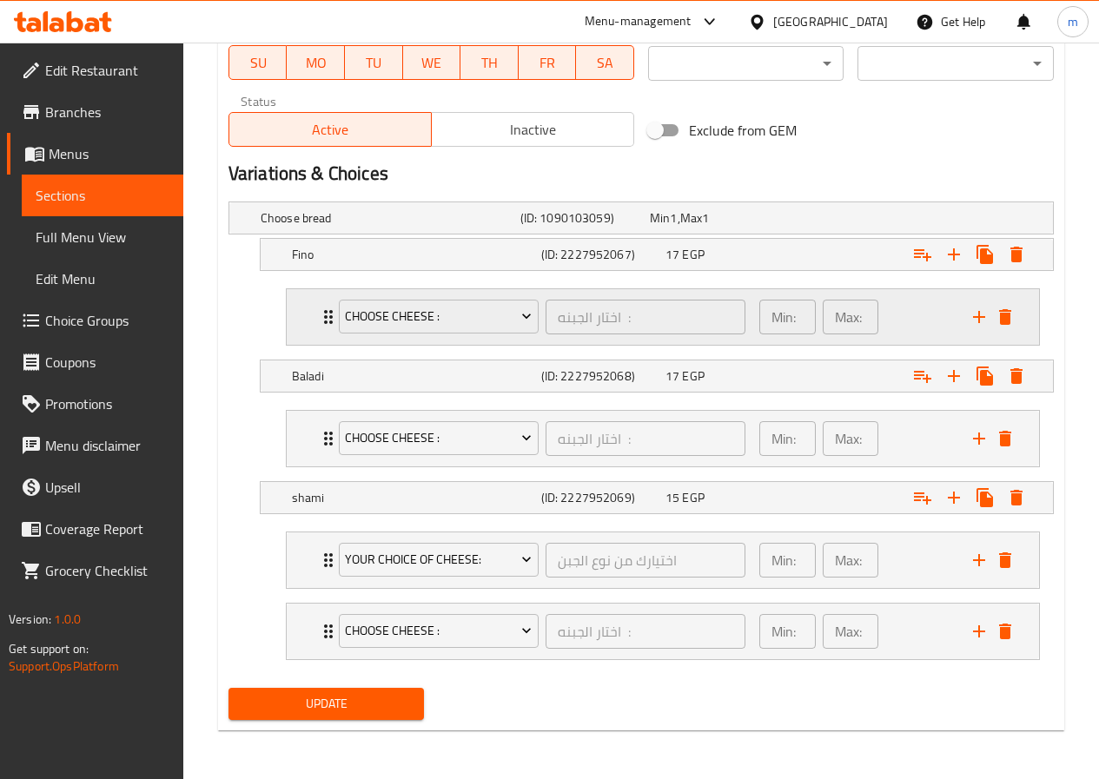
click at [305, 313] on div "choose cheese : اختار الجبنه : ​ Min: 1 ​ Max: 1 ​" at bounding box center [663, 317] width 752 height 56
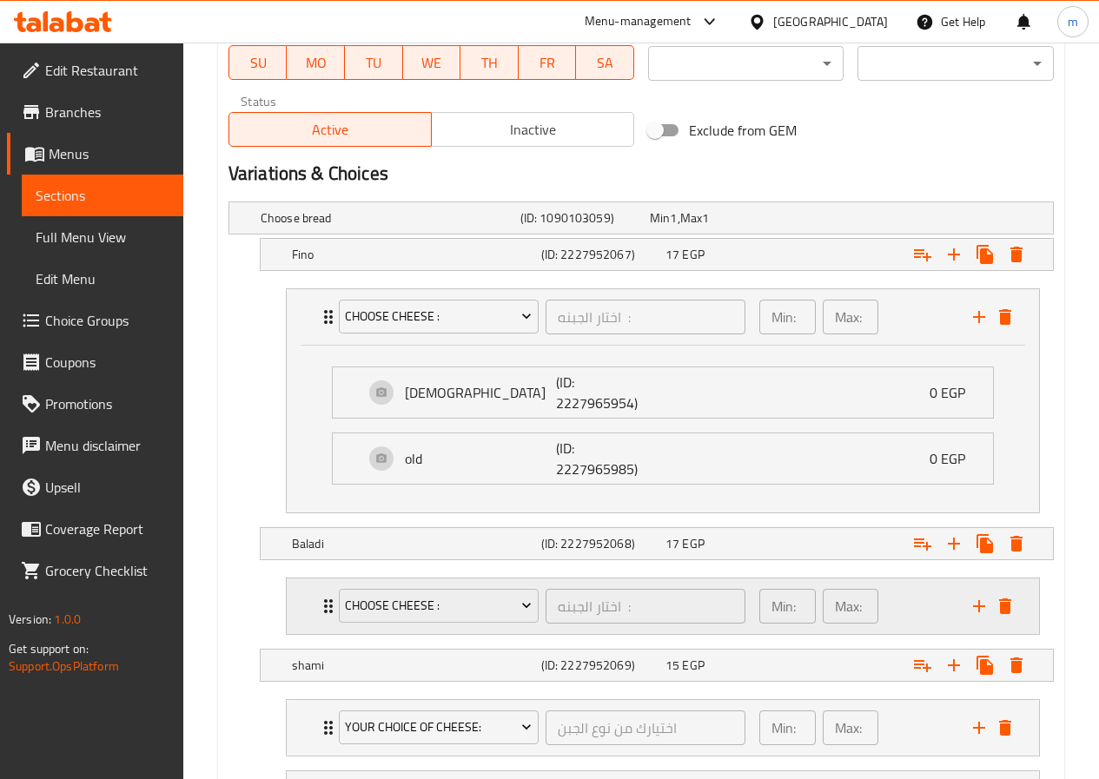
click at [293, 593] on div "choose cheese : اختار الجبنه : ​ Min: 1 ​ Max: 1 ​" at bounding box center [663, 607] width 752 height 56
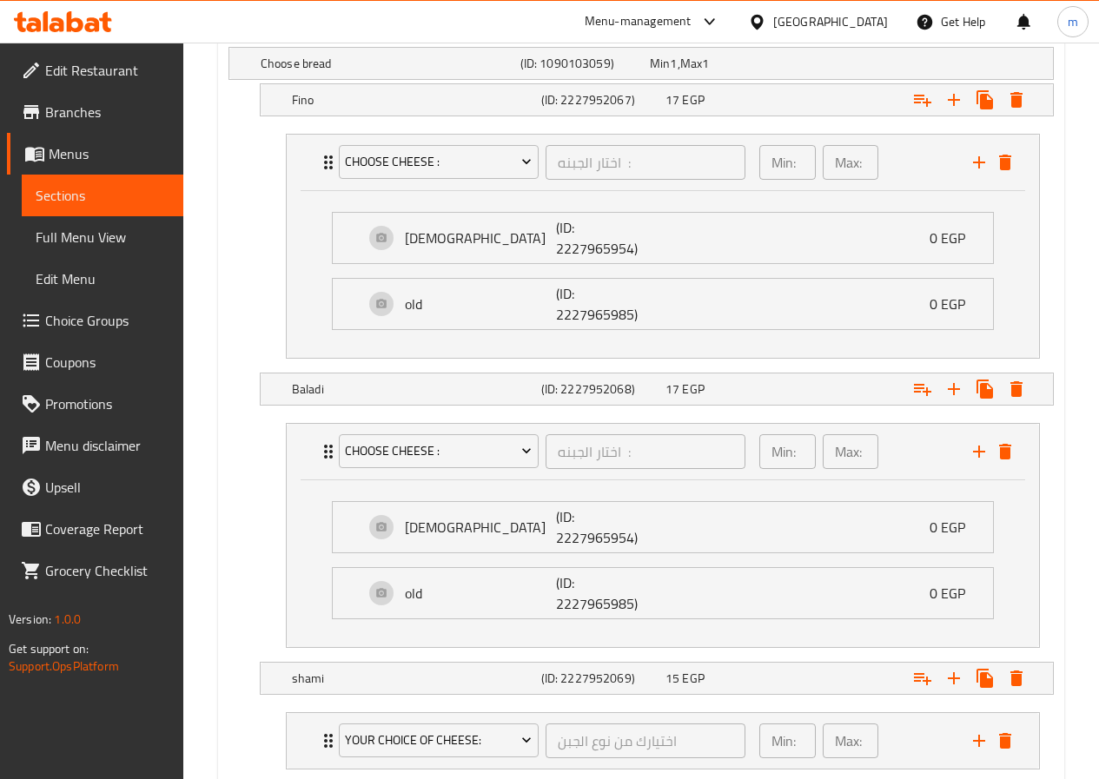
scroll to position [1158, 0]
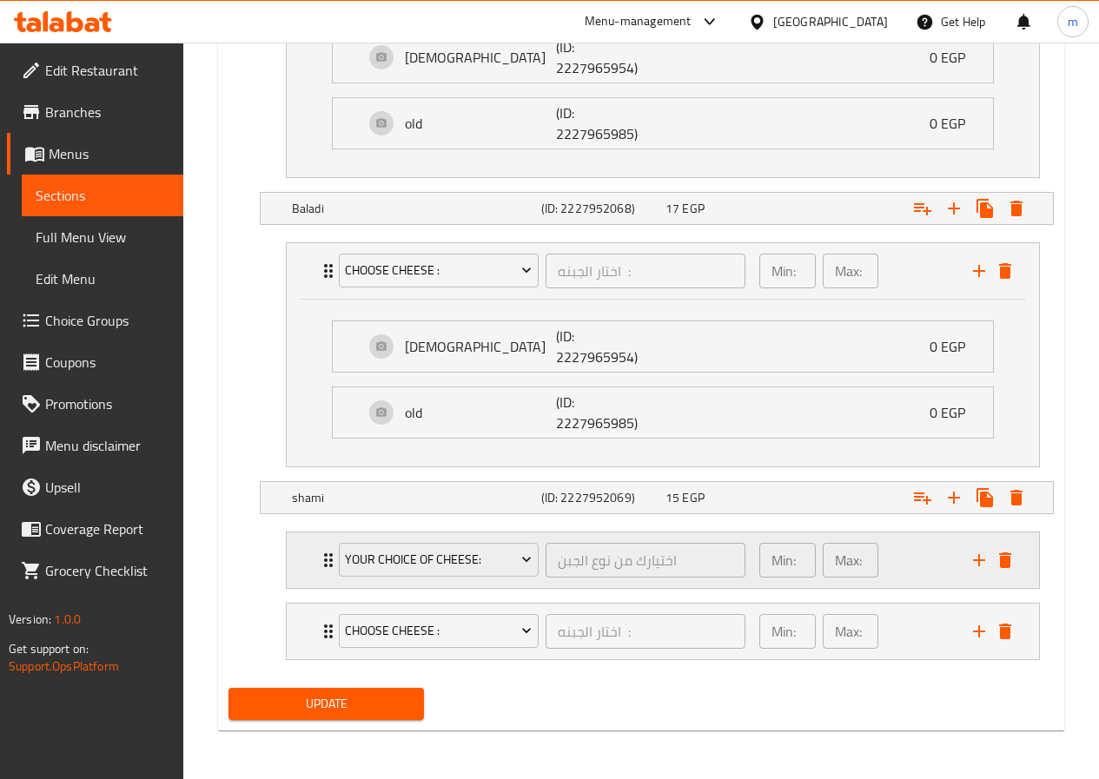
click at [298, 559] on div "Your Choice Of cheese: اختيارك من نوع الجبن ​ Min: 1 ​ Max: 1 ​" at bounding box center [663, 560] width 752 height 56
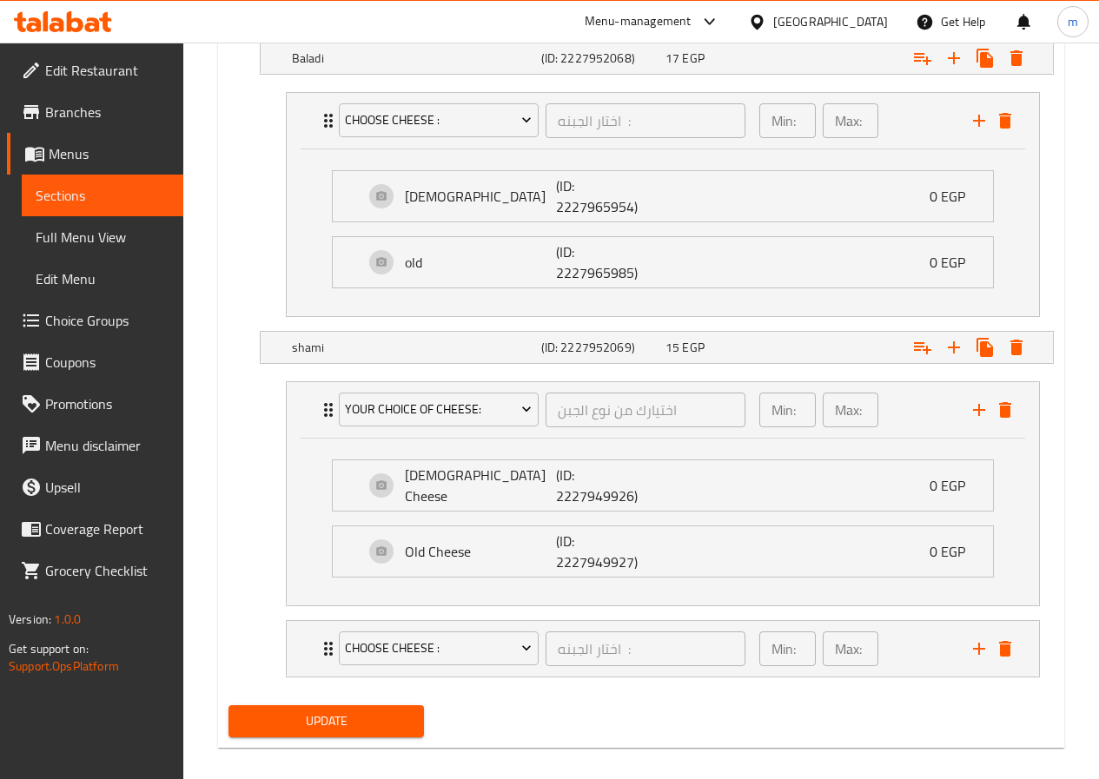
scroll to position [1326, 0]
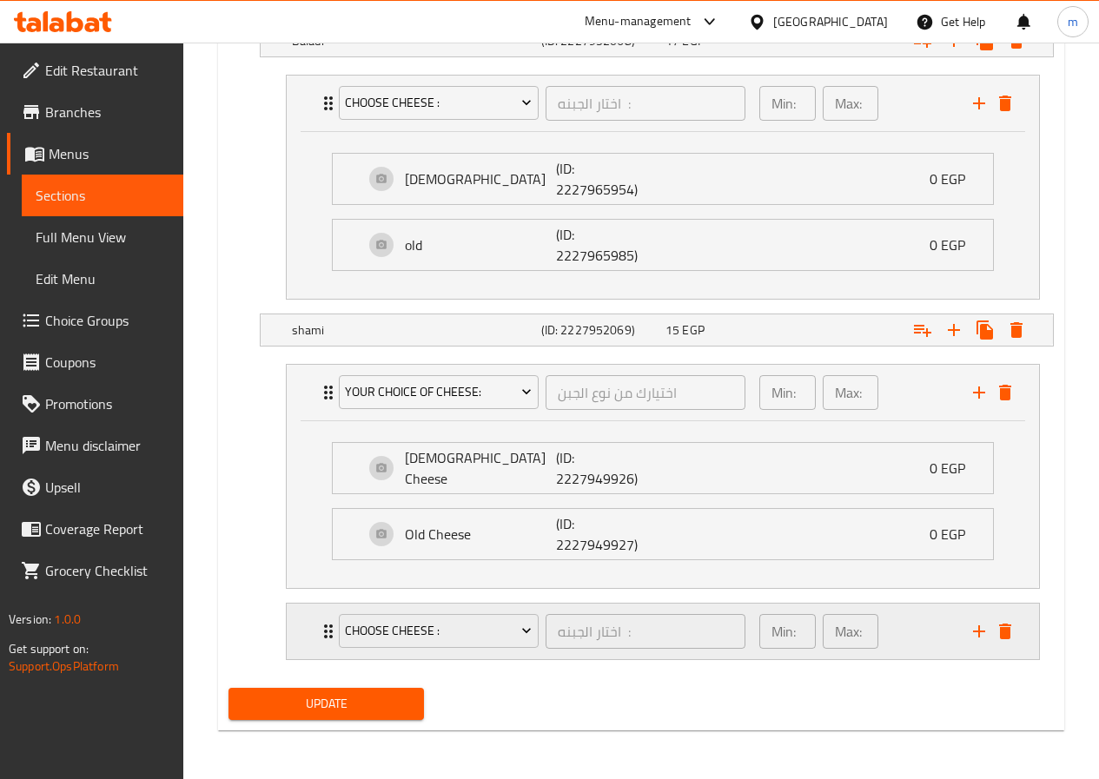
click at [305, 420] on div "choose cheese : اختار الجبنه : ​ Min: 1 ​ Max: 1 ​" at bounding box center [663, 393] width 752 height 56
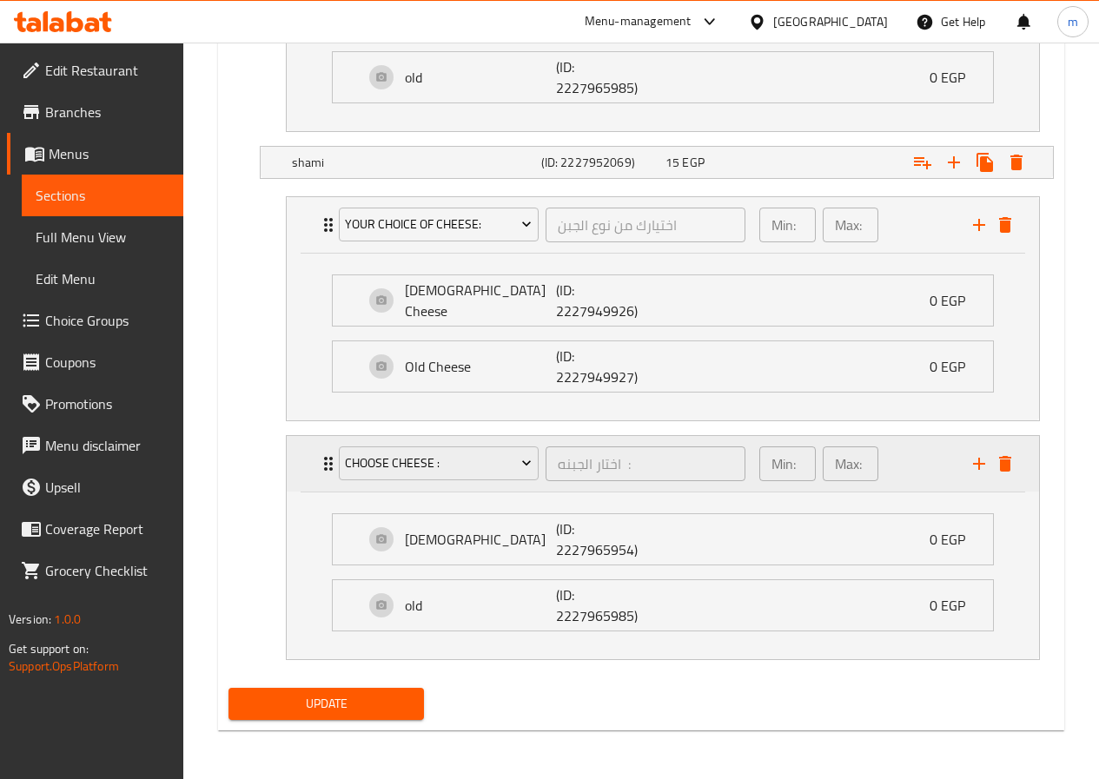
click at [305, 253] on div "choose cheese : اختار الجبنه : ​ Min: 1 ​ Max: 1 ​" at bounding box center [663, 225] width 752 height 56
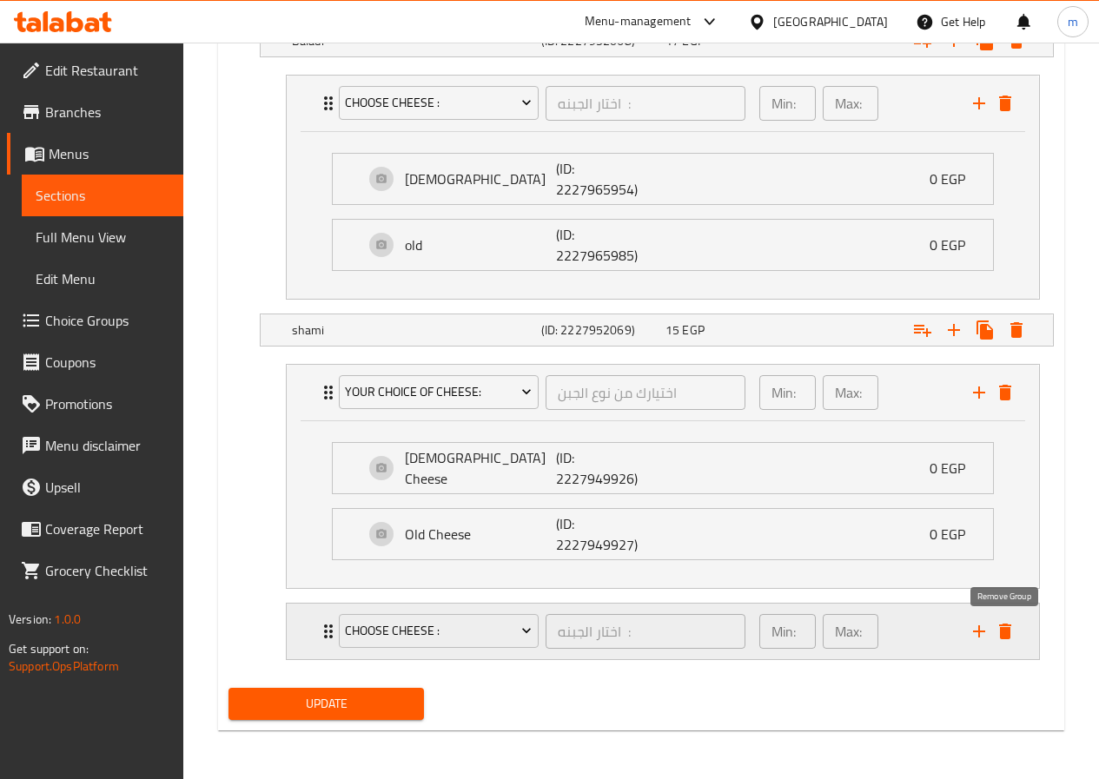
click at [1002, 625] on icon "delete" at bounding box center [1005, 632] width 12 height 16
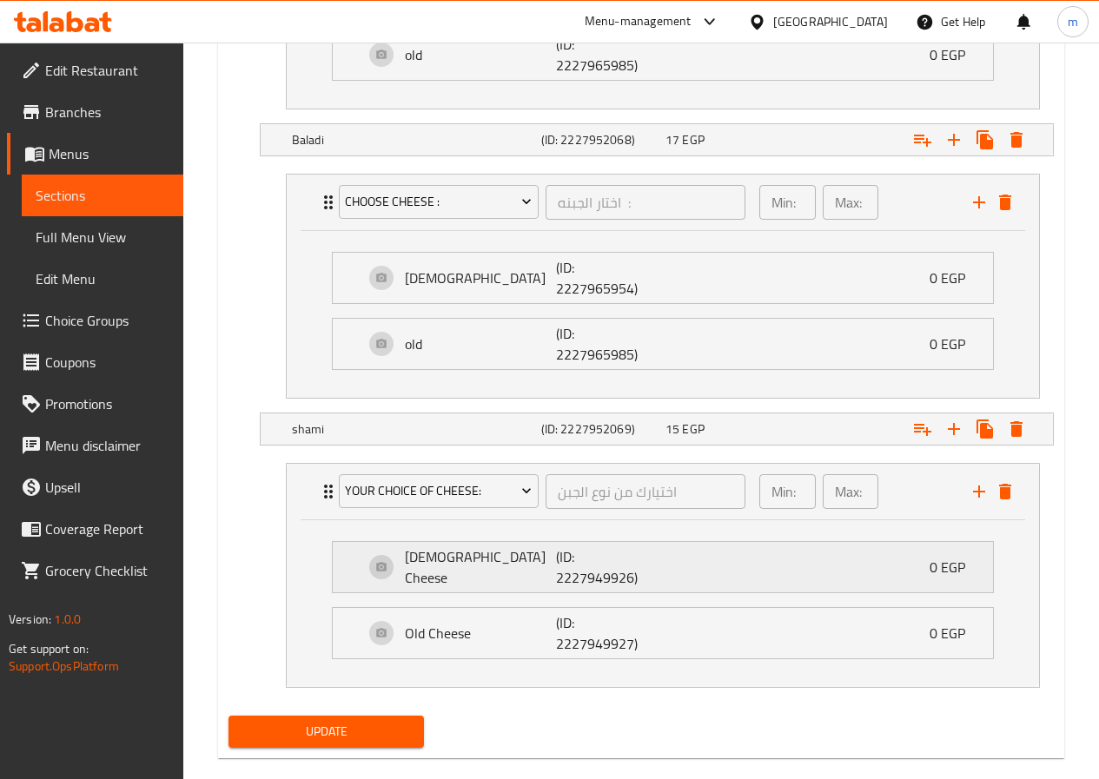
scroll to position [1254, 0]
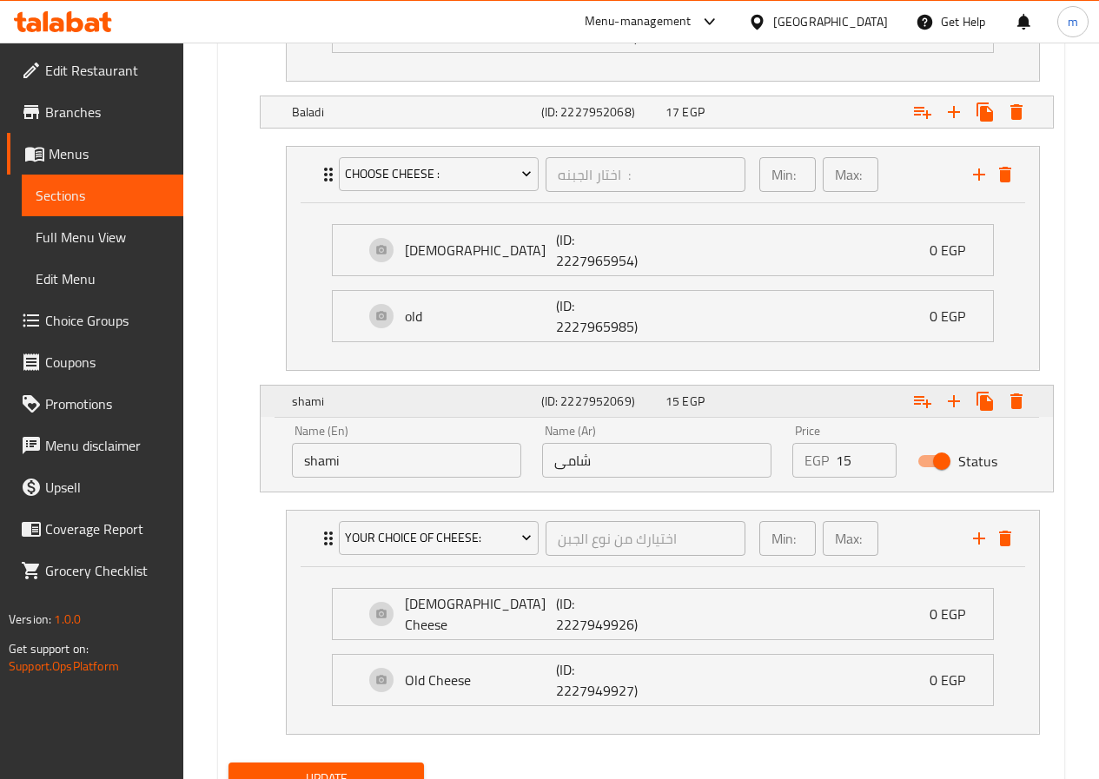
click at [390, 410] on div "shami" at bounding box center [412, 401] width 249 height 24
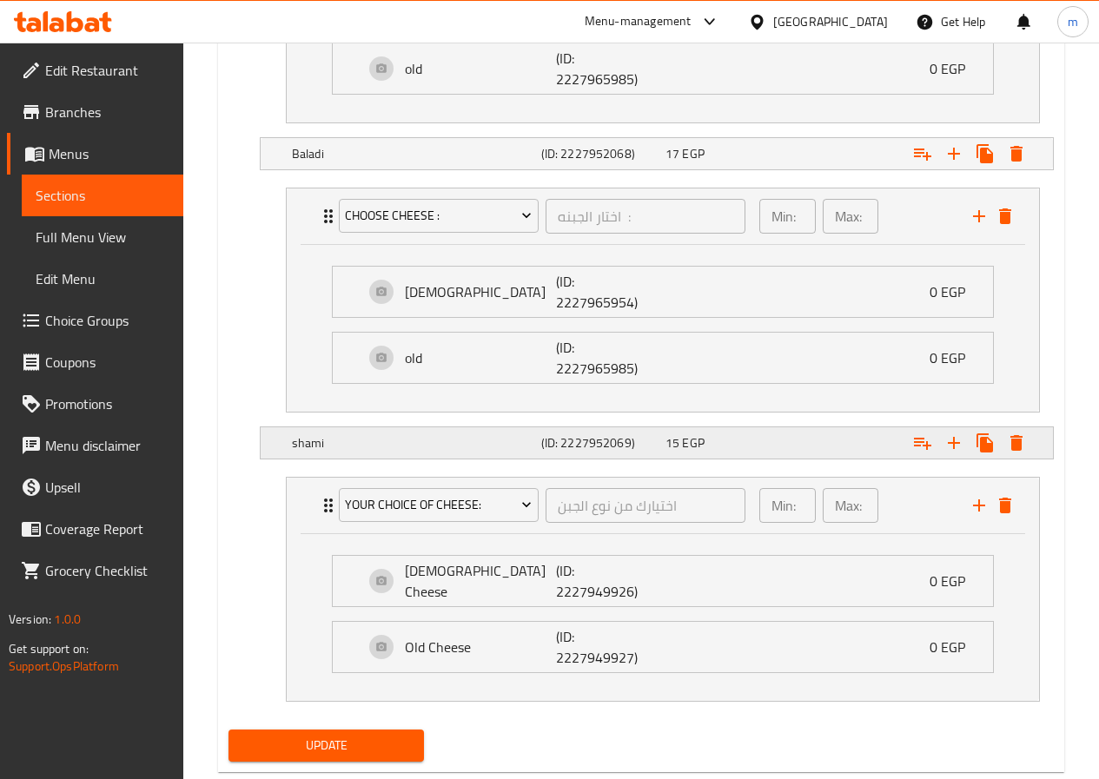
scroll to position [1167, 0]
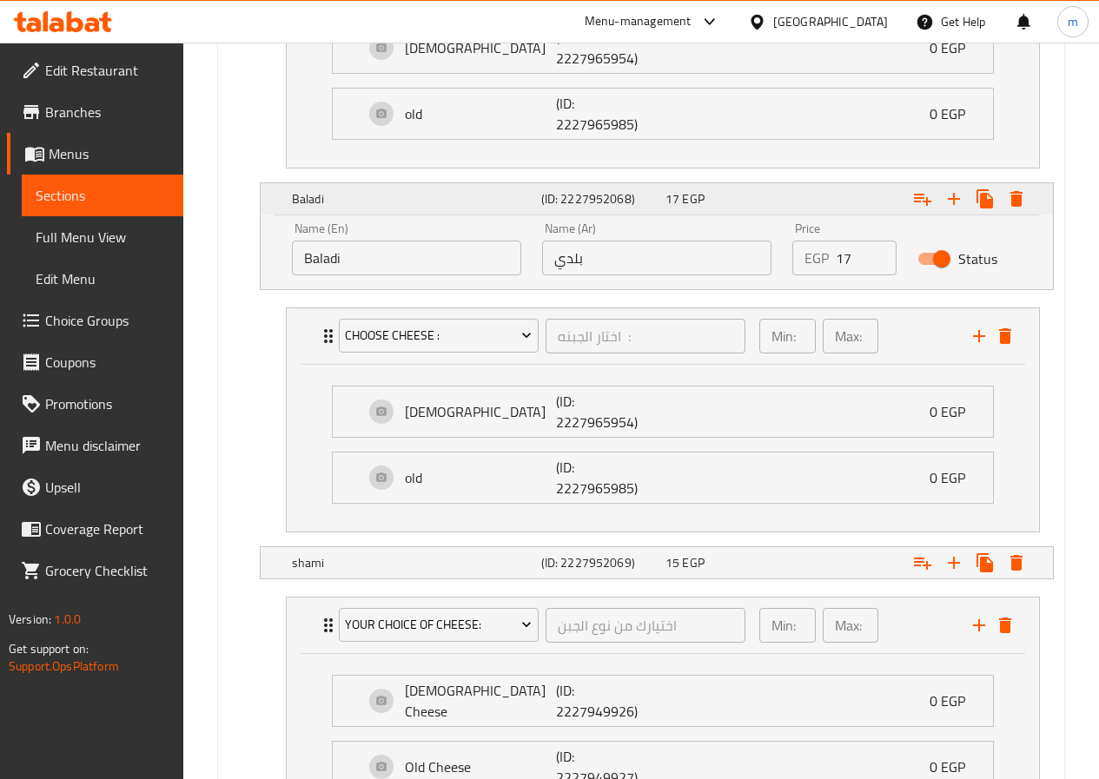
click at [347, 199] on h5 "Baladi" at bounding box center [413, 198] width 242 height 17
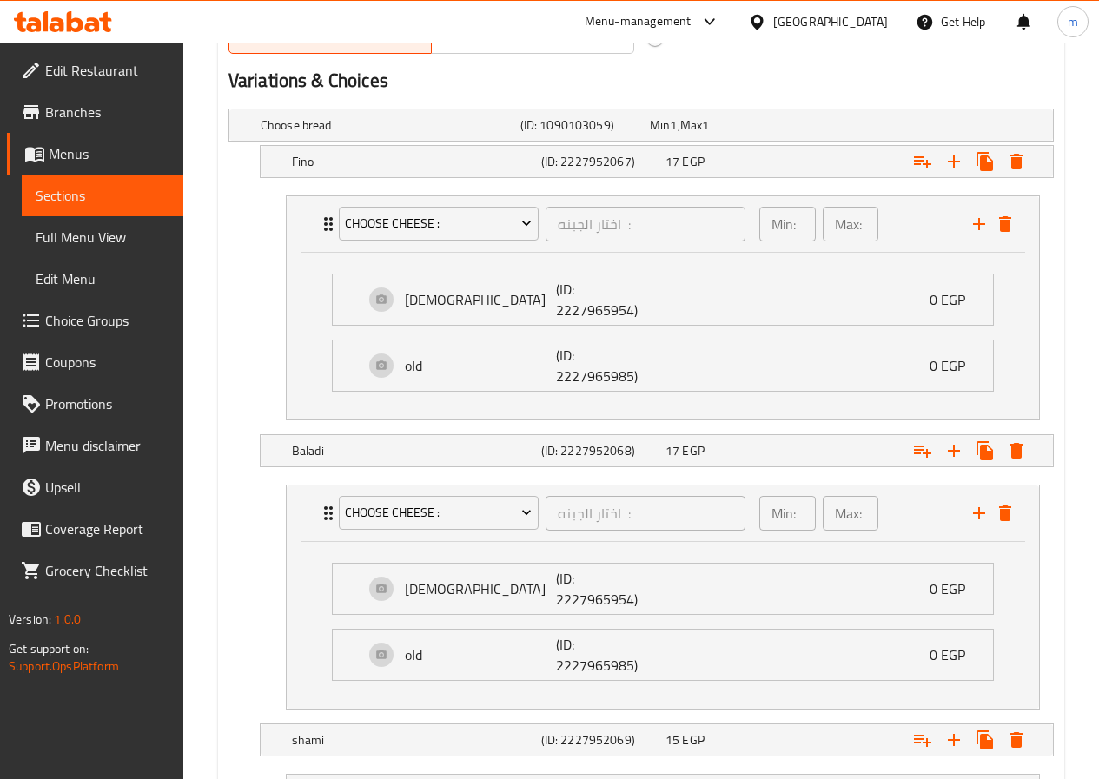
scroll to position [907, 0]
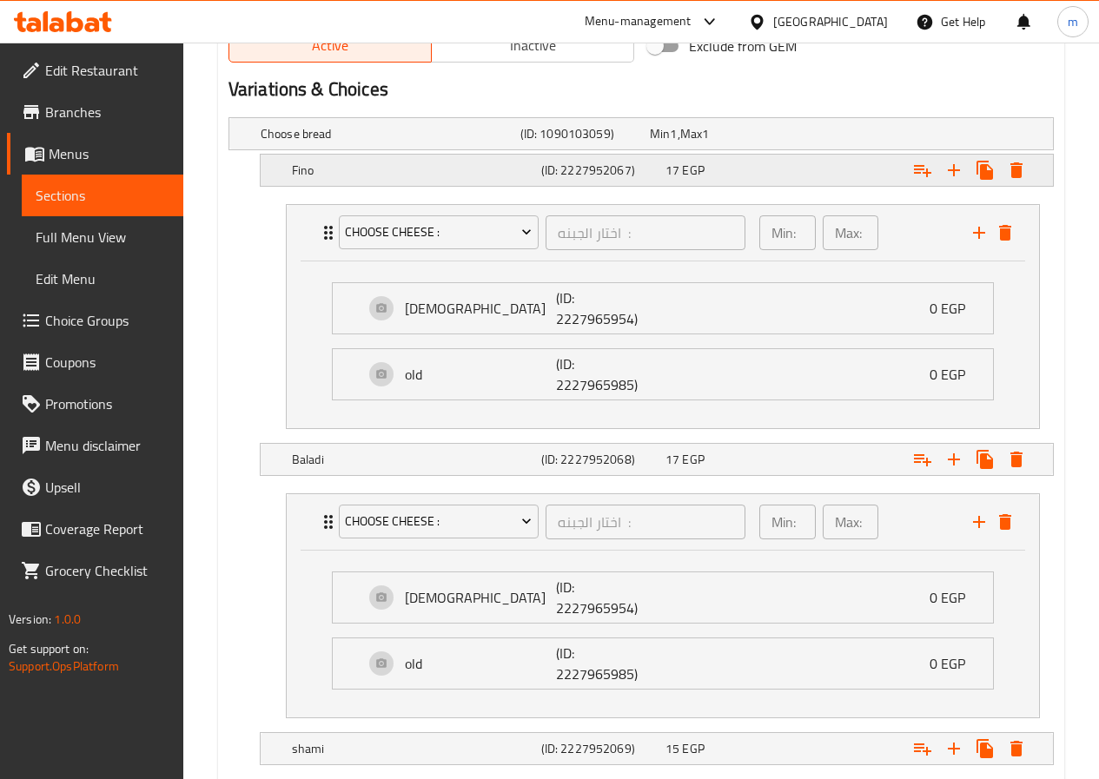
click at [361, 153] on div "Fino (ID: 2227952067) 17 EGP" at bounding box center [646, 134] width 778 height 38
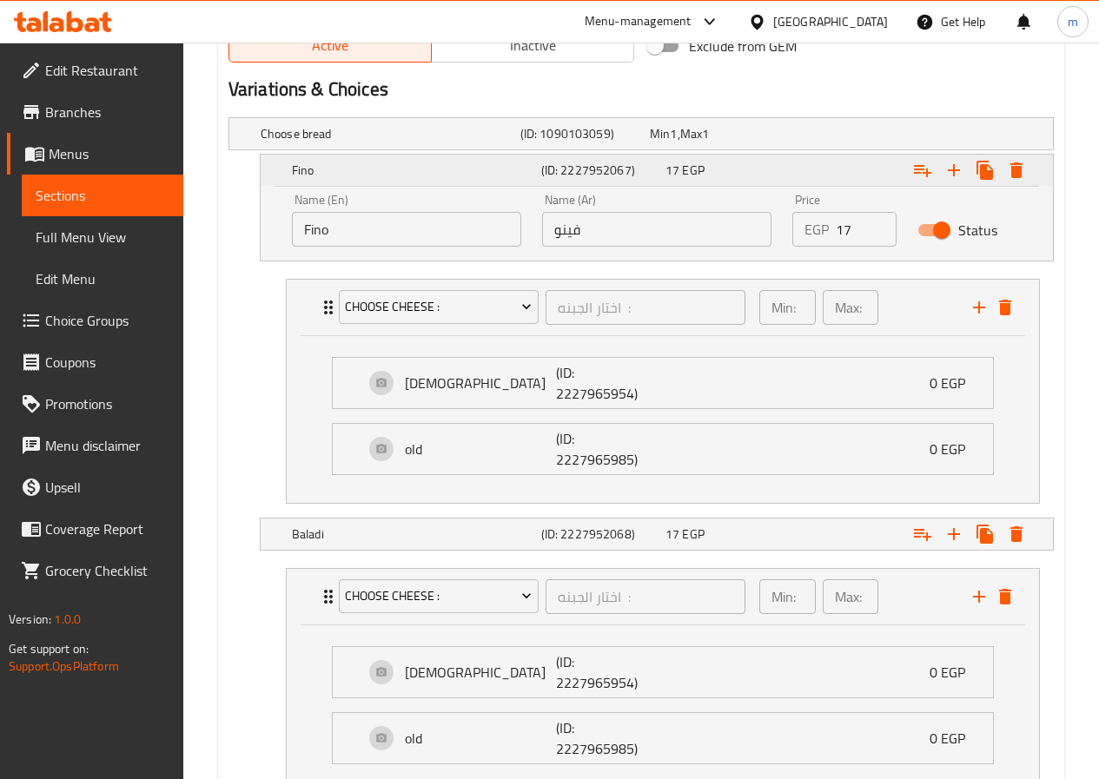
click at [380, 175] on h5 "Fino" at bounding box center [413, 170] width 242 height 17
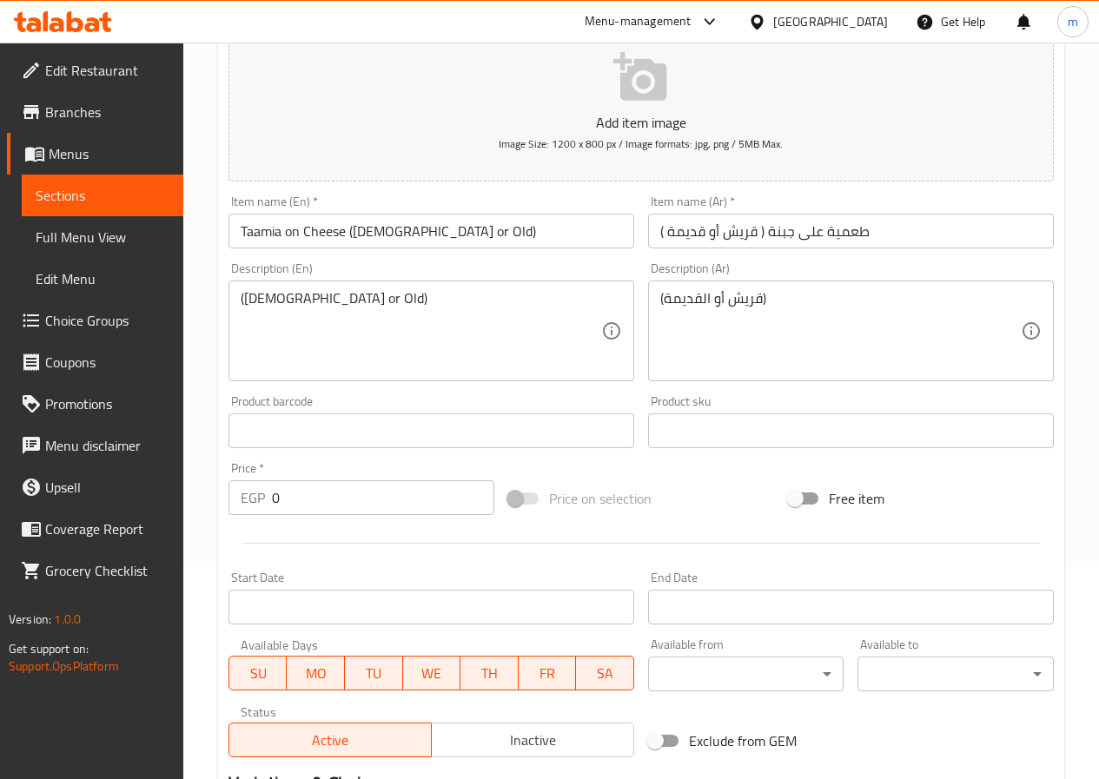
scroll to position [0, 0]
